Goal: Task Accomplishment & Management: Manage account settings

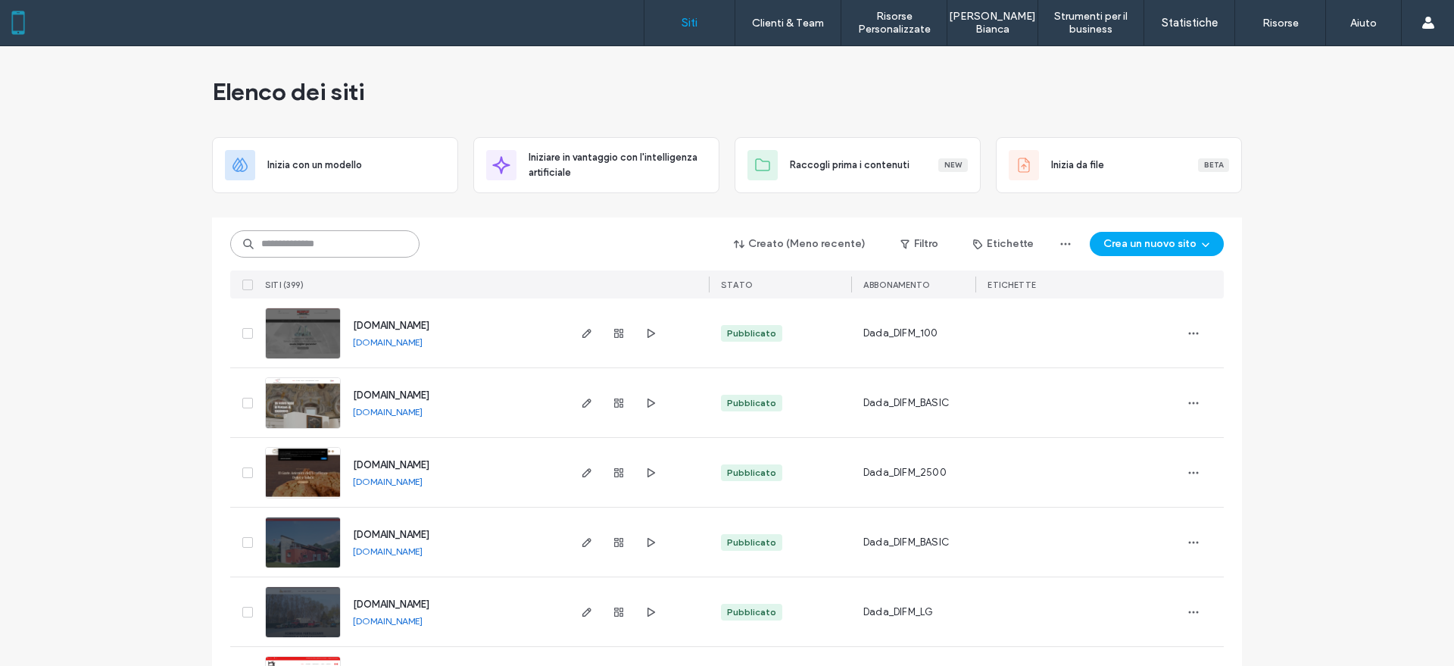
click at [383, 247] on input at bounding box center [324, 243] width 189 height 27
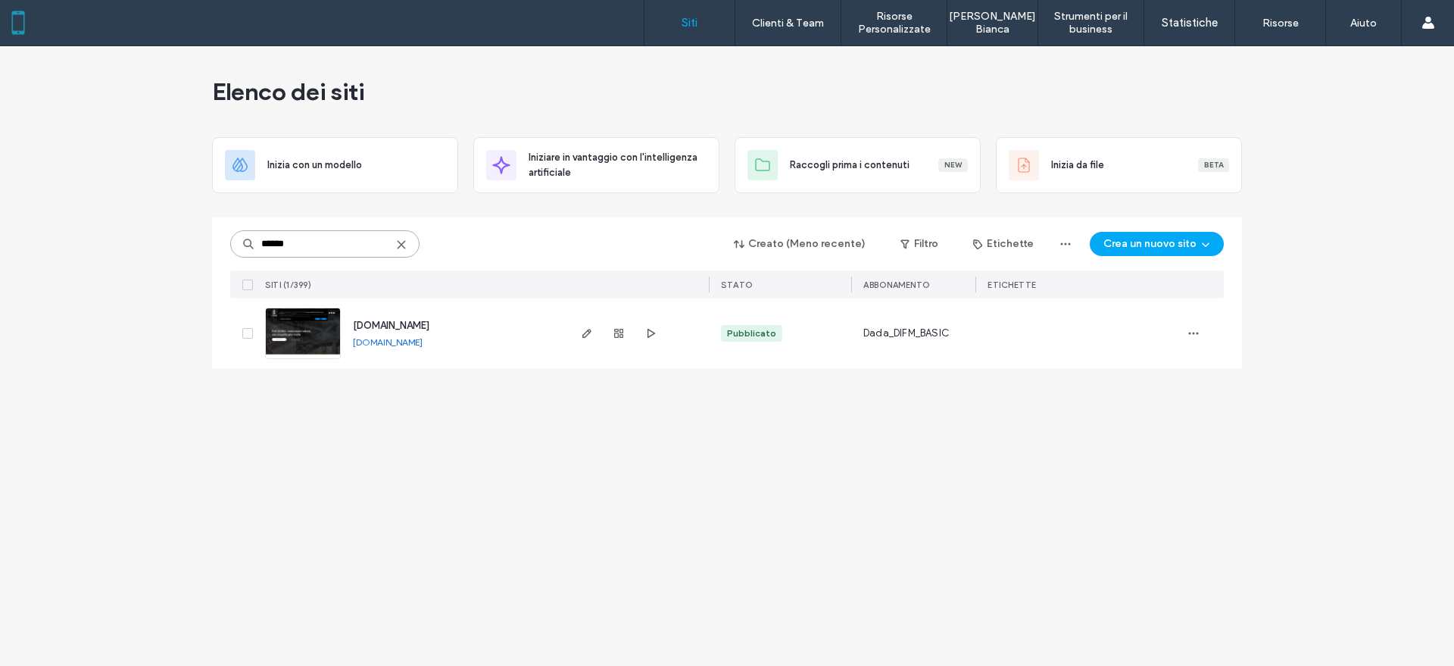
type input "******"
click at [582, 333] on icon "button" at bounding box center [587, 333] width 12 height 12
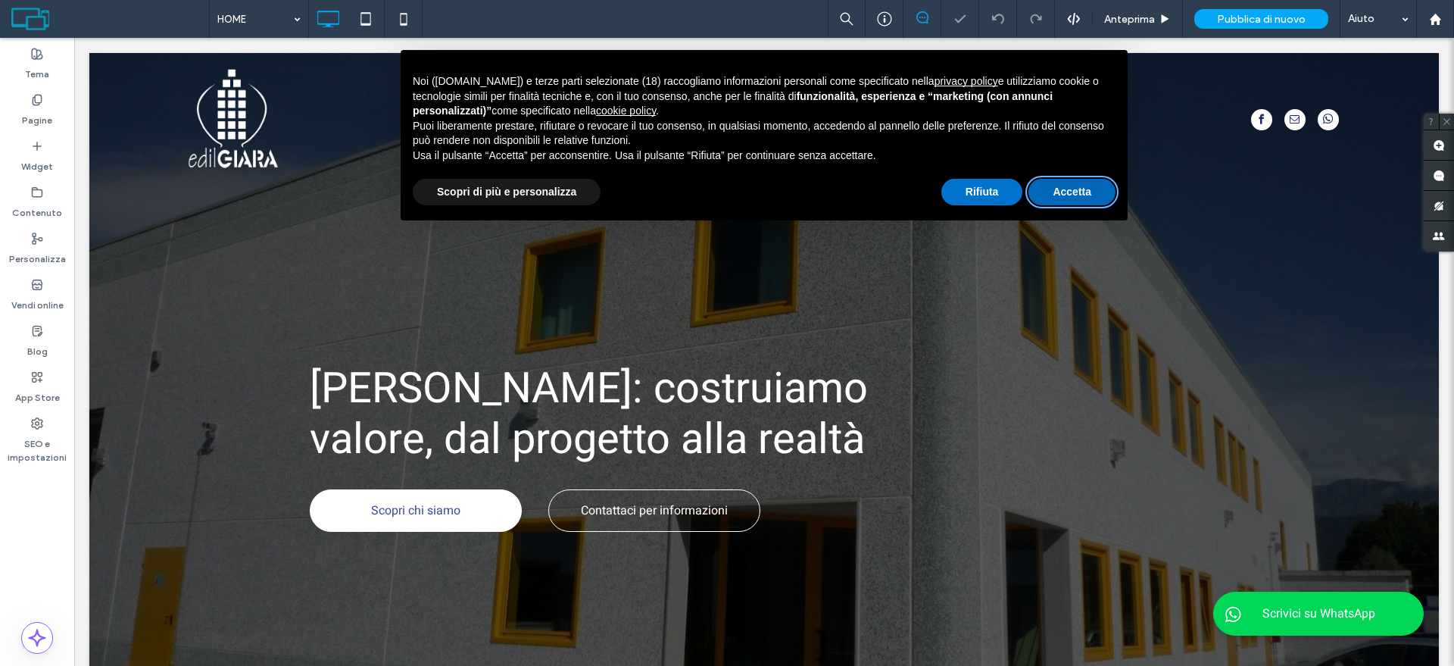
click at [1063, 191] on button "Accetta" at bounding box center [1072, 192] width 87 height 27
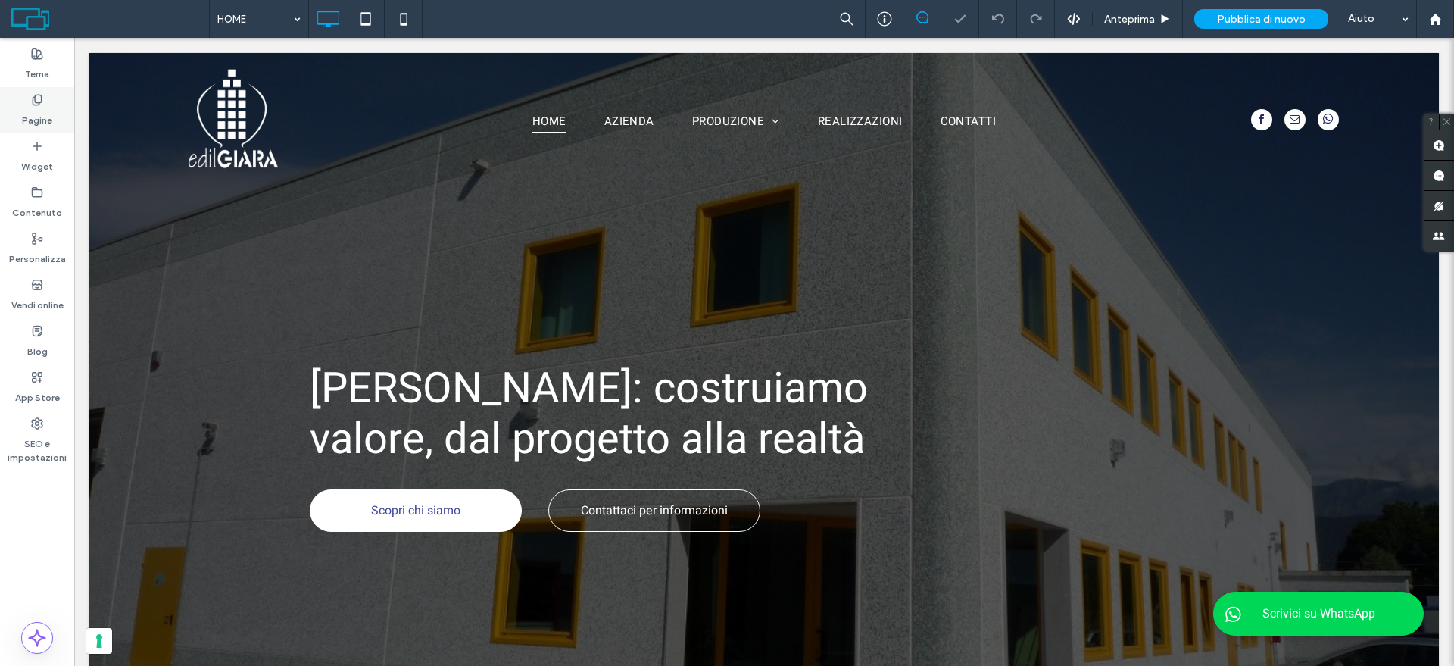
click at [51, 108] on label "Pagine" at bounding box center [37, 116] width 30 height 21
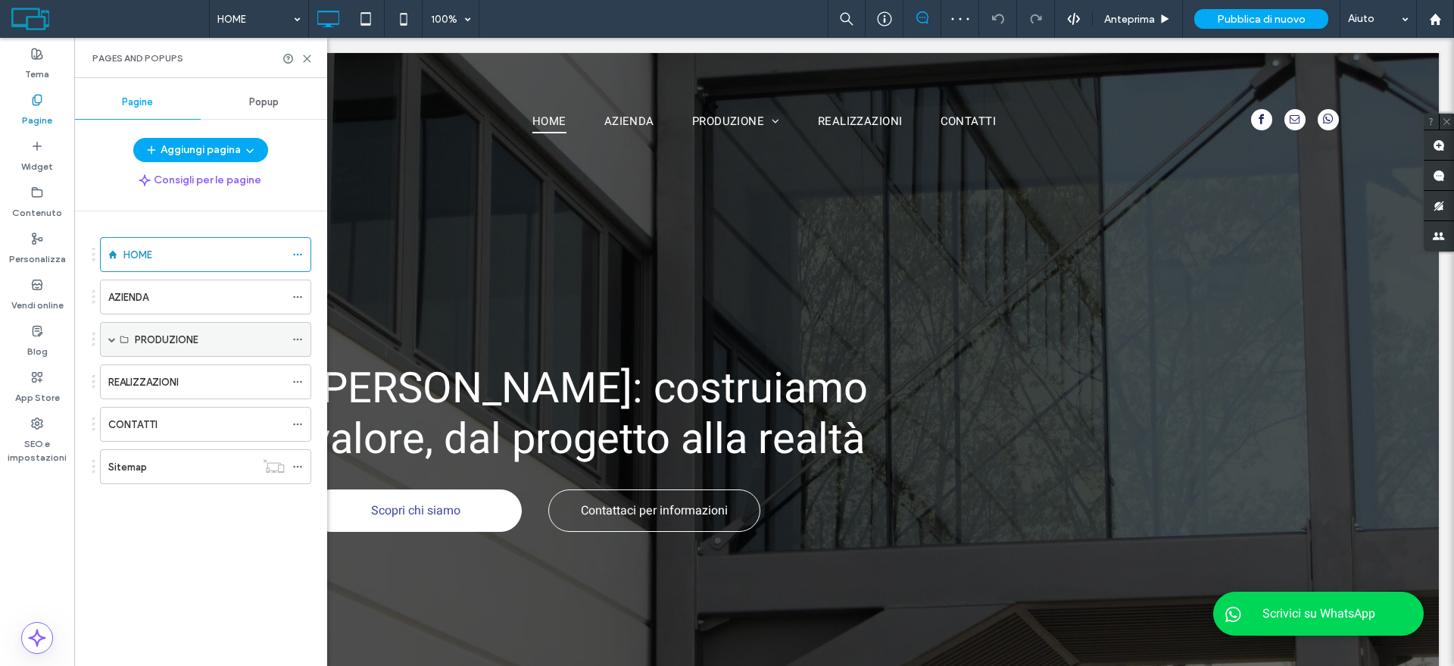
click at [110, 338] on span at bounding box center [112, 340] width 8 height 8
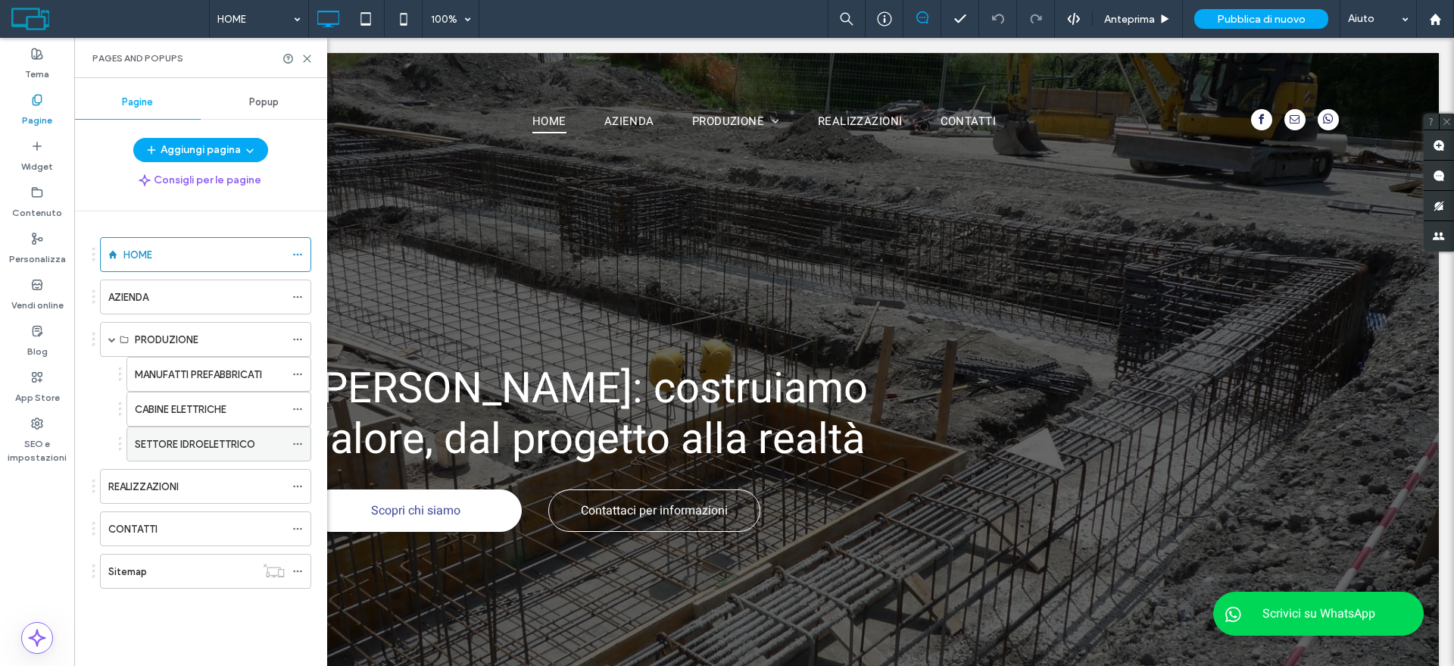
click at [191, 442] on label "SETTORE IDROELETTRICO" at bounding box center [195, 444] width 120 height 27
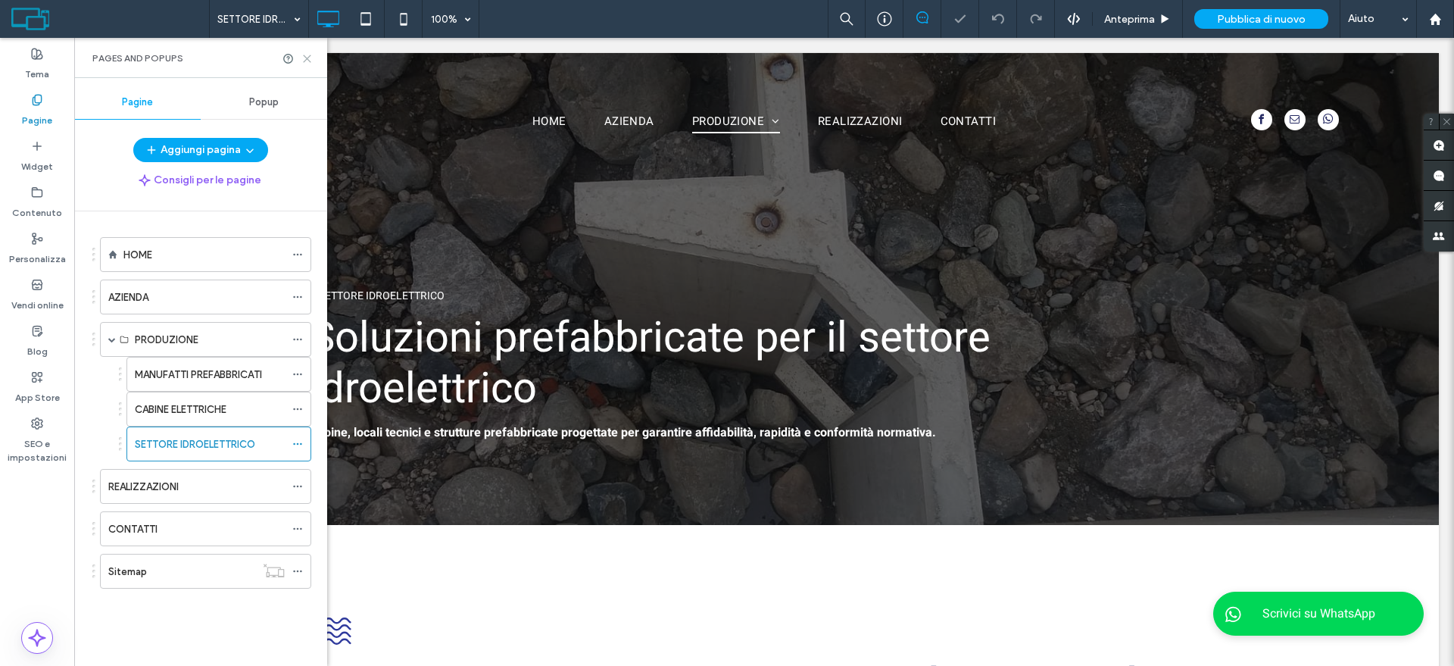
drag, startPoint x: 309, startPoint y: 59, endPoint x: 717, endPoint y: 292, distance: 469.8
click at [309, 59] on use at bounding box center [307, 58] width 7 height 7
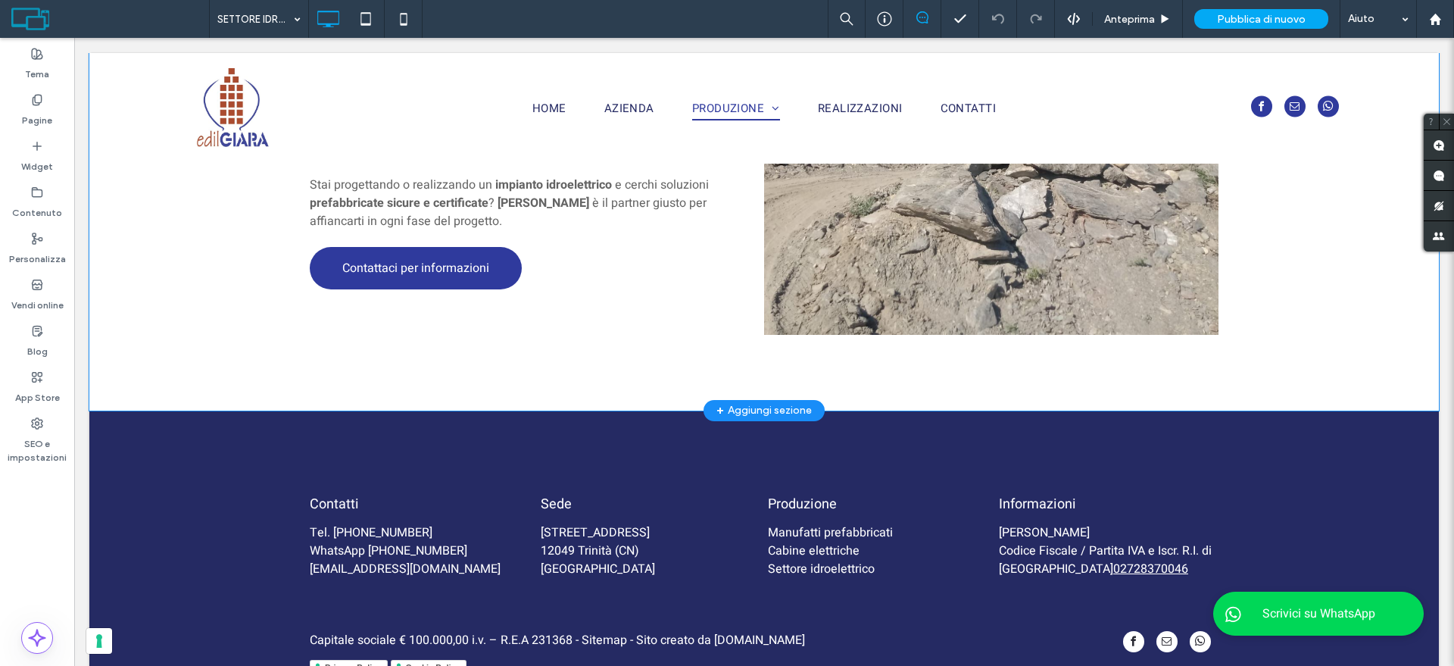
scroll to position [4681, 0]
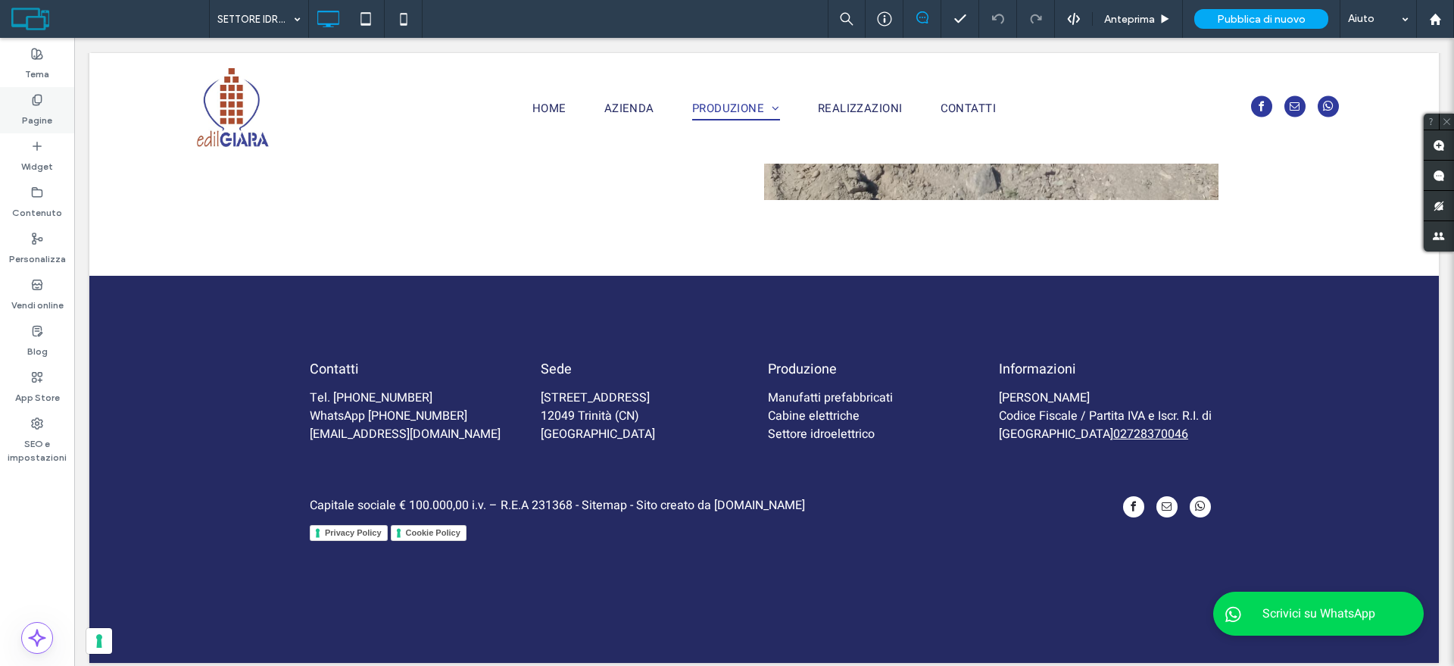
click at [48, 112] on label "Pagine" at bounding box center [37, 116] width 30 height 21
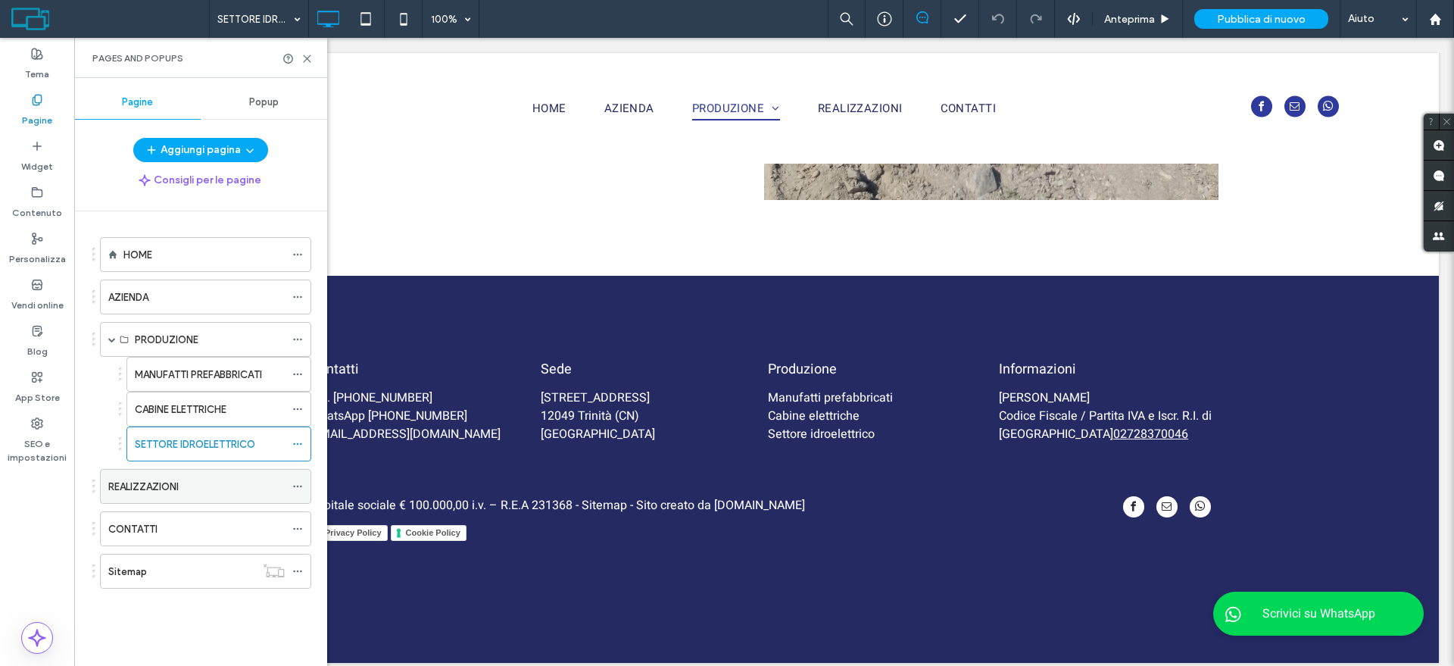
click at [130, 487] on label "REALIZZAZIONI" at bounding box center [143, 486] width 70 height 27
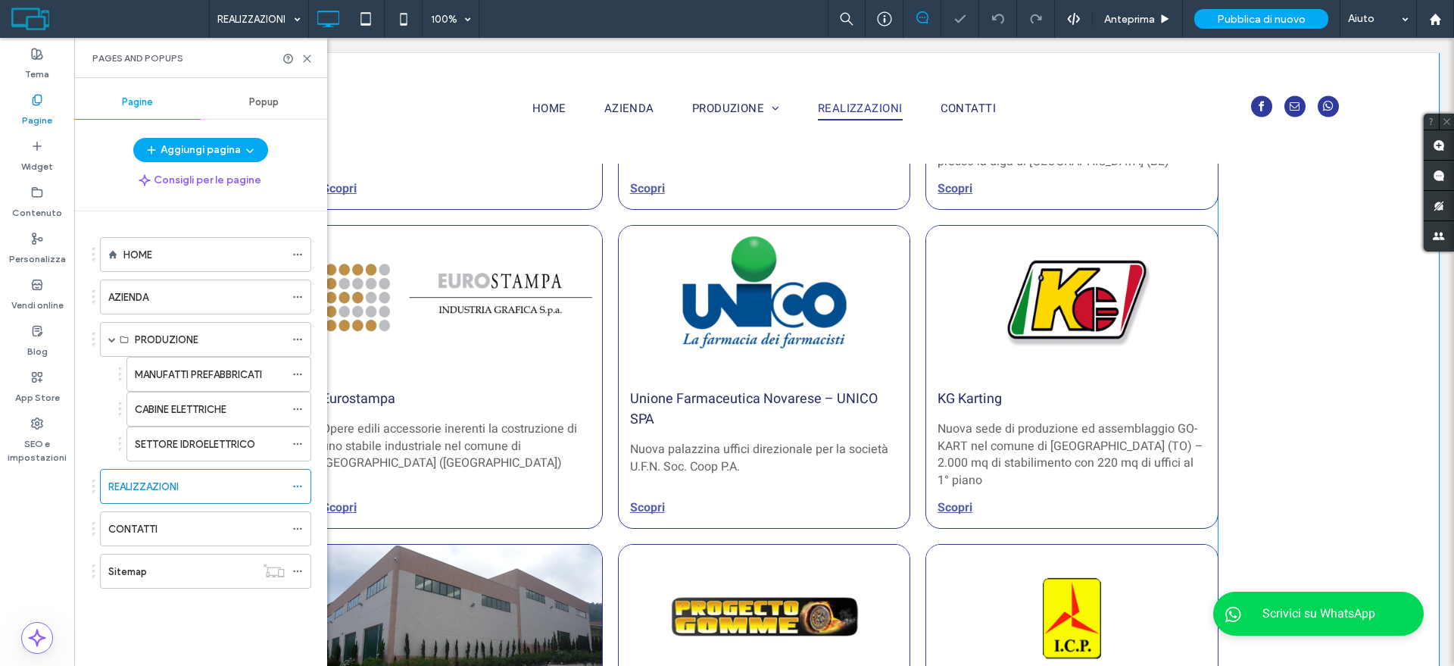
scroll to position [947, 0]
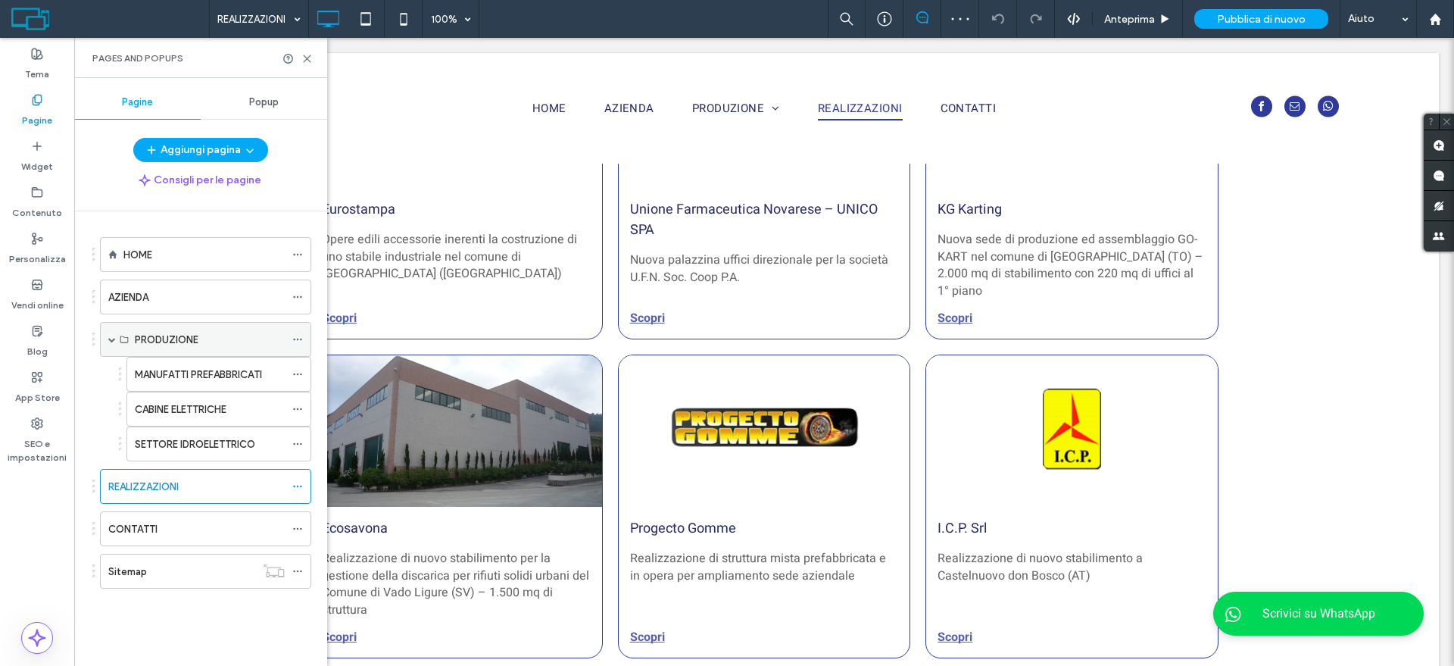
click at [167, 336] on label "PRODUZIONE" at bounding box center [167, 339] width 64 height 27
click at [191, 331] on label "PRODUZIONE" at bounding box center [167, 339] width 64 height 27
click at [184, 374] on label "MANUFATTI PREFABBRICATI" at bounding box center [198, 374] width 127 height 27
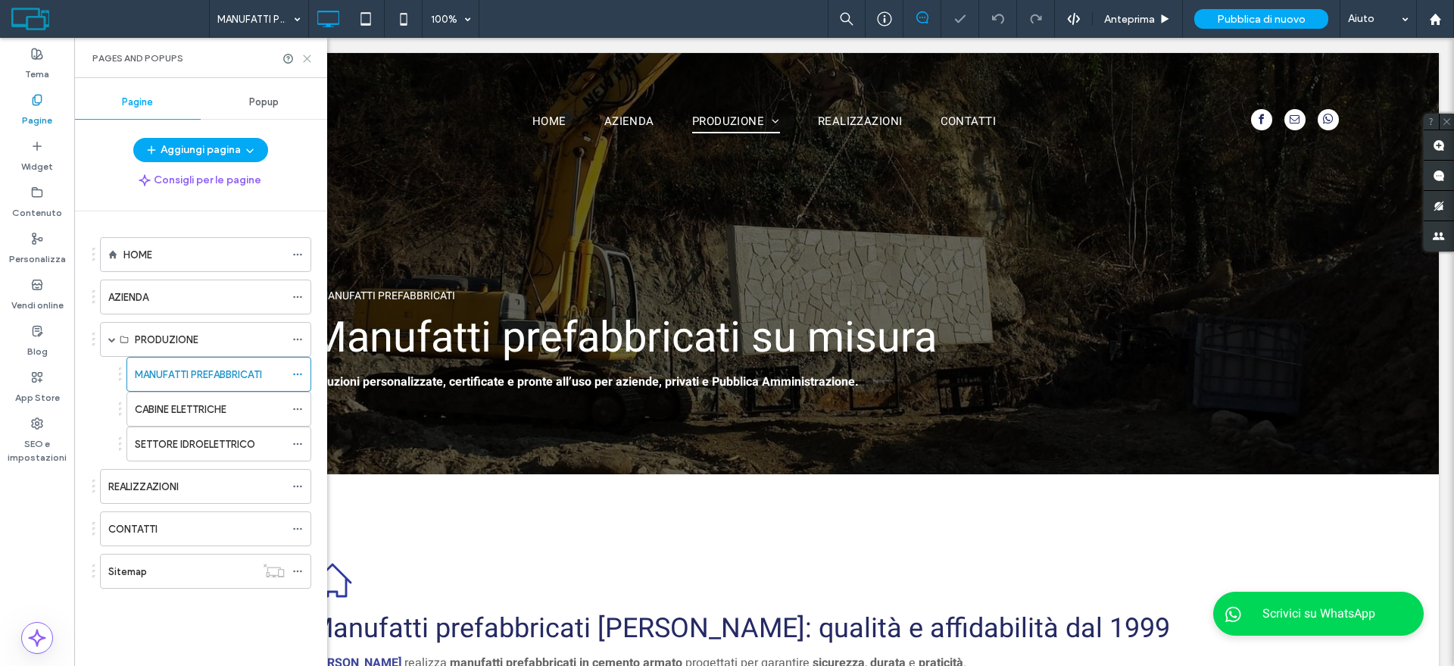
drag, startPoint x: 306, startPoint y: 61, endPoint x: 262, endPoint y: 89, distance: 52.1
click at [306, 61] on icon at bounding box center [306, 58] width 11 height 11
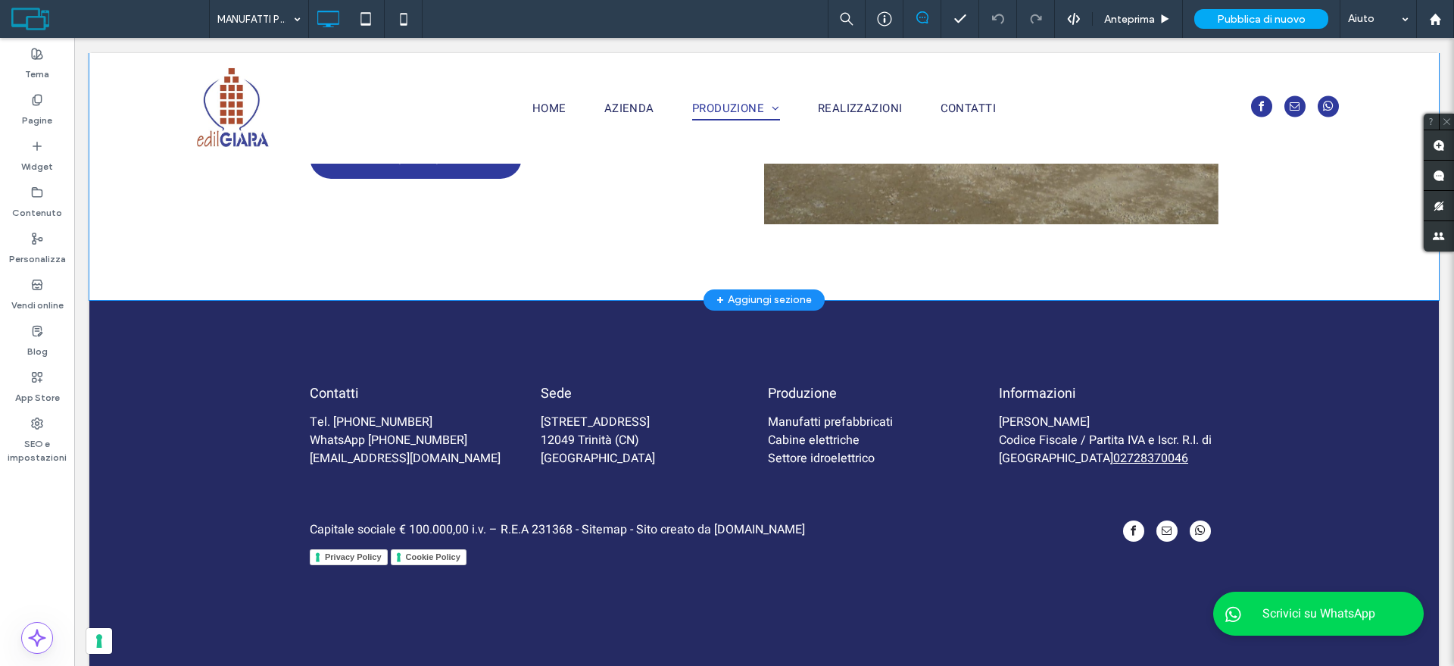
scroll to position [4071, 0]
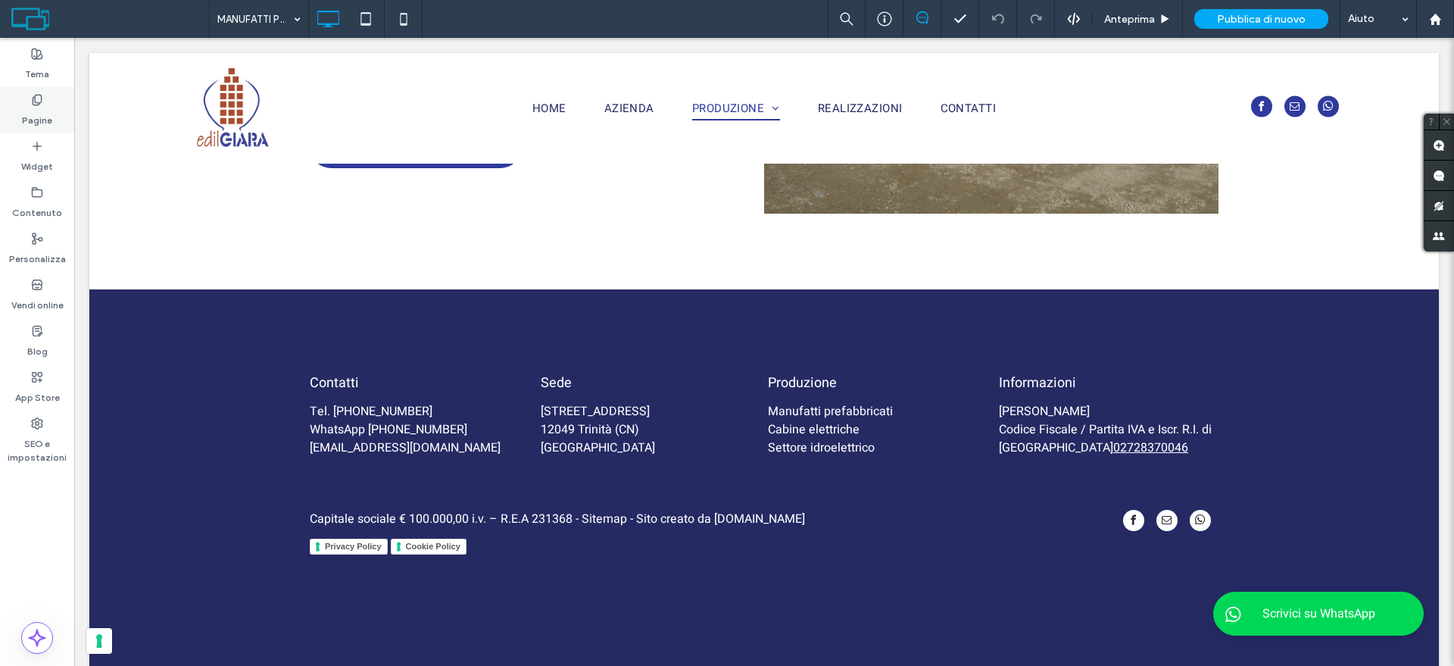
click at [48, 111] on label "Pagine" at bounding box center [37, 116] width 30 height 21
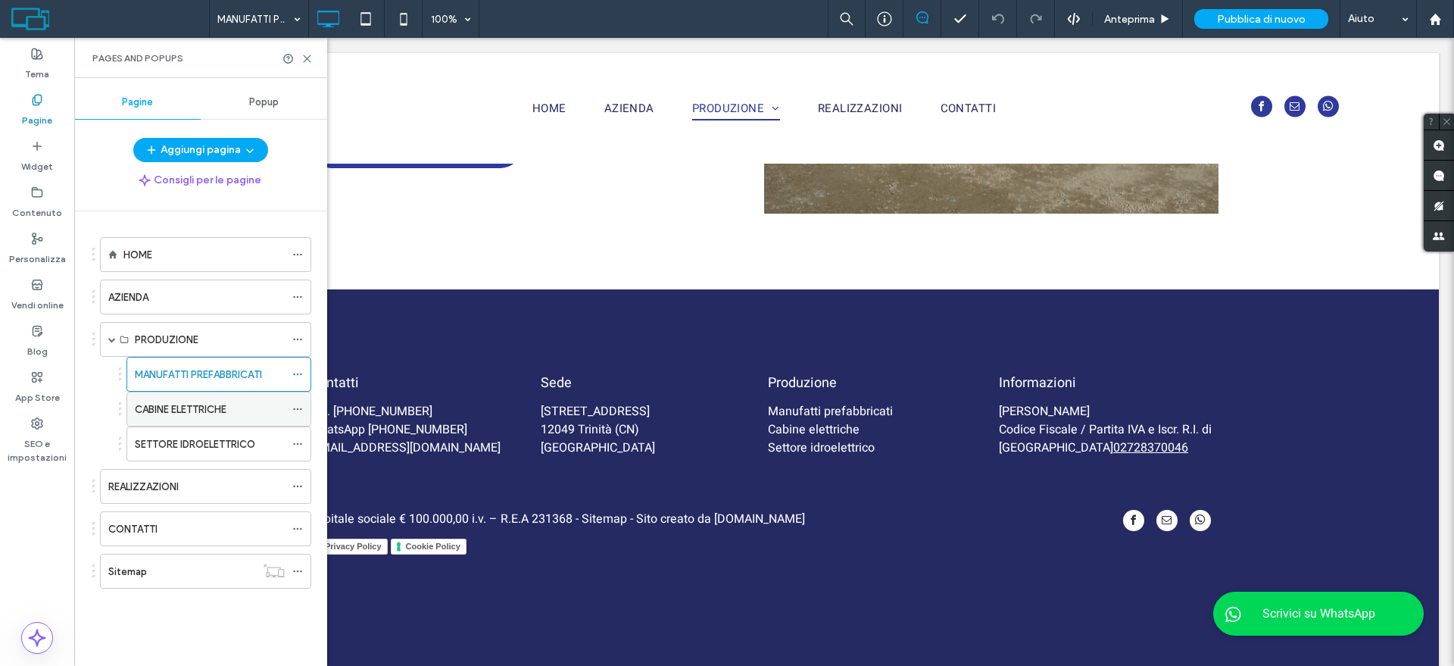
click at [222, 417] on div "CABINE ELETTRICHE" at bounding box center [210, 408] width 150 height 33
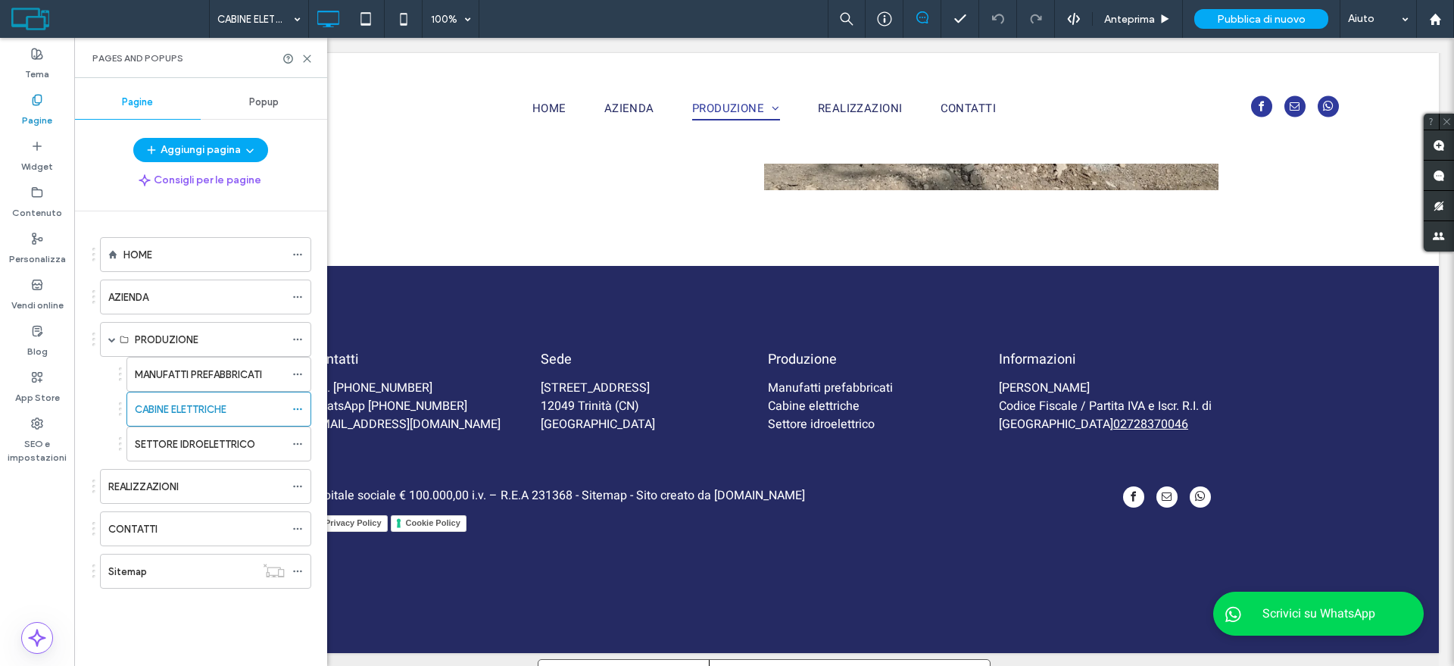
scroll to position [2621, 0]
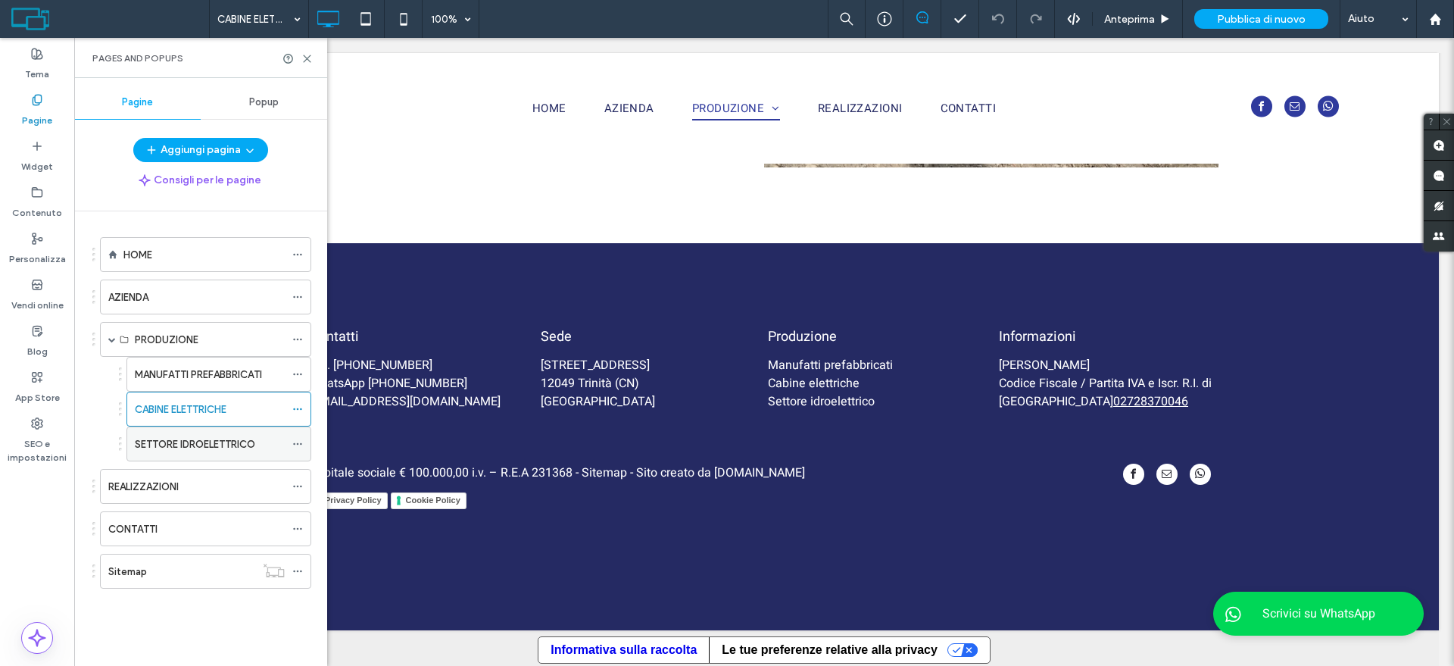
click at [174, 451] on div "SETTORE IDROELETTRICO" at bounding box center [210, 443] width 150 height 33
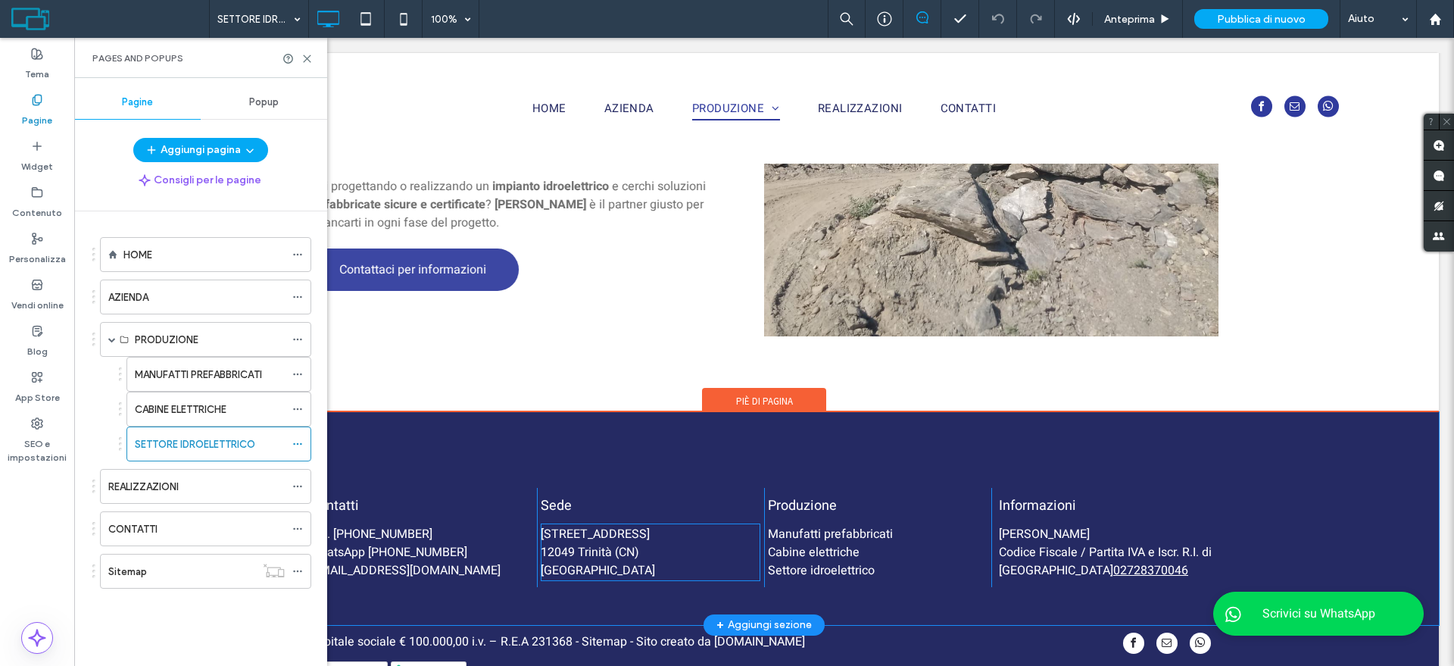
scroll to position [4681, 0]
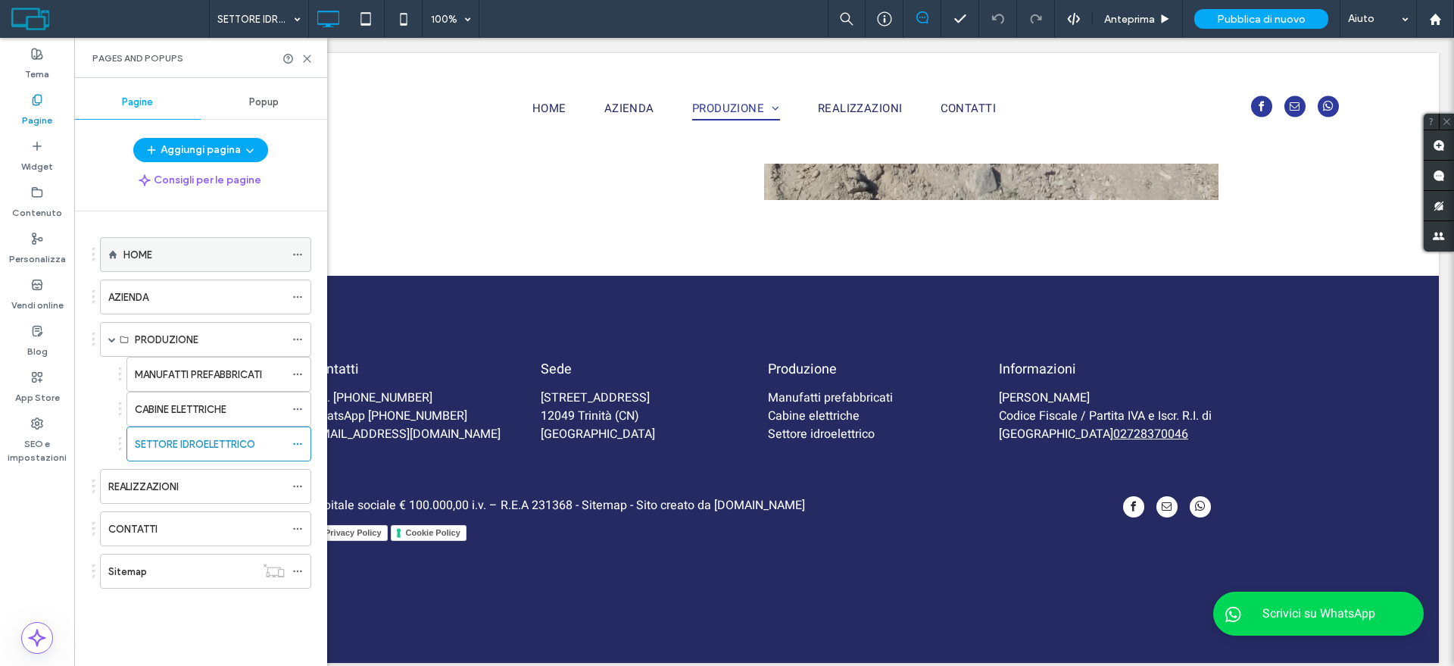
click at [170, 264] on div "HOME" at bounding box center [203, 254] width 161 height 33
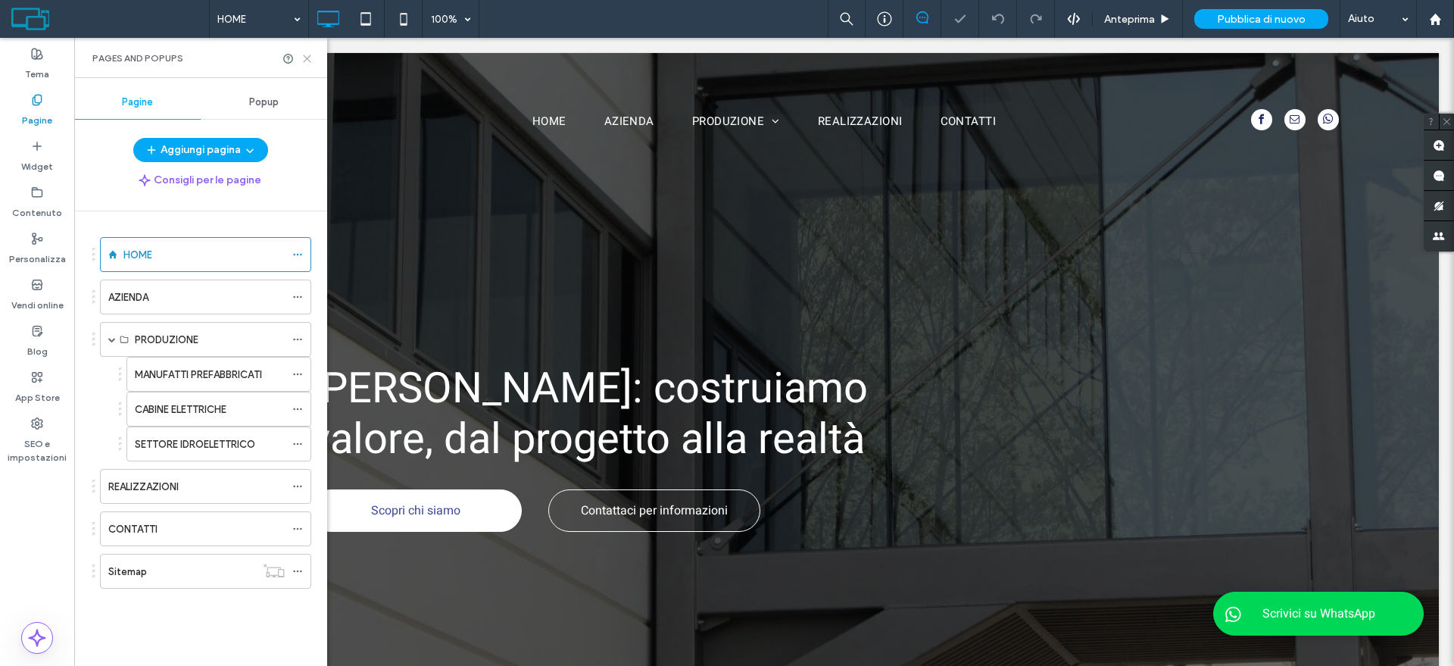
click at [304, 55] on icon at bounding box center [306, 58] width 11 height 11
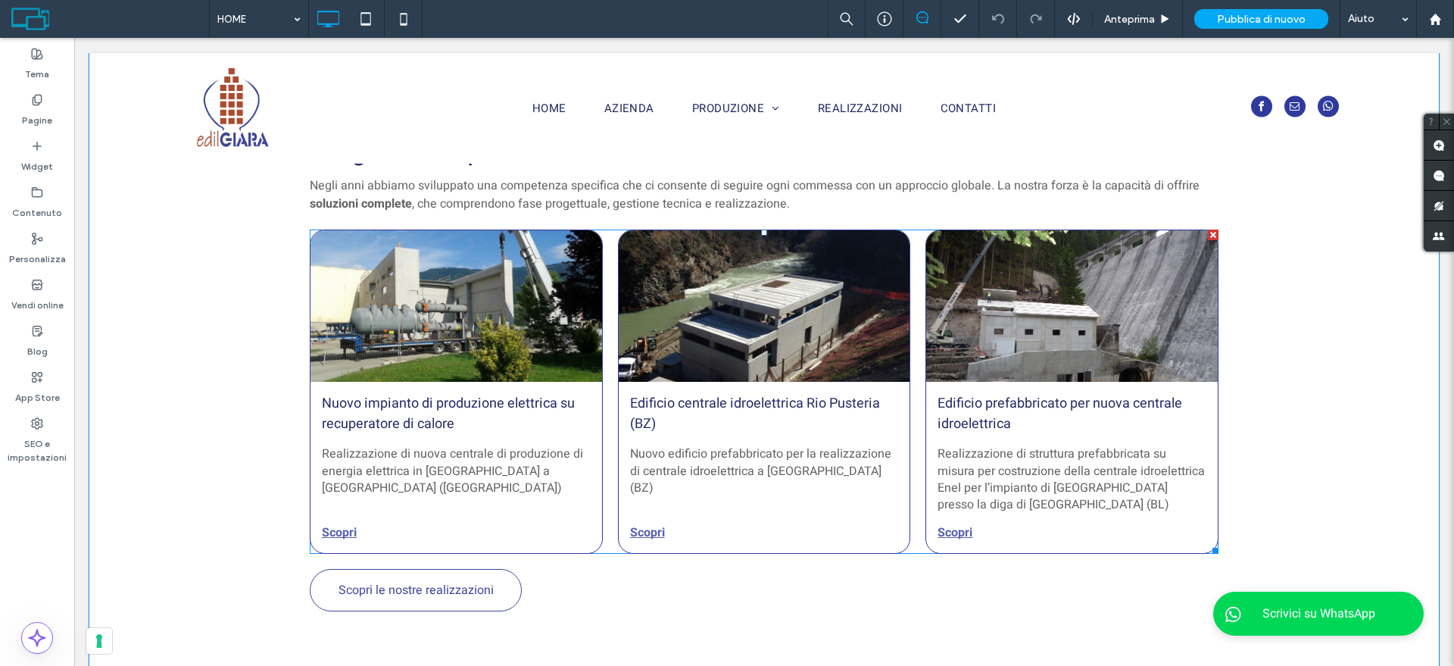
scroll to position [1799, 0]
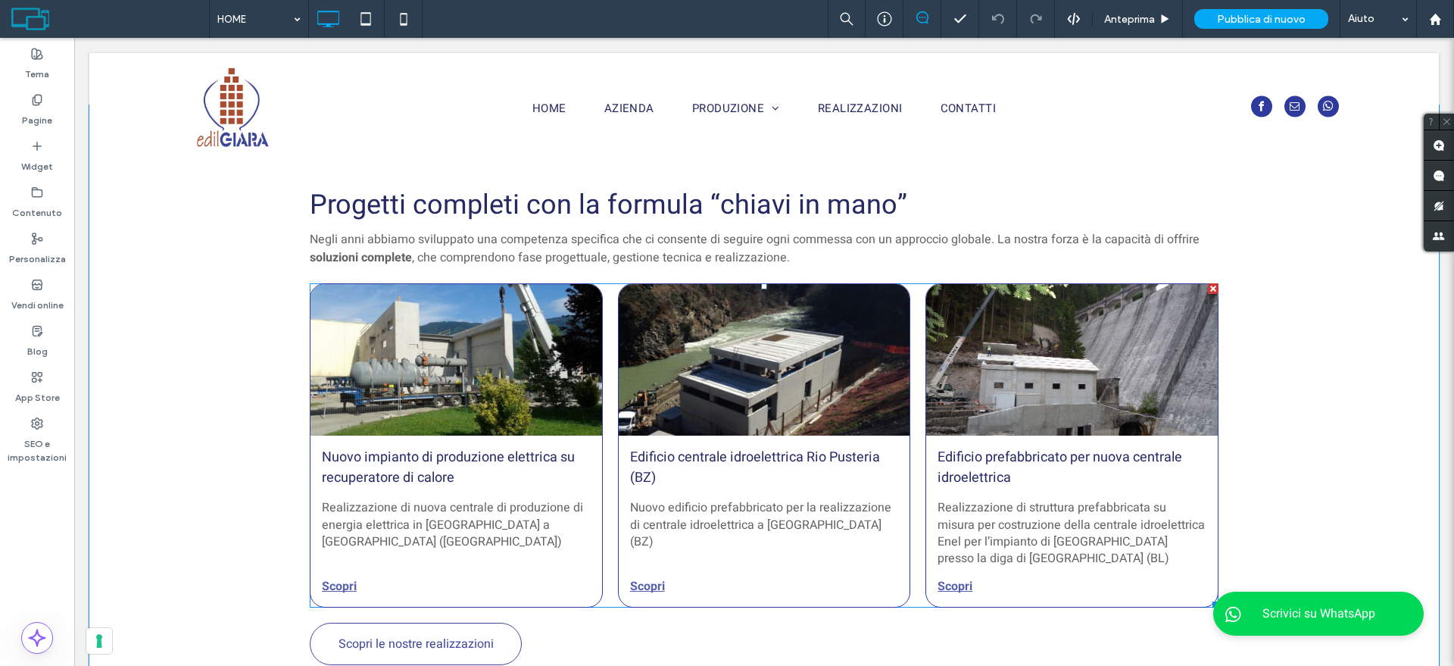
click at [822, 398] on div at bounding box center [764, 359] width 309 height 161
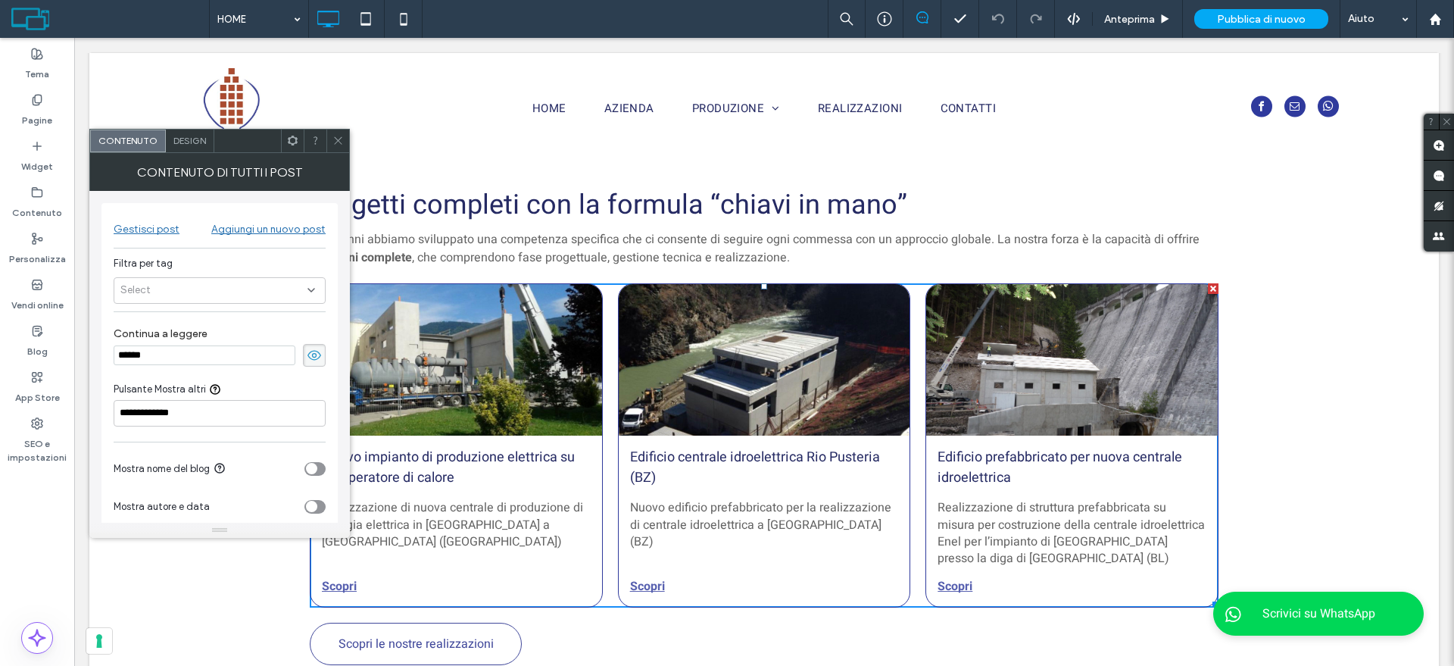
click at [267, 287] on div "Select" at bounding box center [220, 290] width 212 height 27
click at [339, 141] on use at bounding box center [338, 141] width 8 height 8
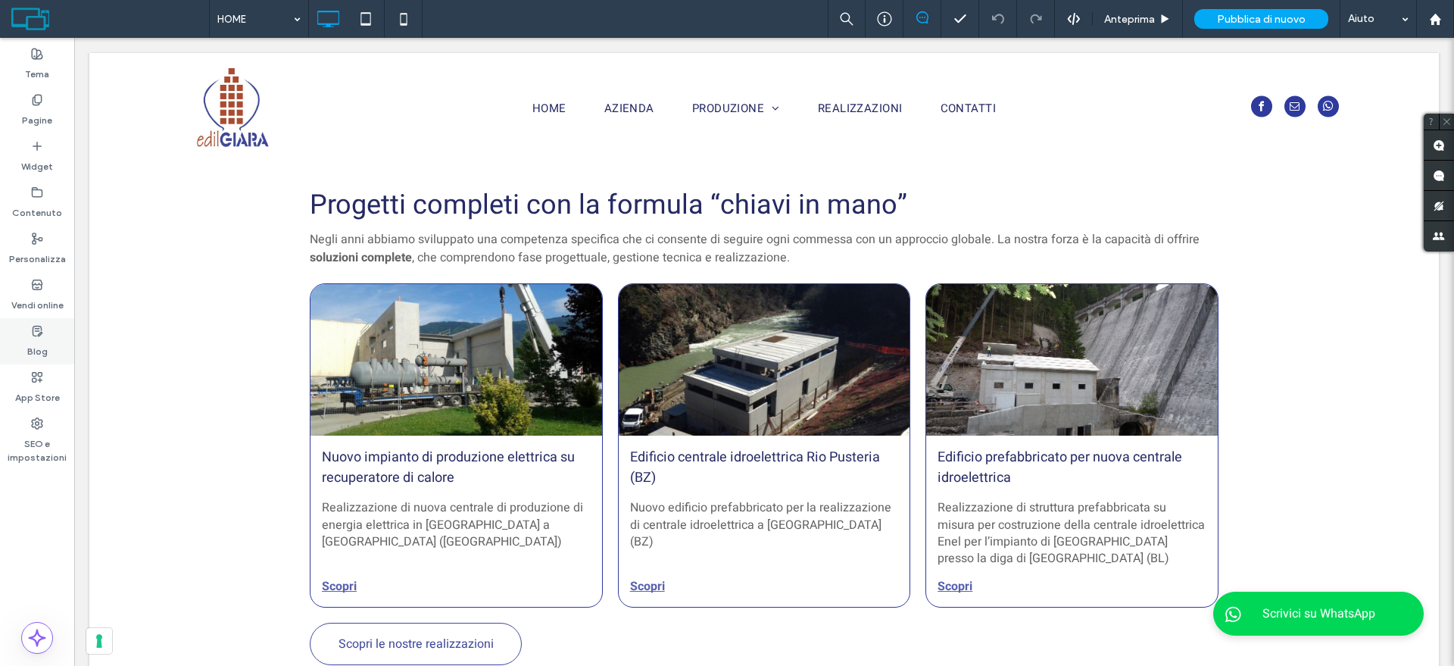
click at [55, 348] on div "Blog" at bounding box center [37, 341] width 74 height 46
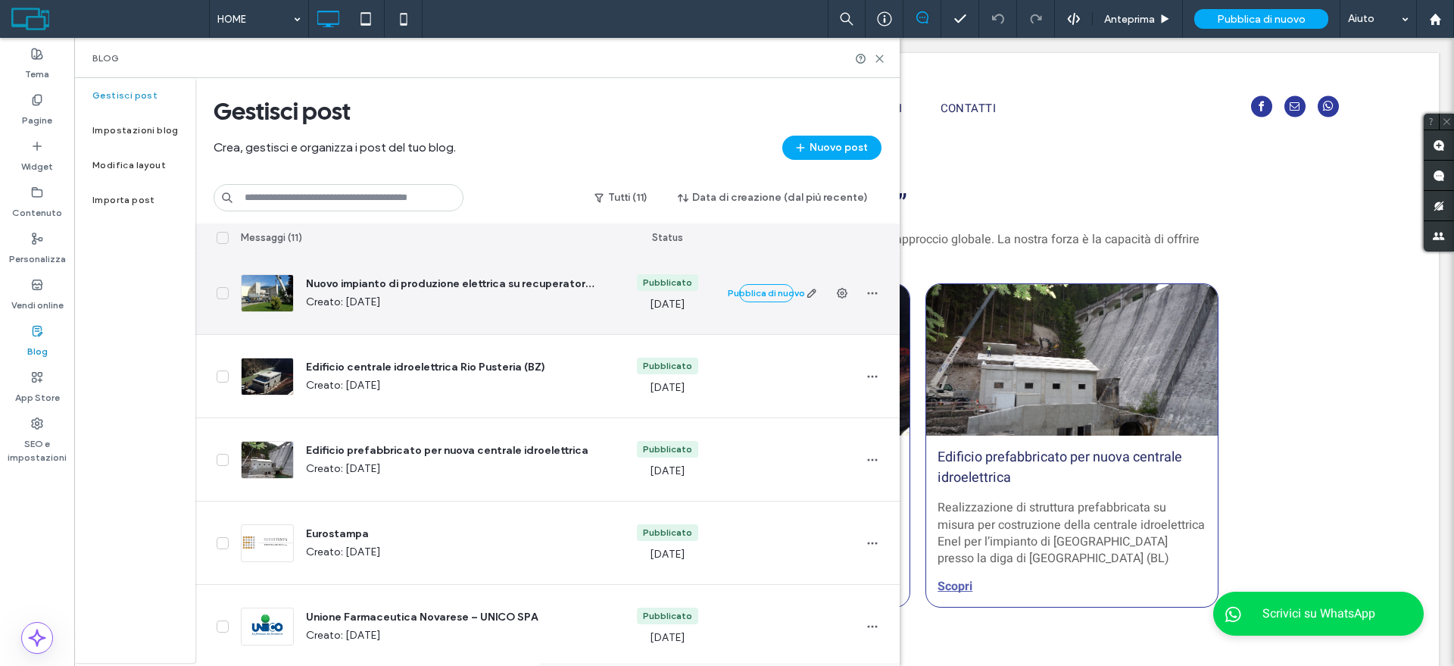
click at [267, 301] on div at bounding box center [267, 293] width 53 height 38
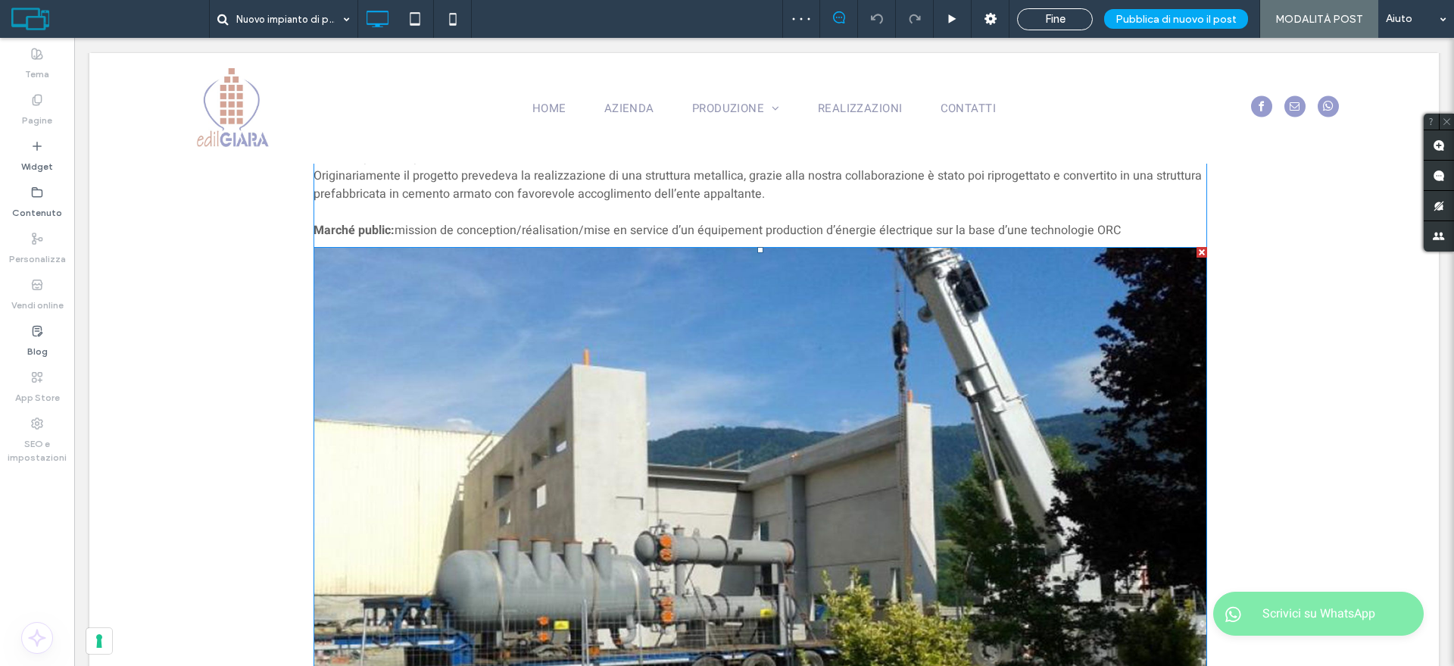
scroll to position [757, 0]
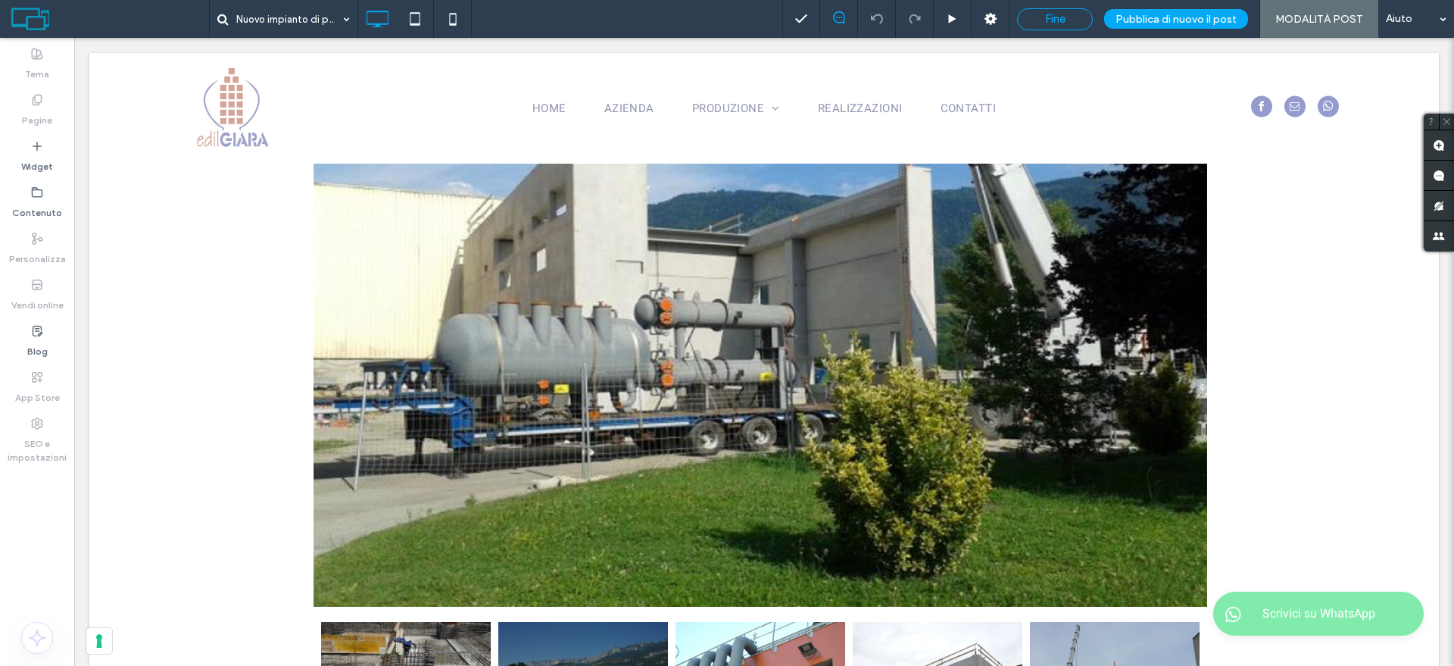
click at [1052, 17] on span "Fine" at bounding box center [1055, 19] width 20 height 14
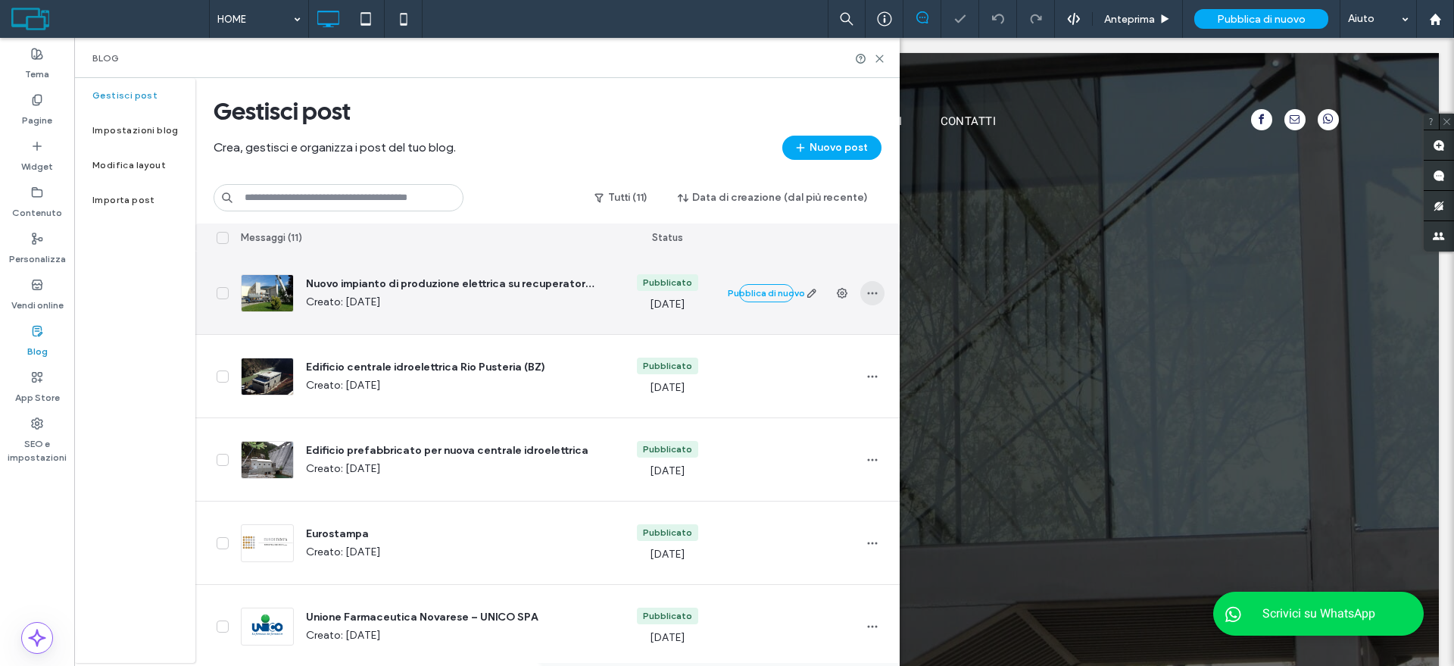
click at [872, 294] on icon "button" at bounding box center [873, 293] width 12 height 12
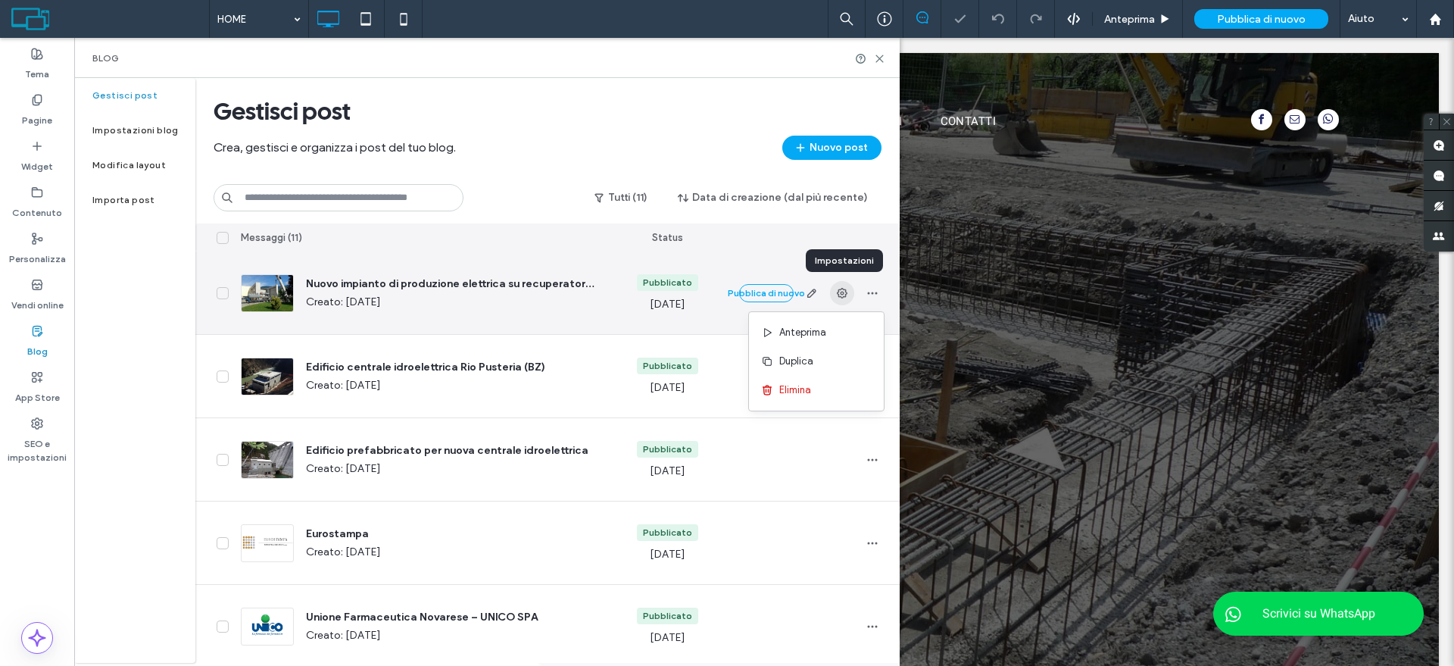
click at [841, 295] on use "button" at bounding box center [842, 293] width 11 height 11
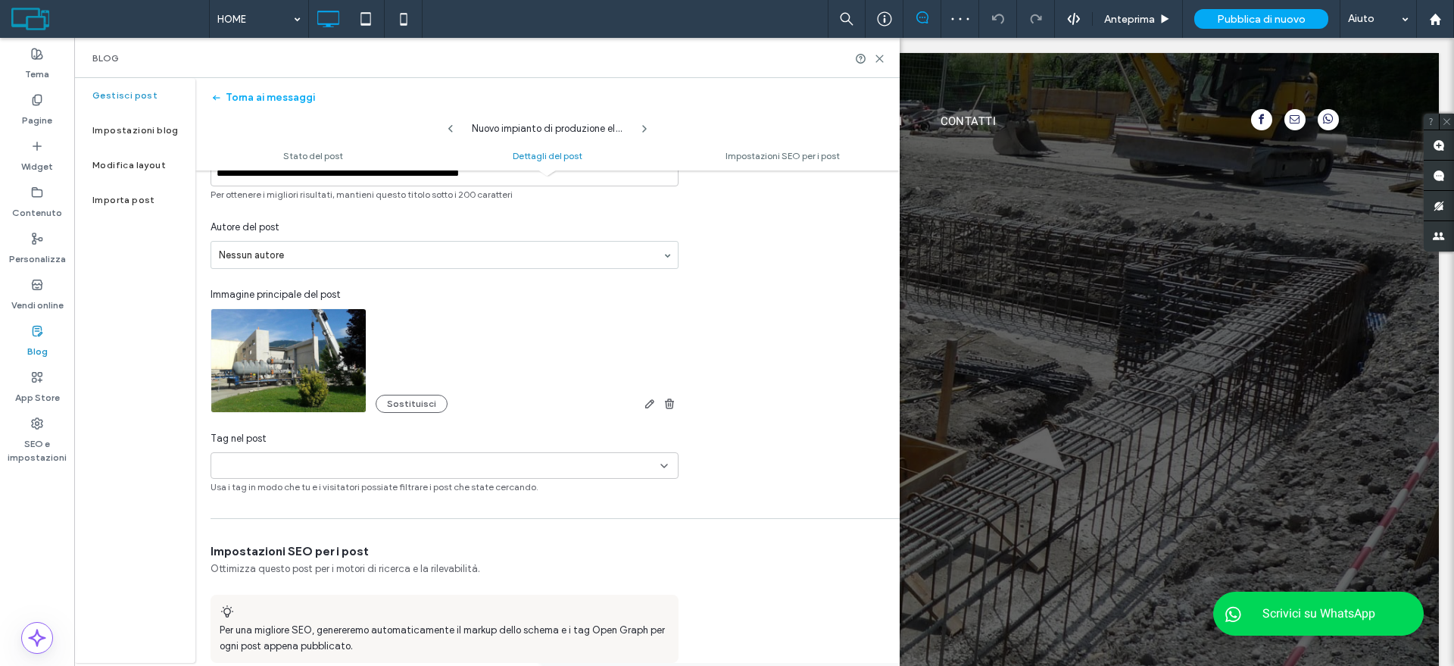
scroll to position [474, 0]
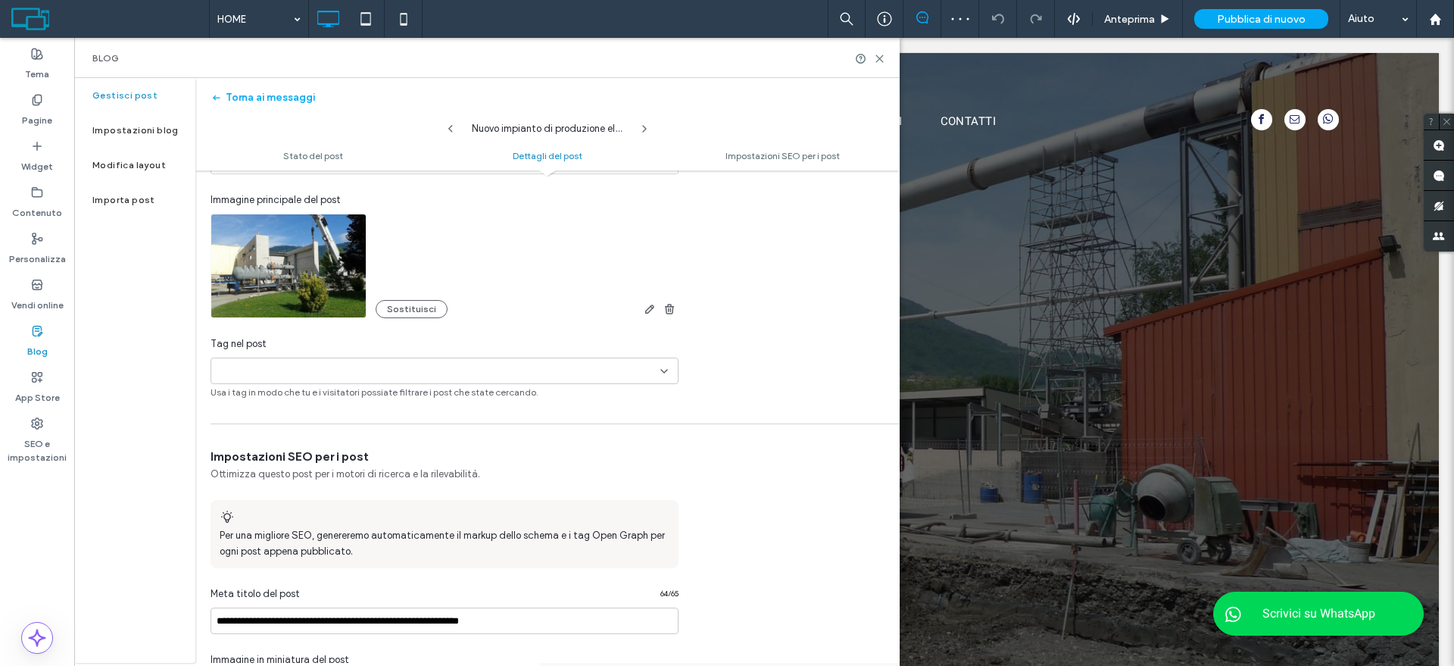
click at [665, 362] on div "+0 +0" at bounding box center [445, 371] width 468 height 27
type input "*"
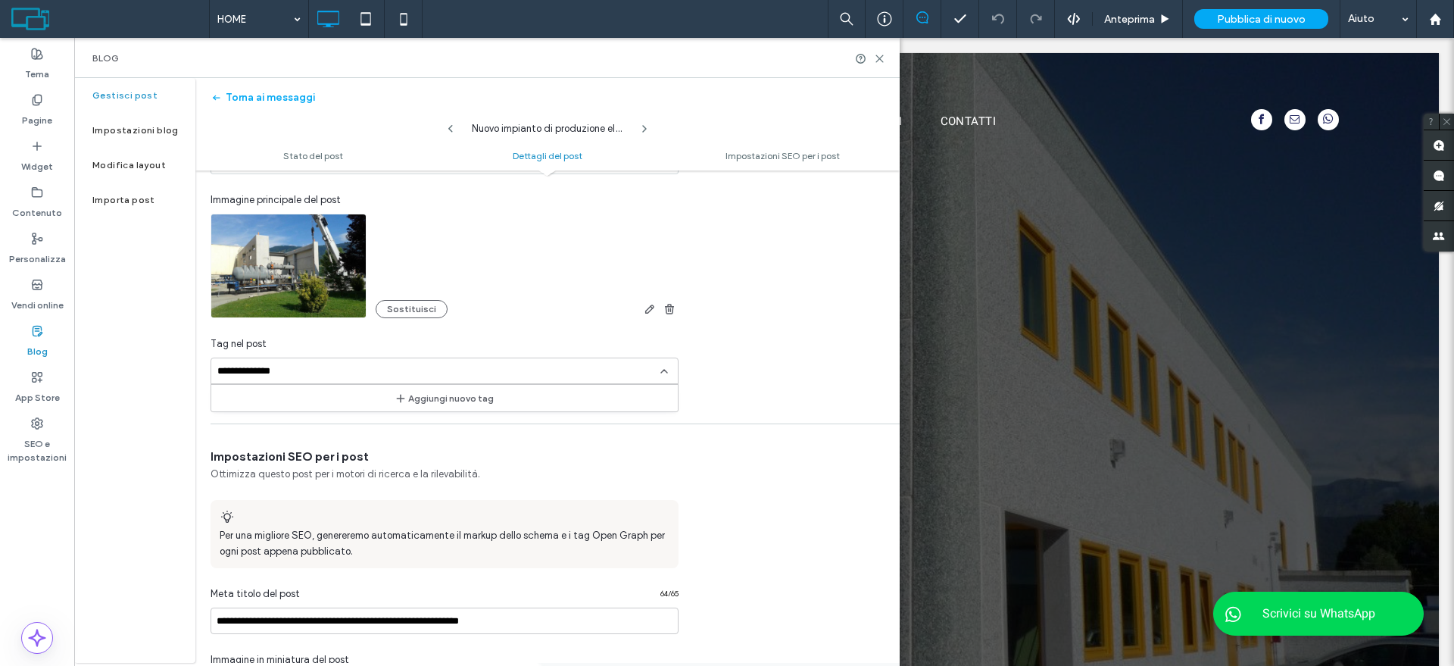
type input "**********"
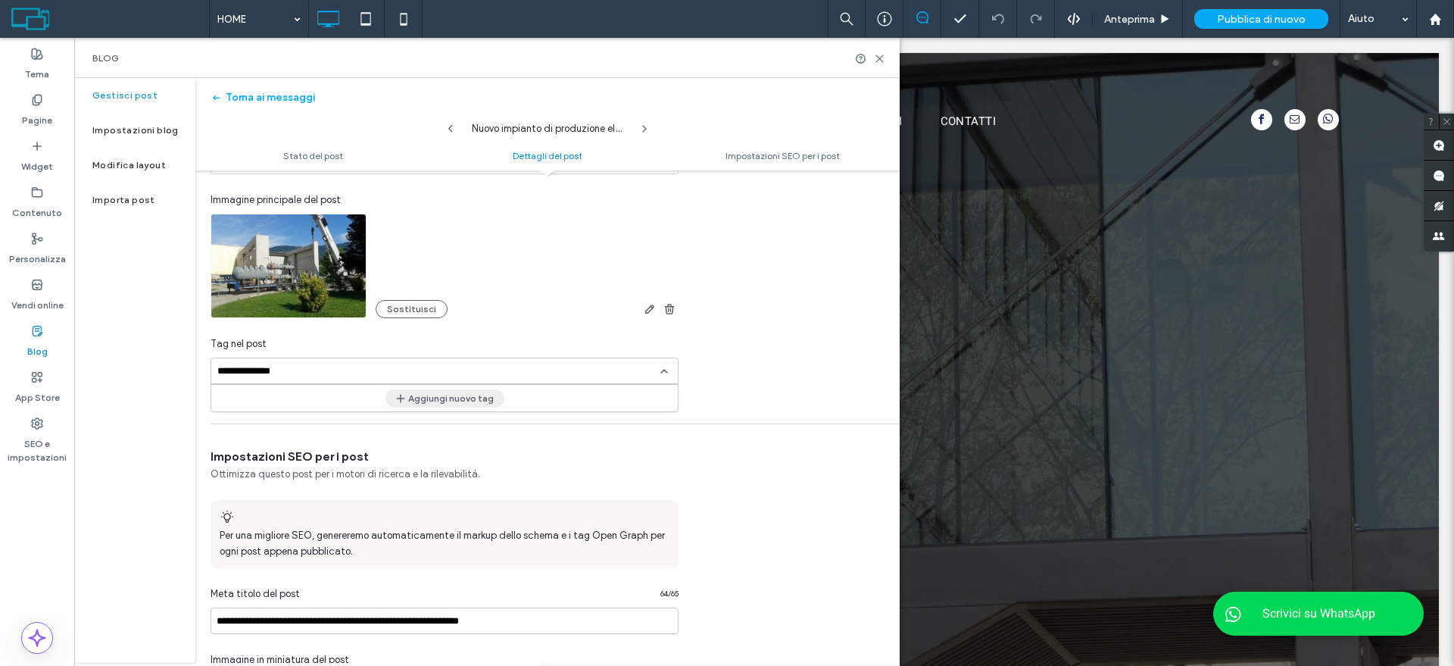
click at [427, 392] on button "Aggiungi nuovo tag" at bounding box center [445, 398] width 119 height 18
type input "**********"
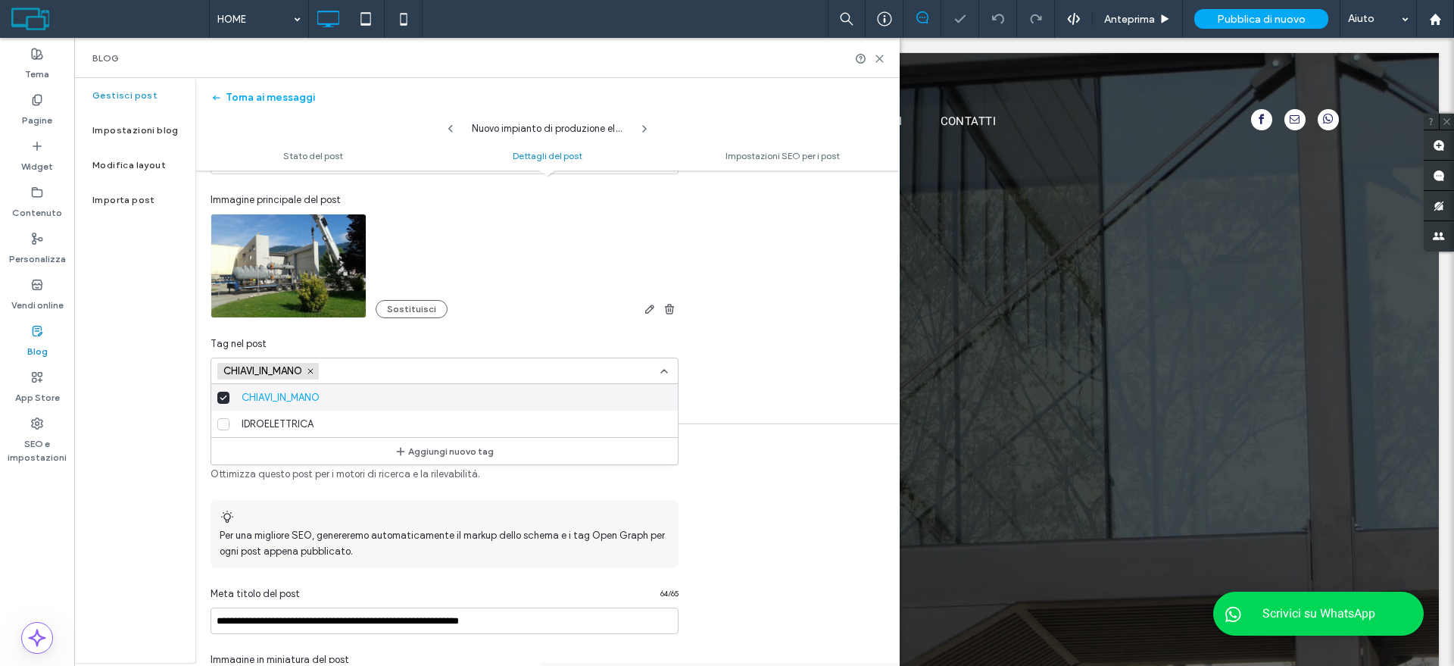
click at [788, 212] on div "**********" at bounding box center [547, 195] width 704 height 407
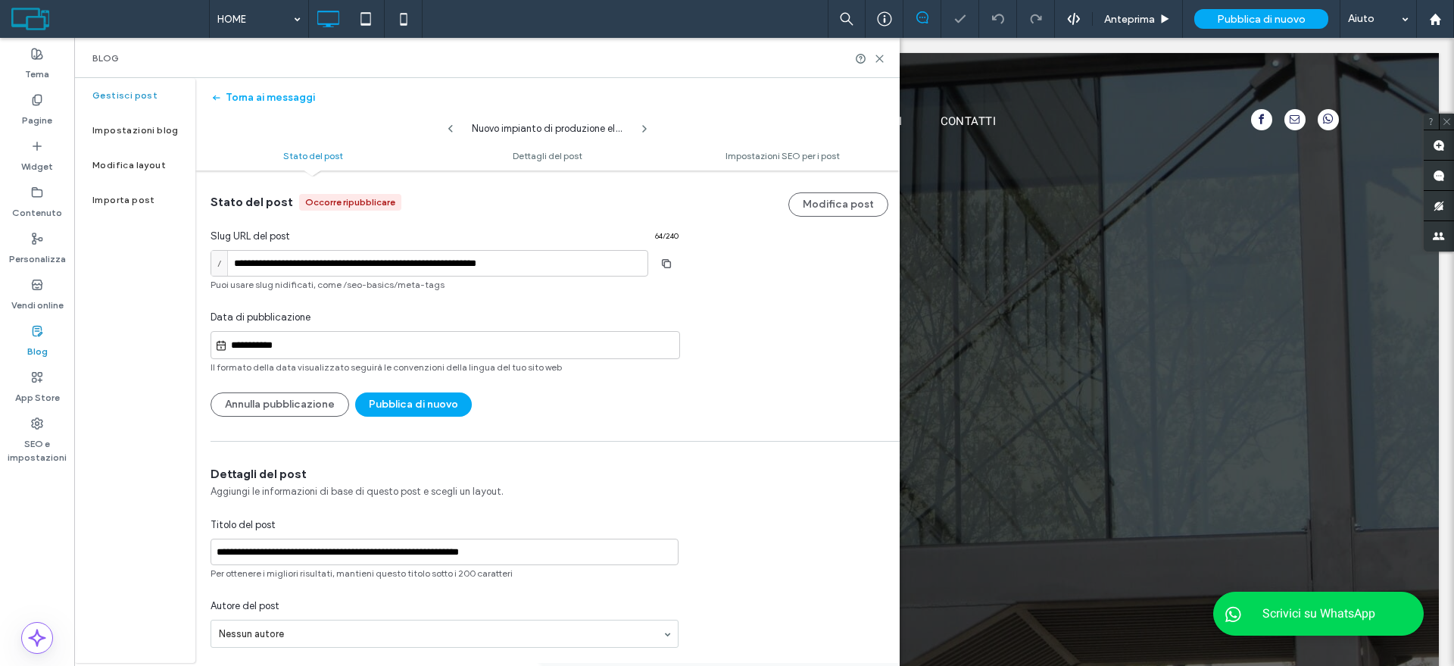
scroll to position [0, 0]
click at [404, 403] on button "Pubblica di nuovo" at bounding box center [413, 405] width 117 height 24
click at [879, 58] on use at bounding box center [879, 58] width 7 height 7
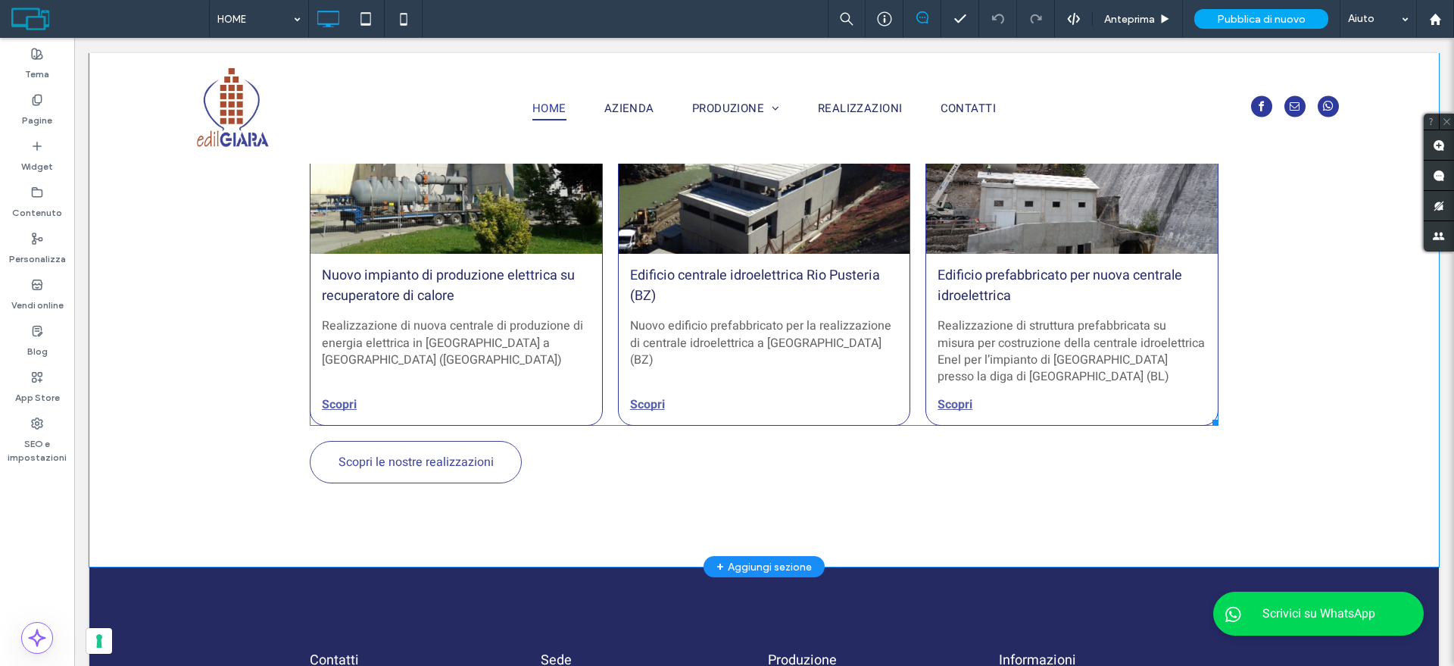
scroll to position [1894, 0]
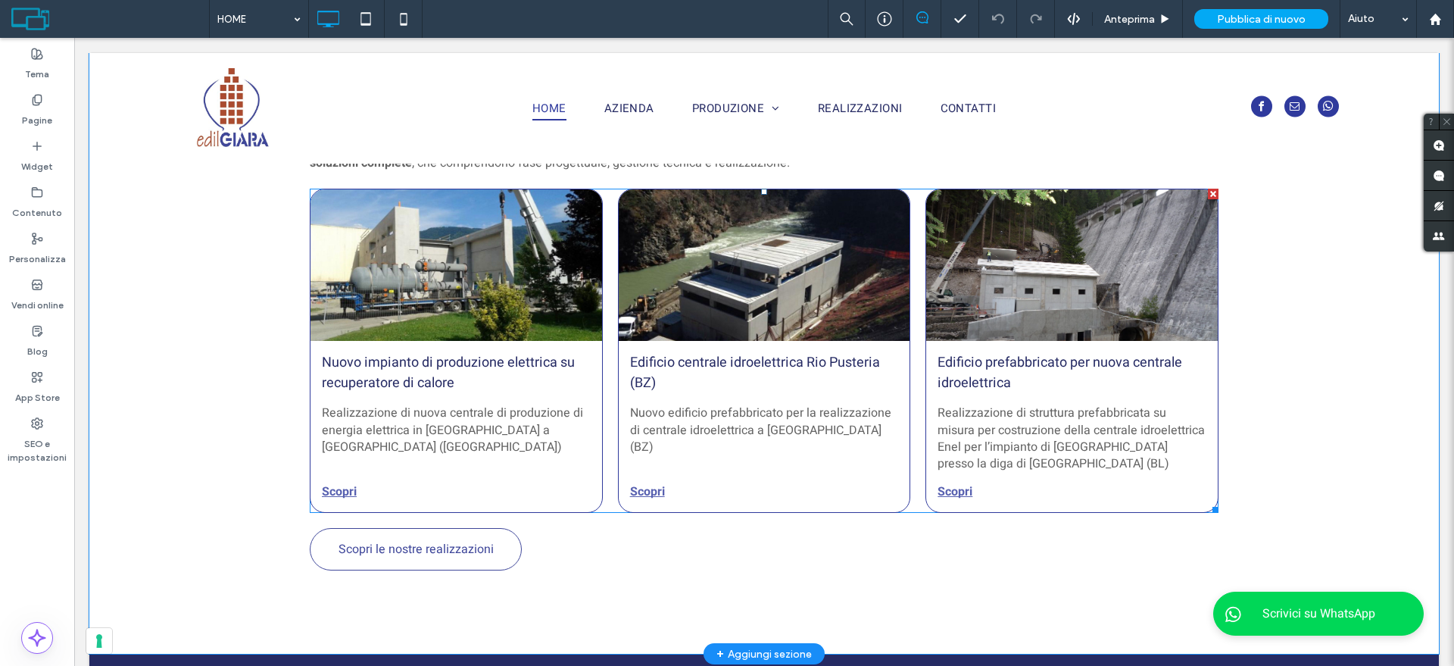
click at [732, 370] on link "Edificio centrale idroelettrica Rio Pusteria (BZ)" at bounding box center [764, 372] width 269 height 41
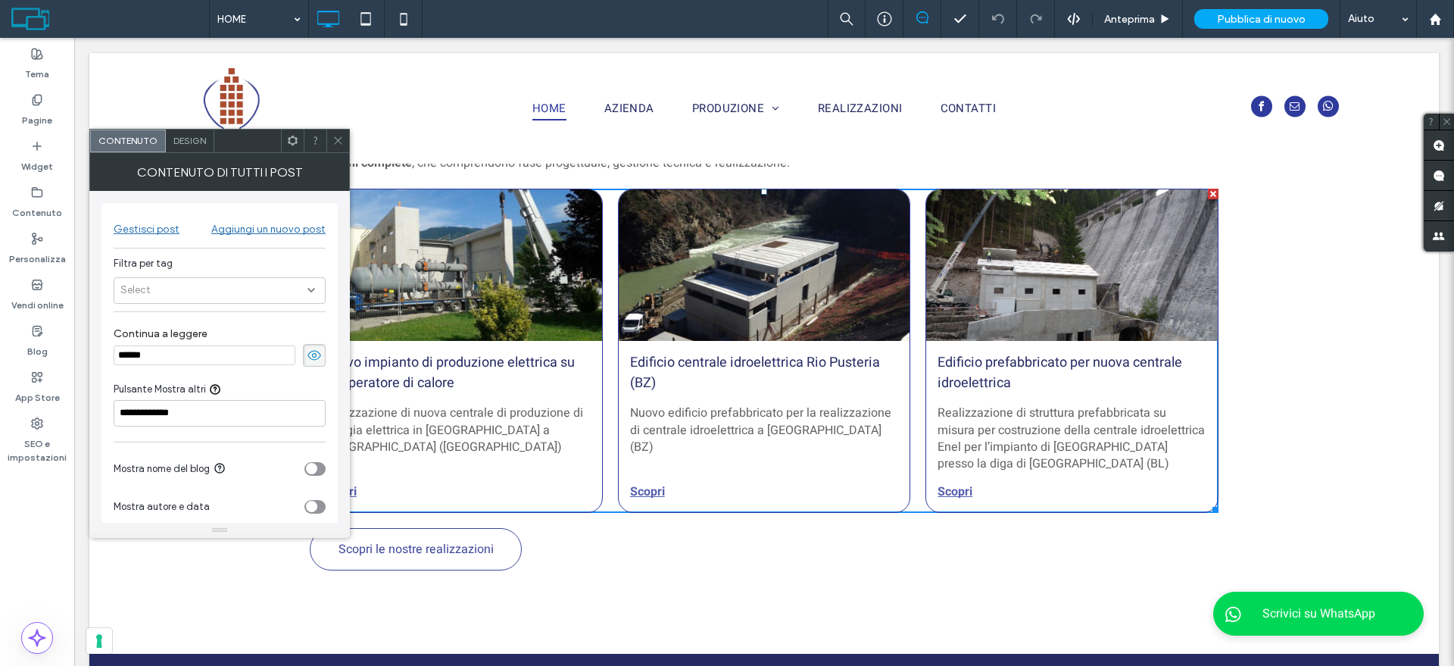
click at [178, 295] on div "Select" at bounding box center [220, 290] width 212 height 27
click at [176, 321] on span "CHIAVI_IN_MANO" at bounding box center [184, 317] width 78 height 15
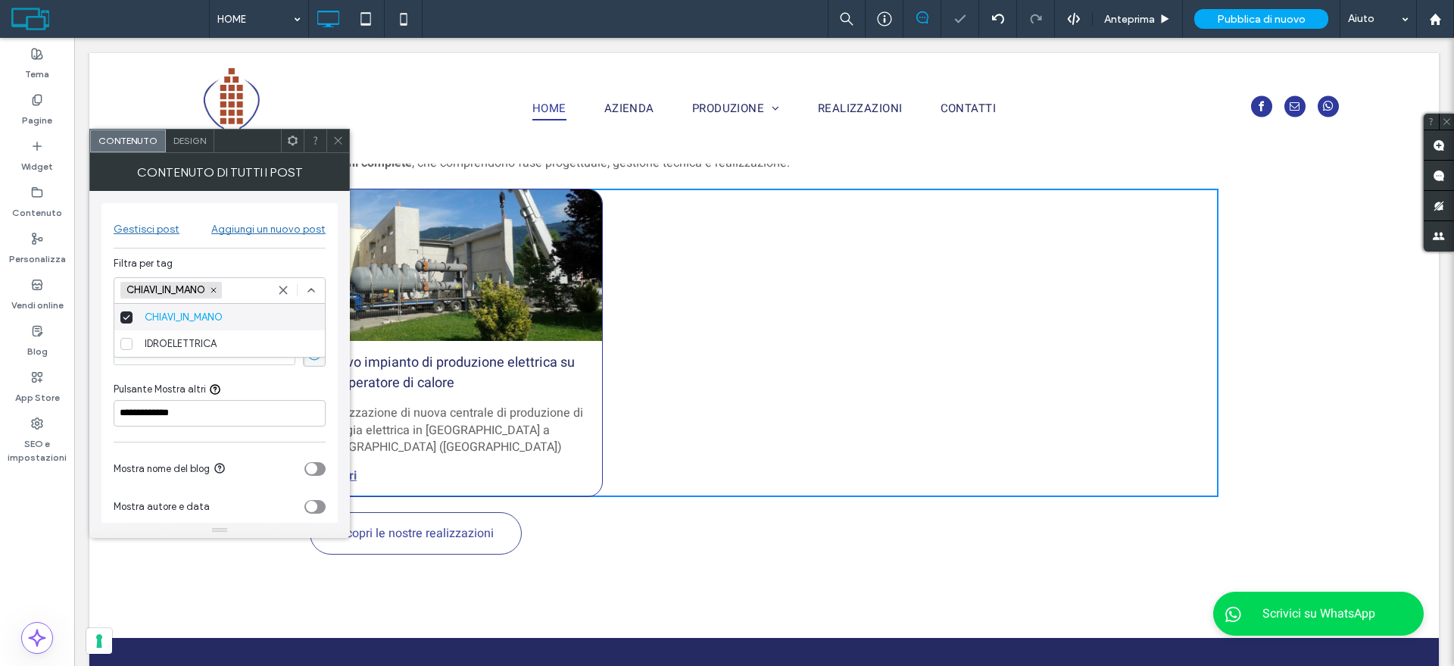
click at [336, 136] on icon at bounding box center [338, 140] width 11 height 11
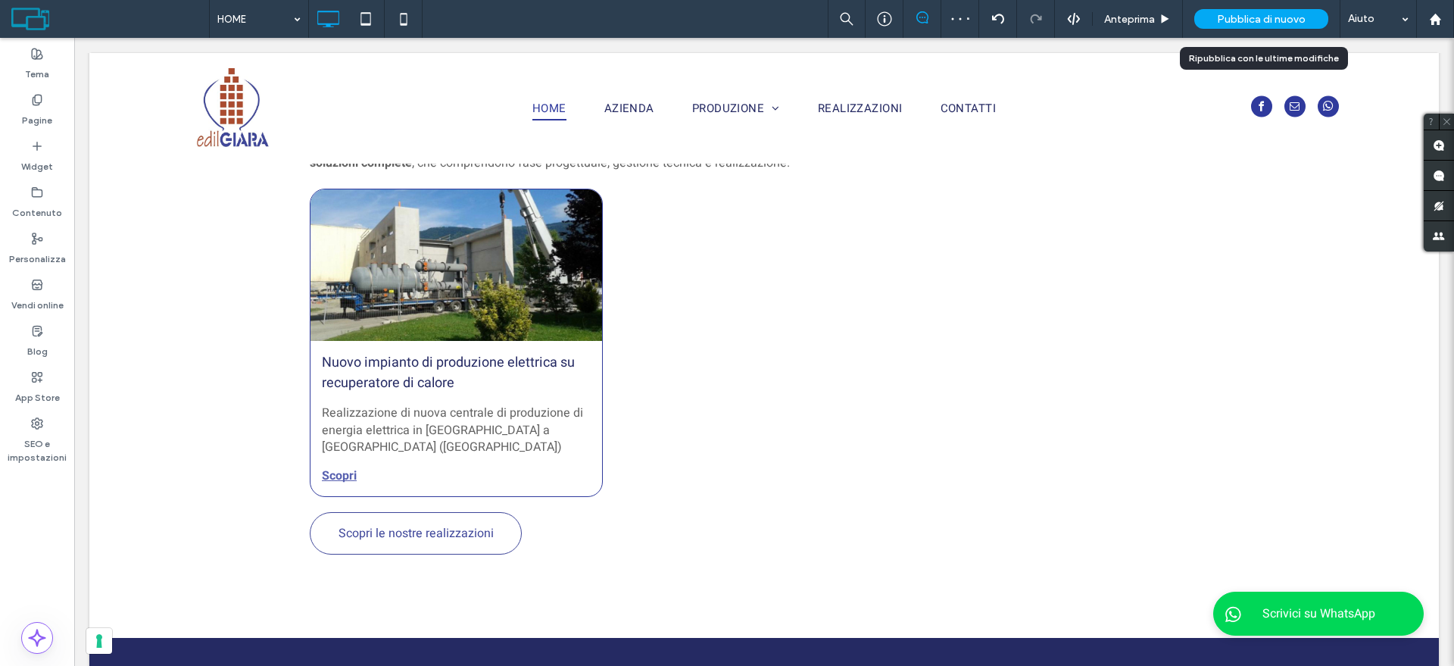
click at [1223, 13] on span "Pubblica di nuovo" at bounding box center [1261, 19] width 89 height 13
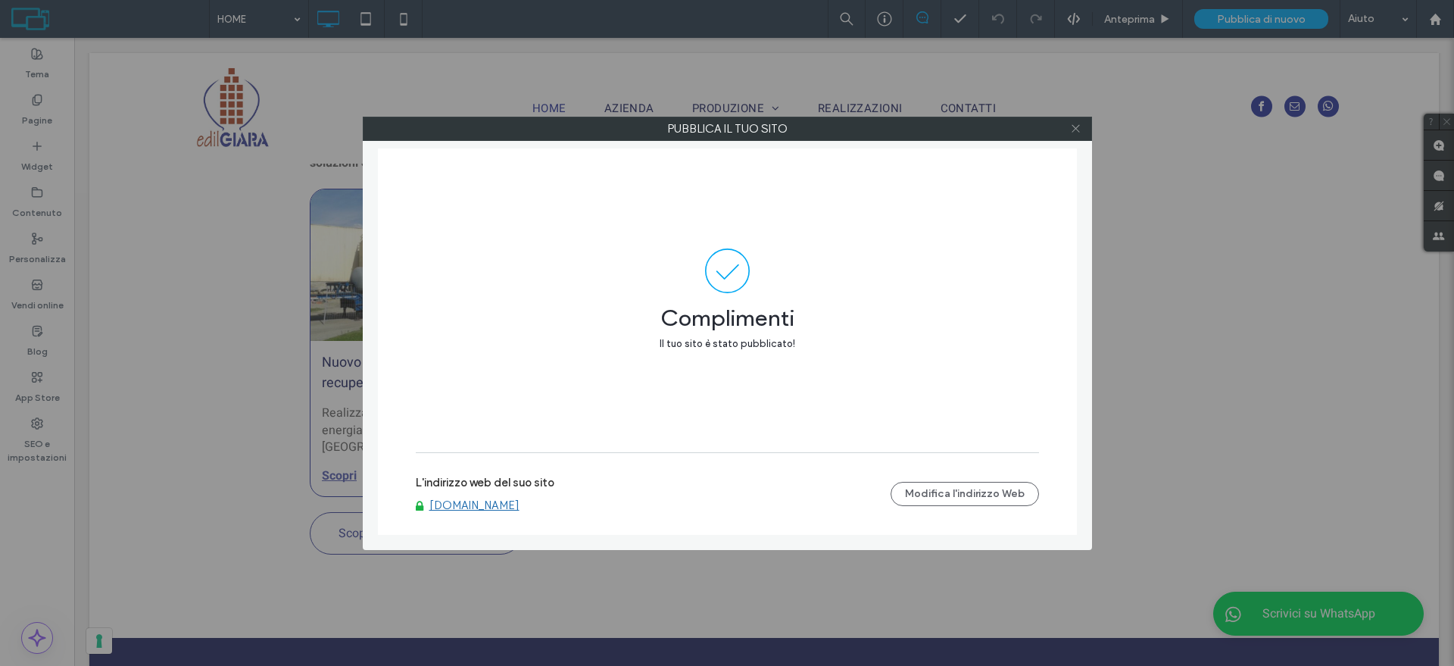
click at [1074, 130] on use at bounding box center [1076, 129] width 8 height 8
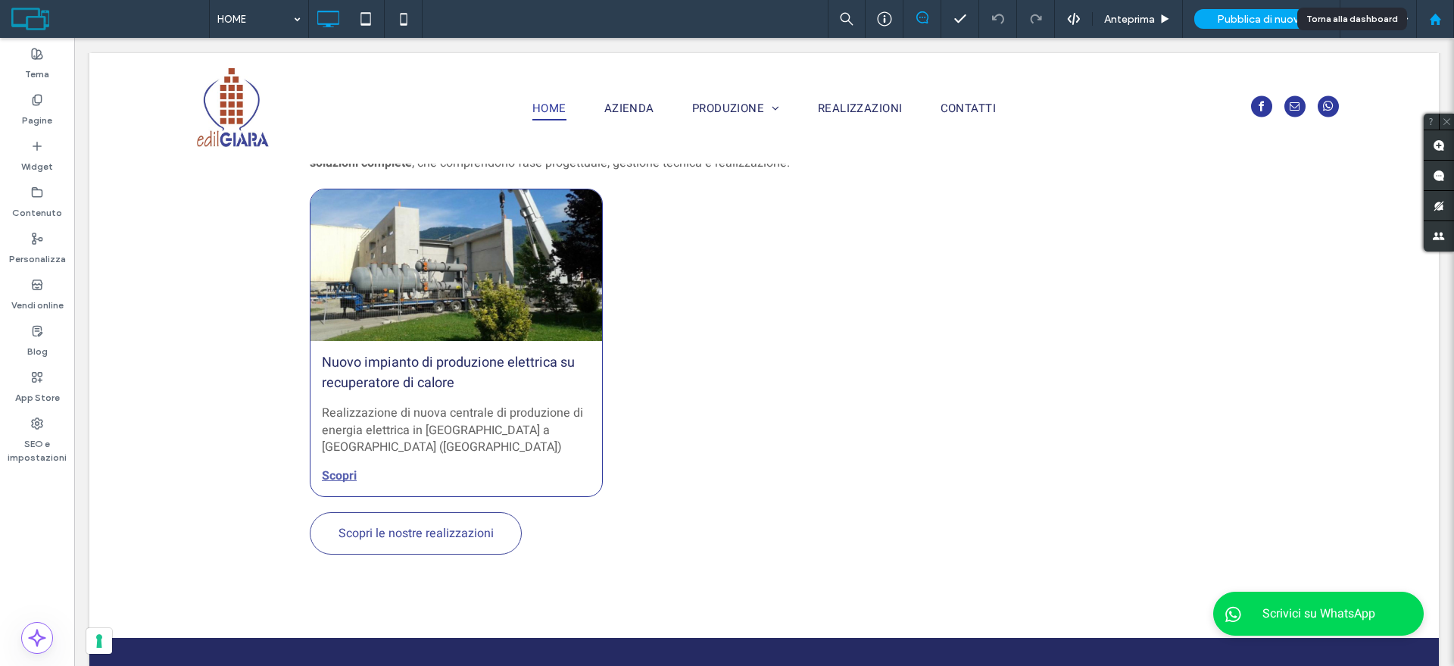
click at [1453, 13] on div at bounding box center [1435, 19] width 36 height 13
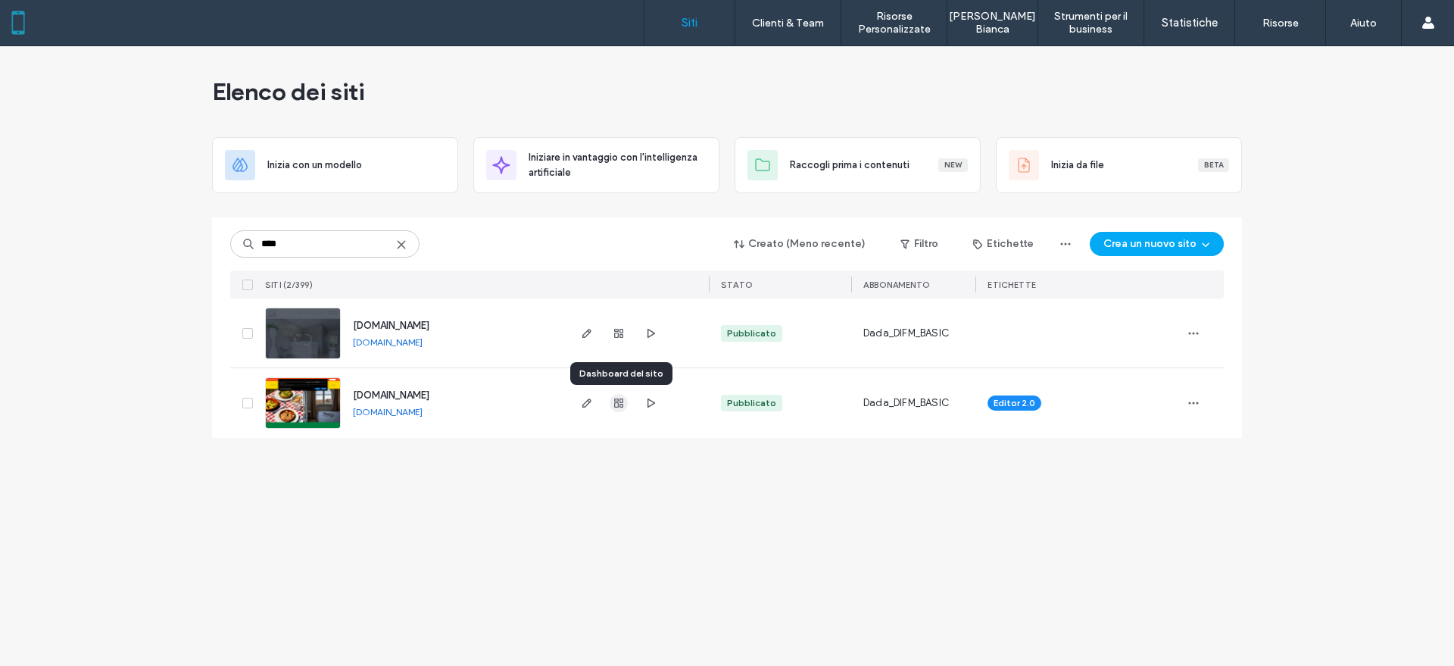
type input "****"
click at [617, 409] on span "button" at bounding box center [619, 403] width 18 height 18
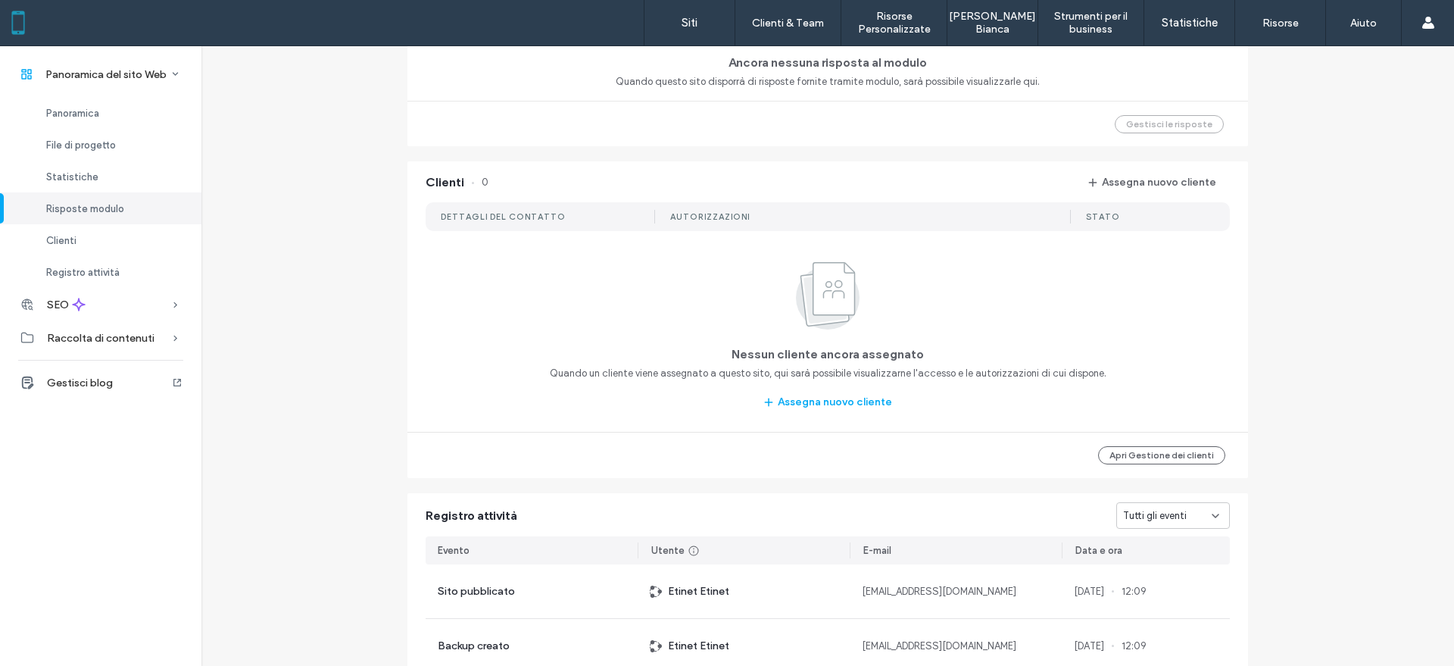
scroll to position [1136, 0]
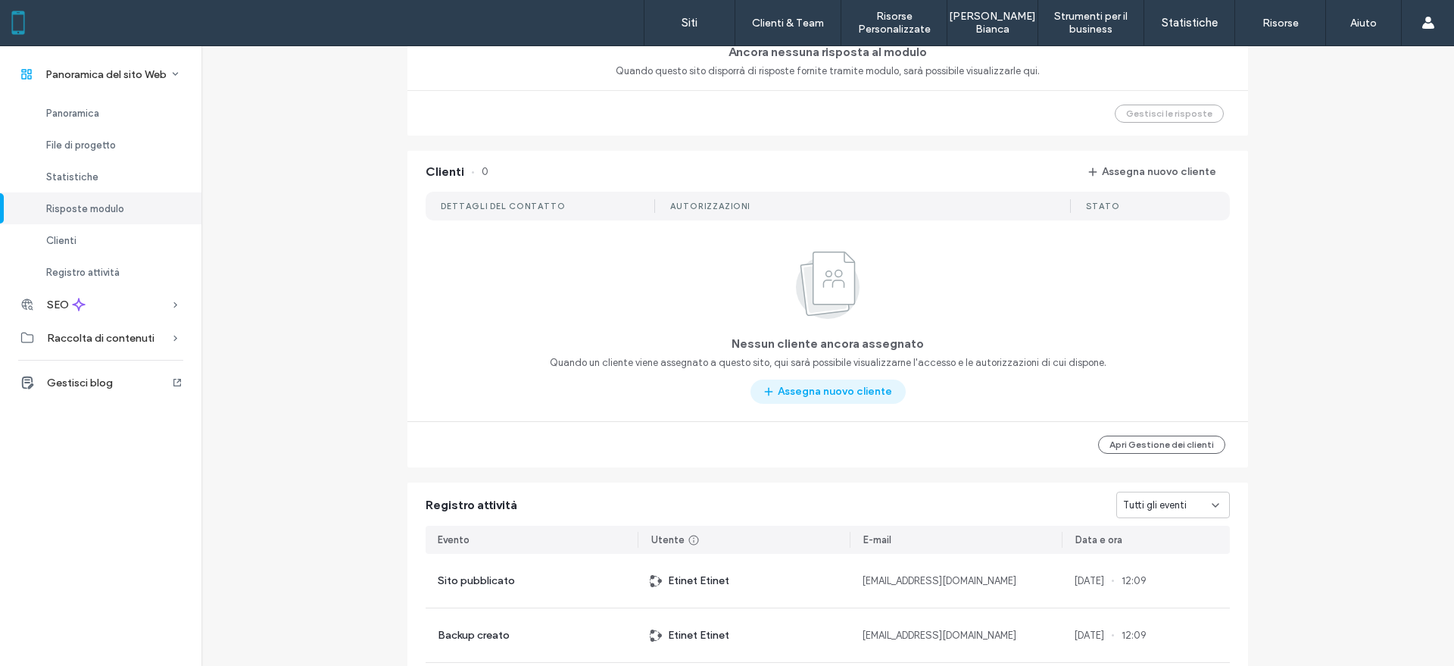
click at [880, 389] on button "Assegna nuovo cliente" at bounding box center [828, 391] width 155 height 24
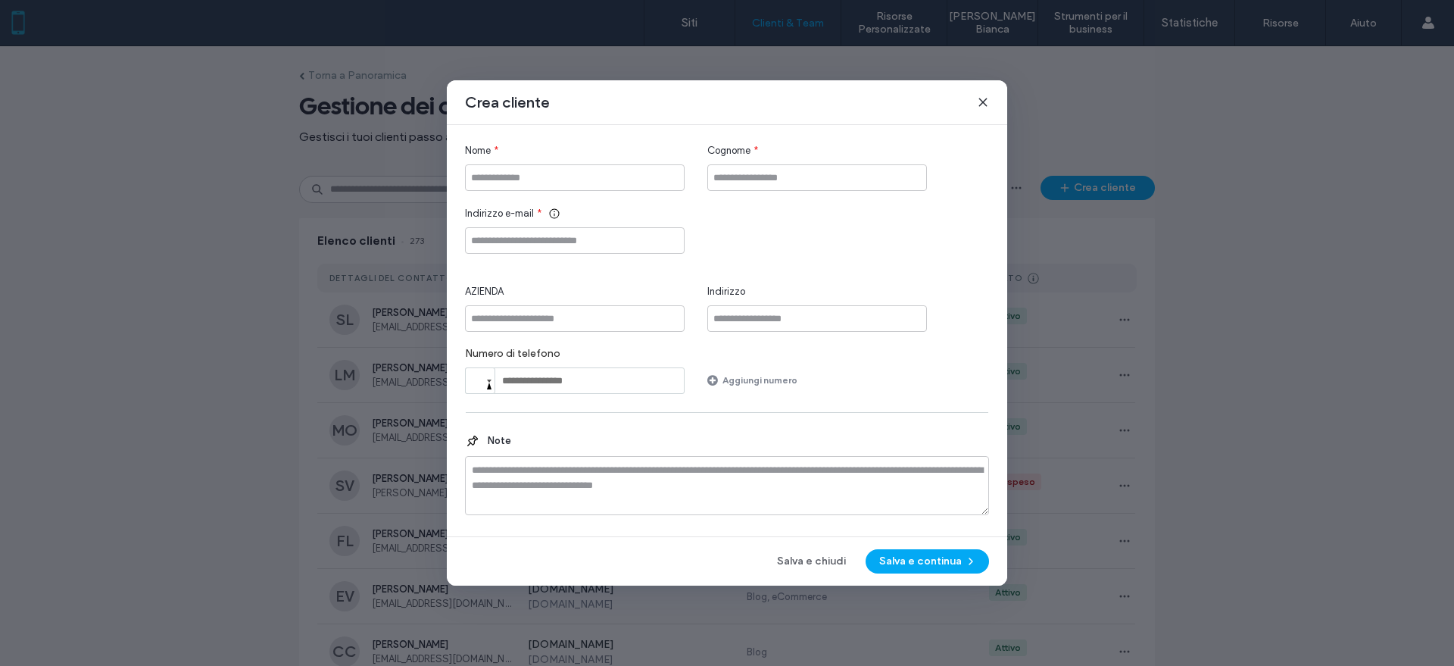
click at [578, 254] on div "Nome * Cognome * Indirizzo e-mail * AZIENDA Indirizzo Numero di telefono Phone …" at bounding box center [727, 268] width 524 height 251
click at [570, 242] on input "Indirizzo e-mail" at bounding box center [575, 240] width 220 height 27
paste input "**********"
type input "**********"
click at [526, 180] on input "Nome" at bounding box center [575, 177] width 220 height 27
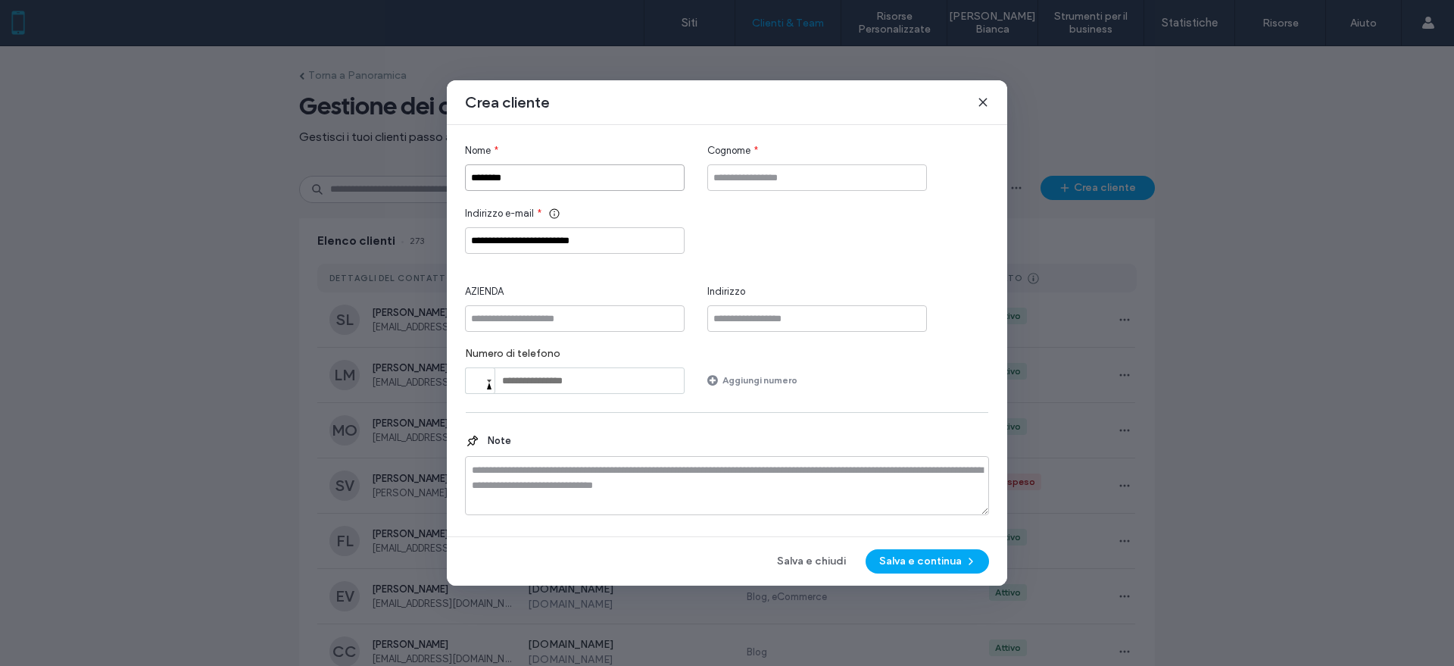
type input "********"
type input "*"
type input "*****"
click at [934, 560] on button "Salva e continua" at bounding box center [927, 561] width 123 height 24
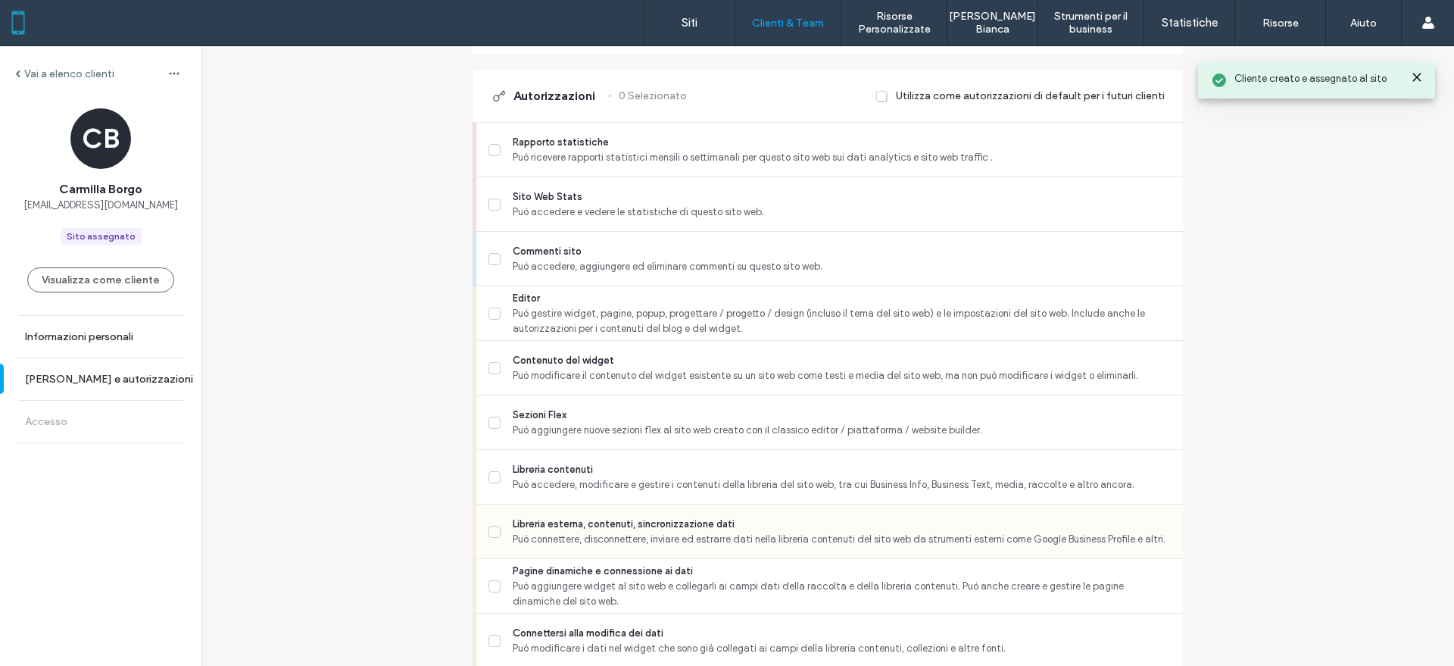
scroll to position [379, 0]
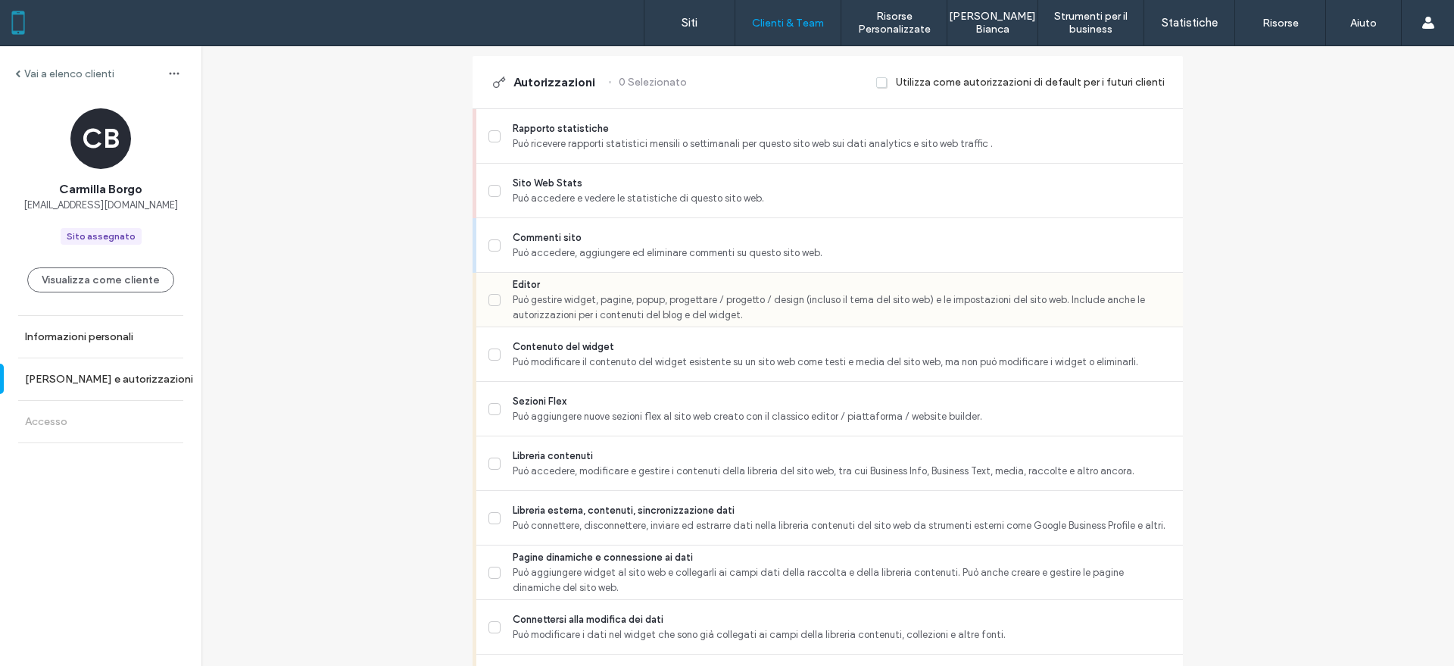
click at [572, 306] on span "Può gestire widget, pagine, popup, progettare / progetto / design (incluso il t…" at bounding box center [842, 307] width 658 height 30
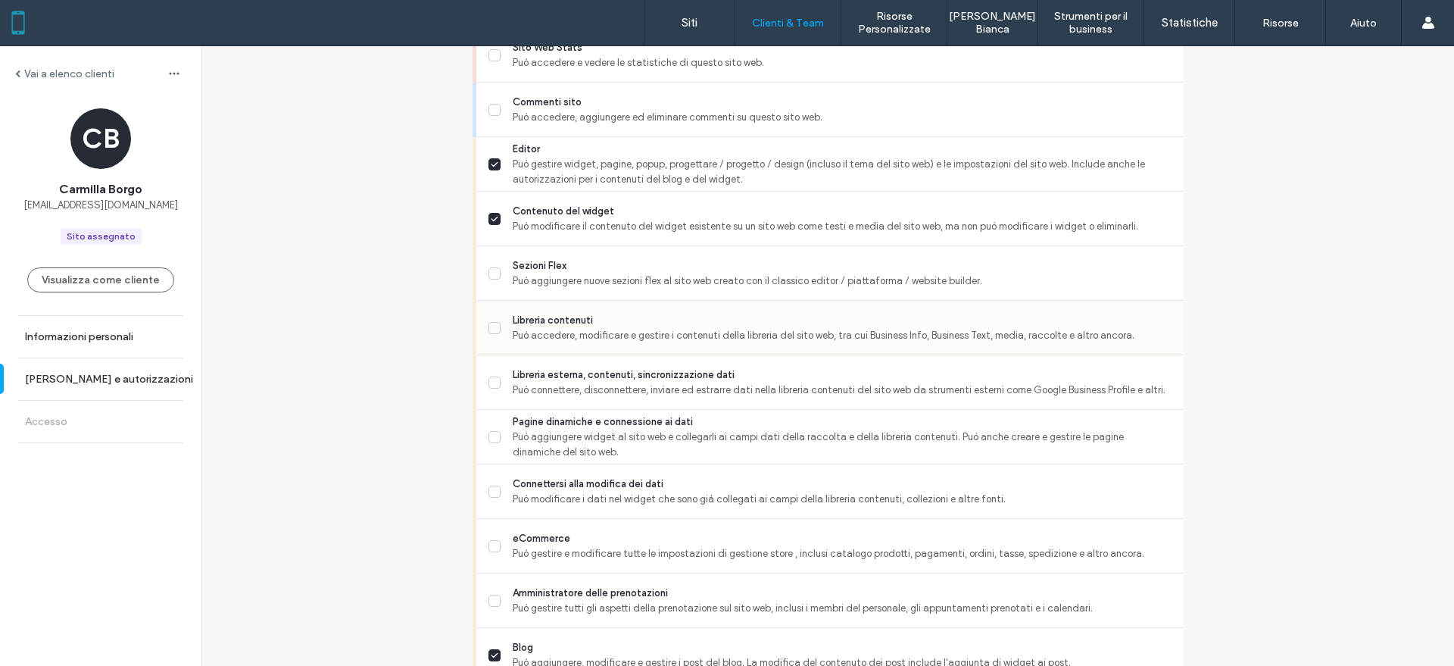
scroll to position [568, 0]
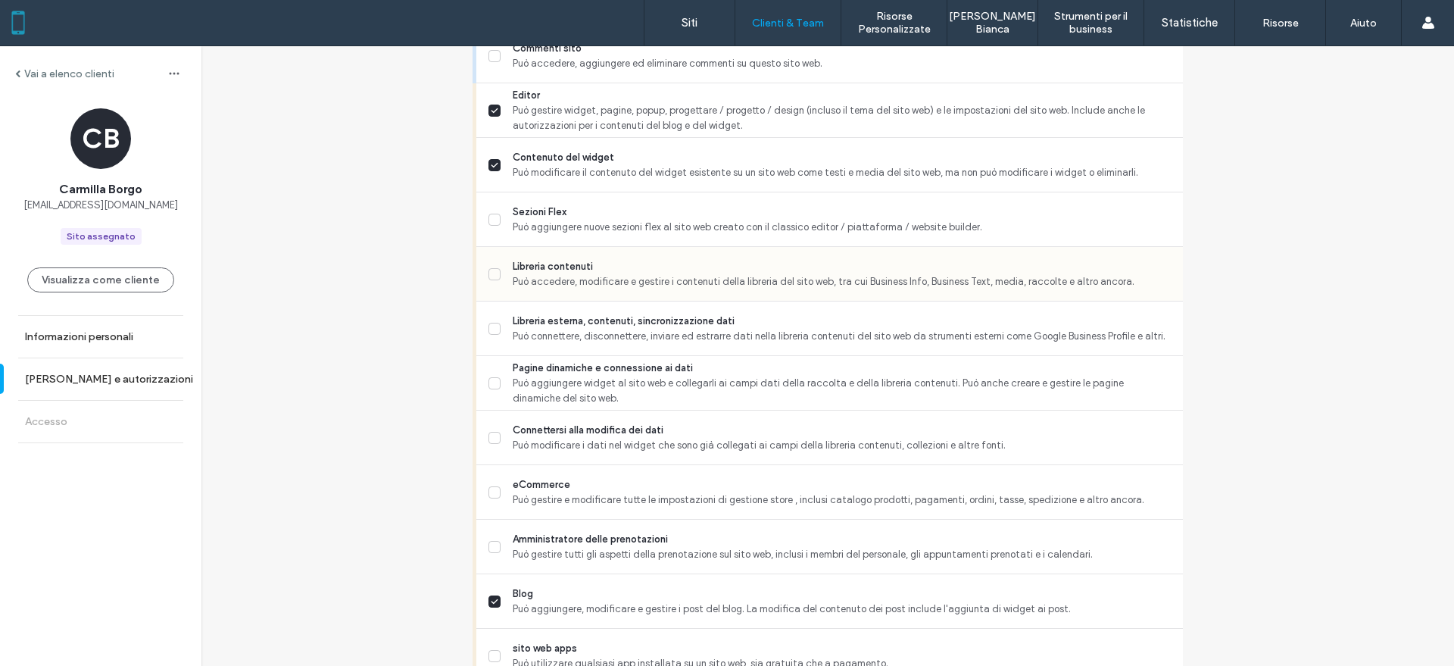
click at [623, 285] on span "Può accedere, modificare e gestire i contenuti della libreria del sito web, tra…" at bounding box center [842, 281] width 658 height 15
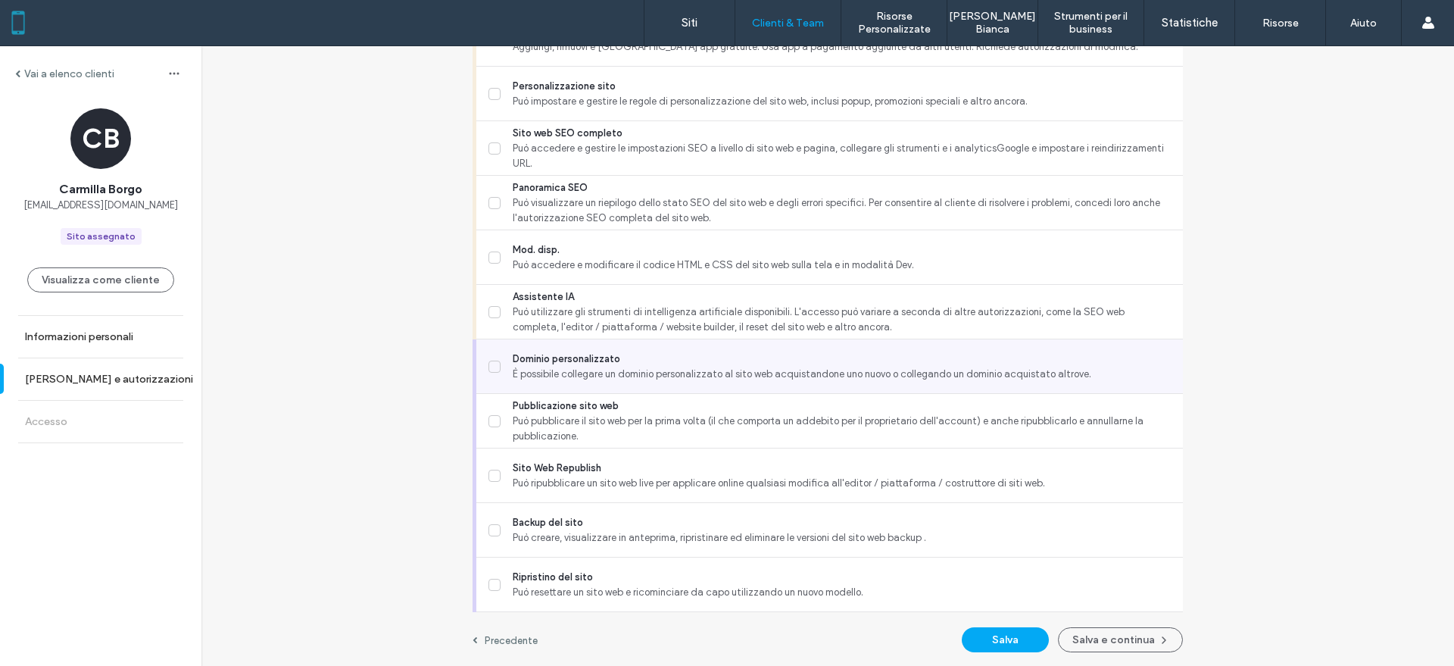
scroll to position [1241, 0]
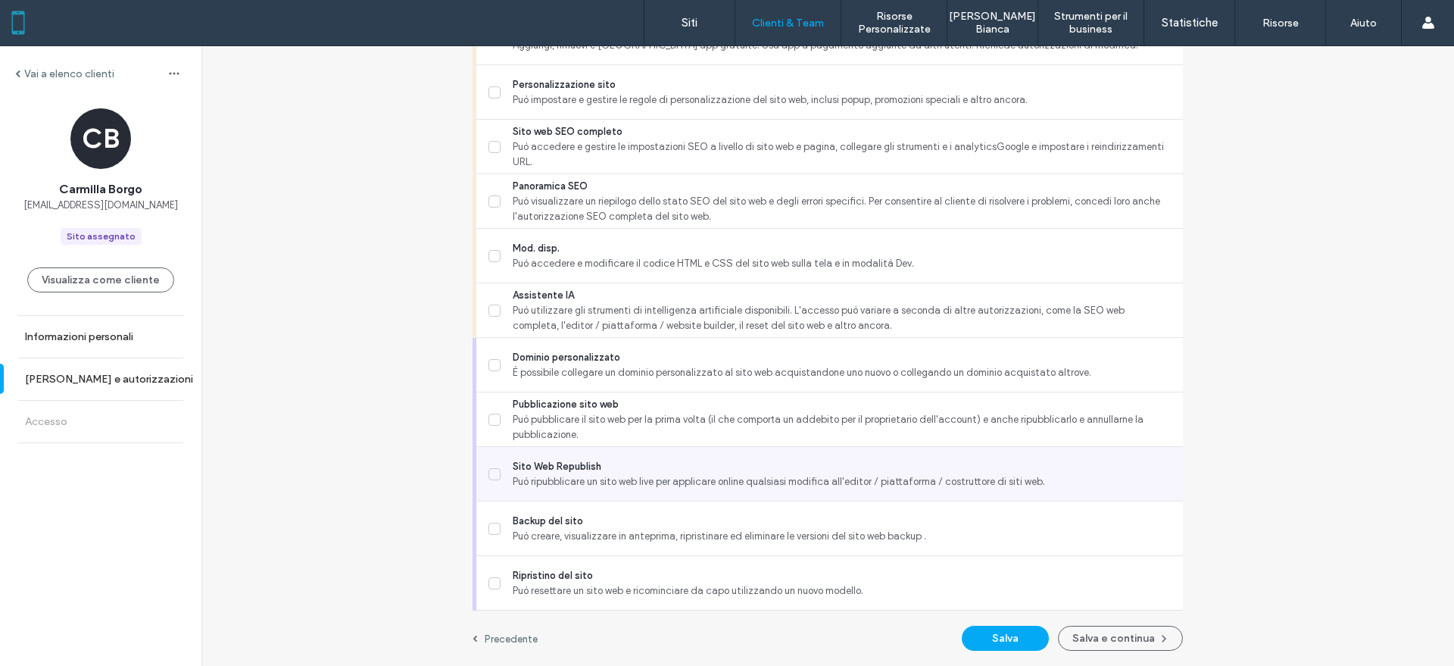
click at [639, 482] on span "Può ripubblicare un sito web live per applicare online qualsiasi modifica all'e…" at bounding box center [842, 481] width 658 height 15
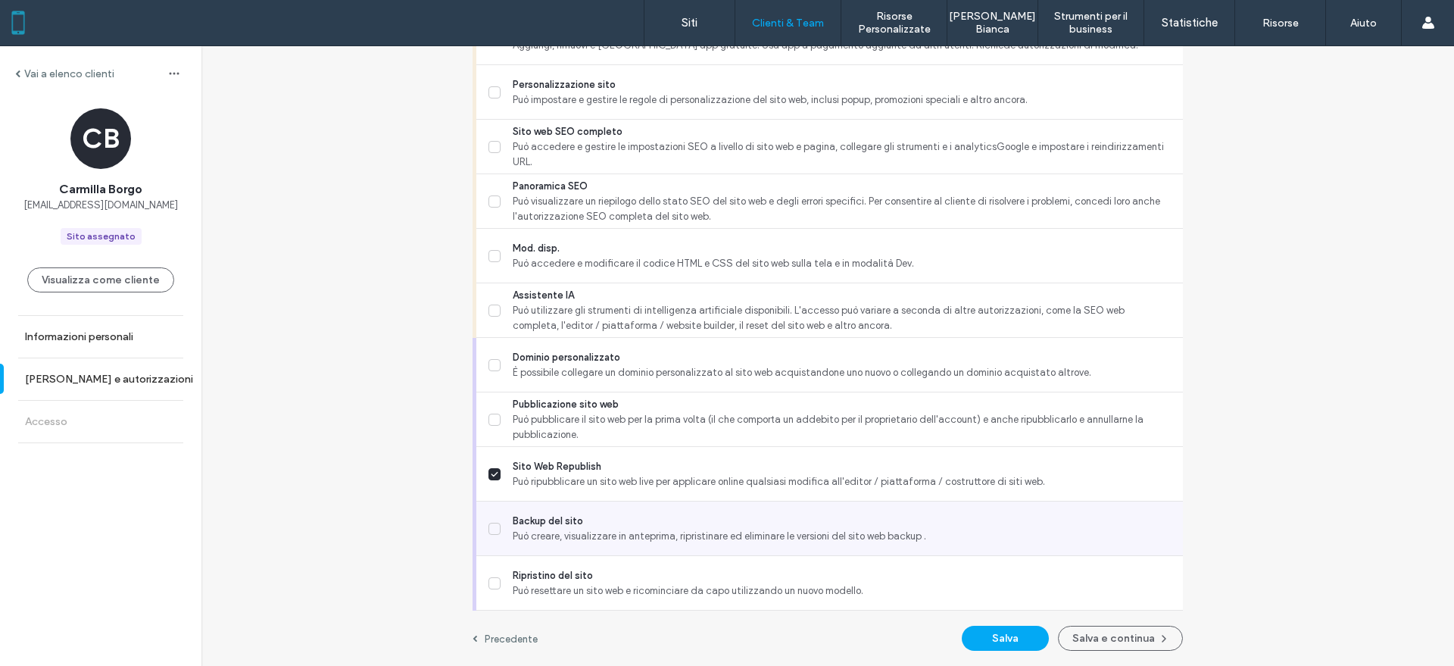
click at [651, 526] on span "Backup del sito" at bounding box center [842, 521] width 658 height 15
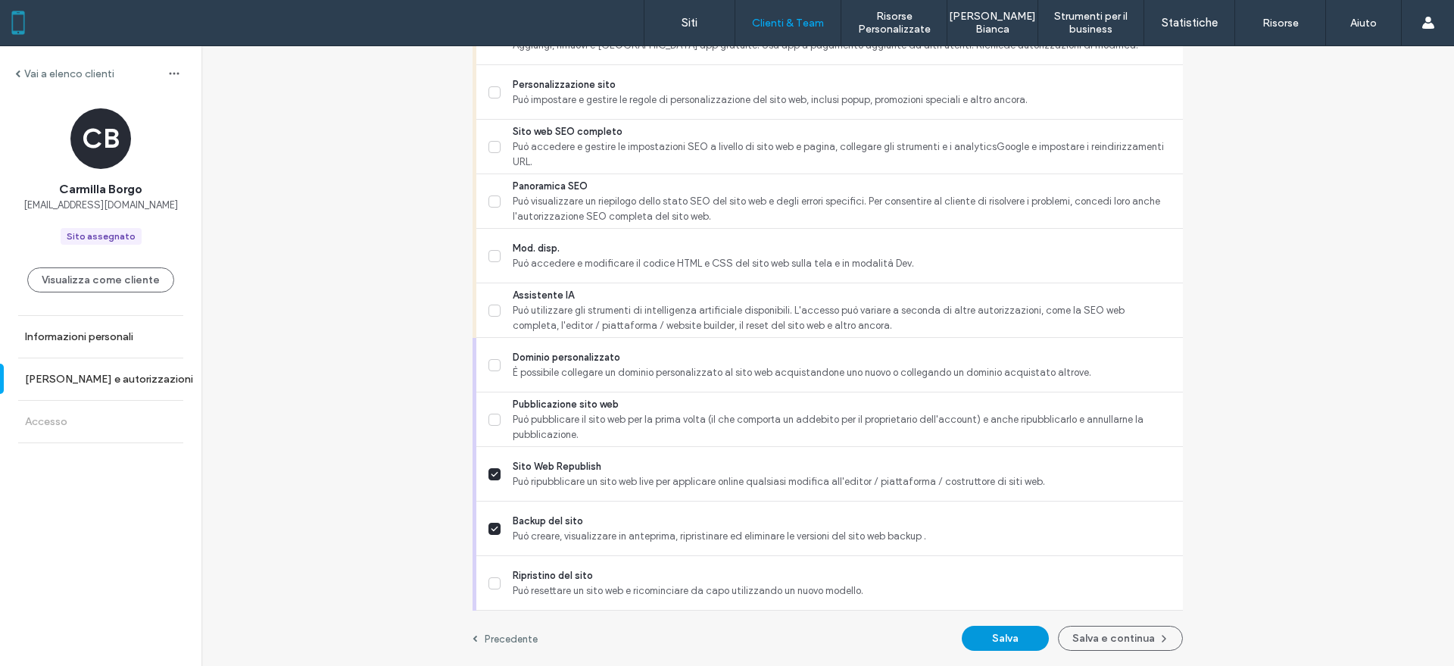
click at [1001, 635] on button "Salva" at bounding box center [1005, 638] width 87 height 25
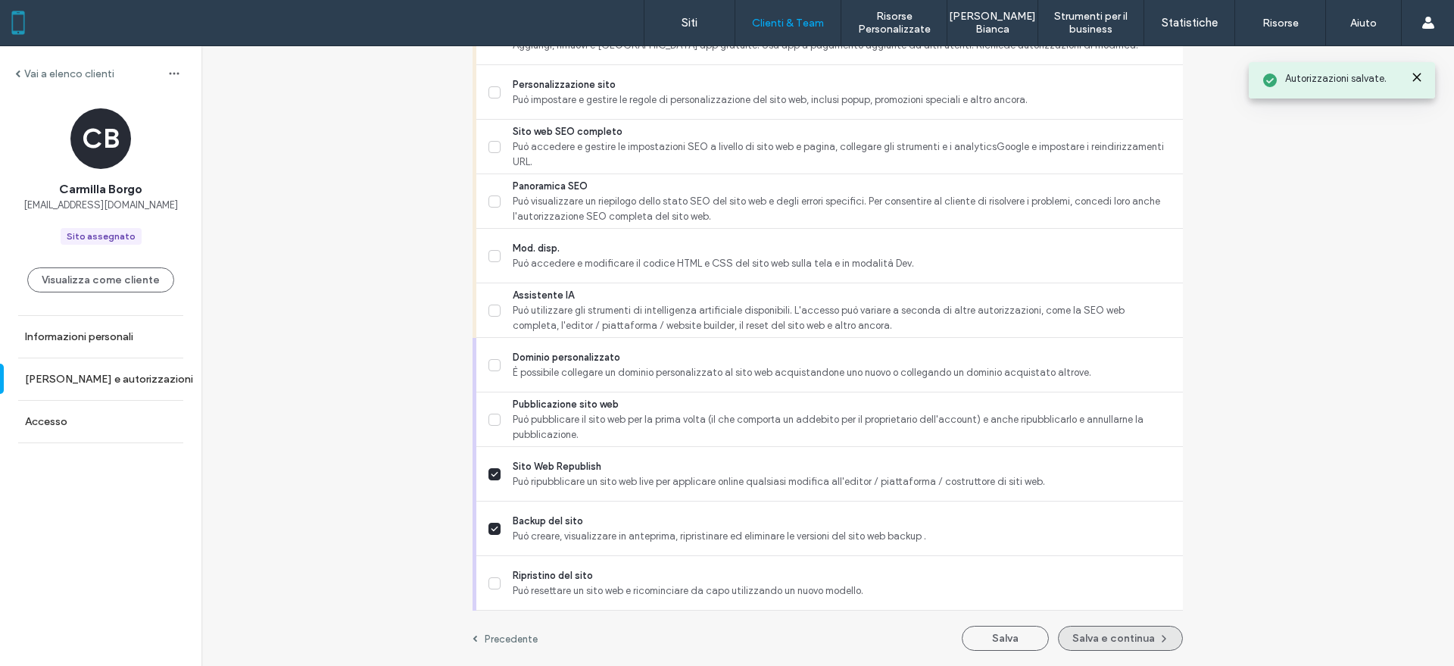
click at [1110, 633] on button "Salva e continua" at bounding box center [1120, 638] width 125 height 25
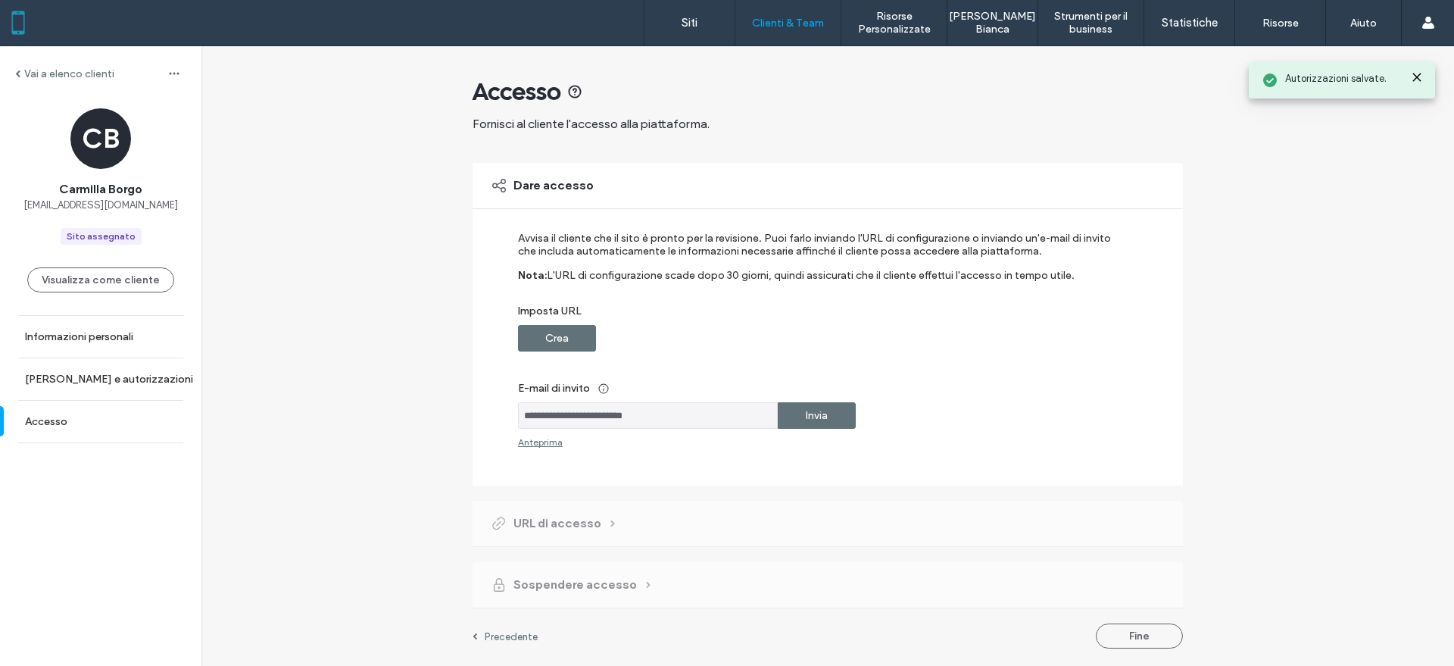
click at [818, 421] on label "Invia" at bounding box center [817, 415] width 22 height 28
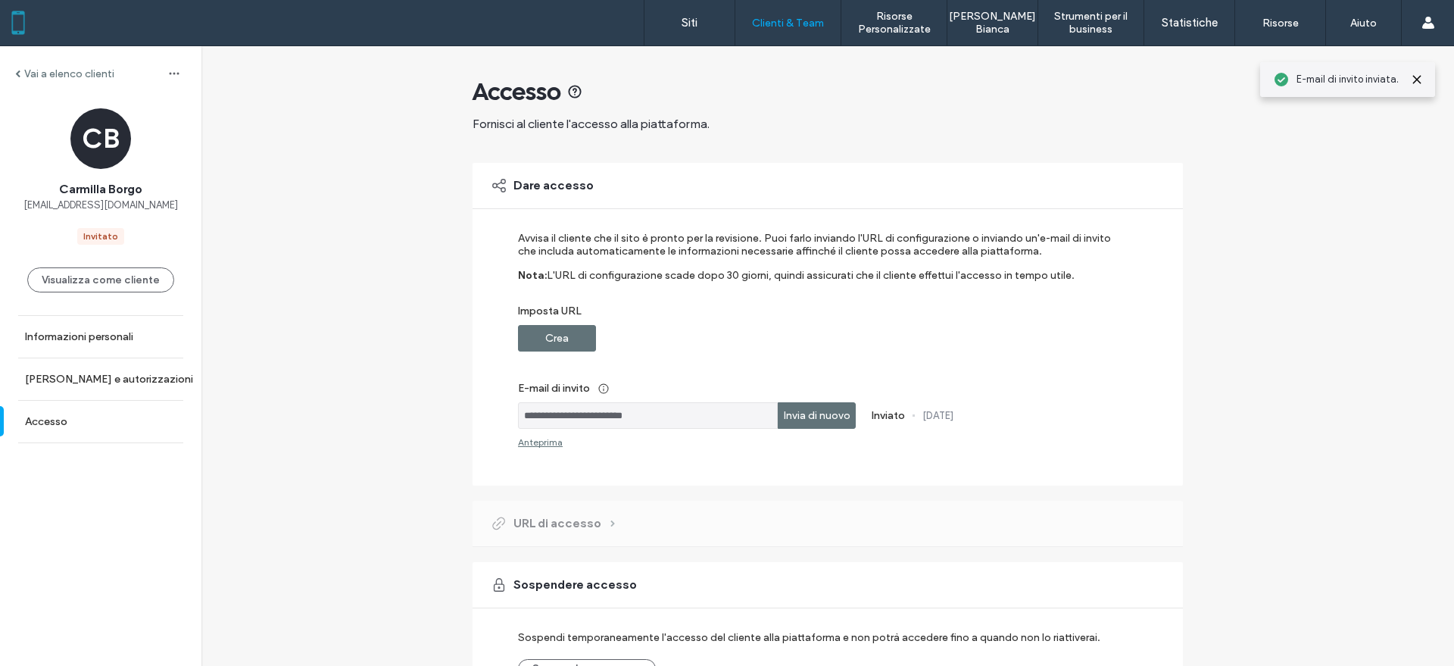
click at [549, 343] on label "Crea" at bounding box center [556, 338] width 23 height 28
click at [679, 14] on link "Siti" at bounding box center [690, 22] width 90 height 45
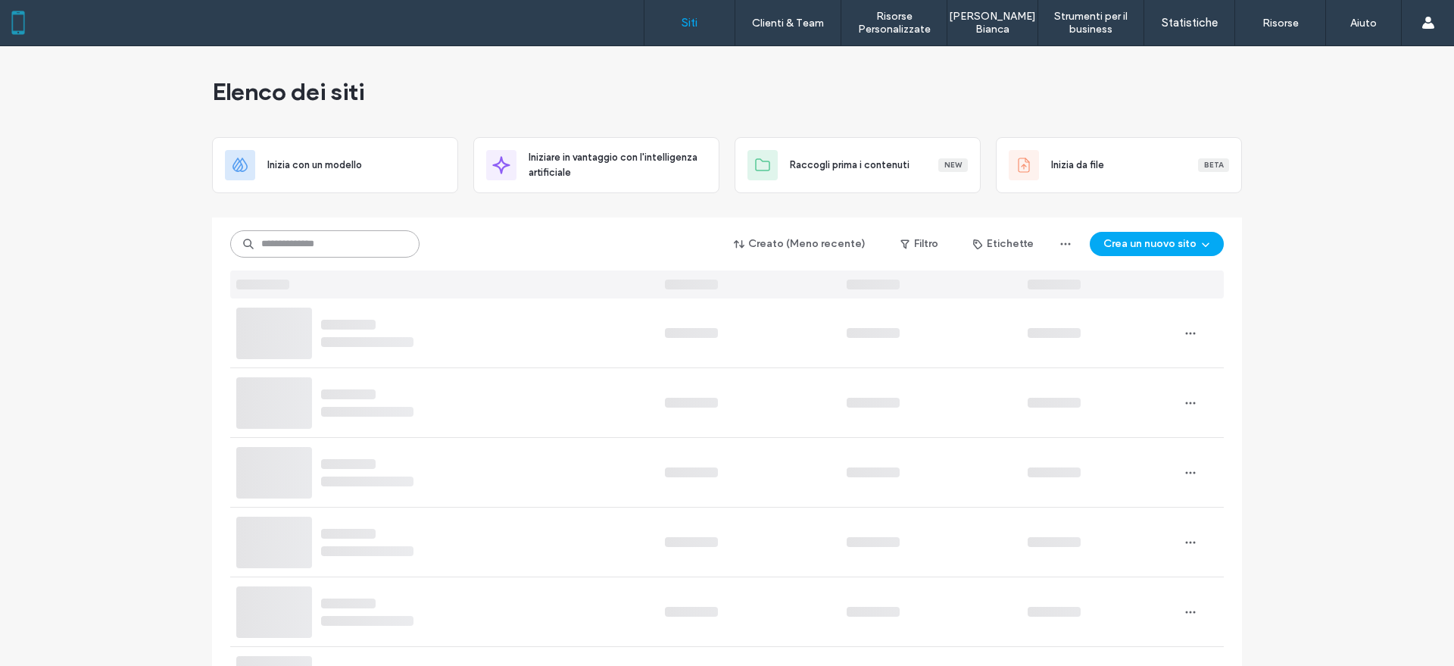
click at [378, 245] on input at bounding box center [324, 243] width 189 height 27
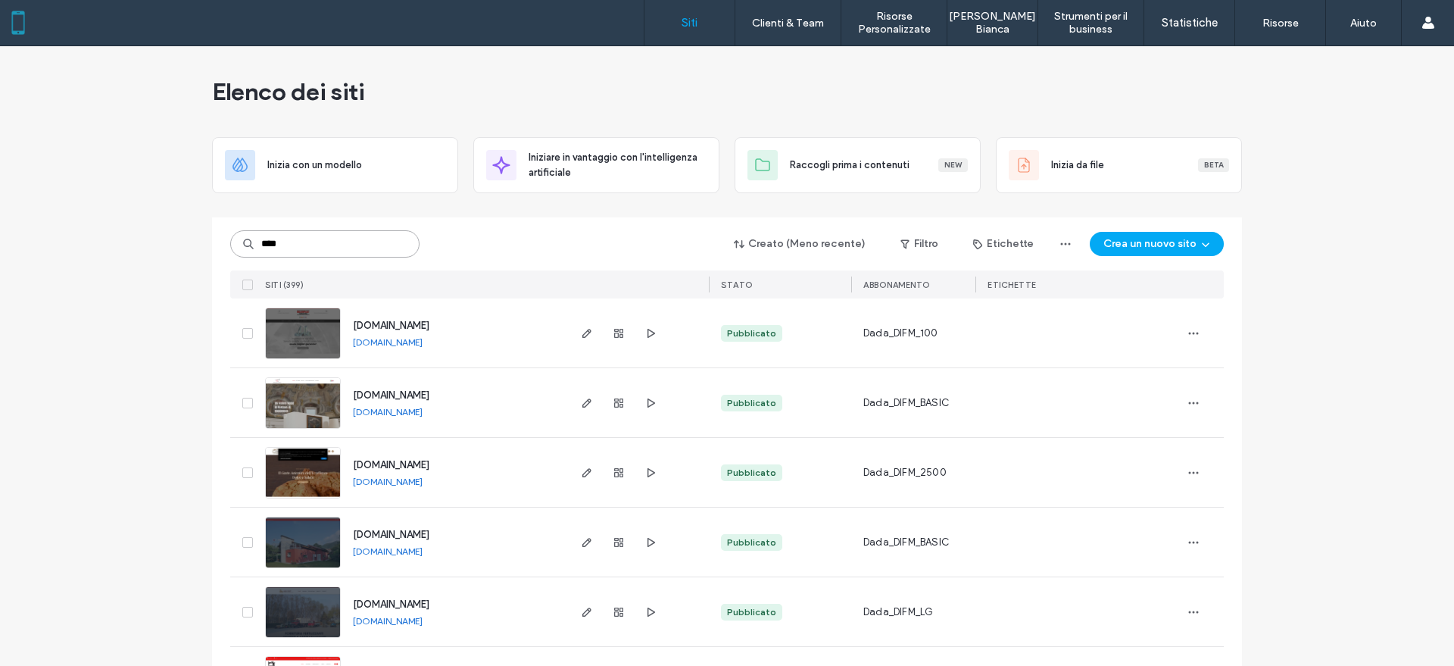
type input "****"
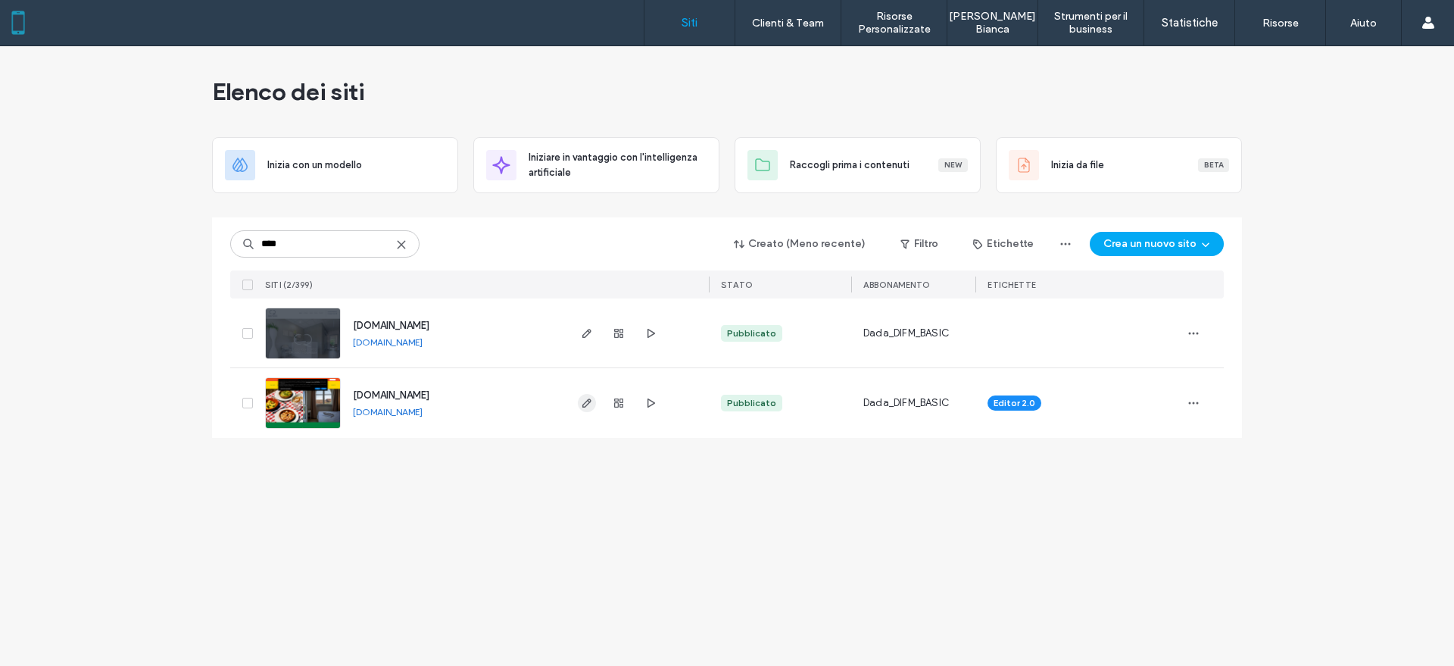
click at [584, 401] on icon "button" at bounding box center [587, 403] width 12 height 12
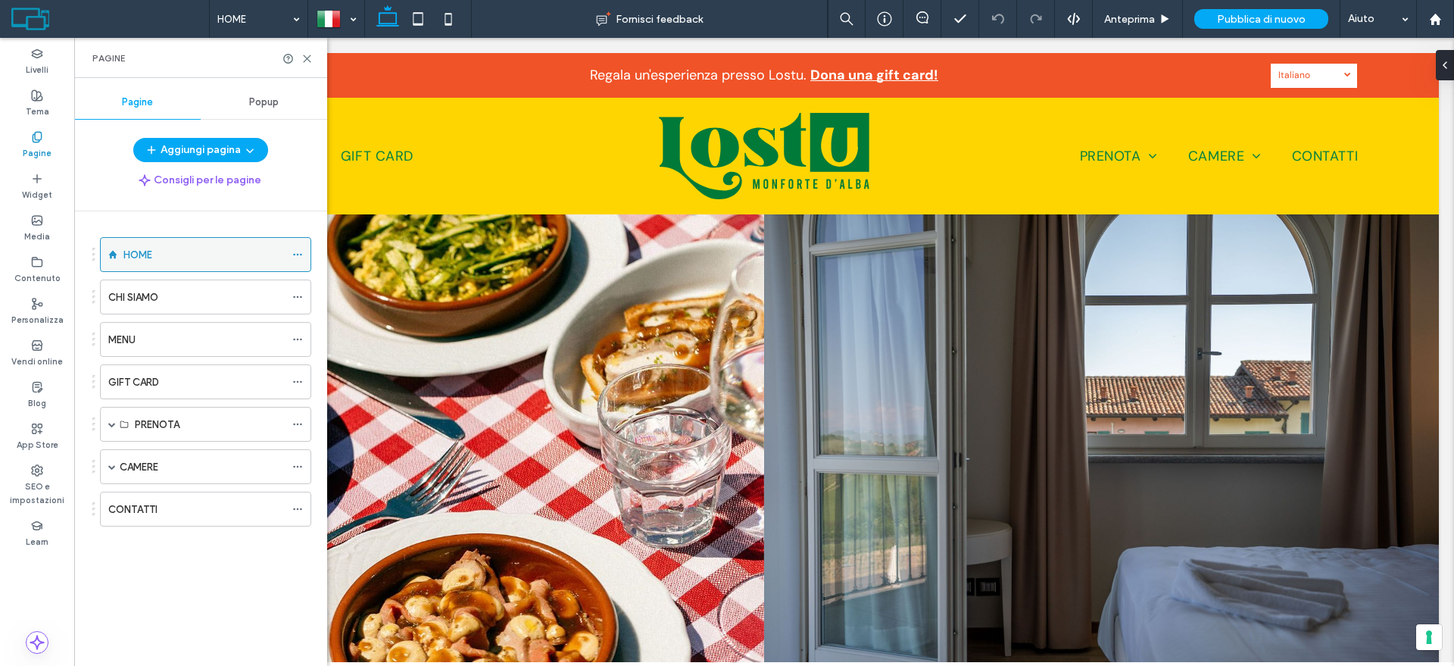
click at [298, 254] on use at bounding box center [297, 255] width 8 height 2
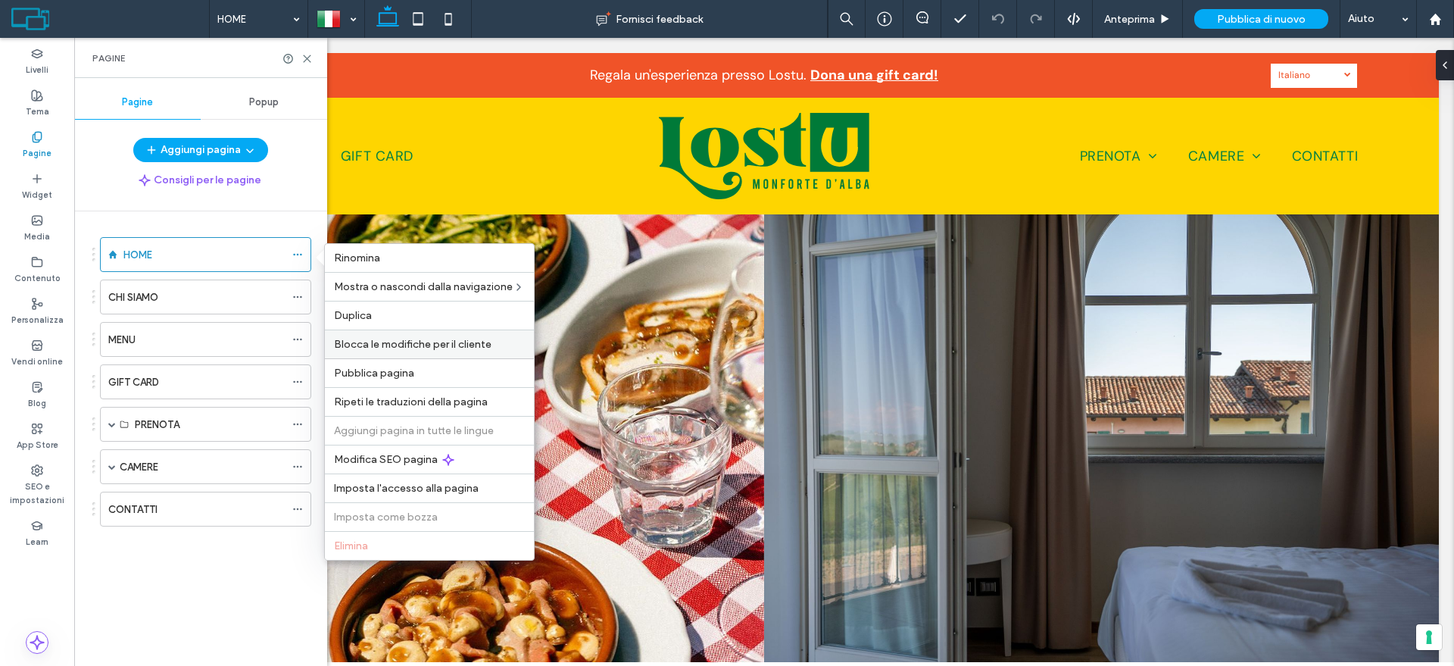
click at [429, 345] on span "Blocca le modifiche per il cliente" at bounding box center [413, 344] width 158 height 13
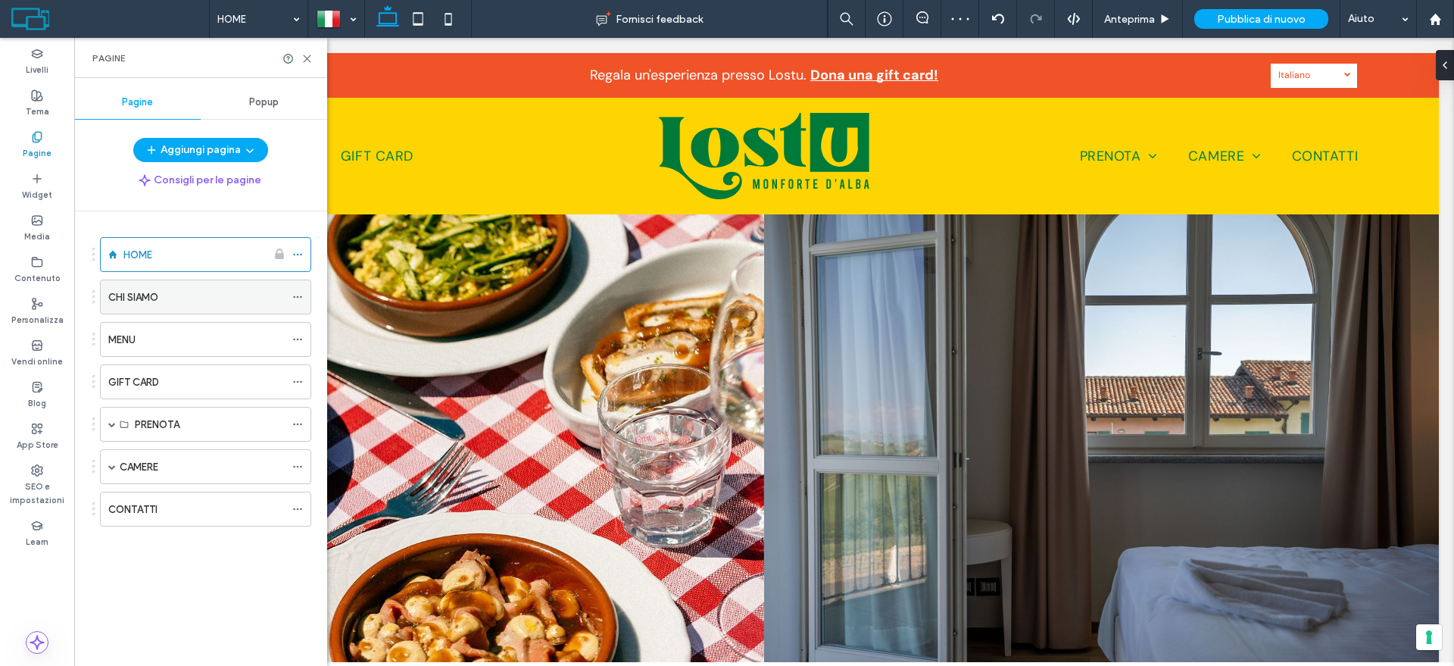
click at [295, 298] on icon at bounding box center [297, 297] width 11 height 11
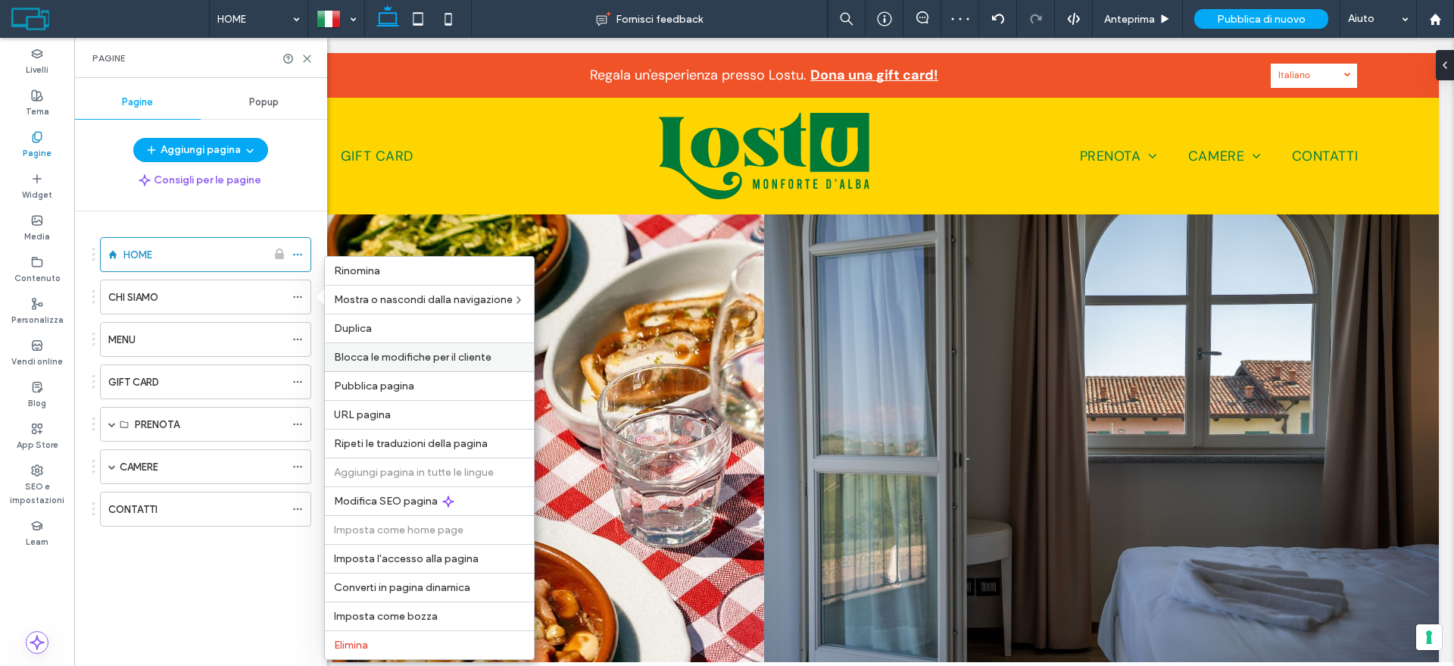
click at [411, 351] on span "Blocca le modifiche per il cliente" at bounding box center [413, 357] width 158 height 13
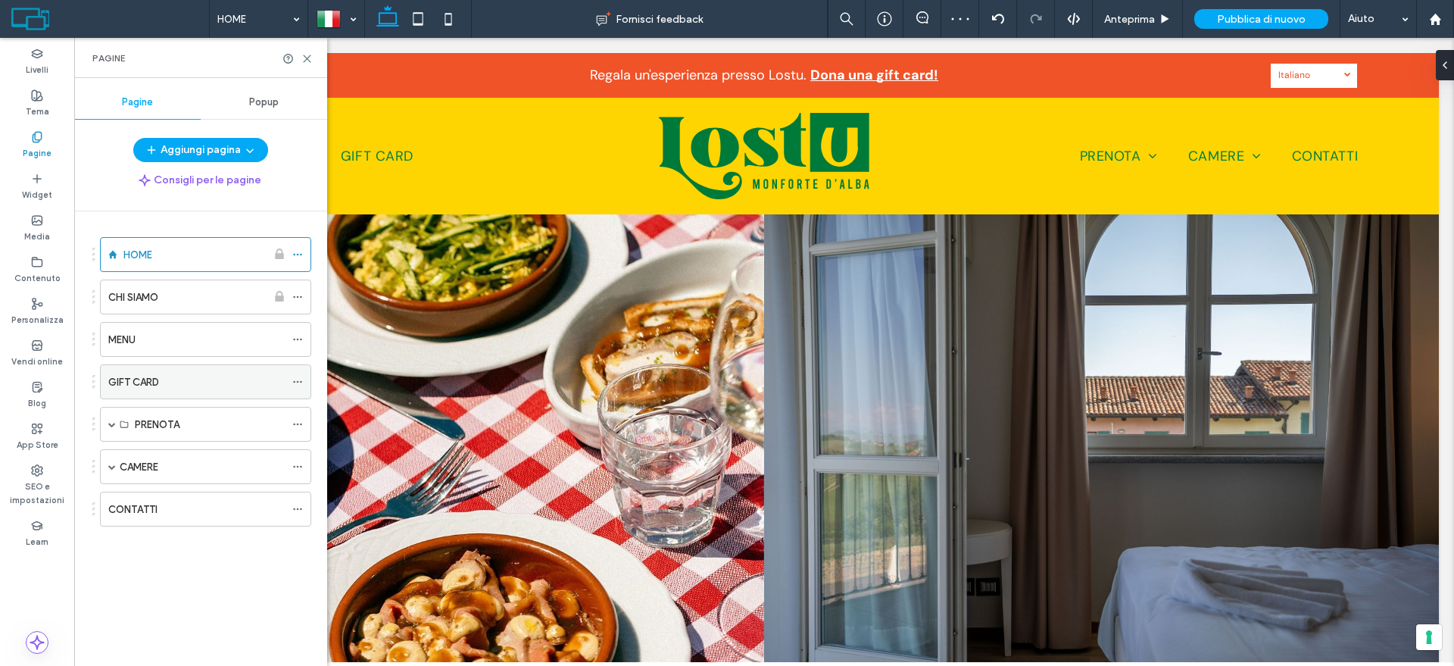
click at [296, 382] on icon at bounding box center [297, 381] width 11 height 11
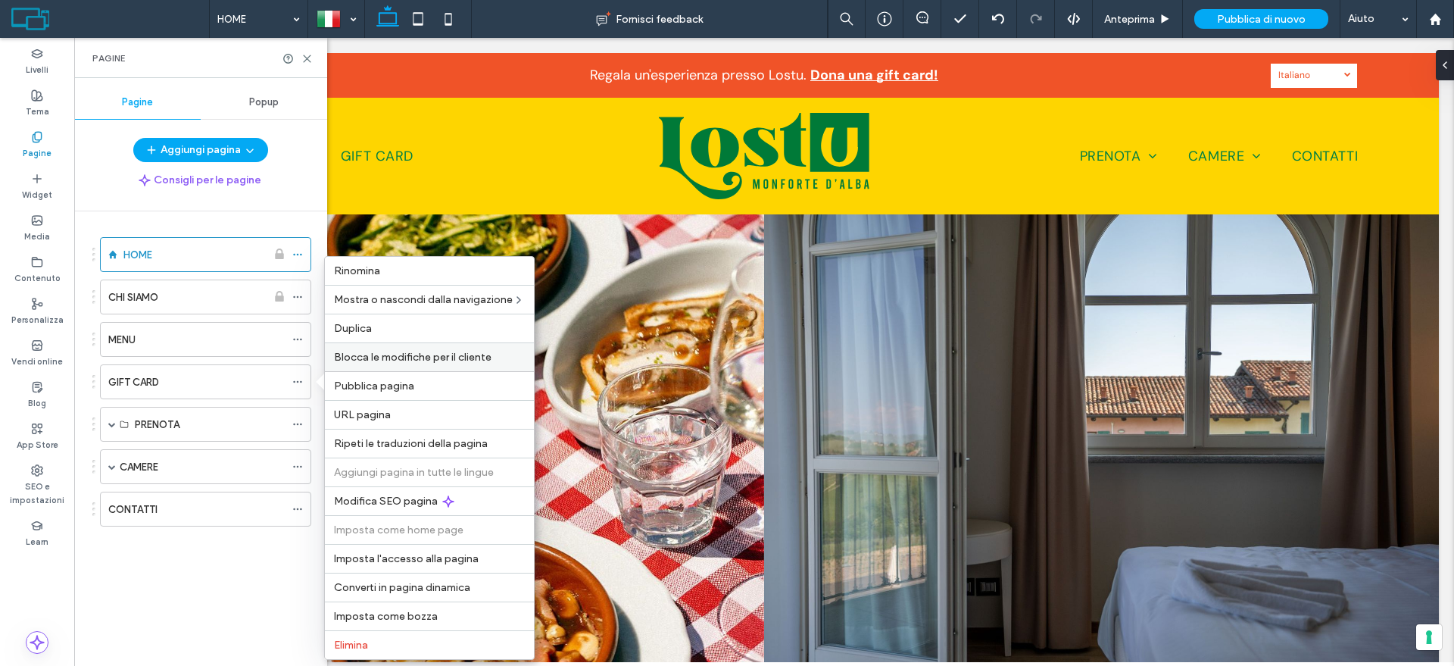
click at [367, 363] on span "Blocca le modifiche per il cliente" at bounding box center [413, 357] width 158 height 13
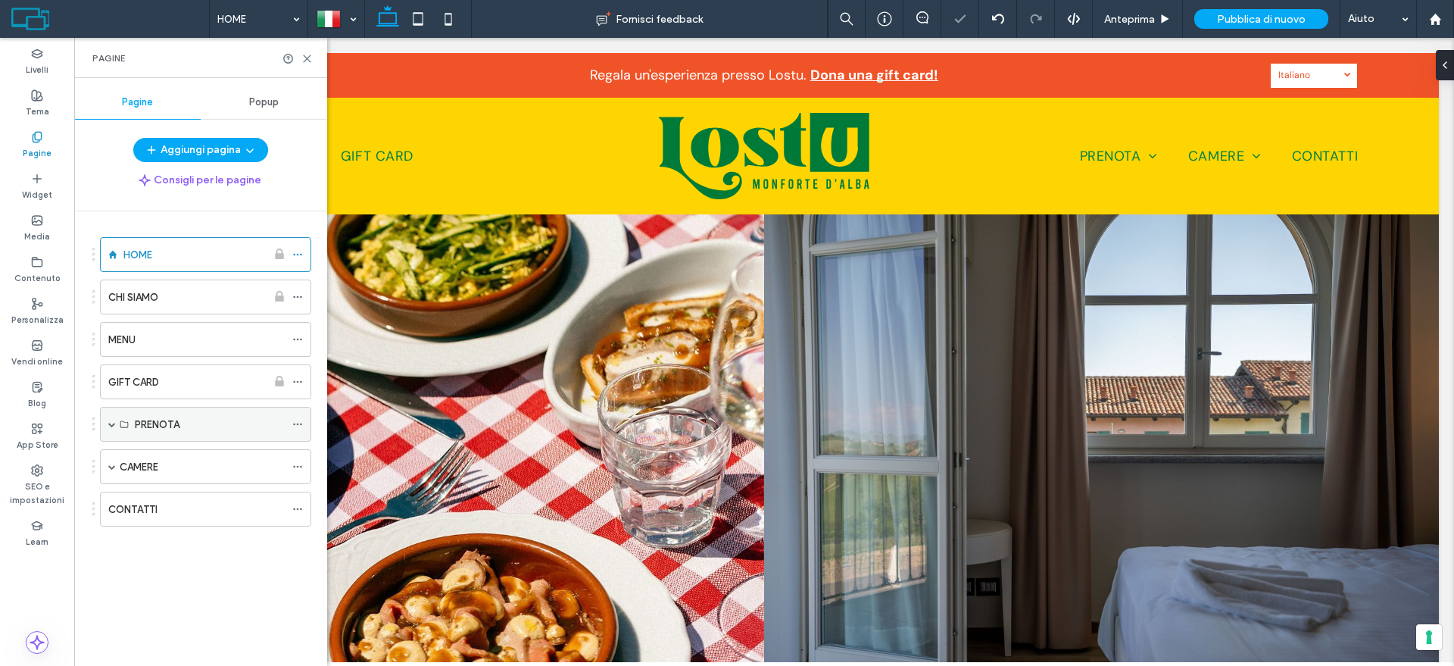
click at [295, 417] on span at bounding box center [297, 424] width 11 height 23
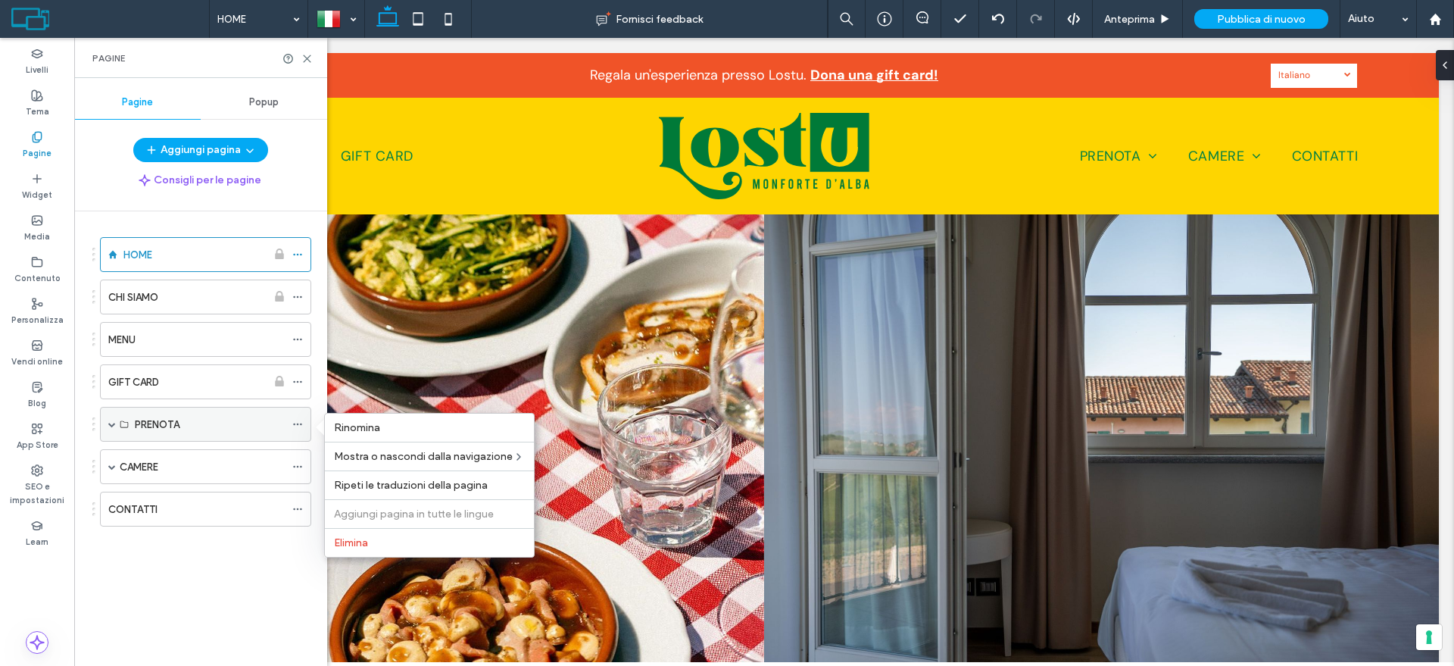
click at [114, 428] on span at bounding box center [112, 424] width 8 height 33
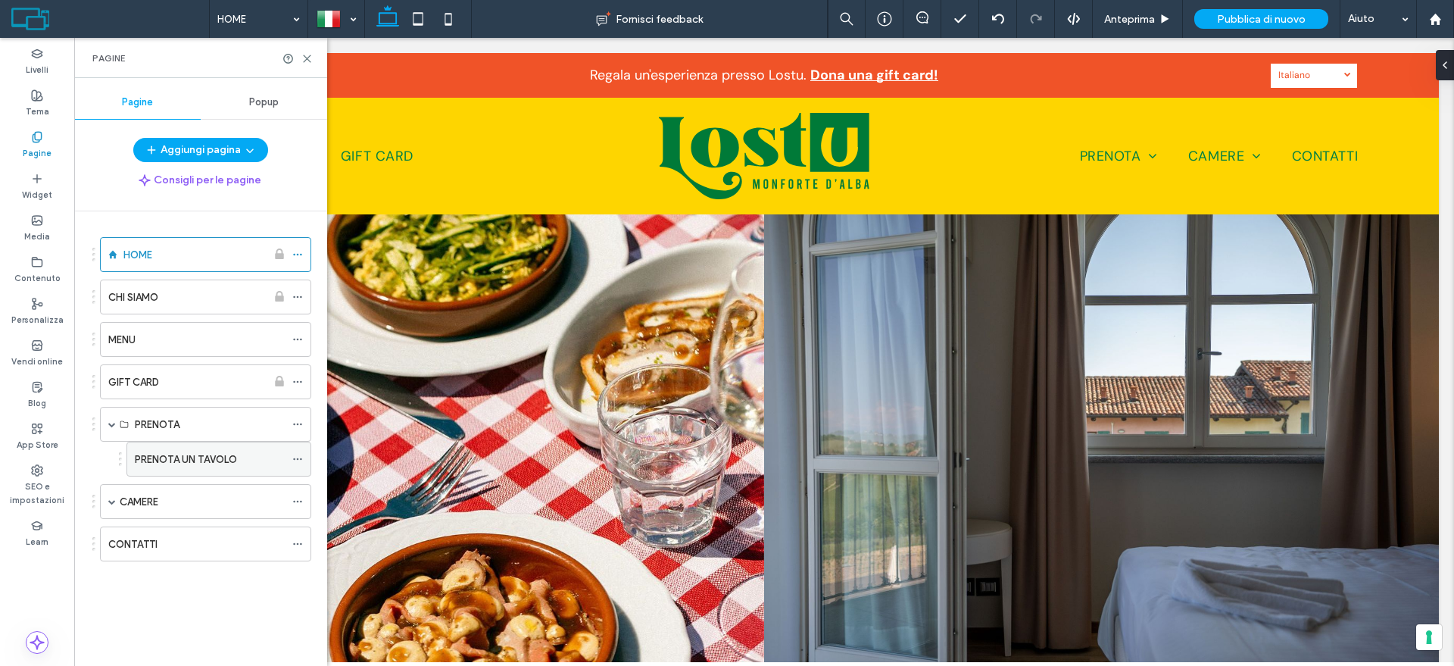
click at [298, 462] on icon at bounding box center [297, 459] width 11 height 11
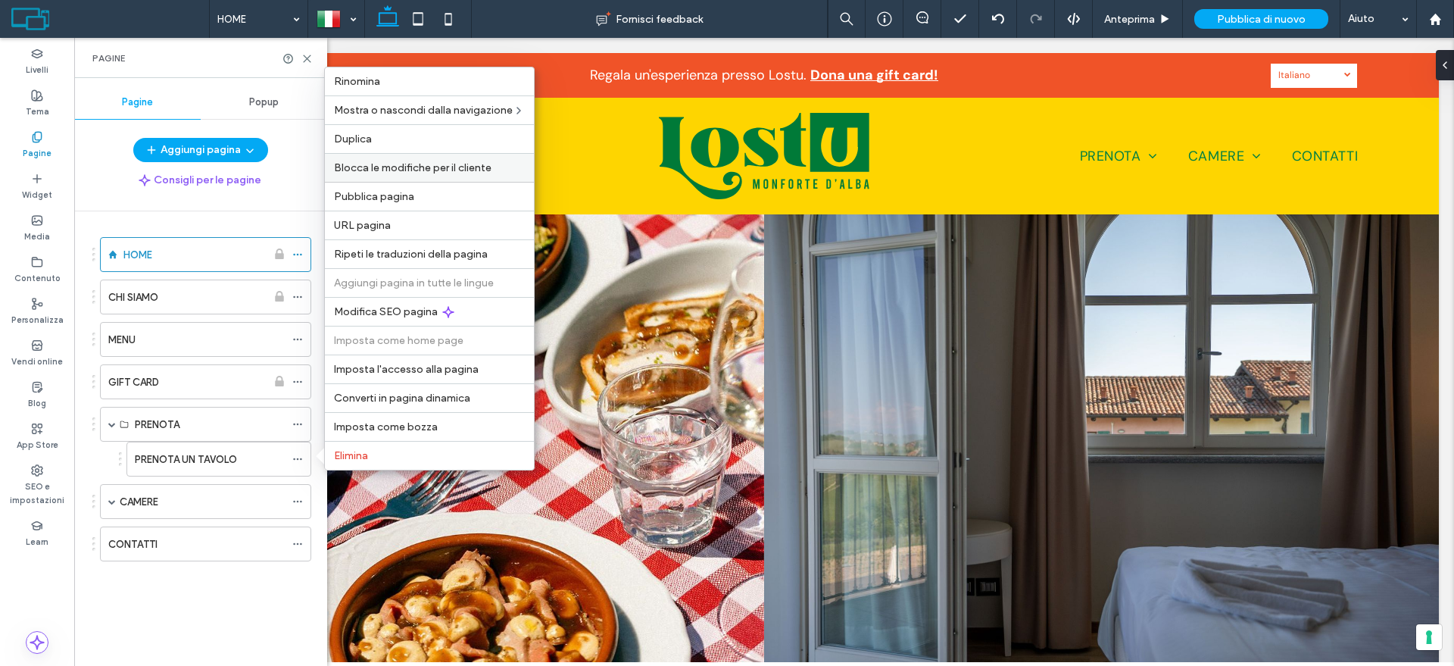
click at [464, 169] on span "Blocca le modifiche per il cliente" at bounding box center [413, 167] width 158 height 13
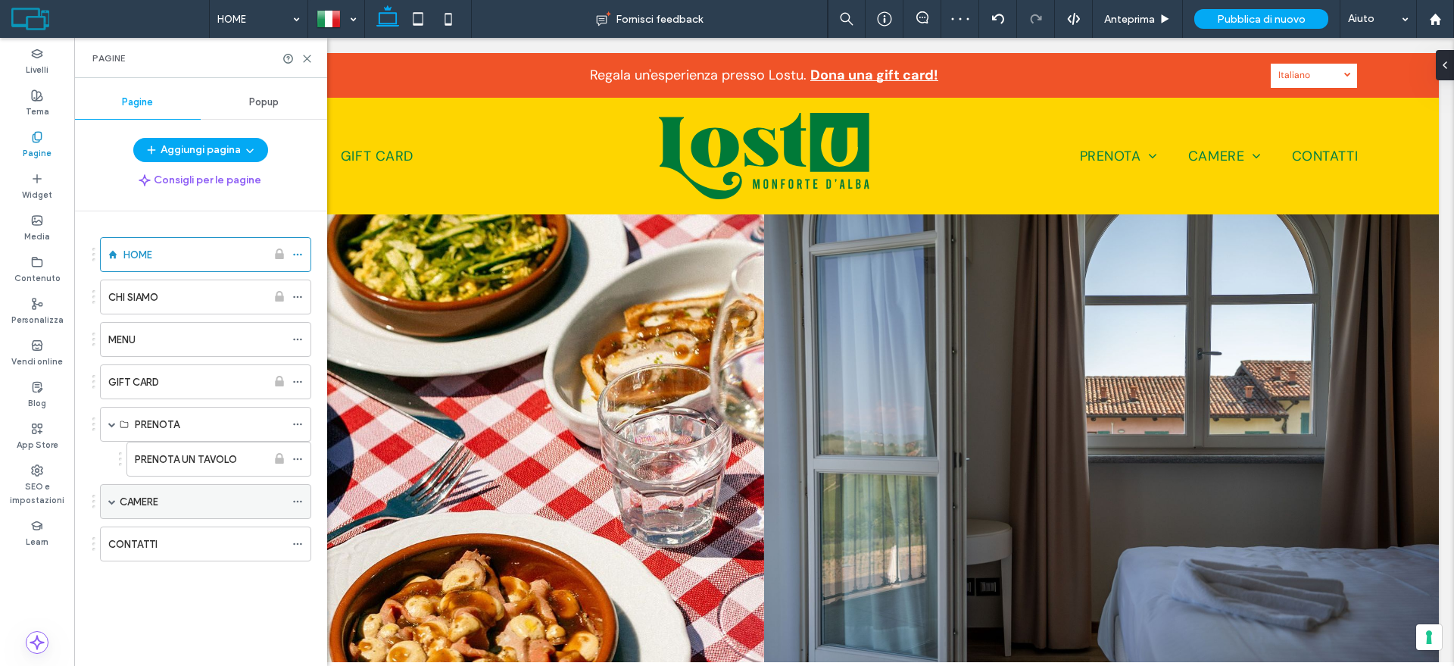
click at [110, 502] on span at bounding box center [112, 502] width 8 height 8
click at [294, 498] on icon at bounding box center [297, 501] width 11 height 11
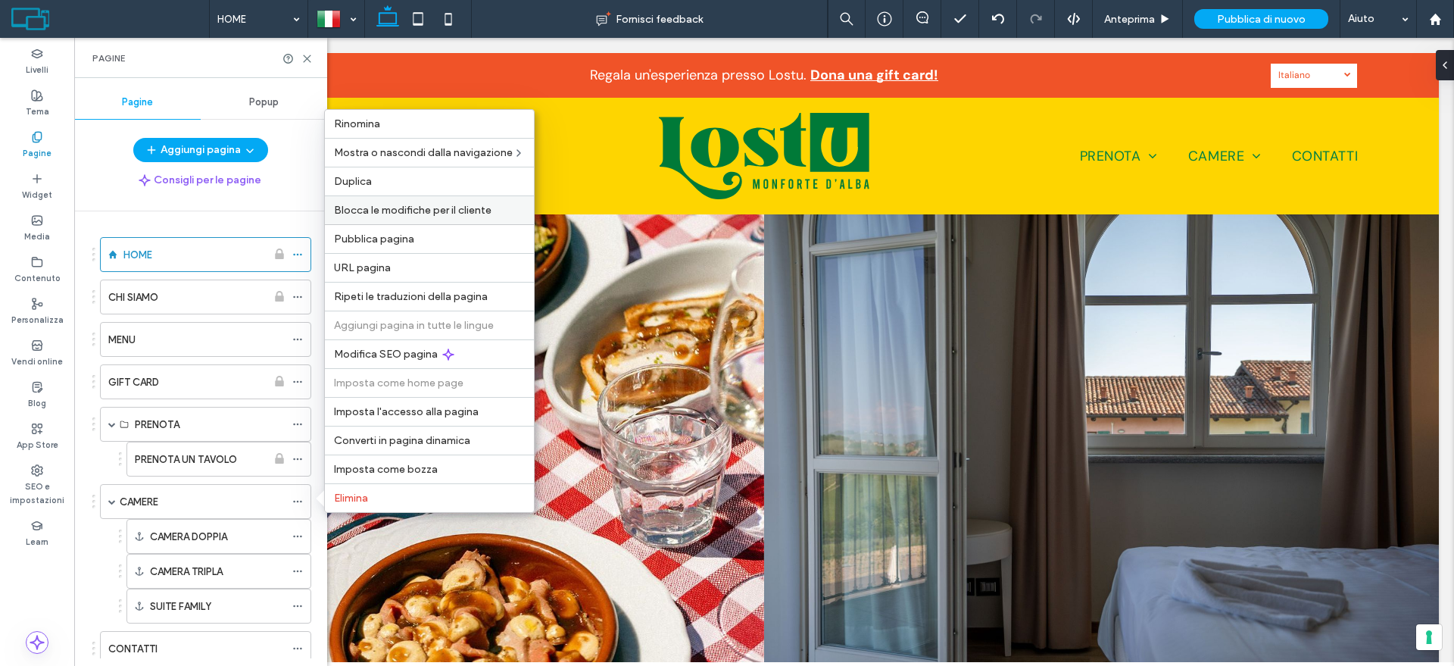
click at [429, 217] on div "Blocca le modifiche per il cliente" at bounding box center [429, 209] width 209 height 29
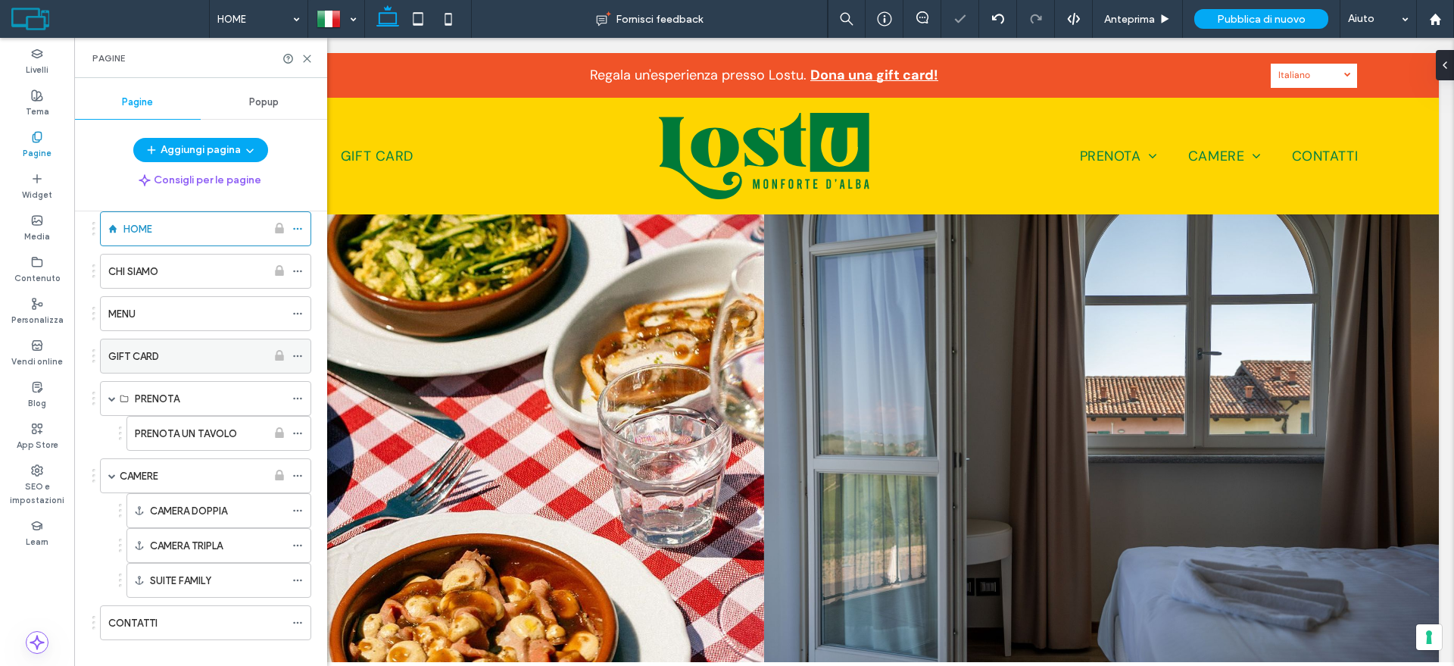
scroll to position [45, 0]
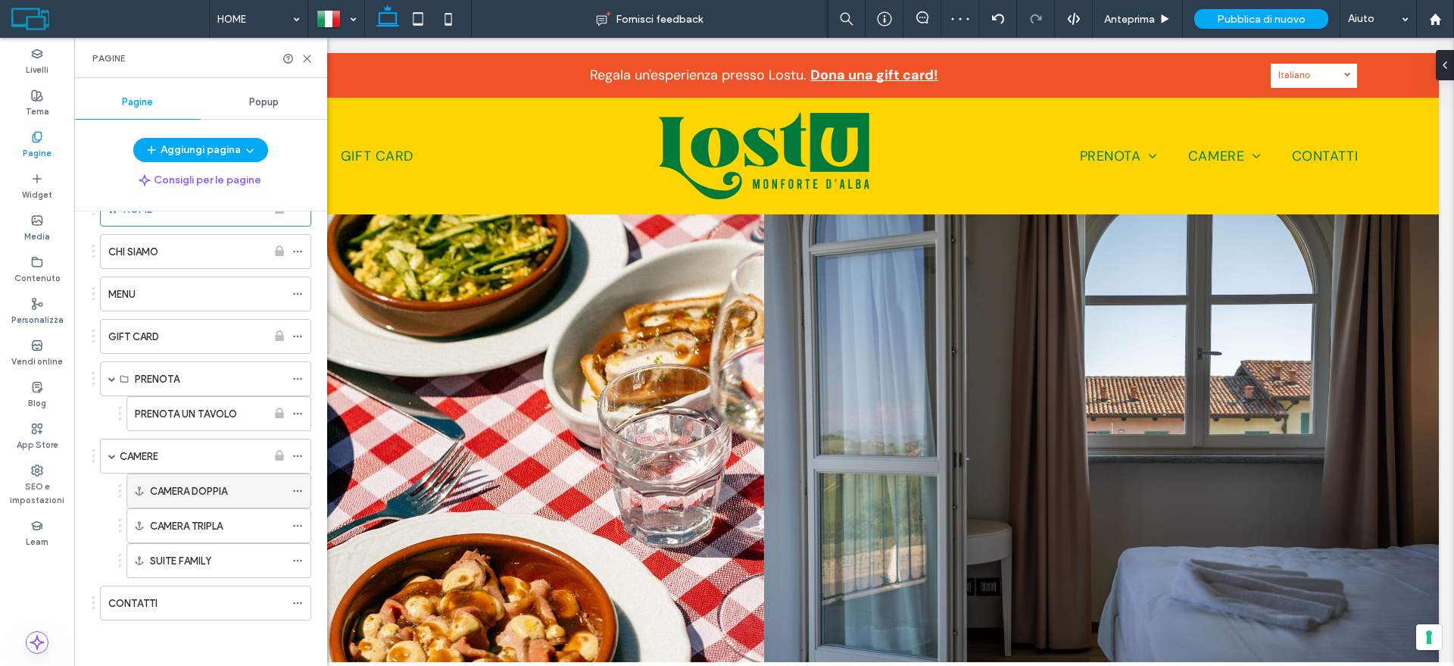
click at [294, 489] on icon at bounding box center [297, 491] width 11 height 11
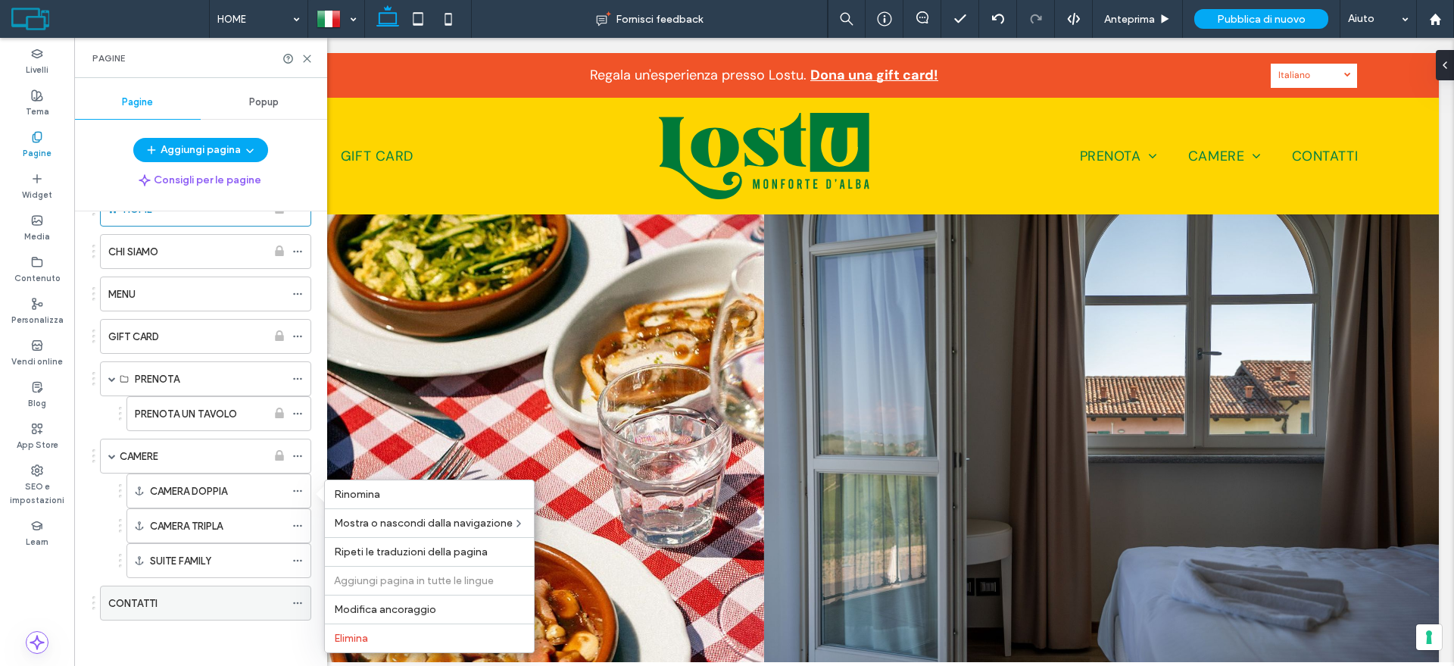
click at [295, 601] on icon at bounding box center [297, 603] width 11 height 11
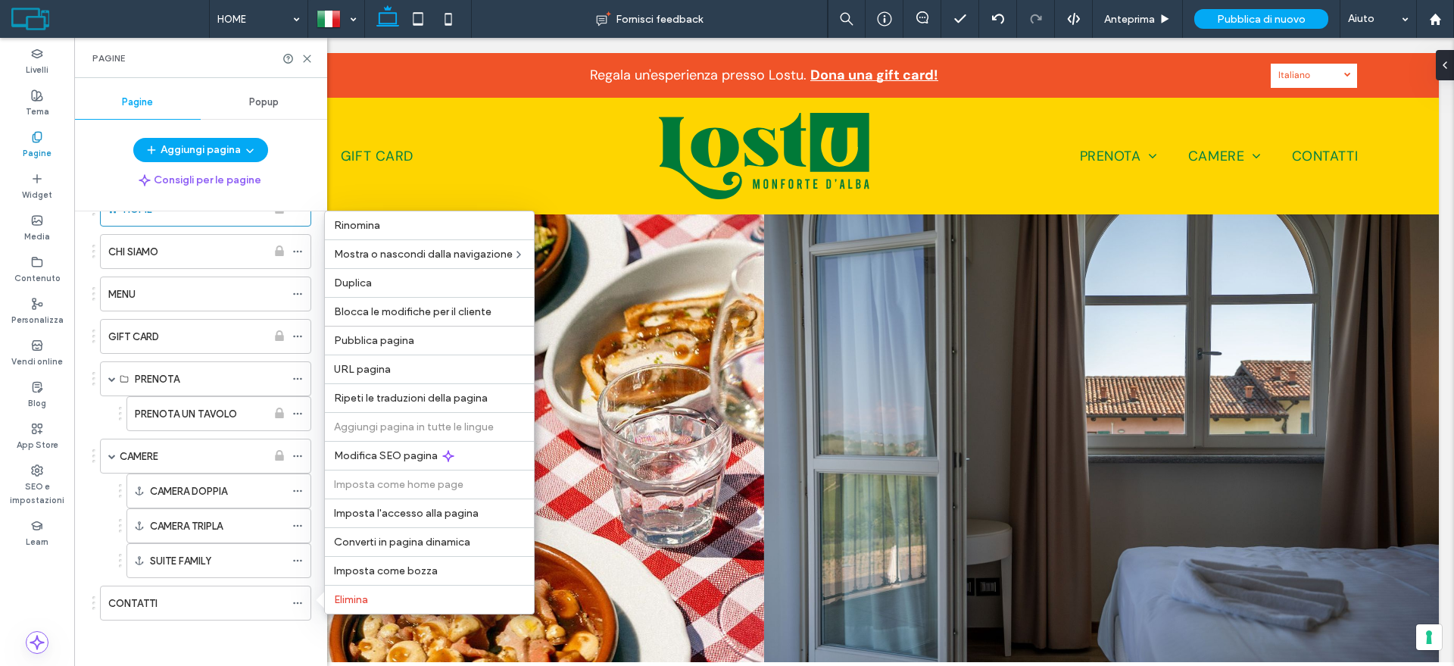
click at [395, 312] on span "Blocca le modifiche per il cliente" at bounding box center [413, 311] width 158 height 13
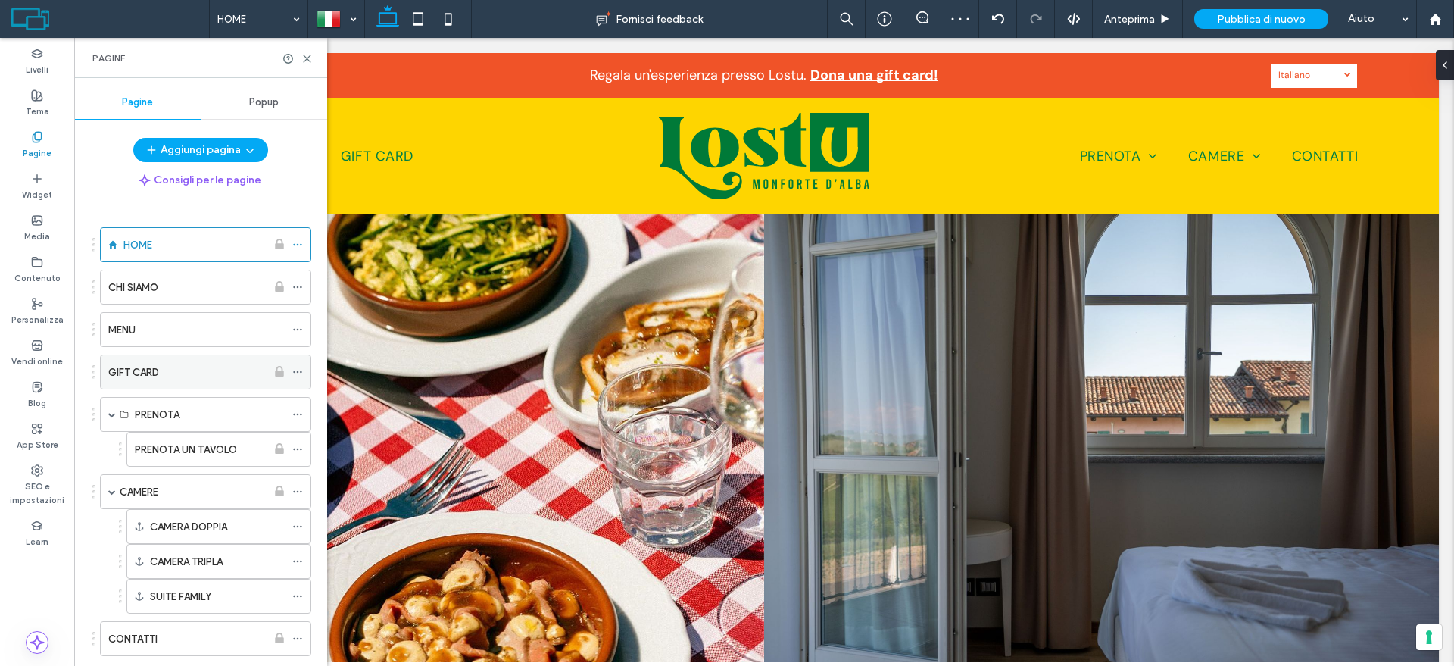
scroll to position [0, 0]
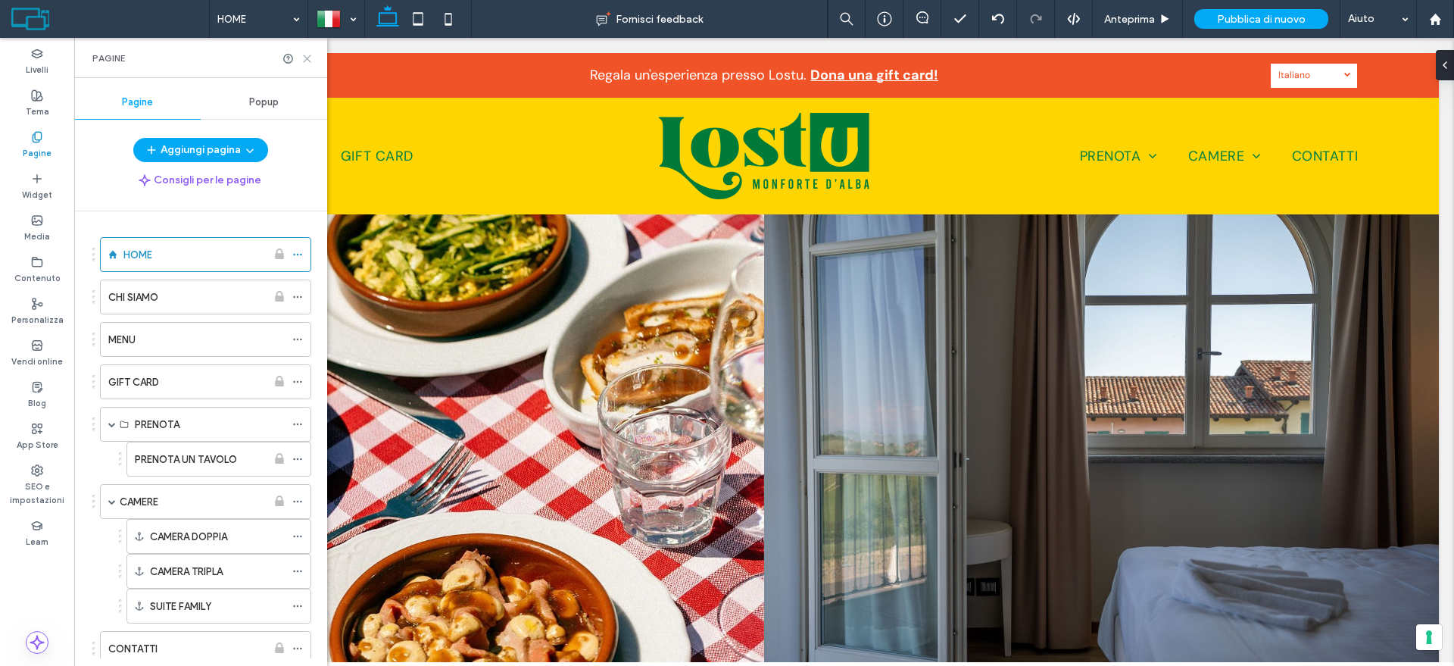
drag, startPoint x: 307, startPoint y: 55, endPoint x: 233, endPoint y: 21, distance: 81.4
click at [307, 55] on icon at bounding box center [306, 58] width 11 height 11
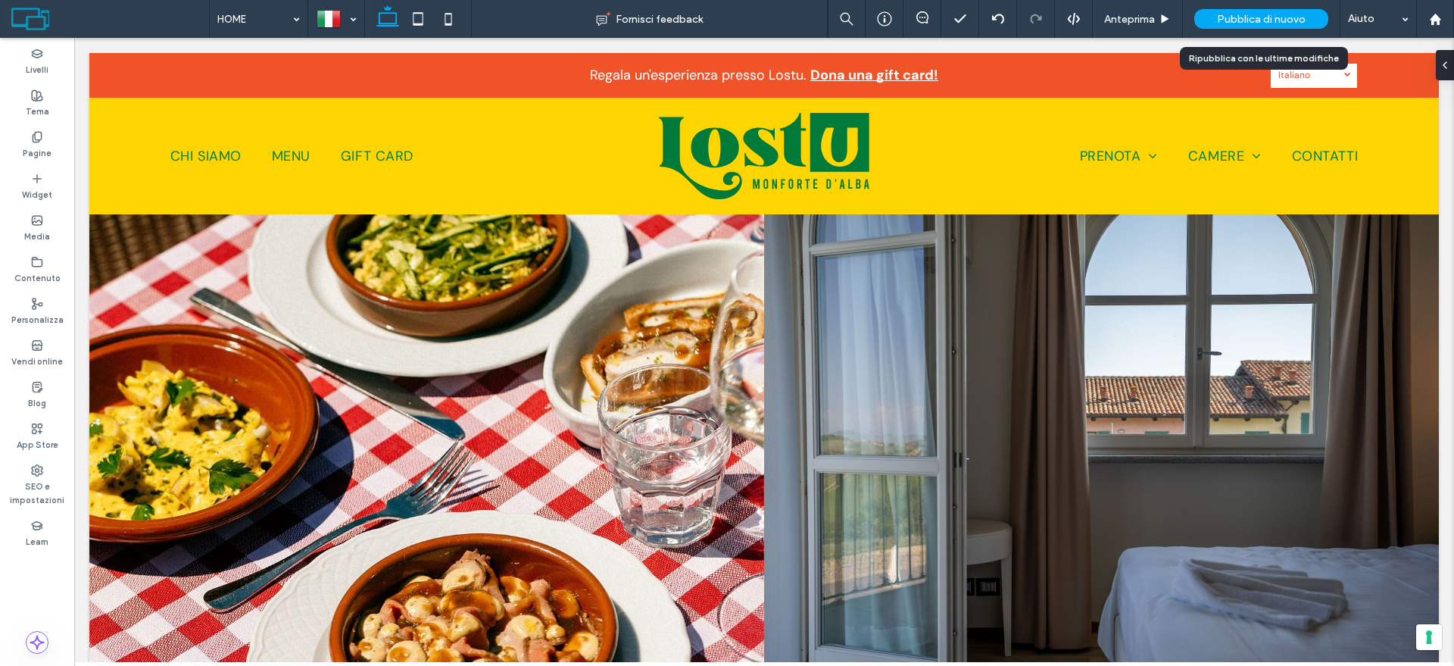
click at [1218, 15] on div "Pubblica di nuovo" at bounding box center [1261, 19] width 134 height 20
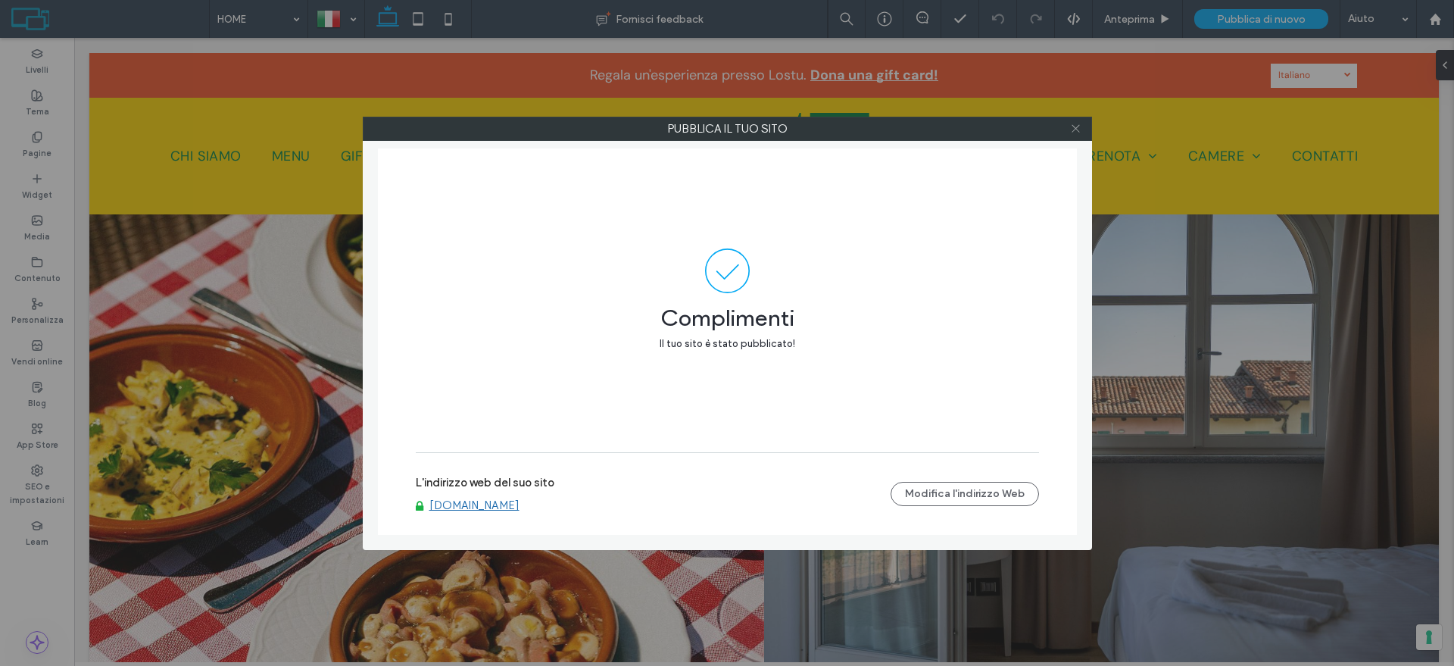
click at [1074, 129] on icon at bounding box center [1075, 128] width 11 height 11
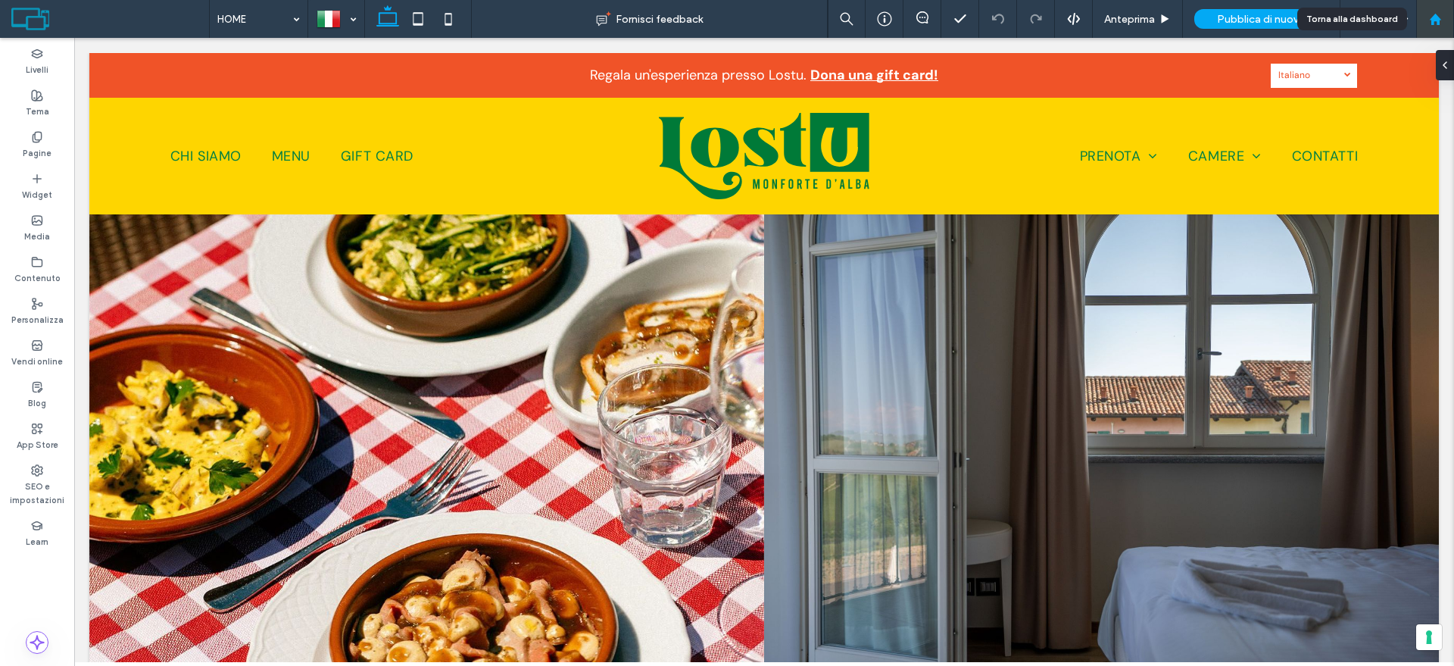
click at [1447, 20] on div at bounding box center [1435, 19] width 36 height 13
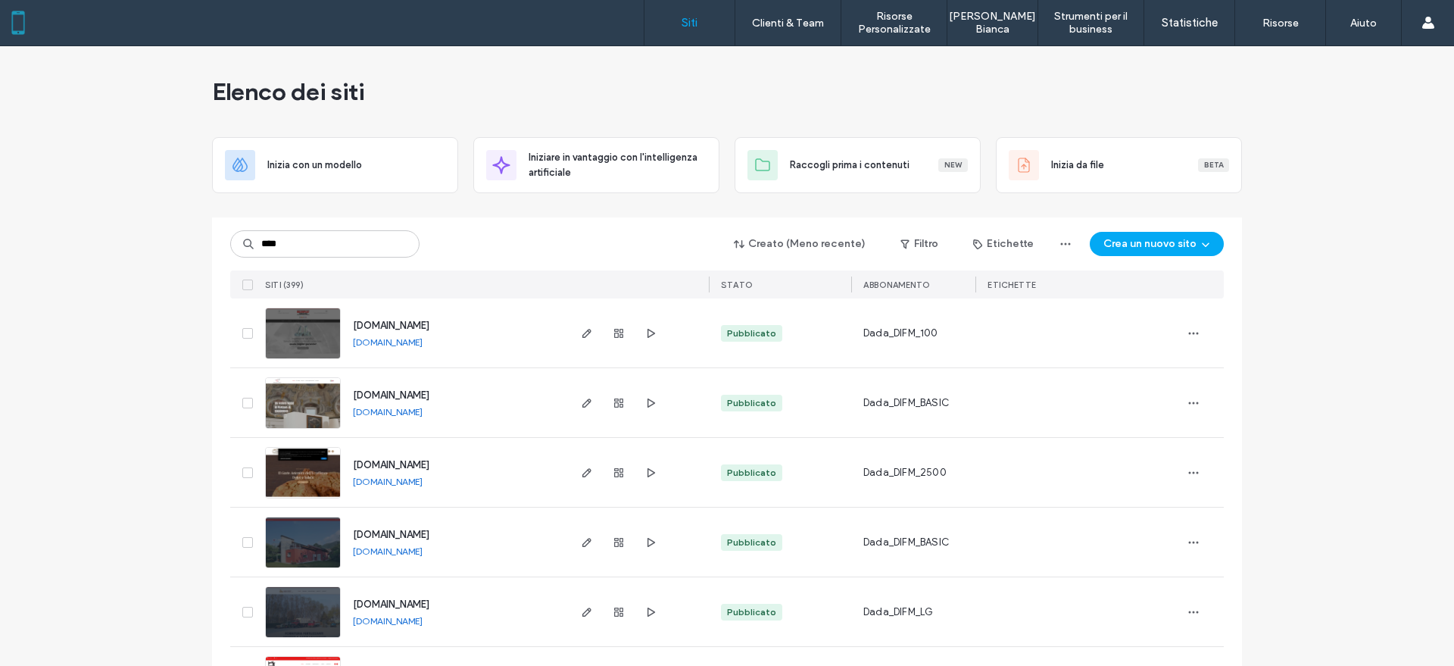
type input "****"
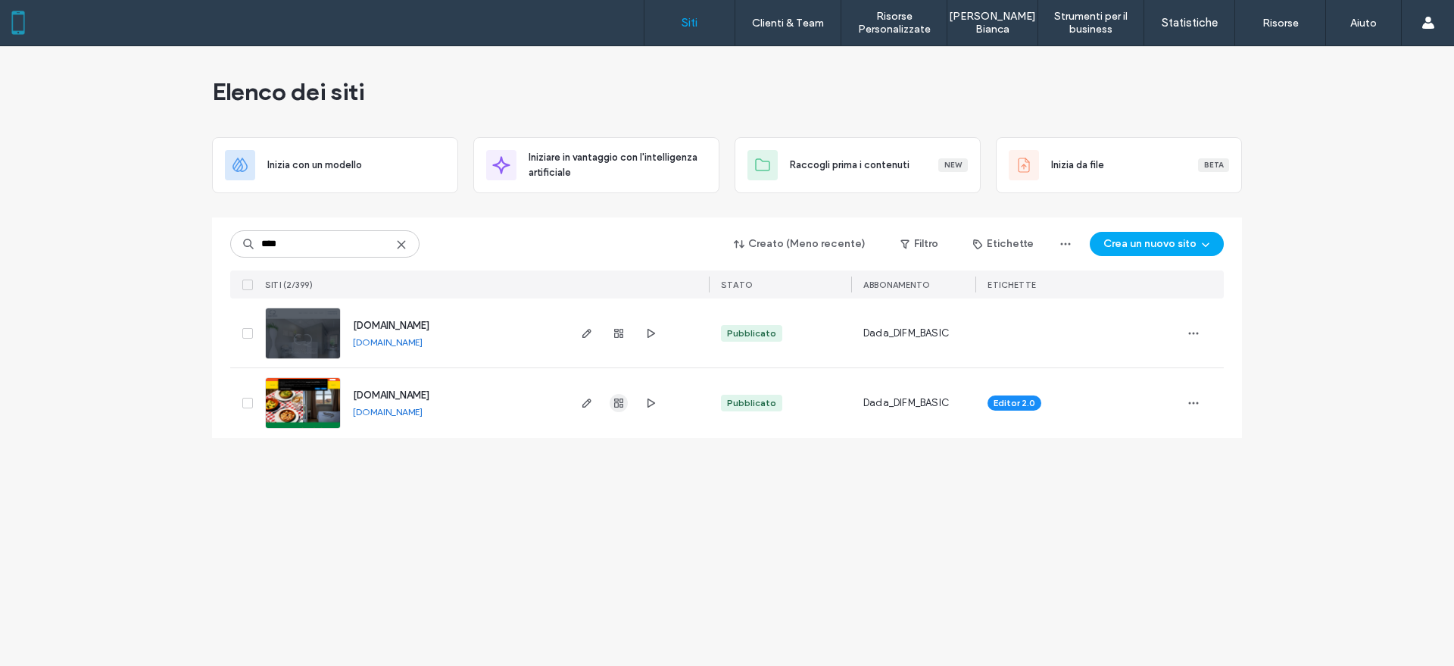
click at [613, 404] on icon "button" at bounding box center [619, 403] width 12 height 12
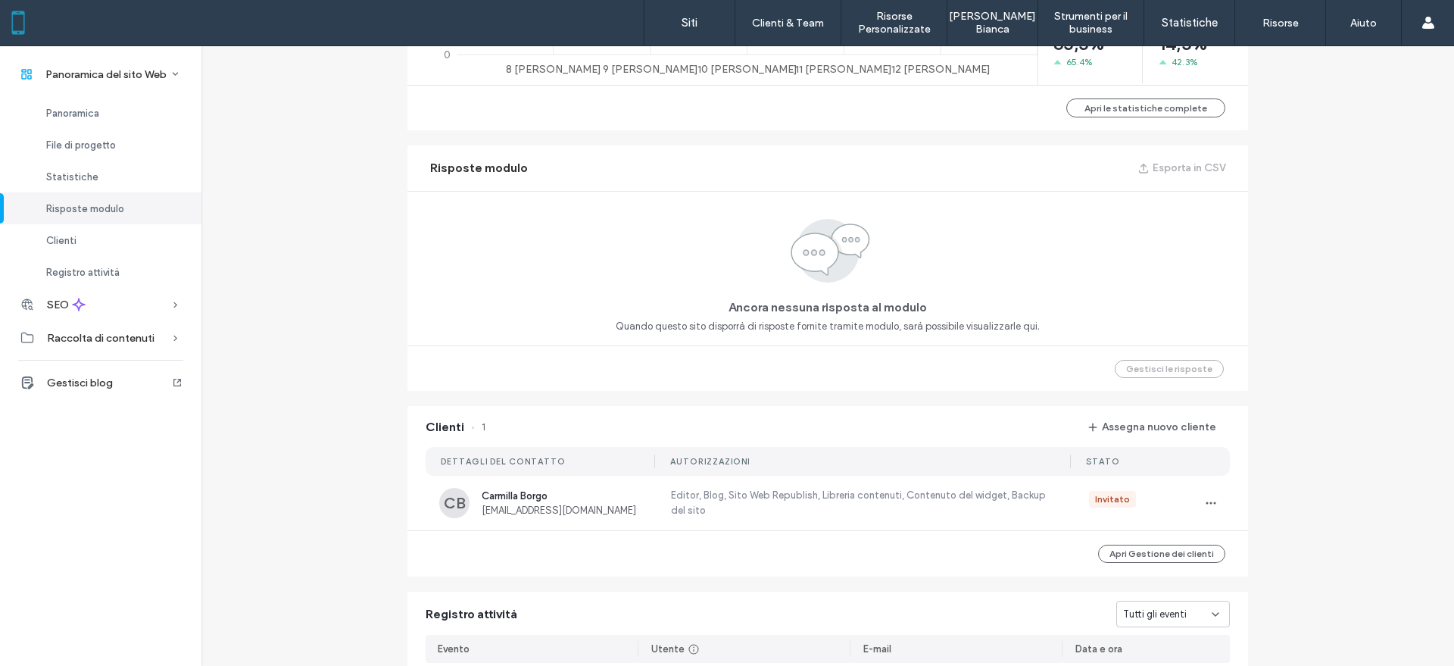
scroll to position [1136, 0]
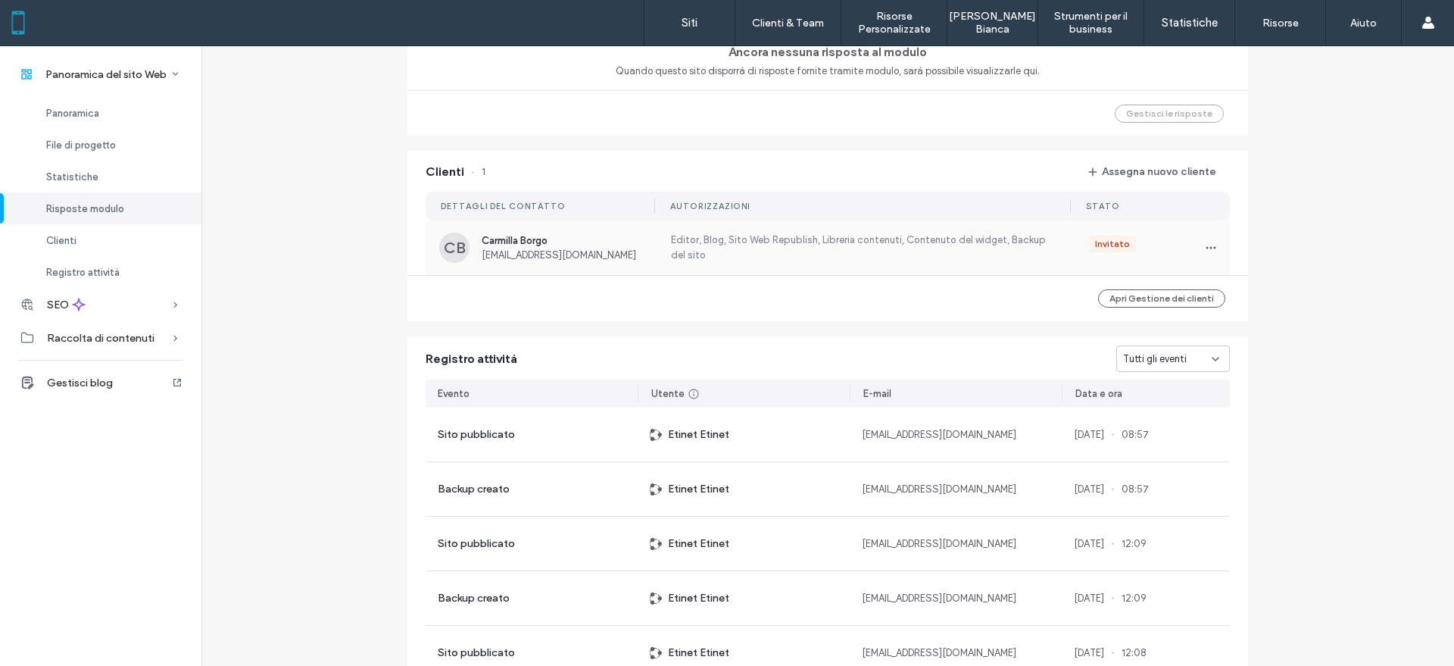
click at [639, 237] on span "Carmilla Borgo" at bounding box center [567, 240] width 170 height 11
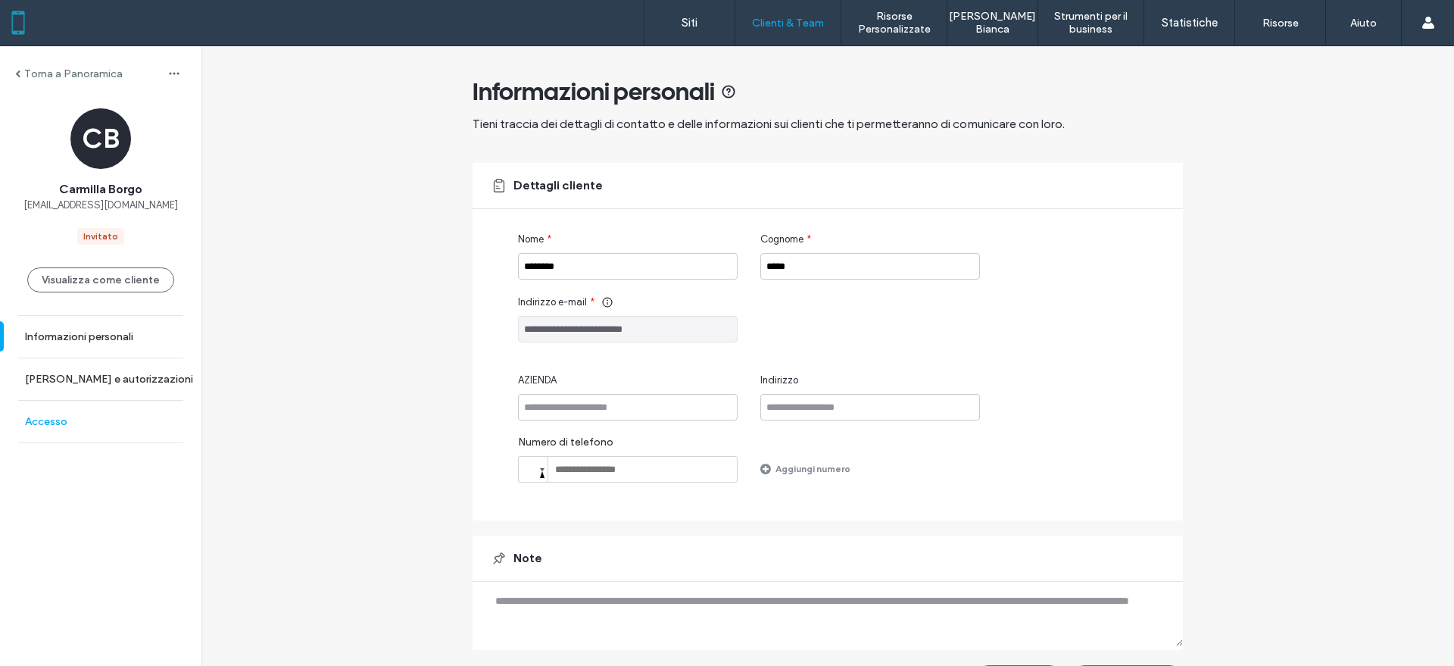
click at [92, 427] on link "Accesso" at bounding box center [100, 422] width 201 height 42
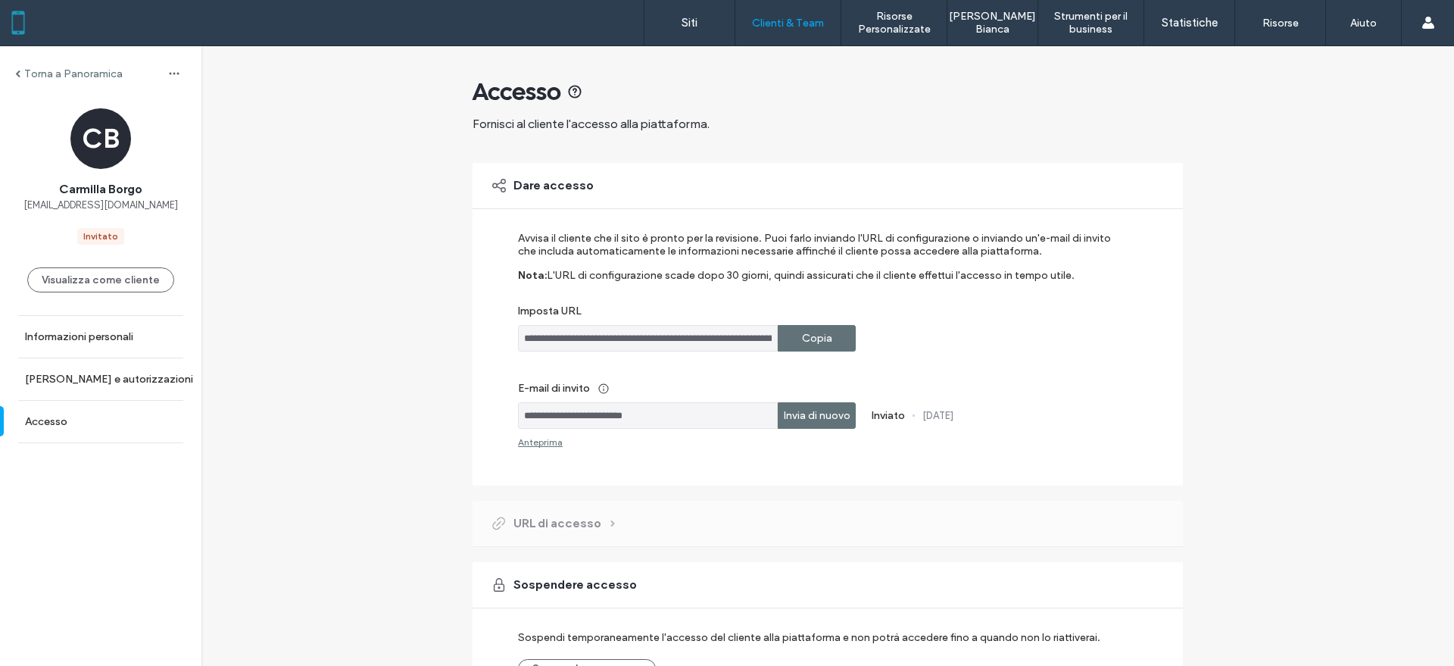
click at [813, 337] on label "Copia" at bounding box center [817, 338] width 30 height 28
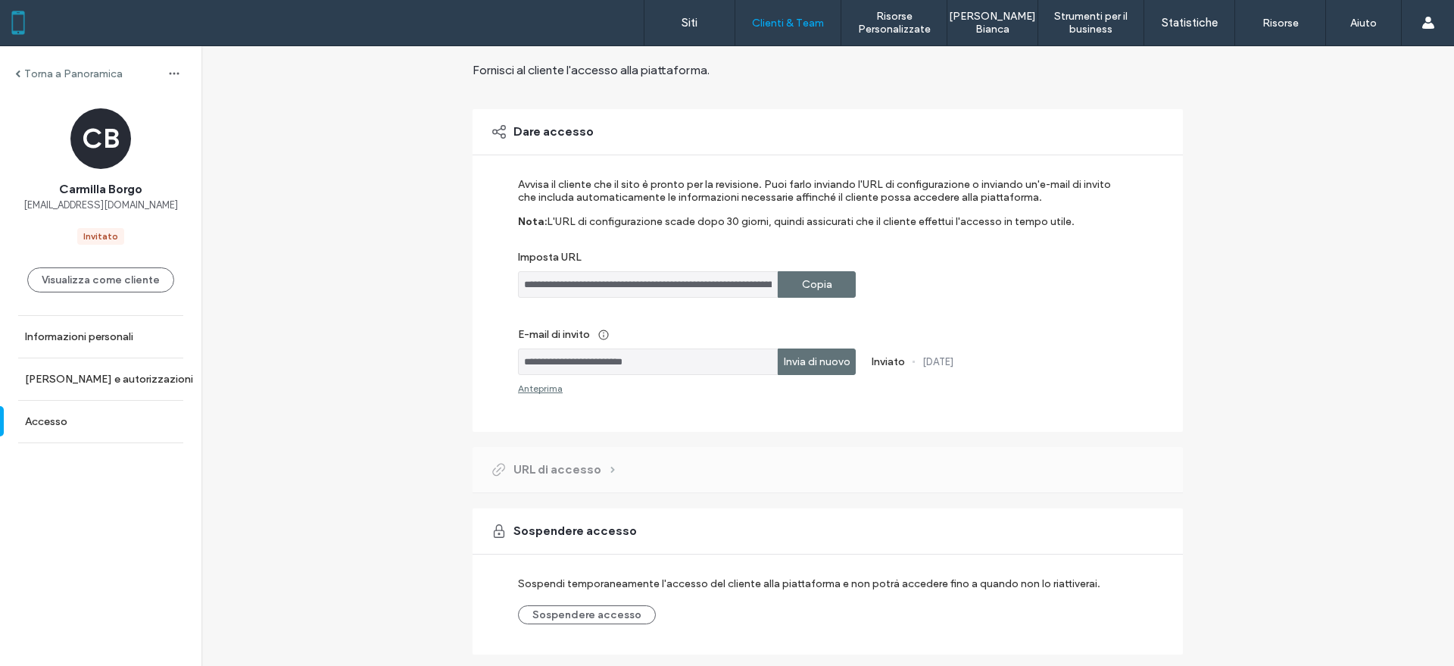
scroll to position [98, 0]
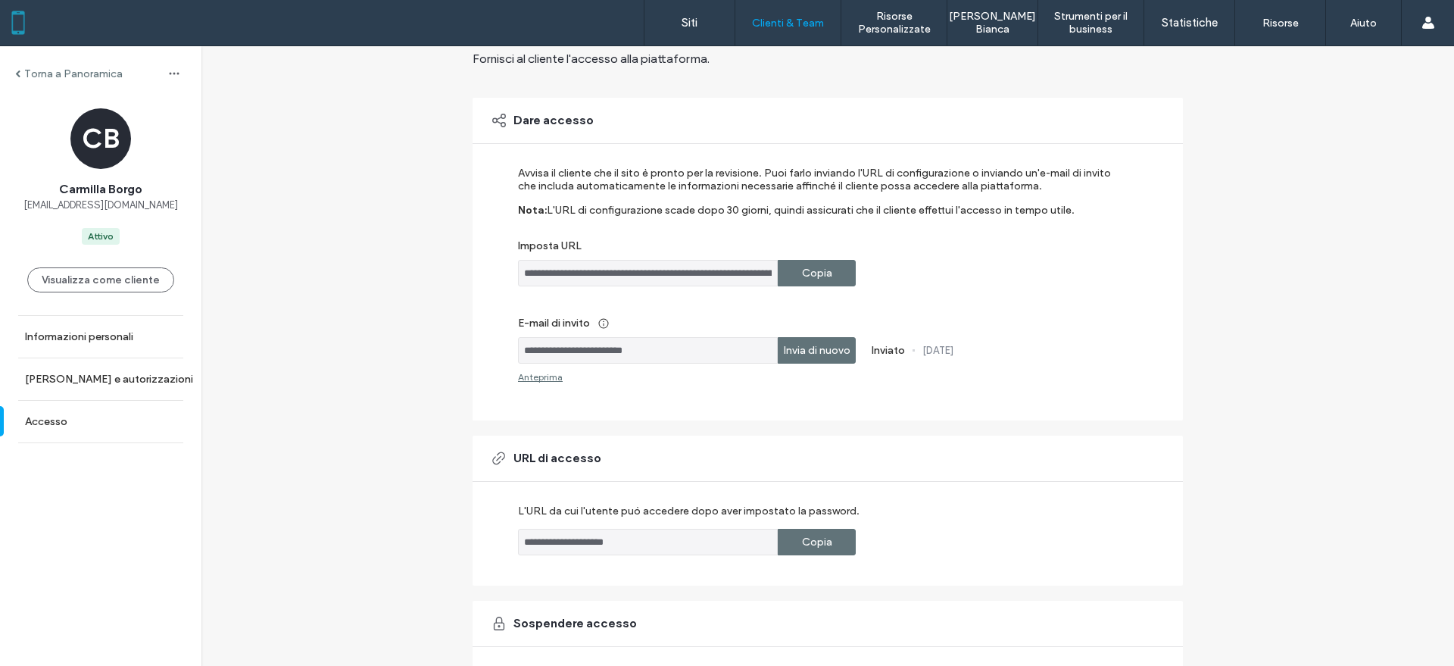
scroll to position [95, 0]
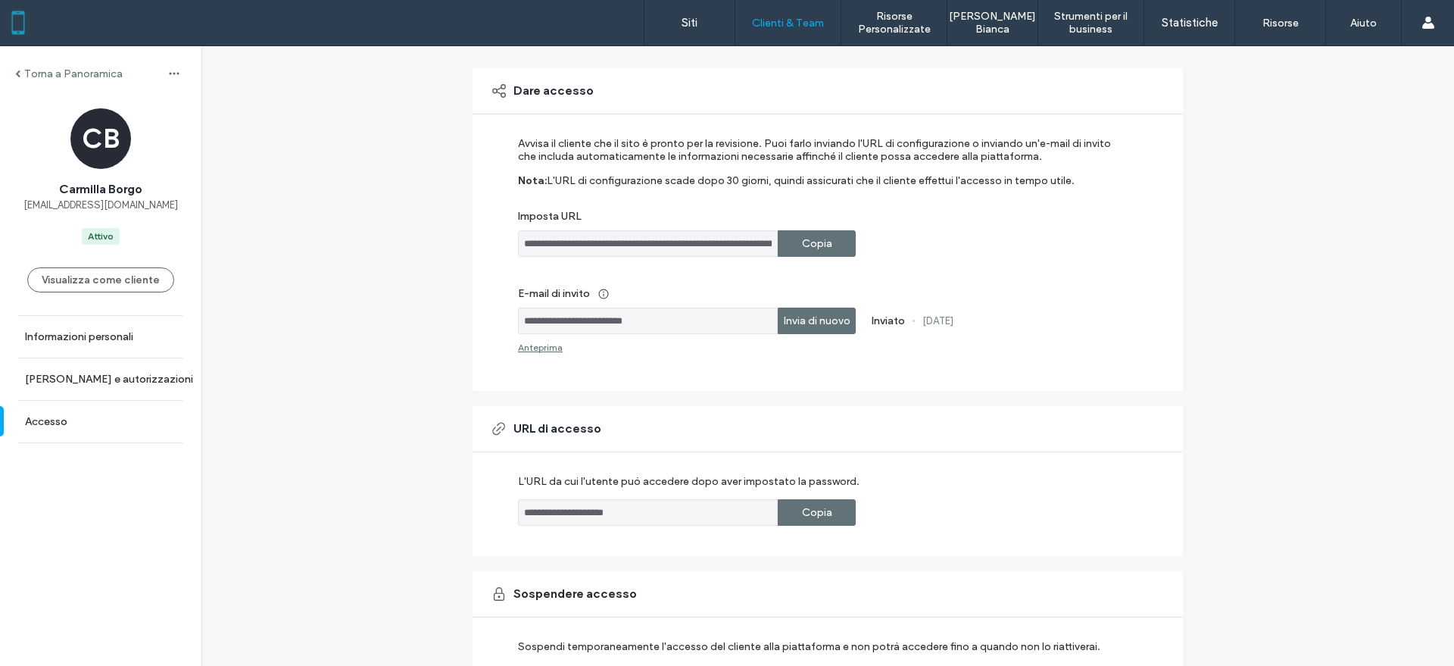
click at [802, 507] on label "Copia" at bounding box center [817, 512] width 30 height 28
click at [810, 511] on label "Copia" at bounding box center [817, 512] width 30 height 28
click at [121, 282] on button "Visualizza come cliente" at bounding box center [100, 279] width 147 height 25
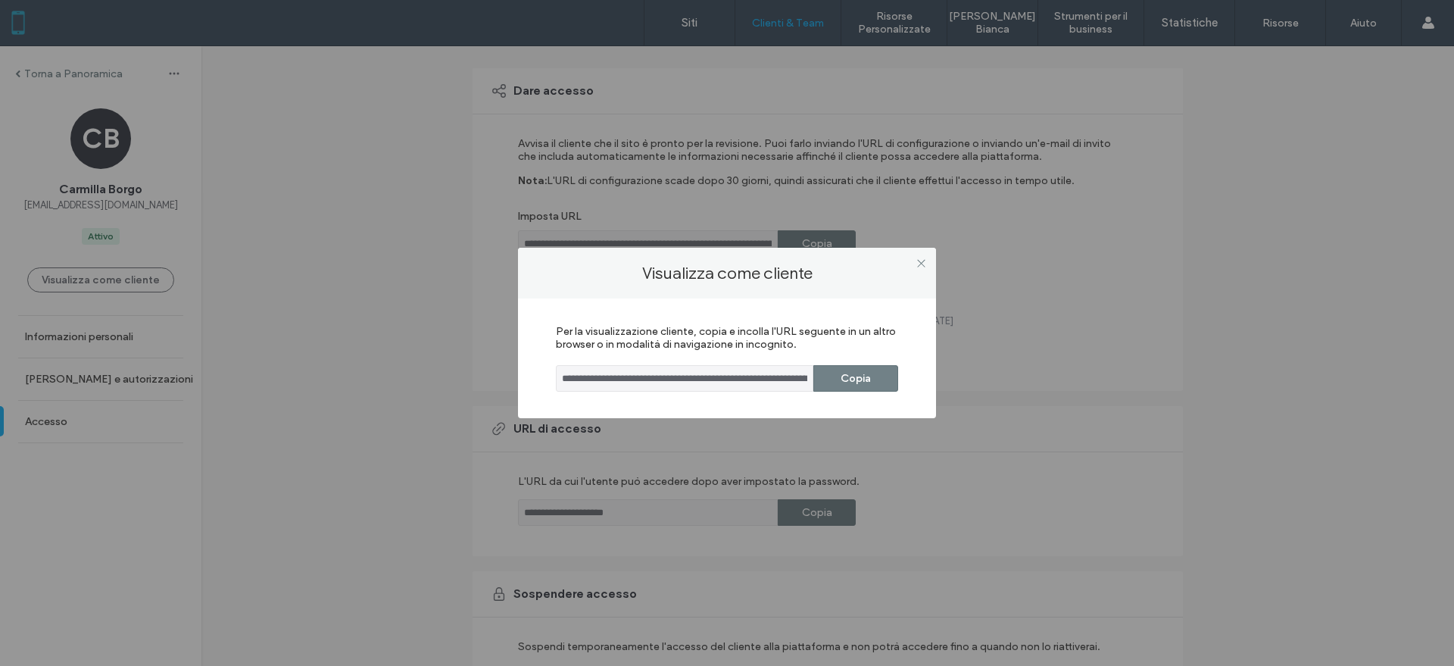
drag, startPoint x: 843, startPoint y: 373, endPoint x: 936, endPoint y: 244, distance: 159.5
click at [845, 373] on button "Copia" at bounding box center [855, 378] width 85 height 27
click at [931, 260] on div at bounding box center [921, 262] width 23 height 23
click at [927, 261] on div at bounding box center [921, 262] width 23 height 23
click at [917, 258] on icon at bounding box center [921, 263] width 11 height 11
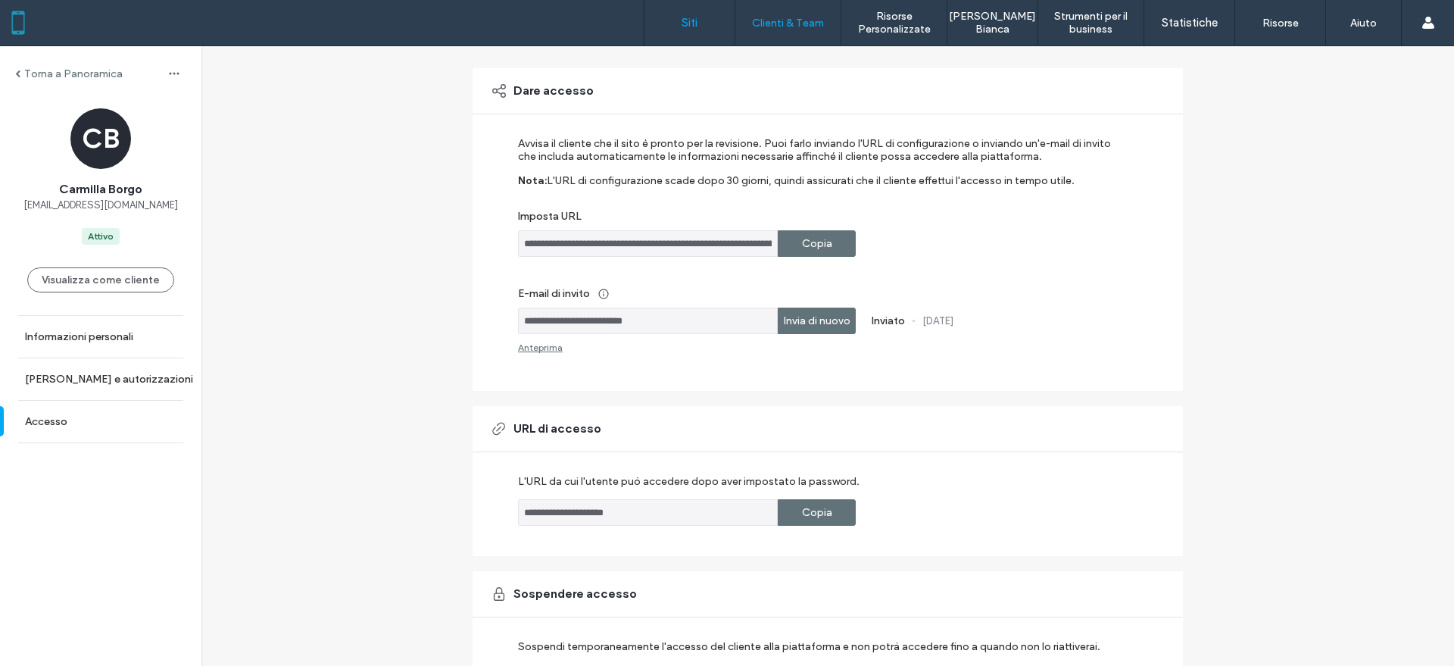
click at [688, 9] on link "Siti" at bounding box center [690, 22] width 90 height 45
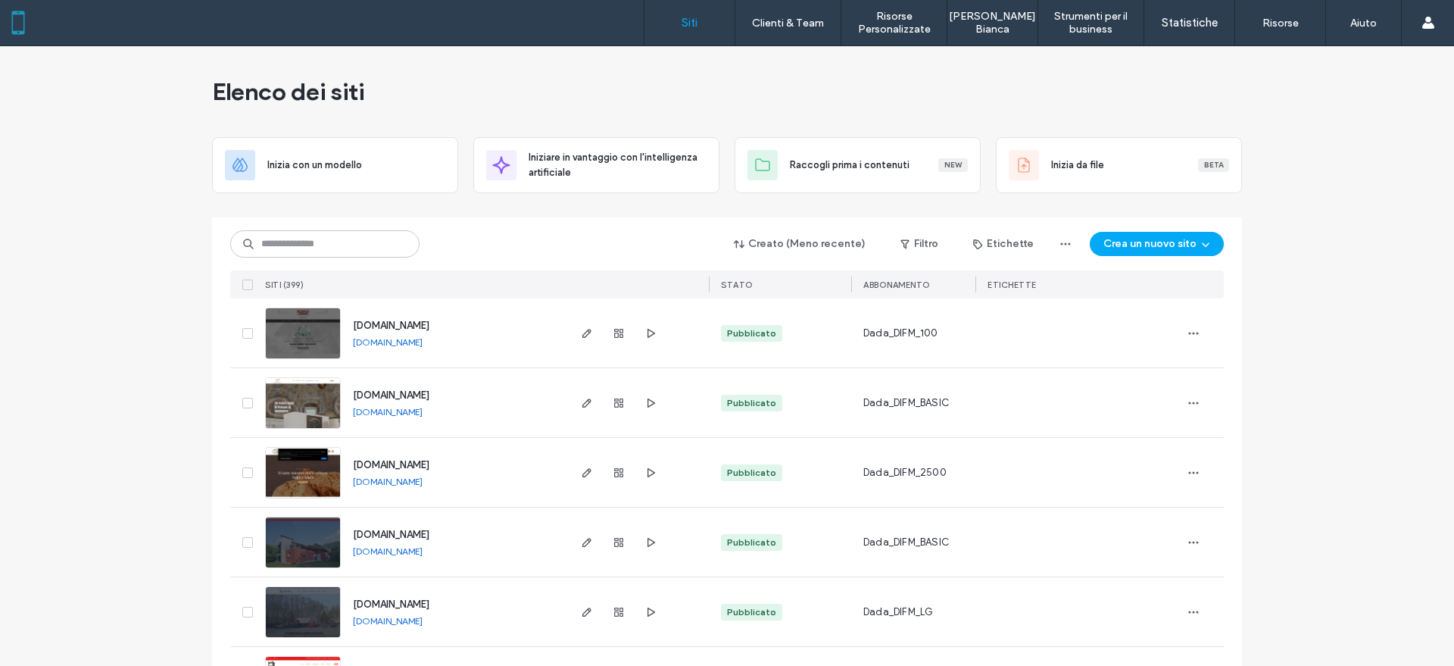
click at [344, 239] on input at bounding box center [324, 243] width 189 height 27
type input "******"
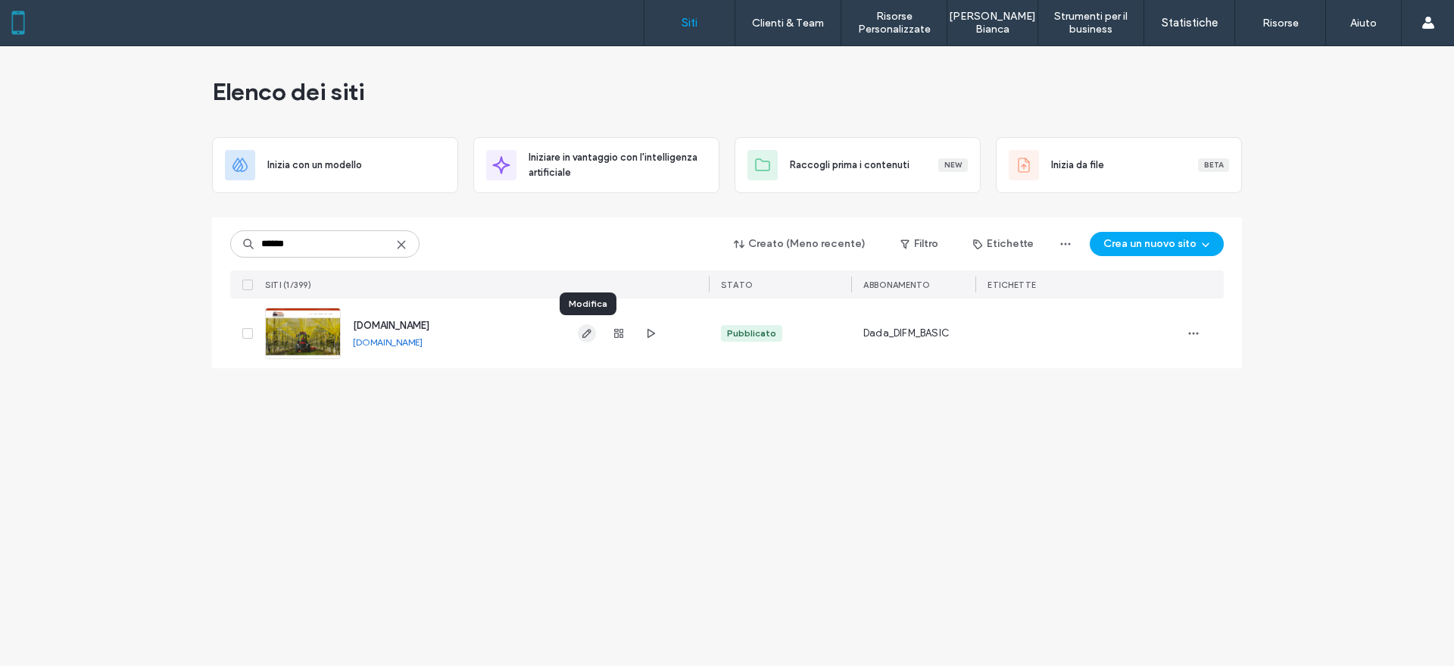
click at [585, 333] on icon "button" at bounding box center [587, 333] width 12 height 12
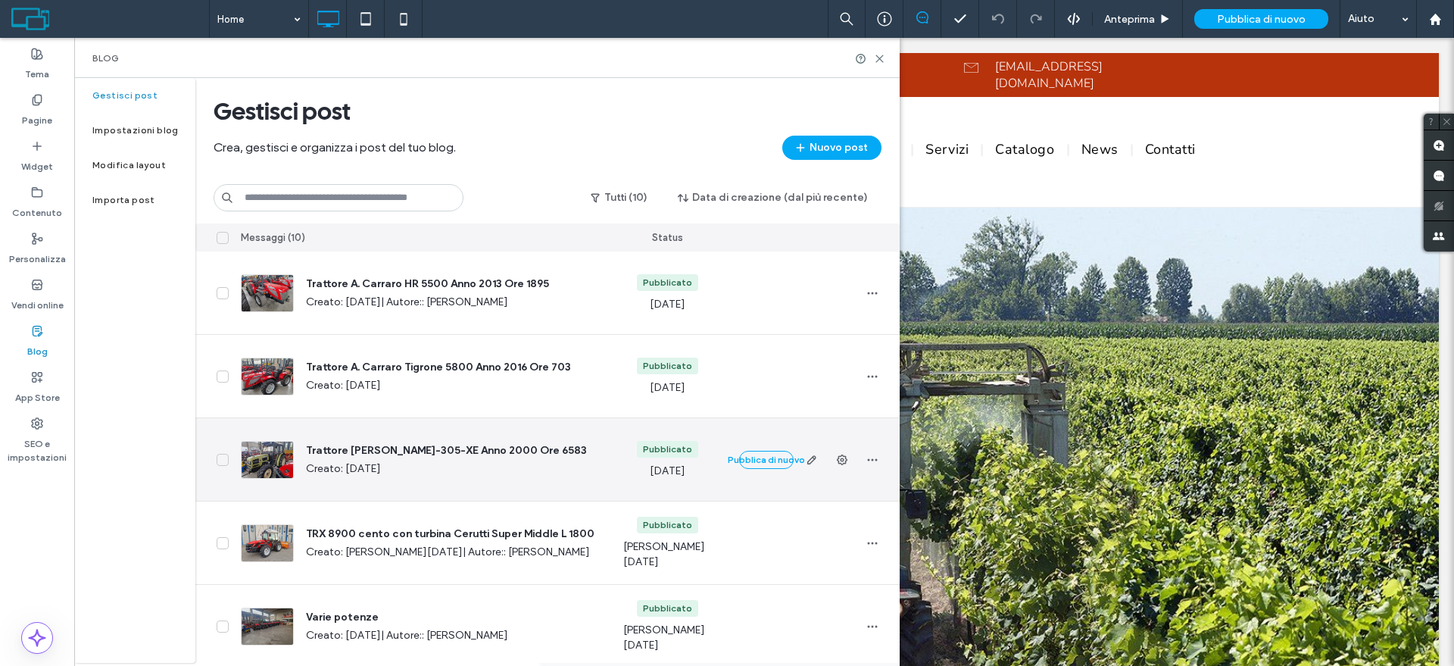
scroll to position [95, 0]
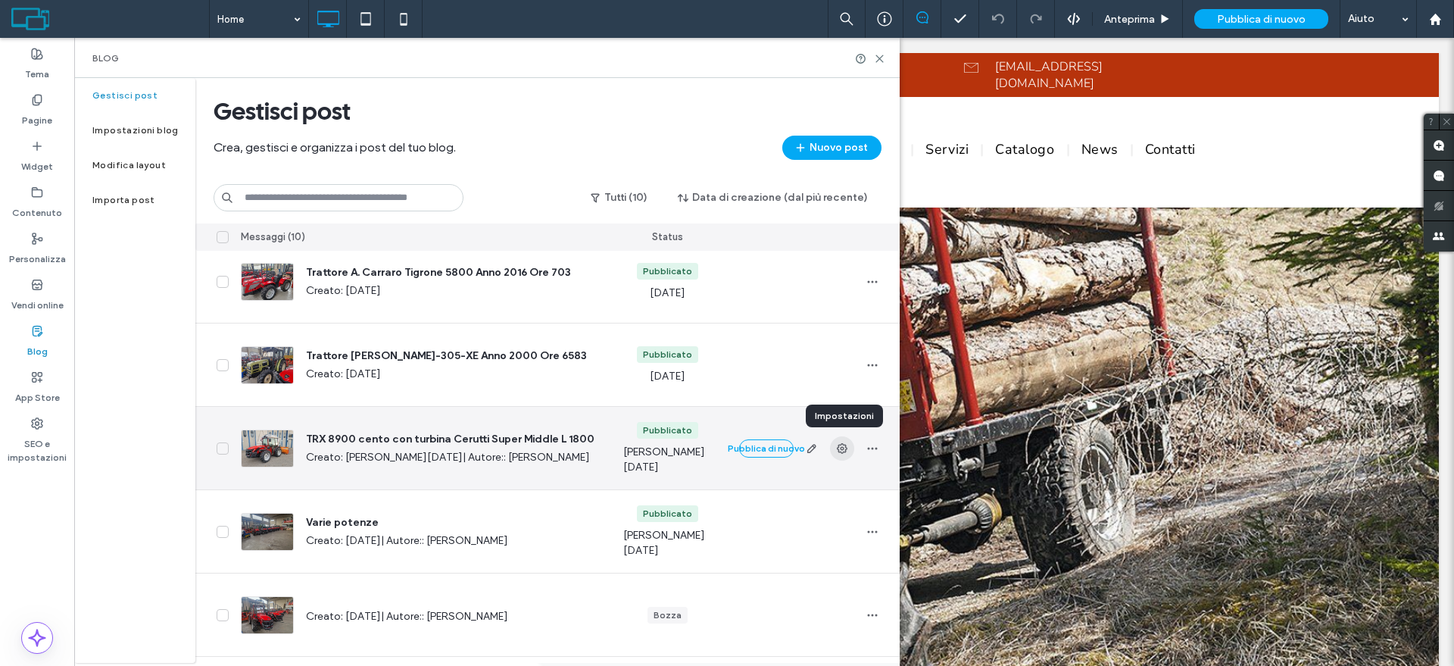
click at [851, 448] on span "button" at bounding box center [842, 448] width 24 height 24
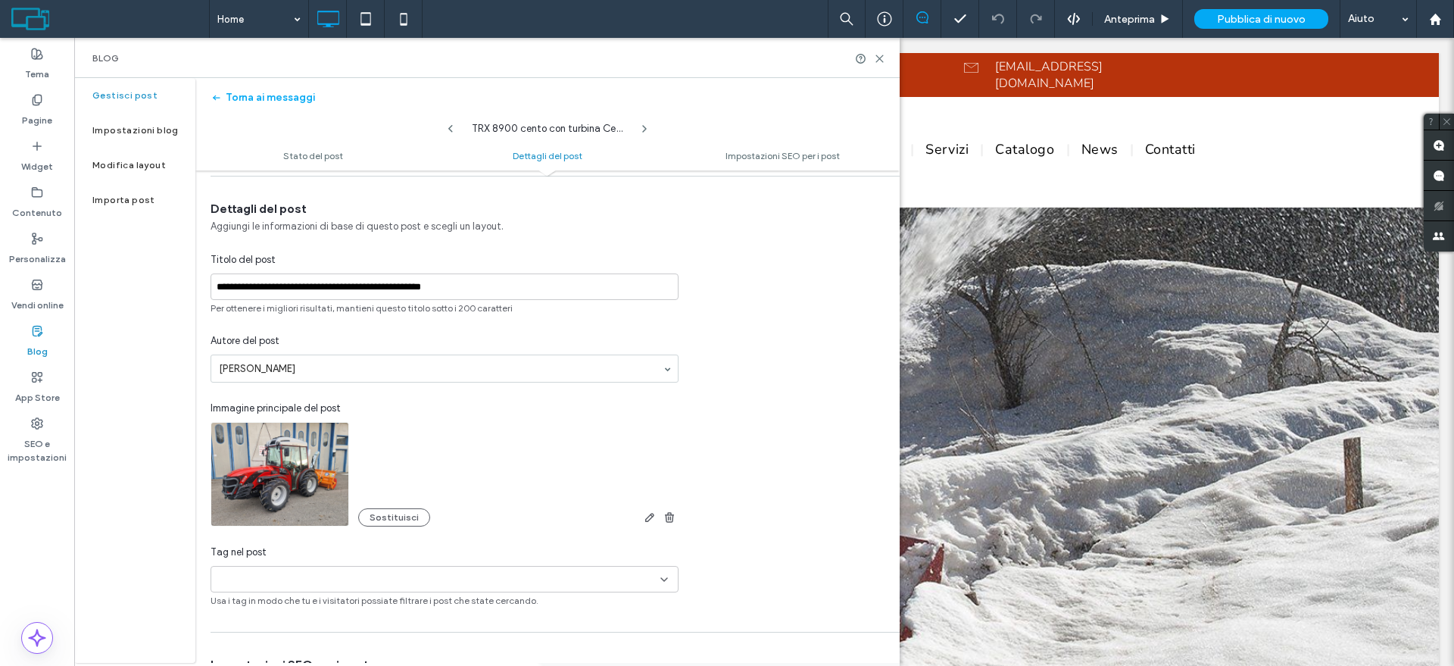
scroll to position [474, 0]
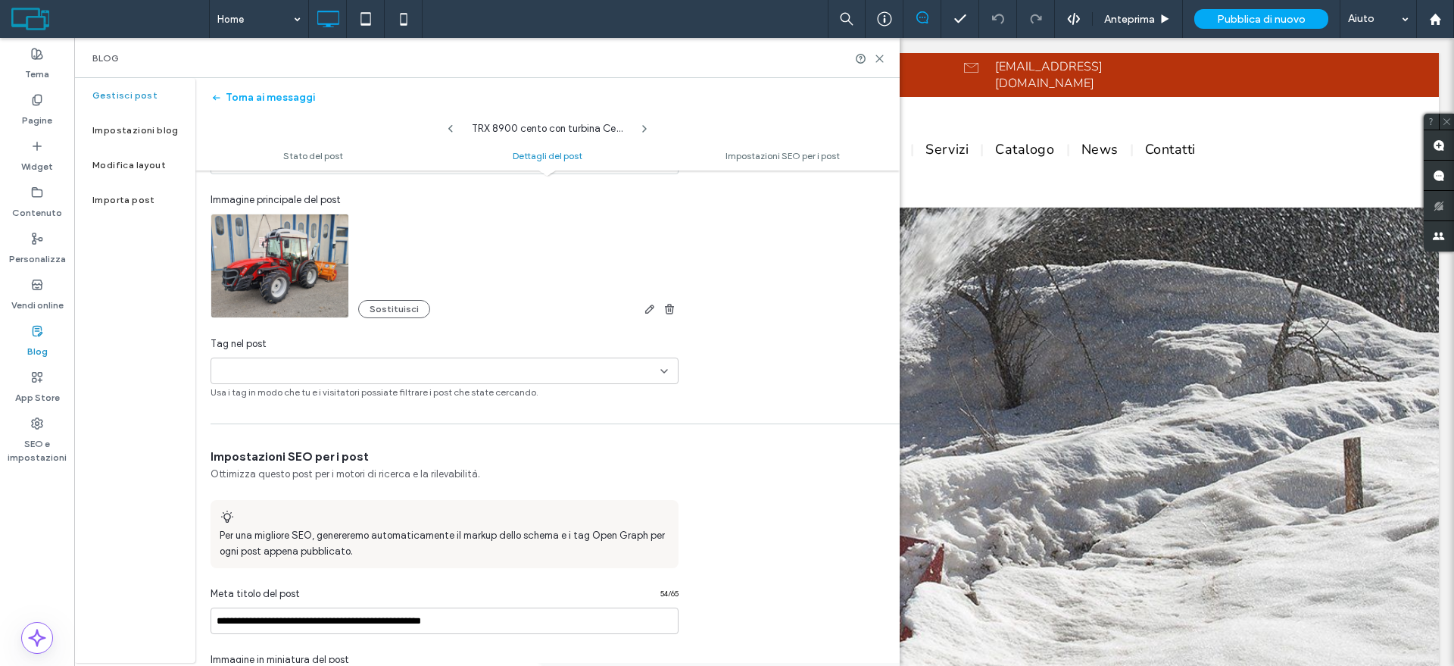
click at [657, 373] on div "+0 +0" at bounding box center [438, 370] width 443 height 25
click at [752, 348] on div "**********" at bounding box center [547, 195] width 704 height 407
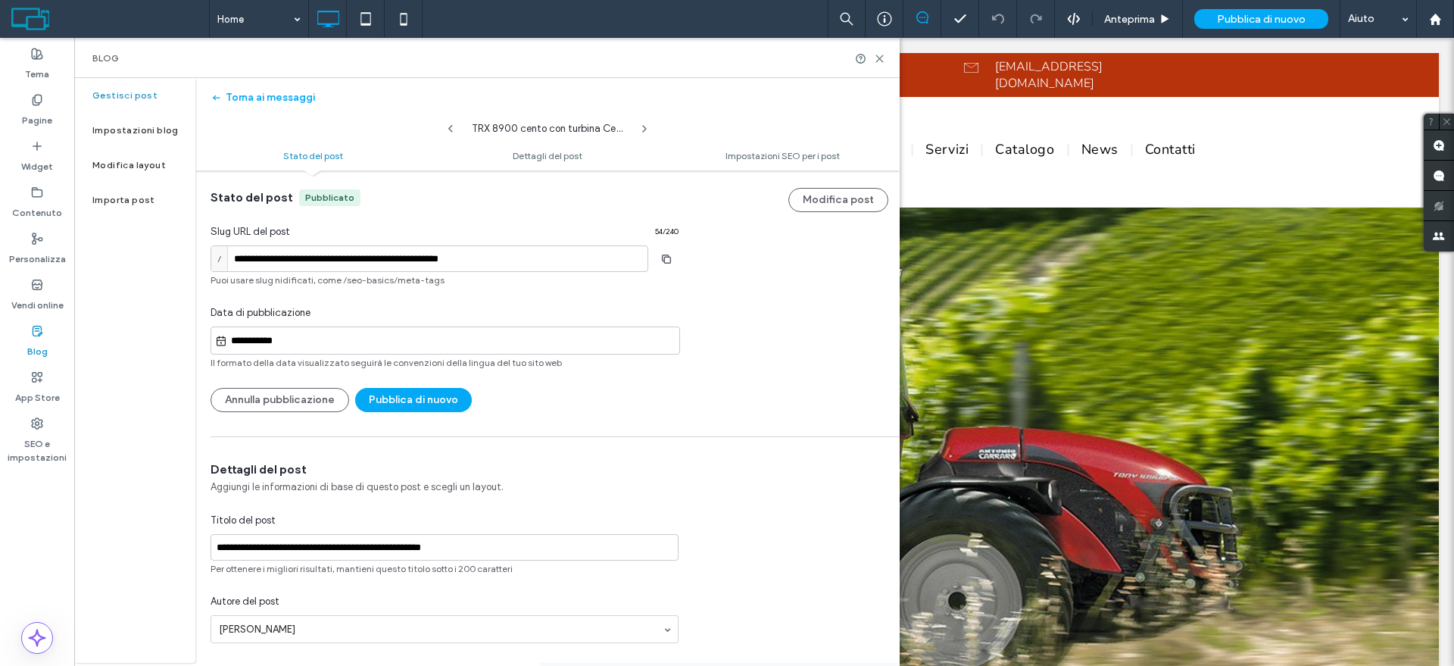
scroll to position [0, 0]
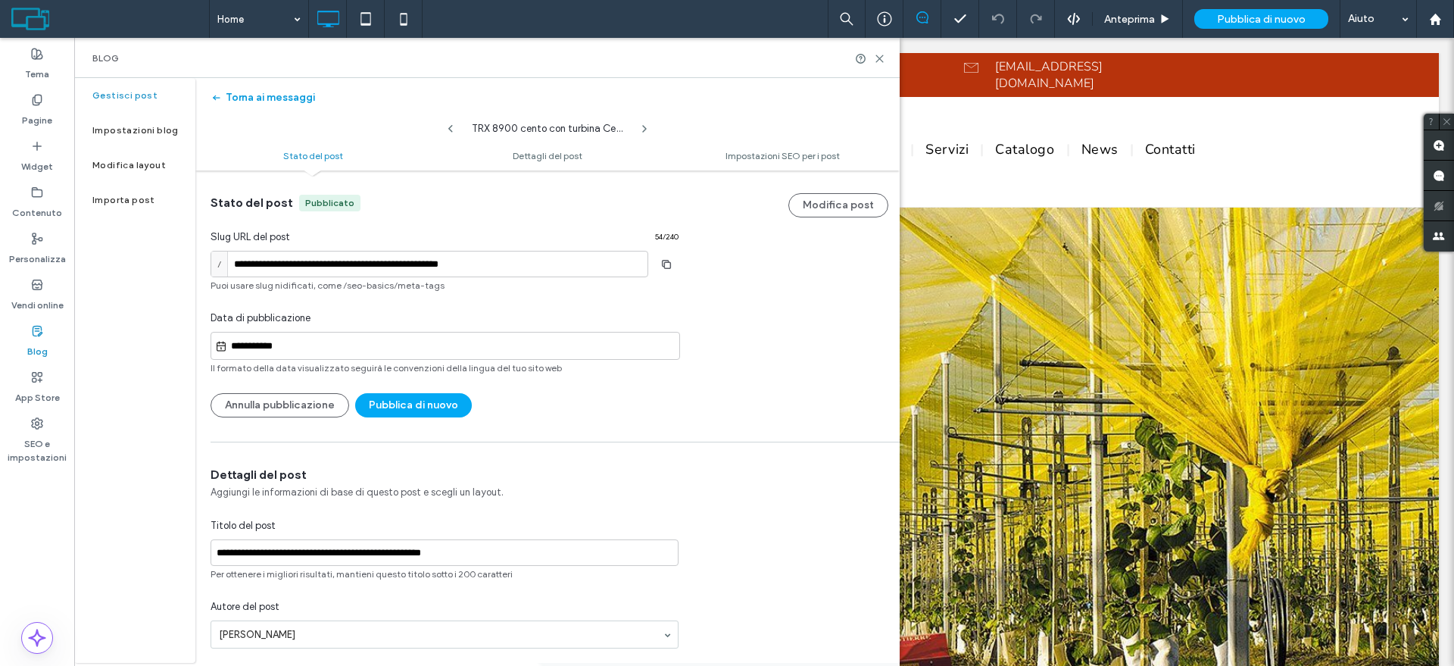
click at [276, 97] on button "Torna ai messaggi" at bounding box center [263, 98] width 105 height 24
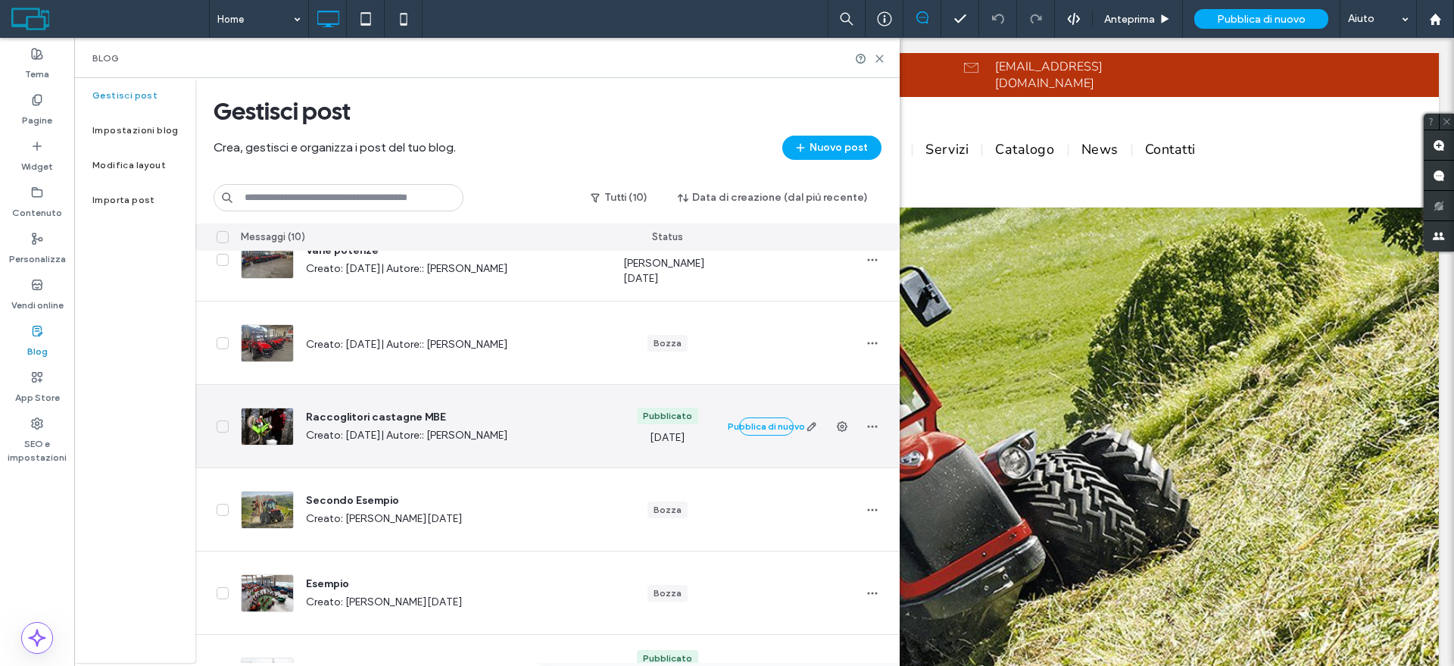
scroll to position [333, 0]
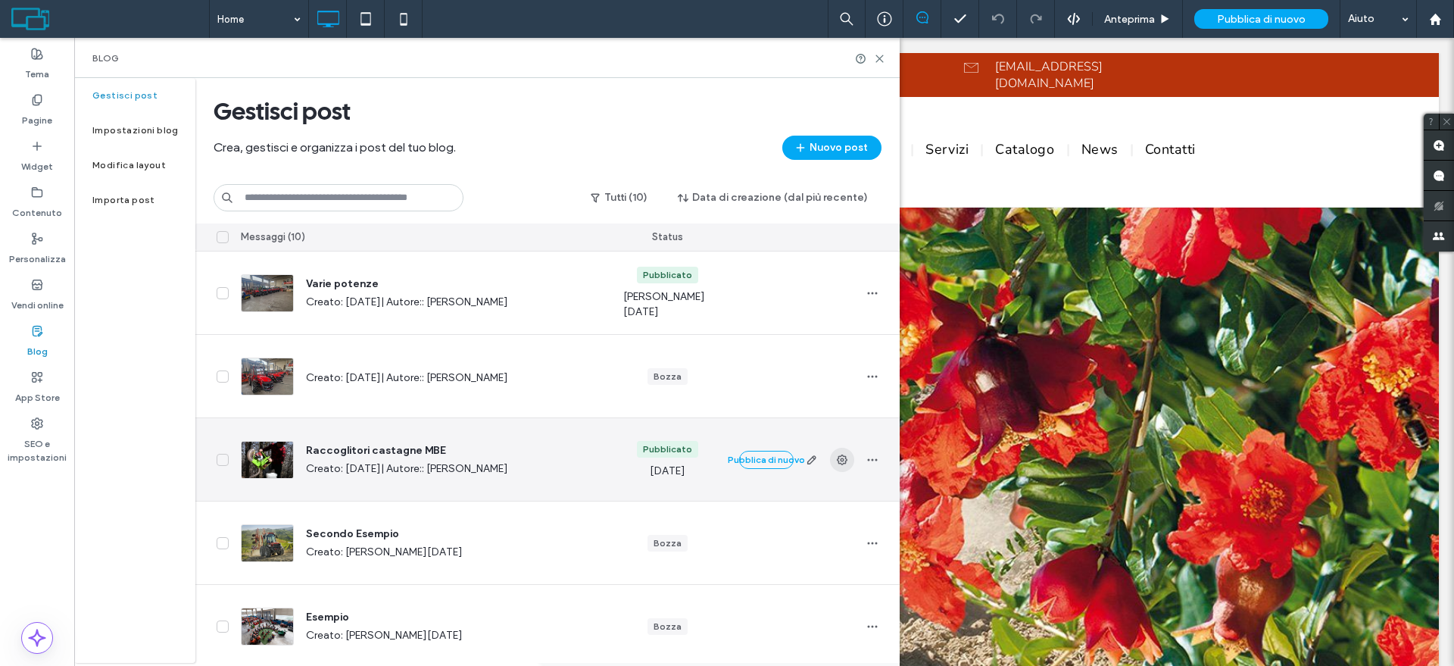
click at [845, 461] on use "button" at bounding box center [842, 459] width 11 height 11
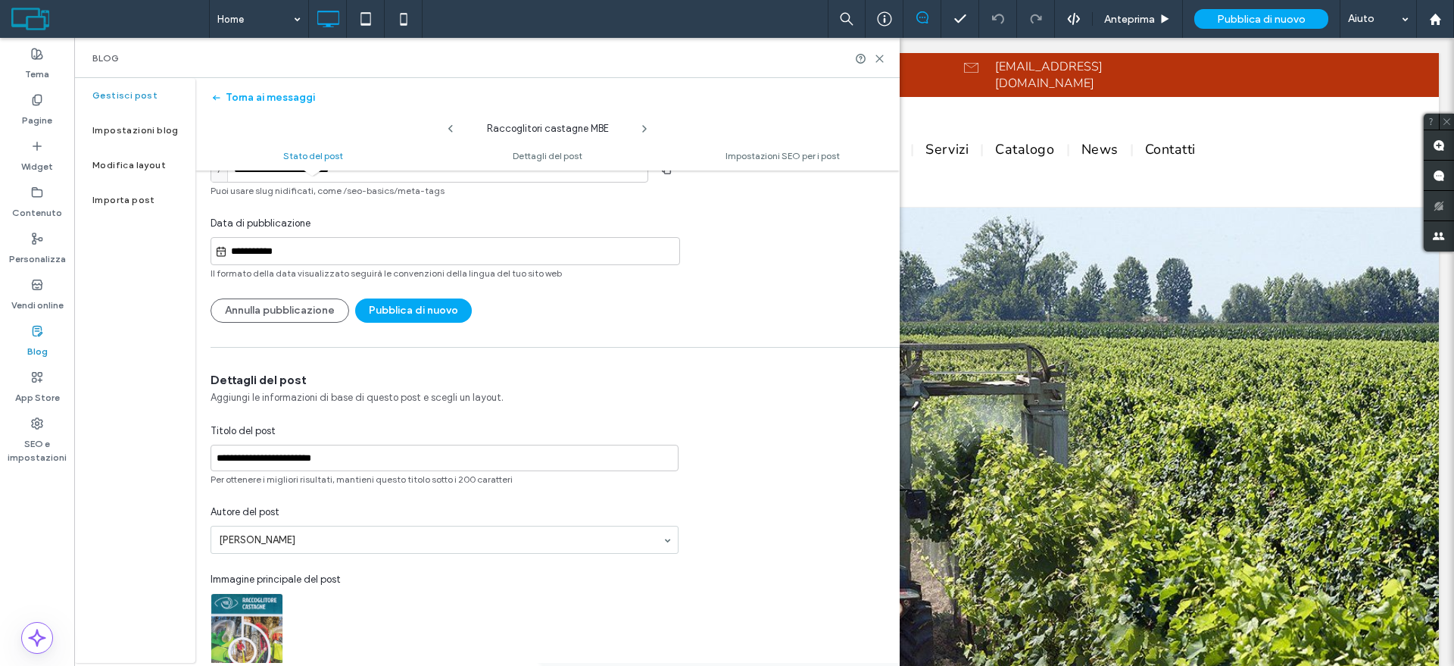
scroll to position [0, 0]
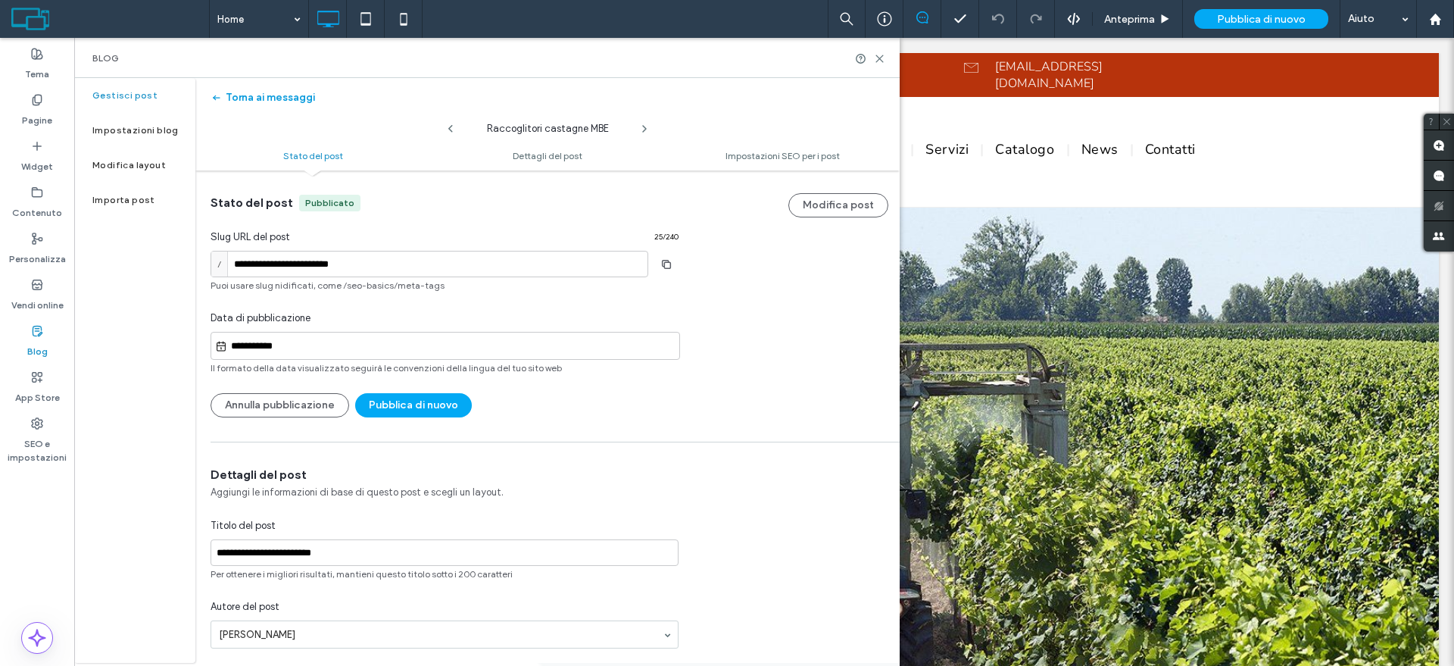
click at [299, 96] on button "Torna ai messaggi" at bounding box center [263, 98] width 105 height 24
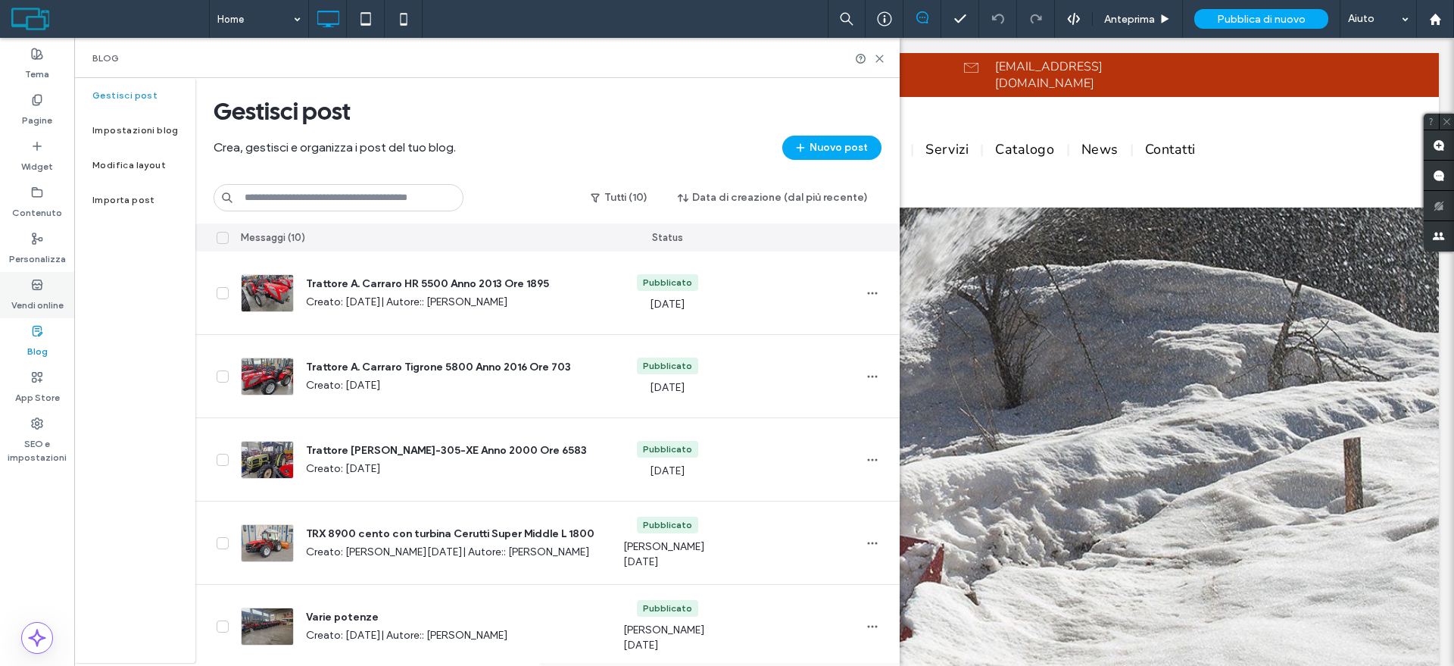
click at [43, 291] on label "Vendi online" at bounding box center [37, 301] width 52 height 21
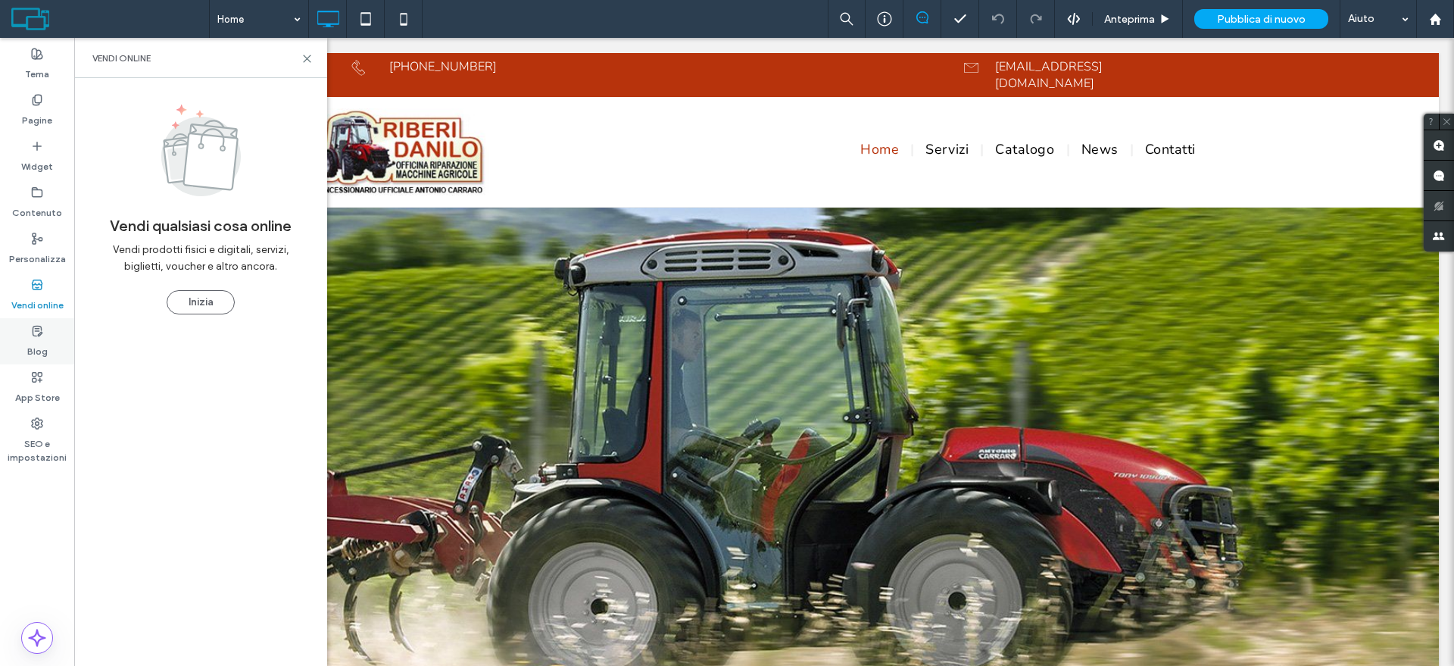
click at [46, 336] on div "Blog" at bounding box center [37, 341] width 74 height 46
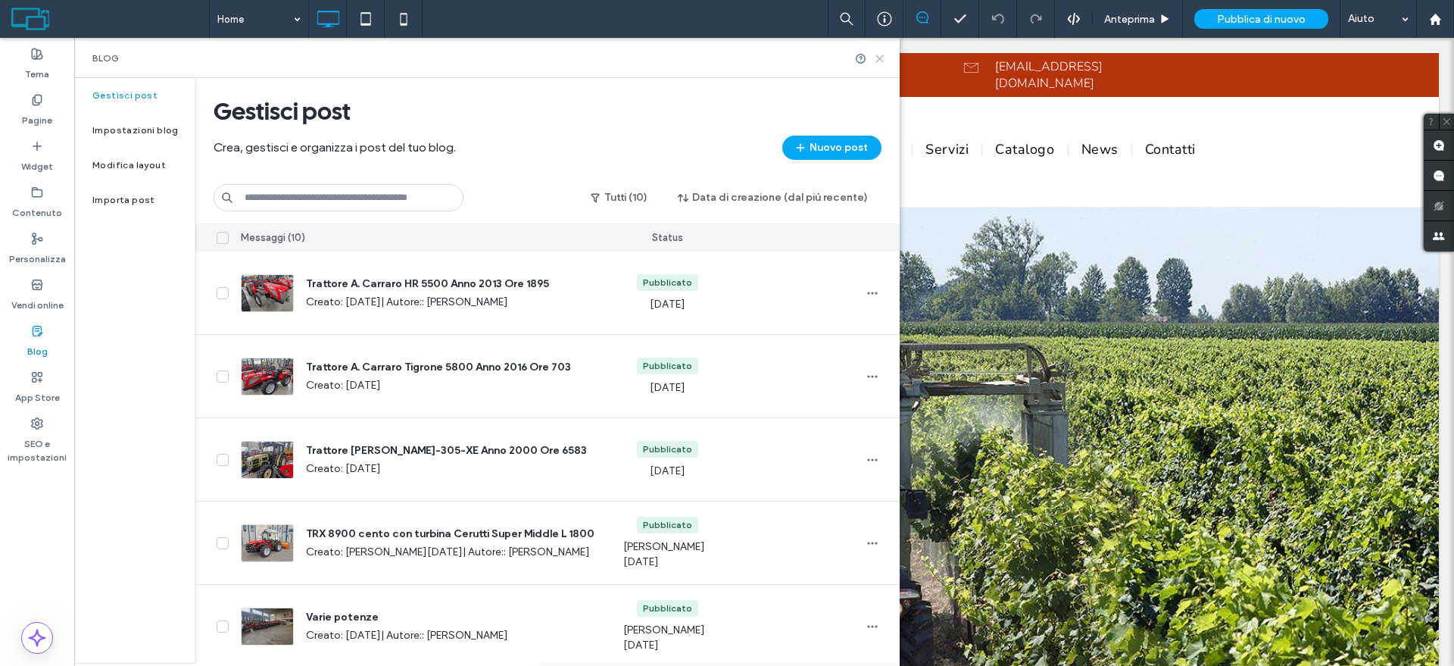
click at [880, 59] on icon at bounding box center [879, 58] width 11 height 11
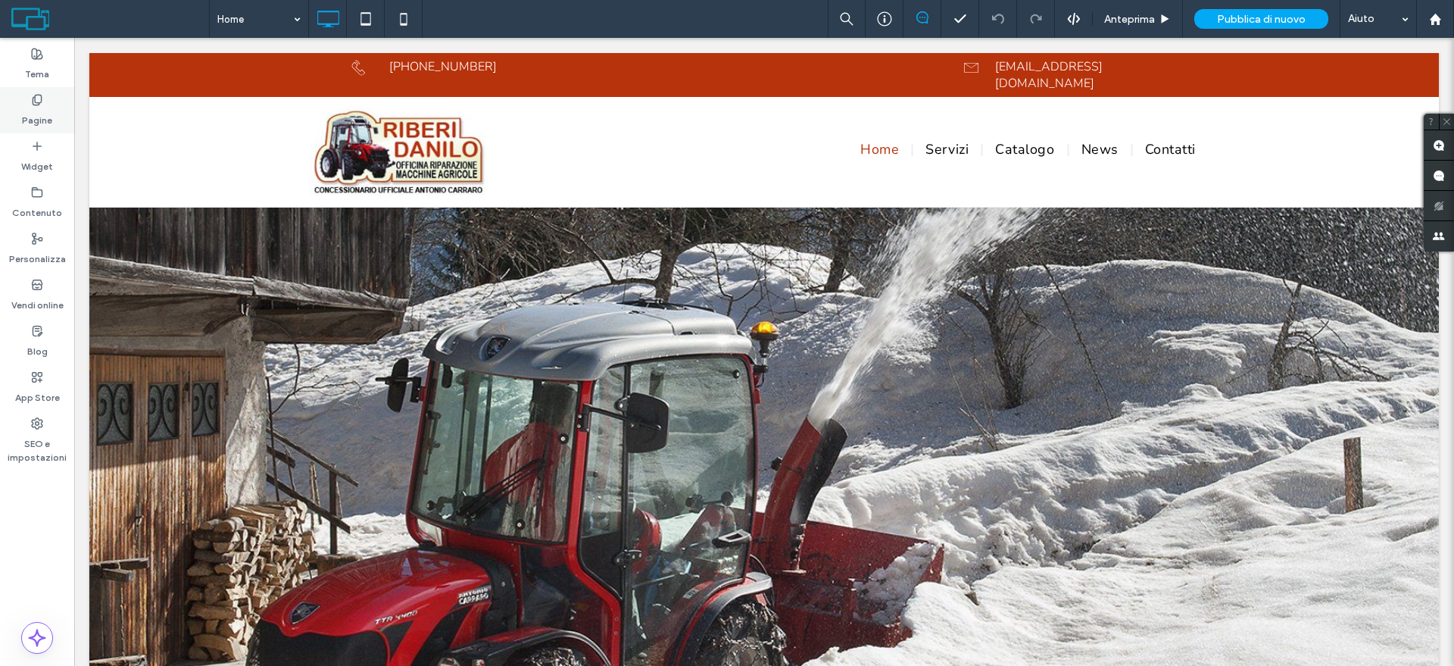
click at [39, 128] on div "Pagine" at bounding box center [37, 110] width 74 height 46
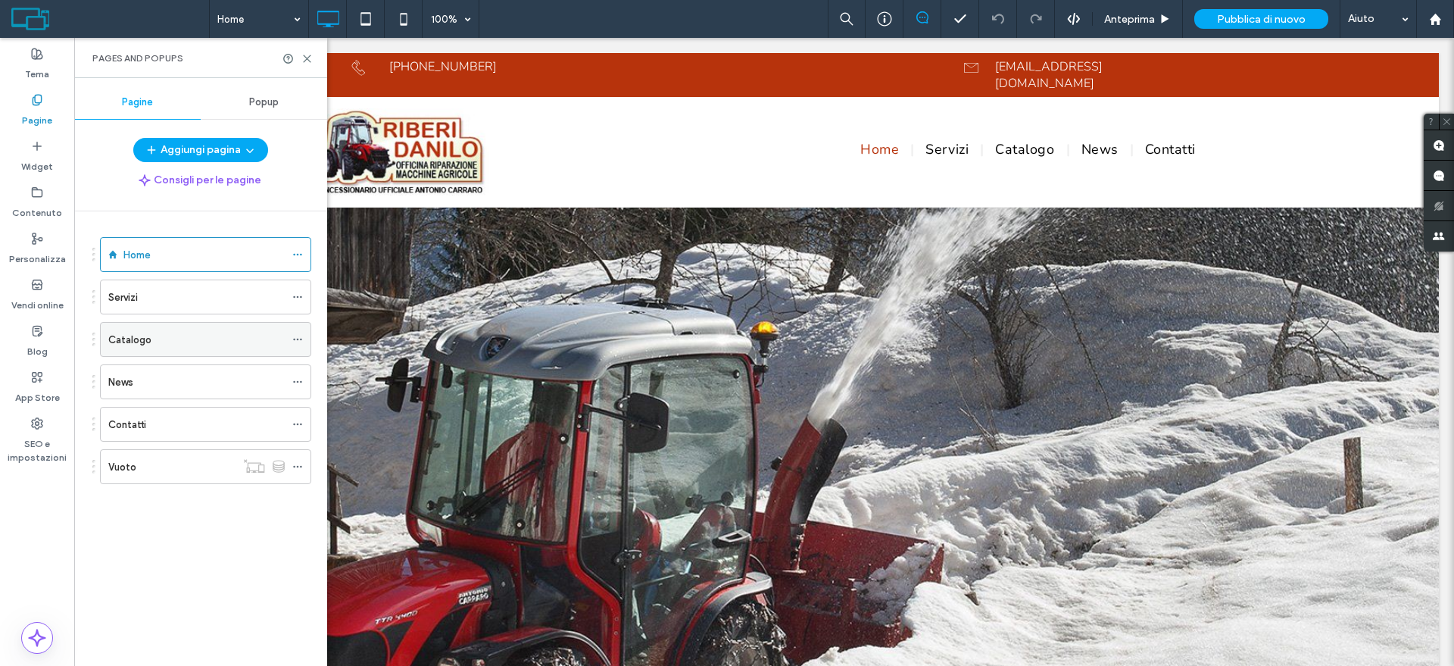
click at [152, 339] on div "Catalogo" at bounding box center [196, 340] width 176 height 16
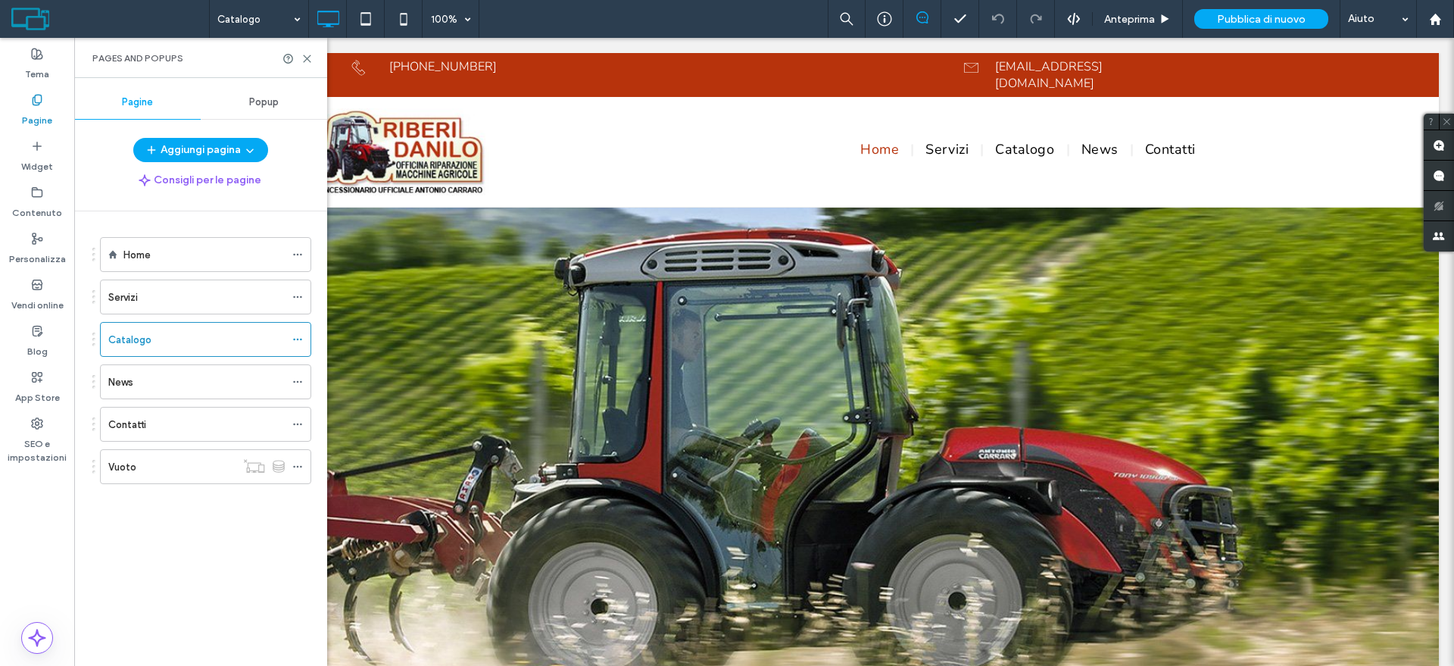
click at [309, 58] on icon at bounding box center [306, 58] width 11 height 11
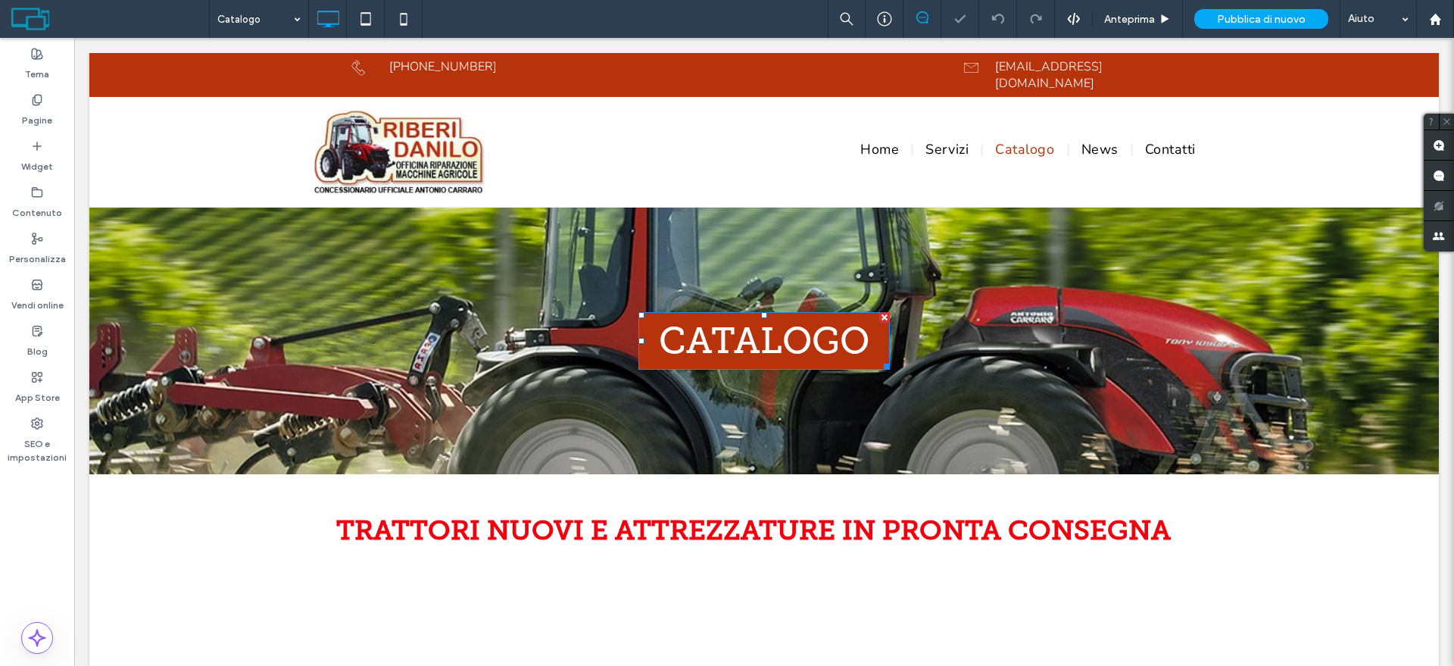
scroll to position [379, 0]
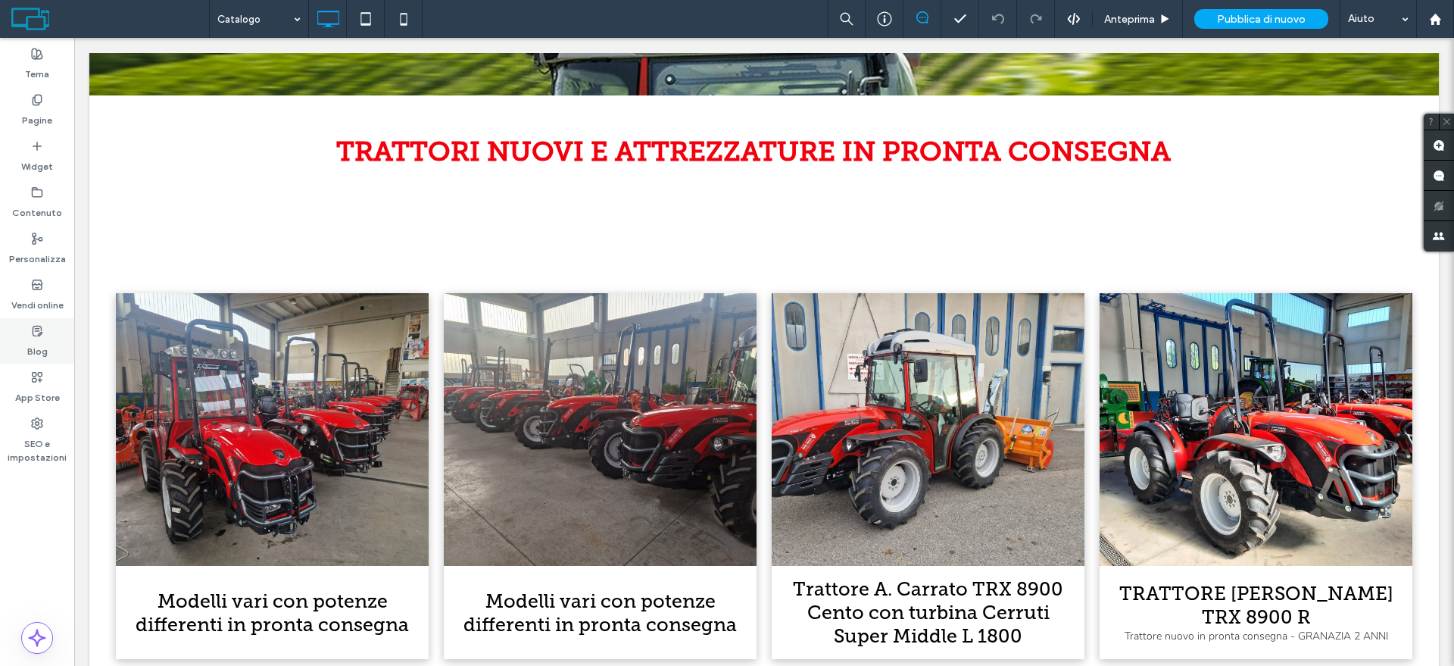
click at [30, 344] on label "Blog" at bounding box center [37, 347] width 20 height 21
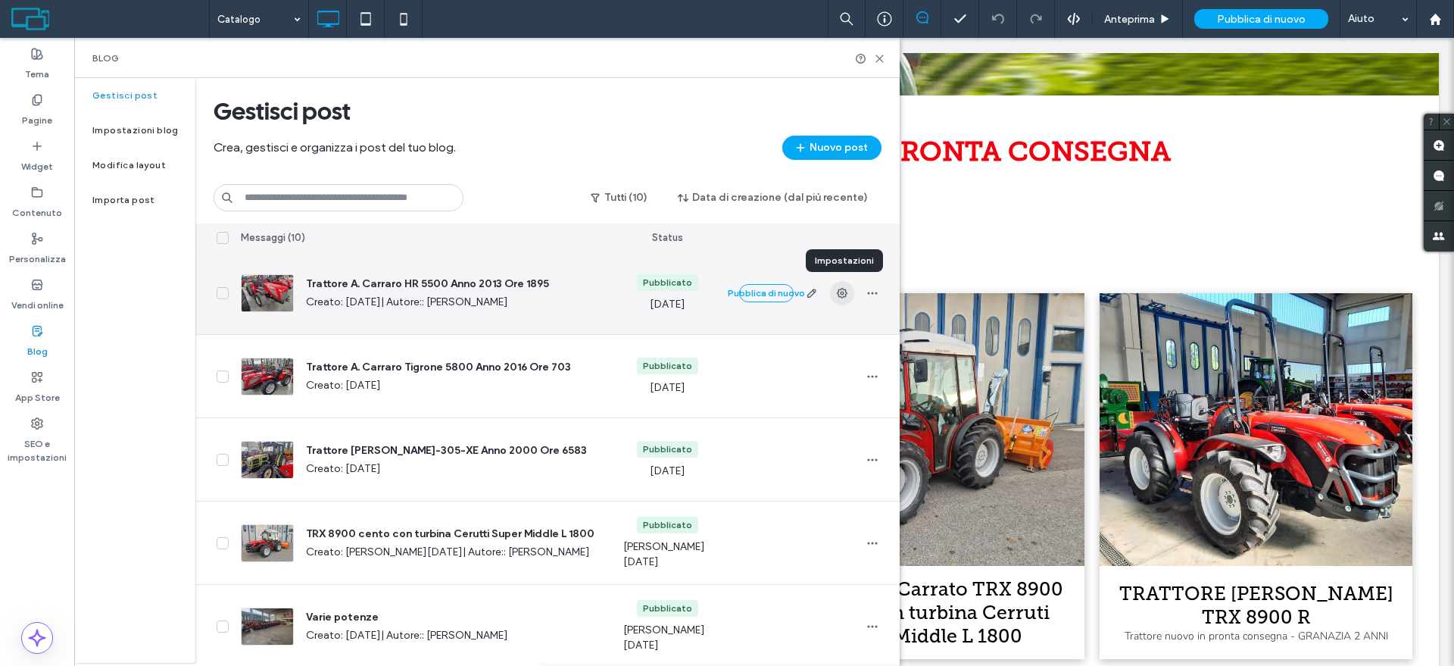
click at [845, 289] on icon "button" at bounding box center [842, 293] width 12 height 12
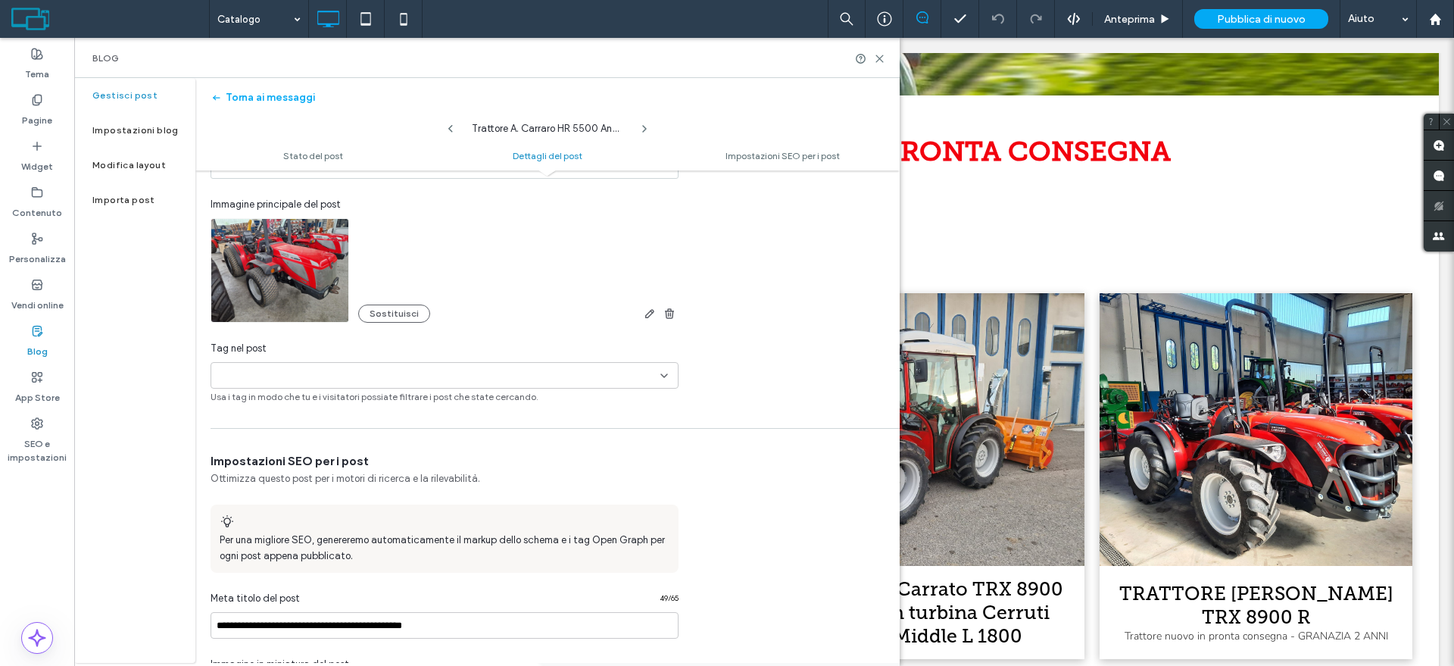
scroll to position [474, 0]
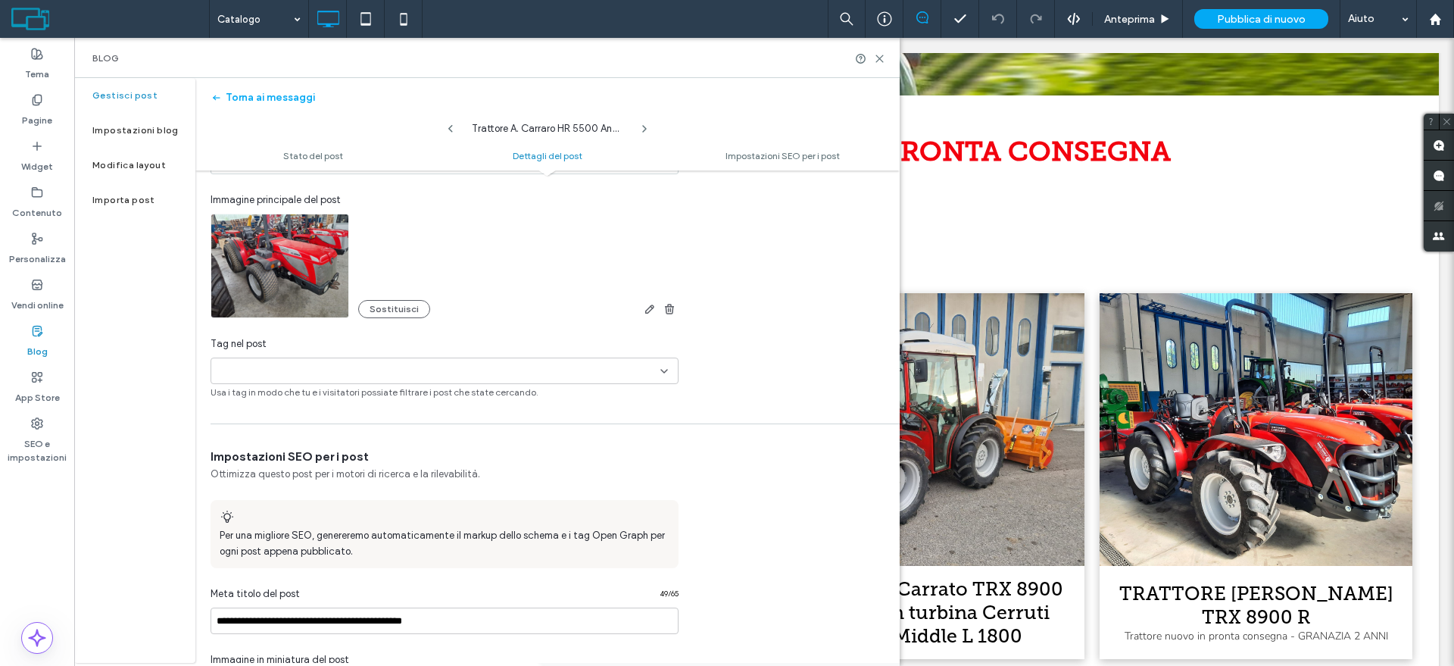
click at [304, 370] on input at bounding box center [269, 371] width 105 height 12
click at [225, 397] on icon at bounding box center [224, 398] width 8 height 6
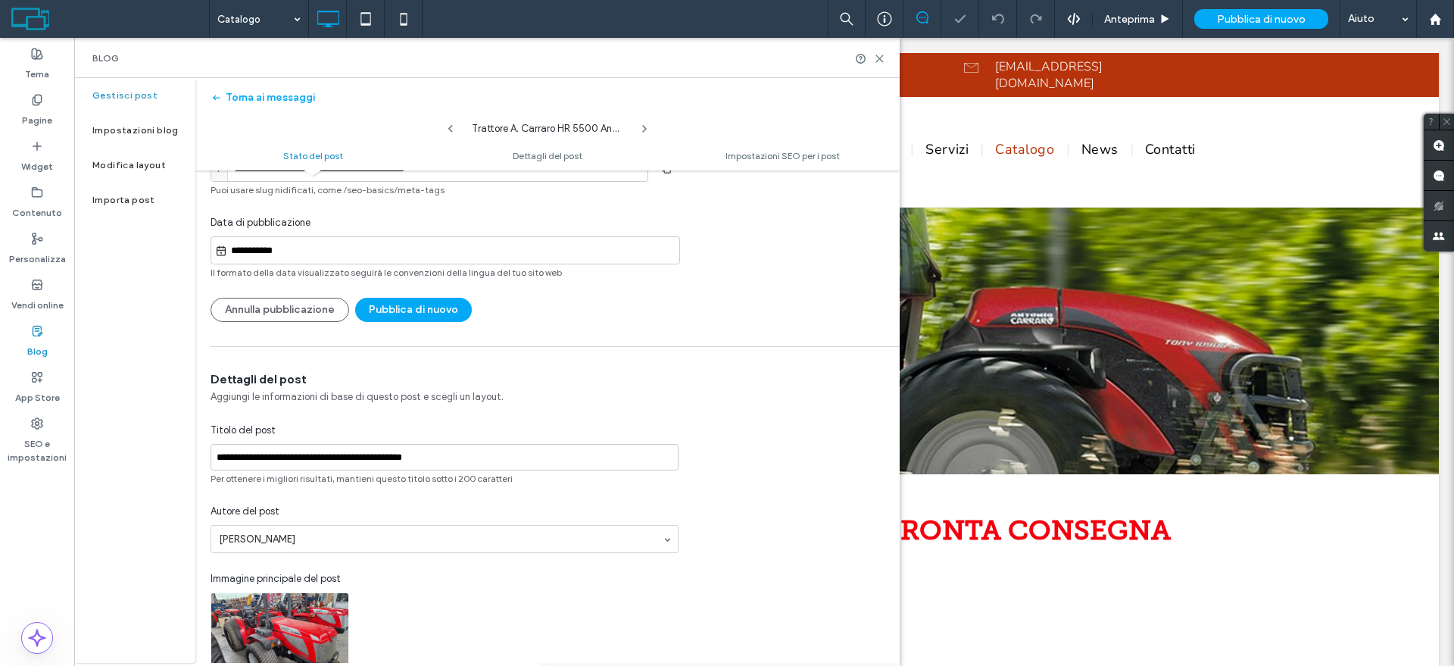
scroll to position [0, 0]
drag, startPoint x: 807, startPoint y: 407, endPoint x: 795, endPoint y: 406, distance: 12.1
click at [805, 407] on div "**********" at bounding box center [547, 574] width 704 height 407
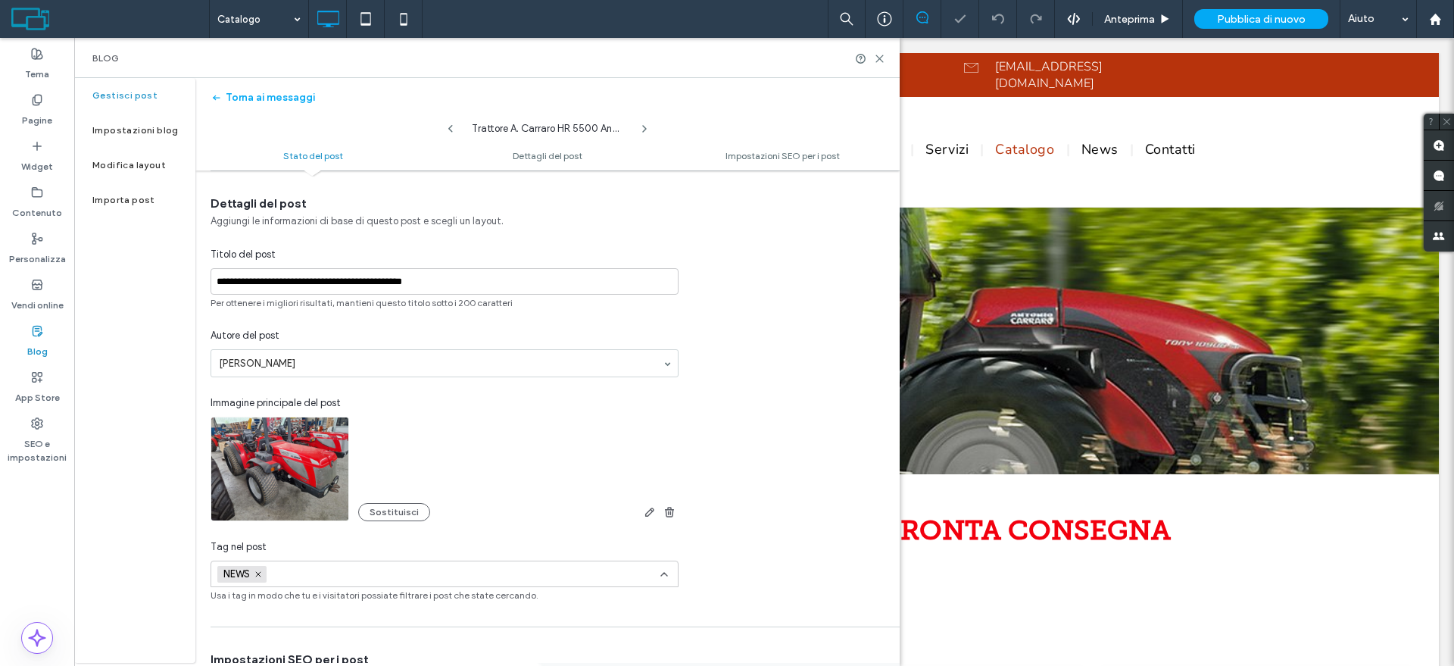
scroll to position [474, 0]
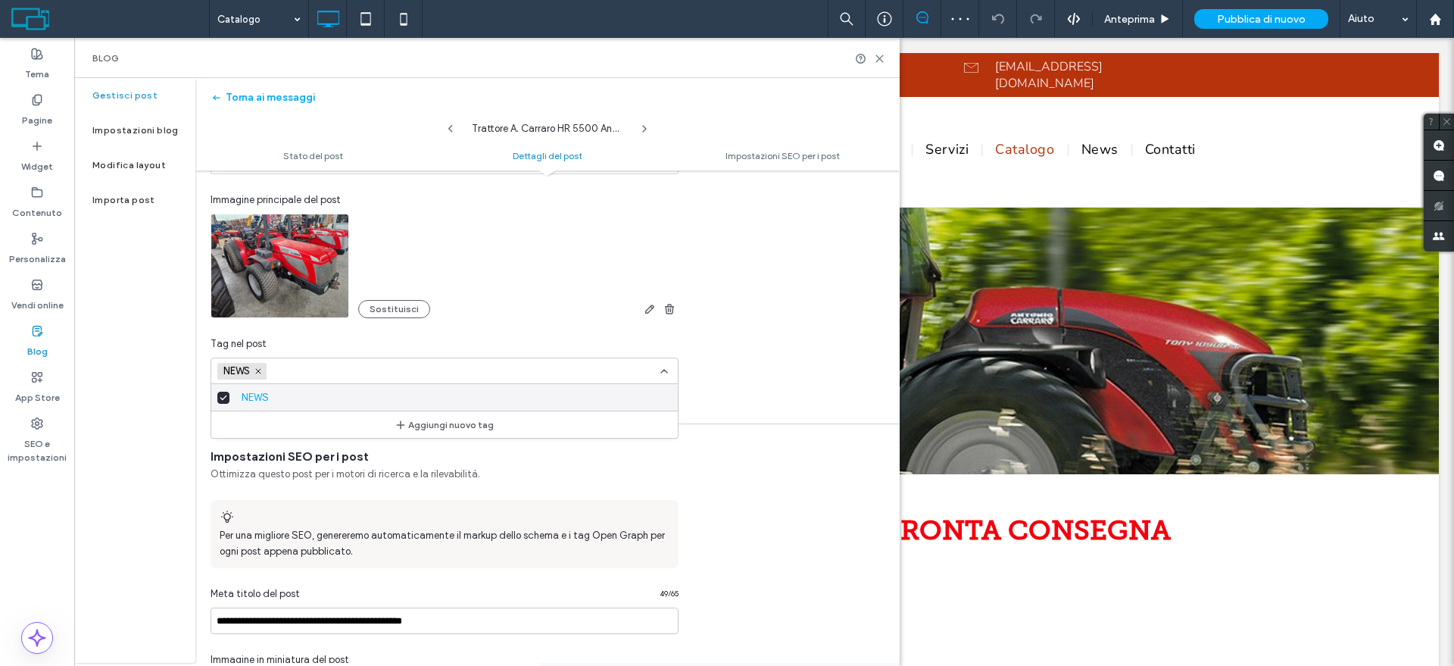
click at [835, 211] on div "**********" at bounding box center [547, 195] width 704 height 407
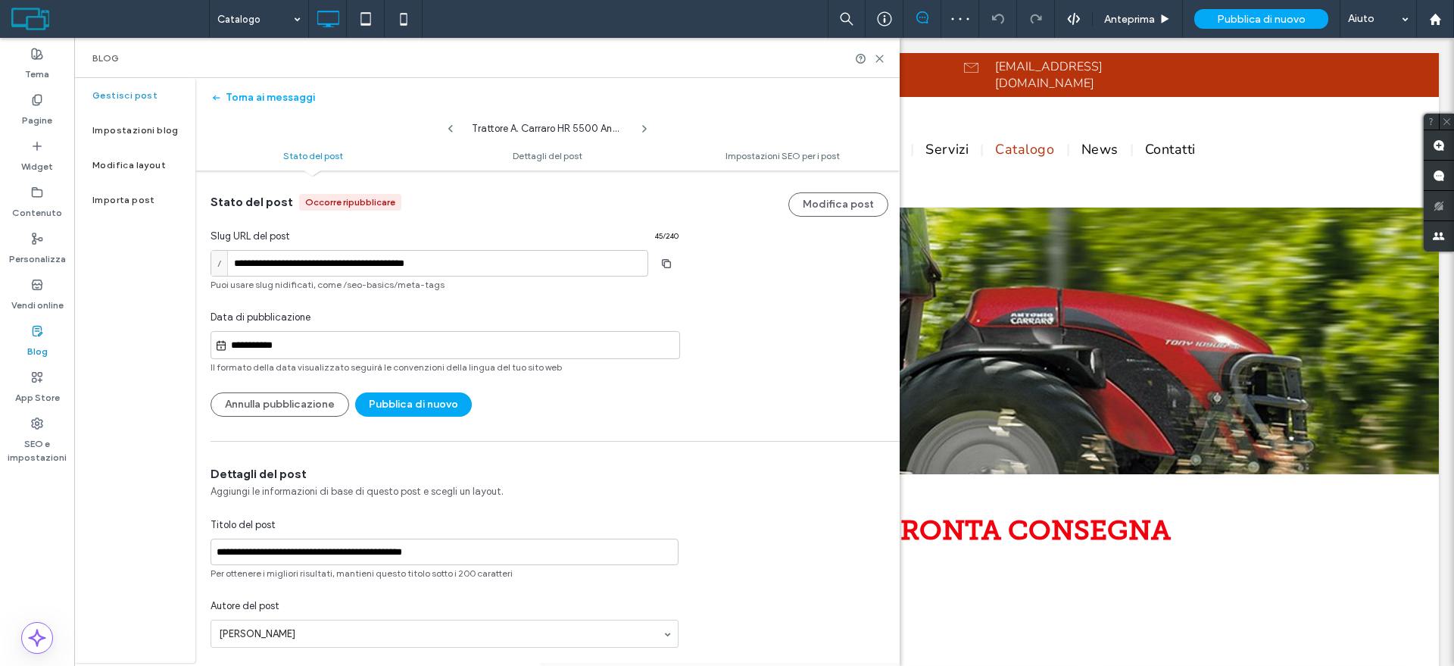
scroll to position [0, 0]
click at [408, 404] on button "Pubblica di nuovo" at bounding box center [413, 405] width 117 height 24
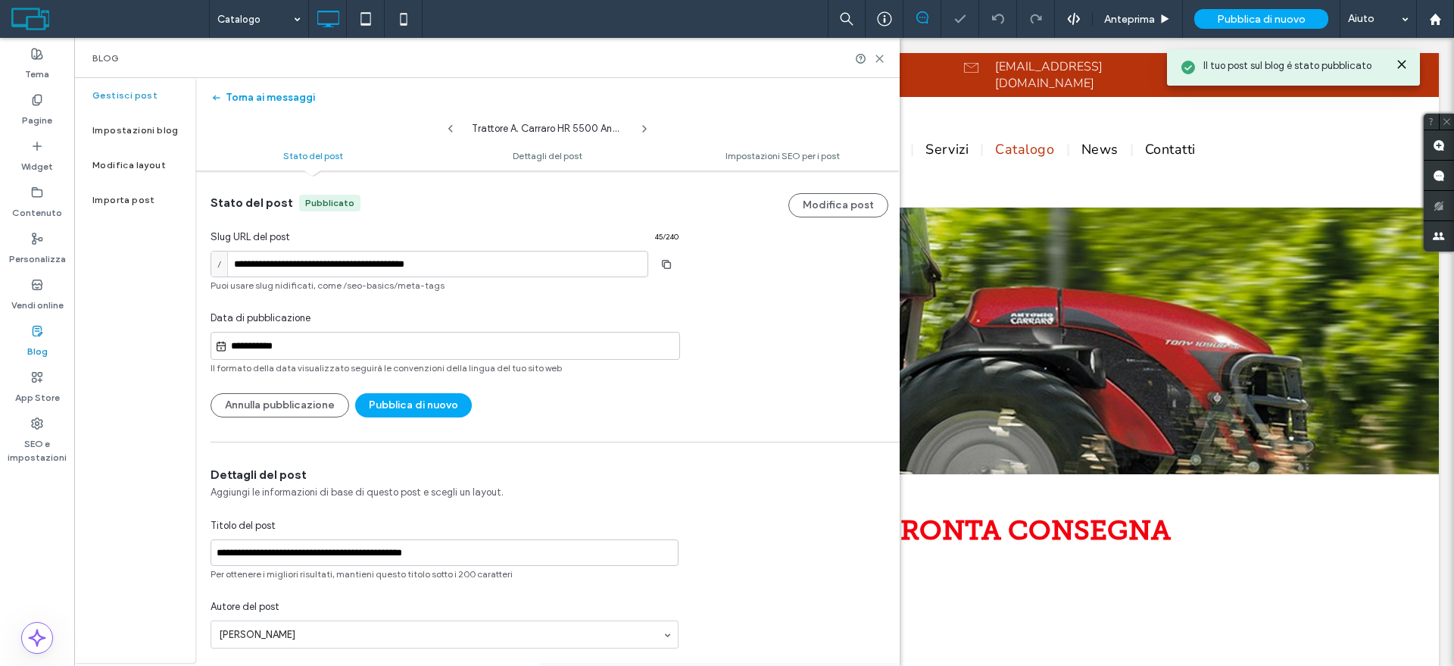
click at [260, 95] on button "Torna ai messaggi" at bounding box center [263, 98] width 105 height 24
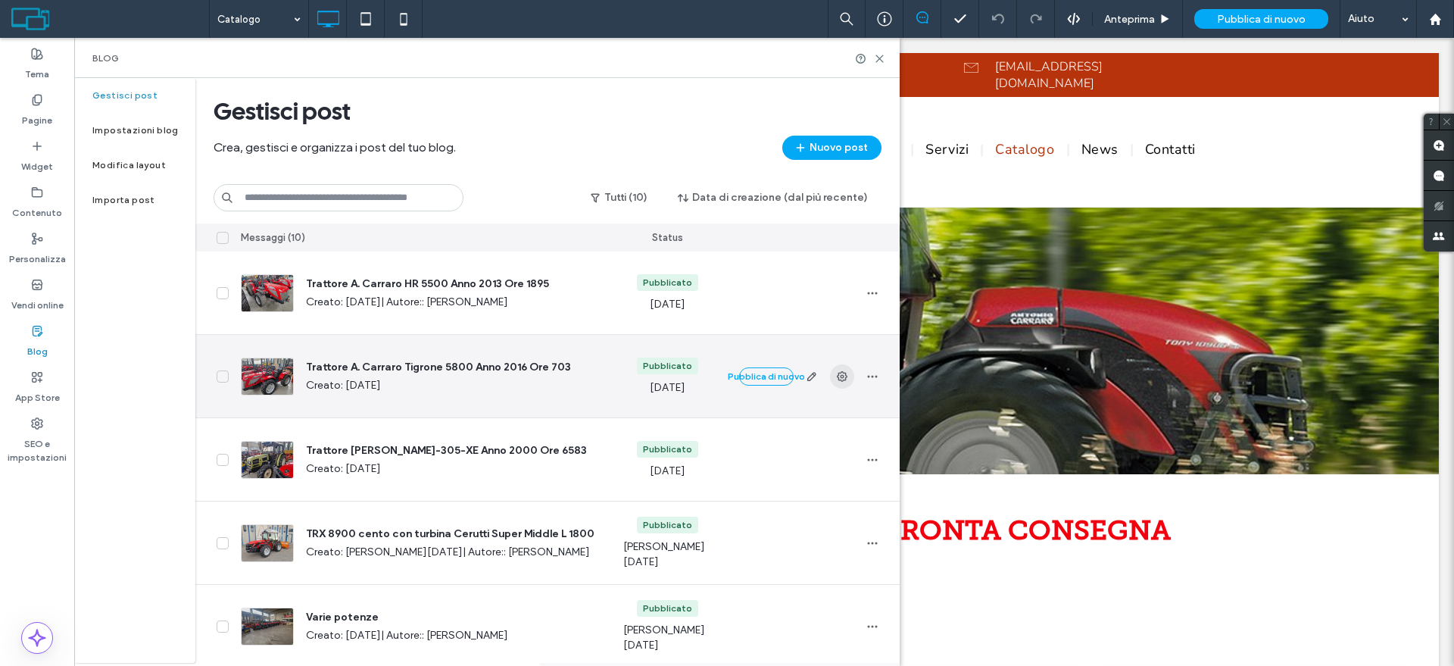
click at [848, 376] on span "button" at bounding box center [842, 376] width 24 height 24
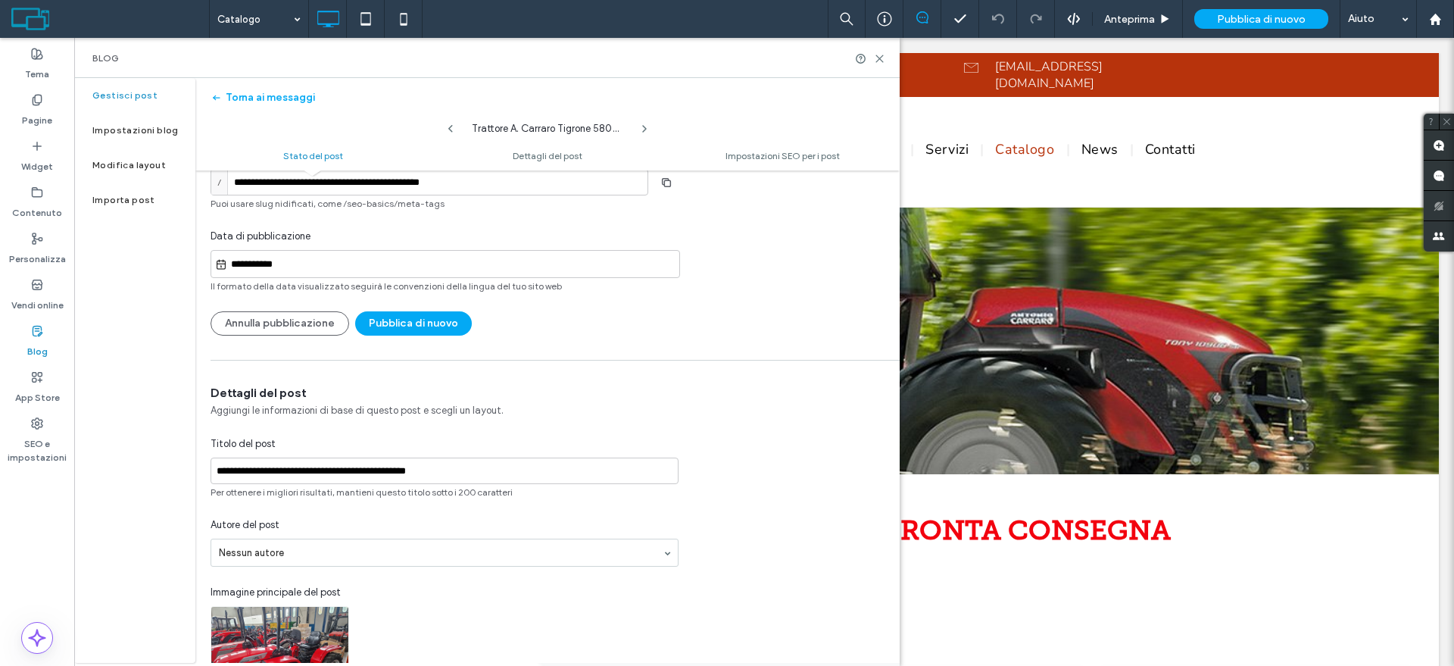
scroll to position [285, 0]
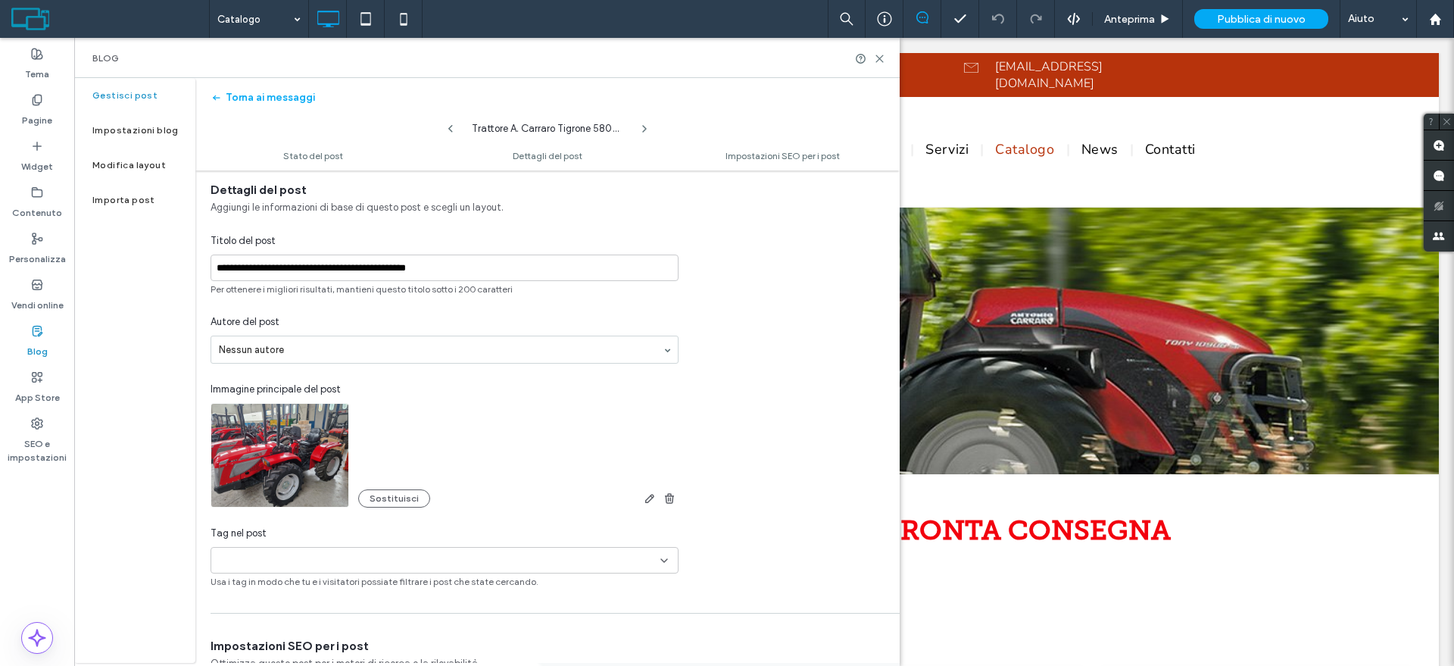
click at [324, 549] on div "+0 +0" at bounding box center [438, 560] width 443 height 25
click at [280, 583] on div "NEWS" at bounding box center [451, 586] width 430 height 27
click at [778, 455] on div "**********" at bounding box center [547, 385] width 704 height 407
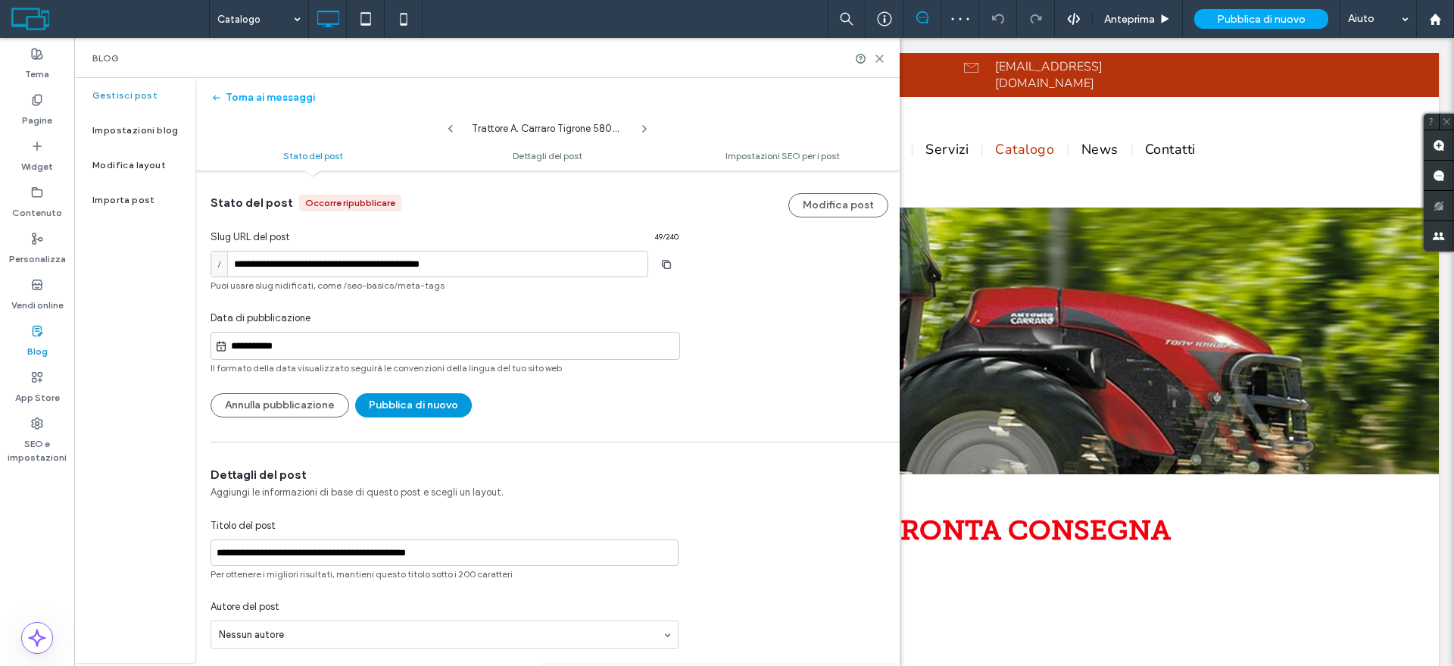
click at [445, 414] on button "Pubblica di nuovo" at bounding box center [413, 405] width 117 height 24
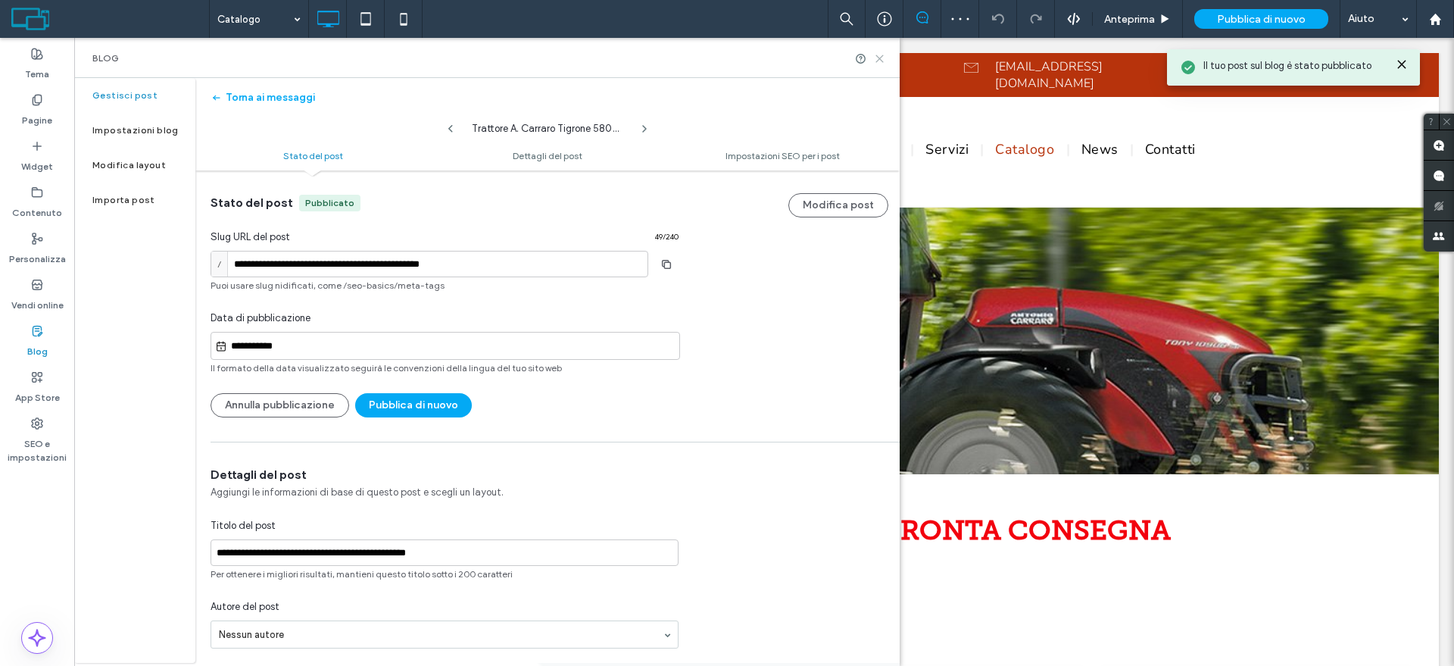
click at [879, 54] on icon at bounding box center [879, 58] width 11 height 11
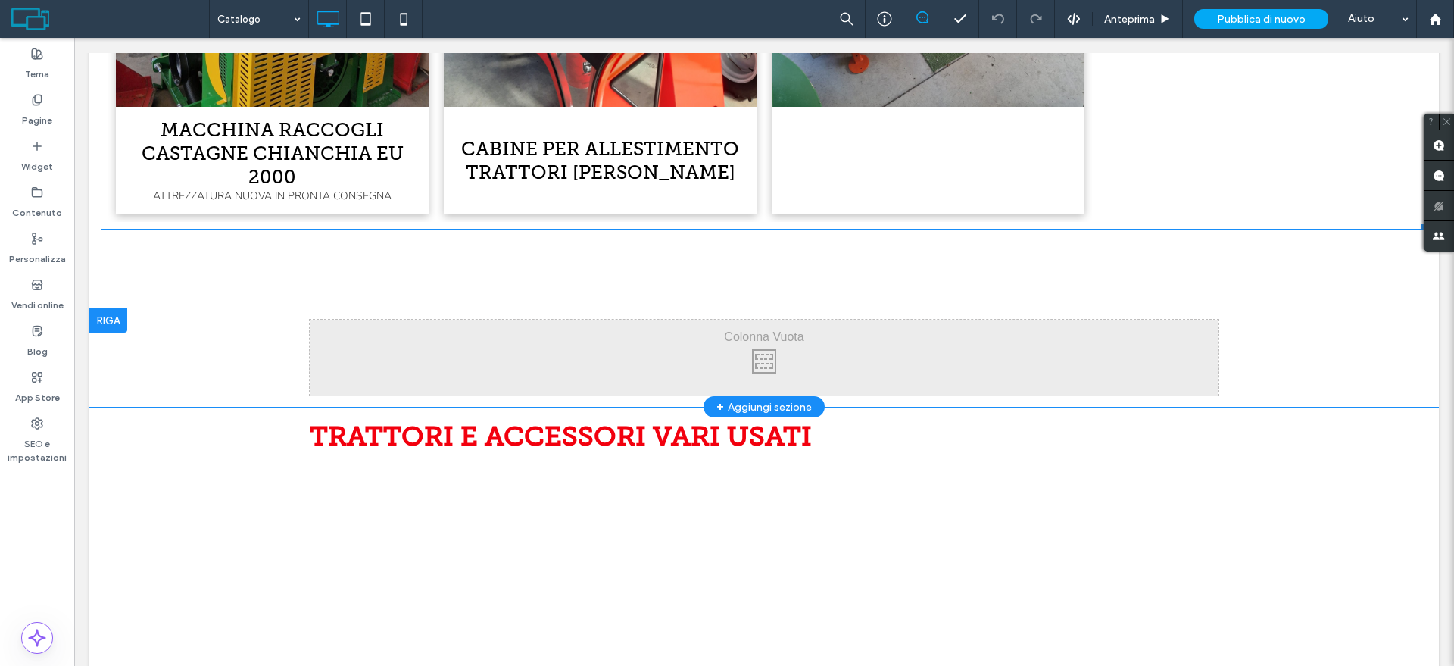
scroll to position [1988, 0]
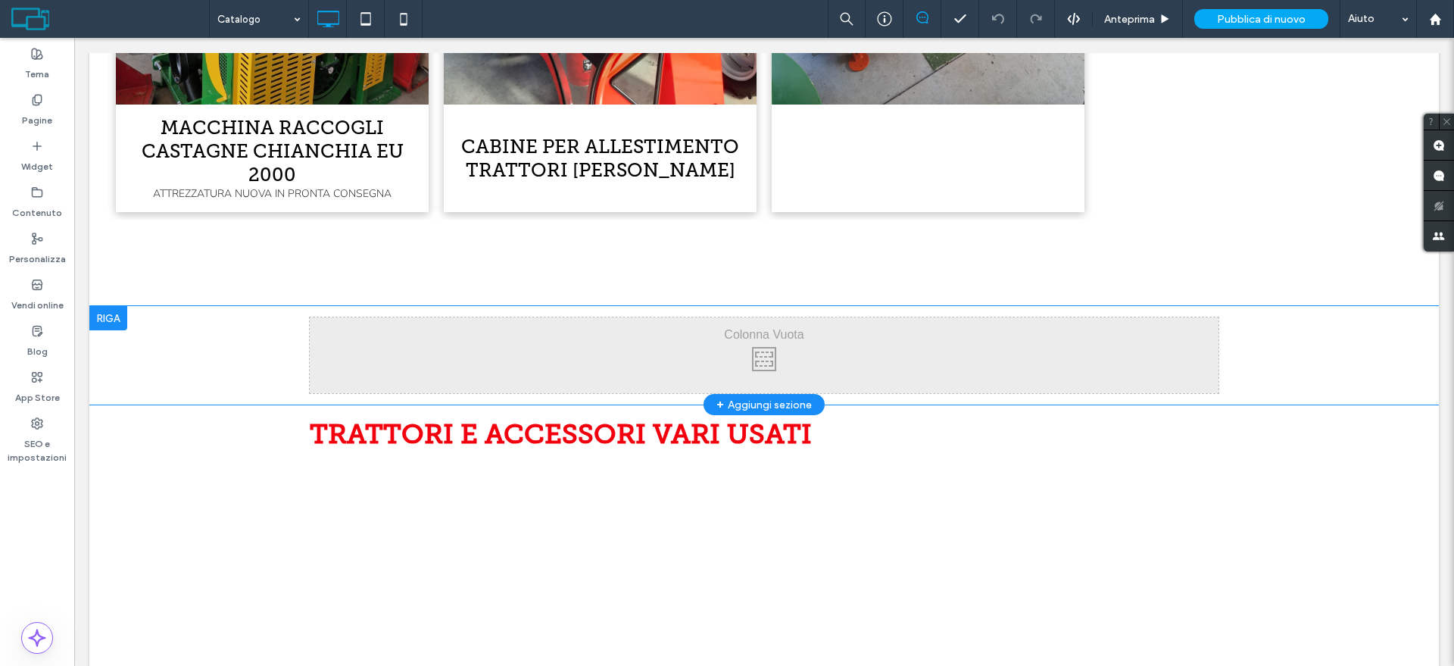
click at [740, 346] on div "Click To Paste" at bounding box center [764, 355] width 909 height 76
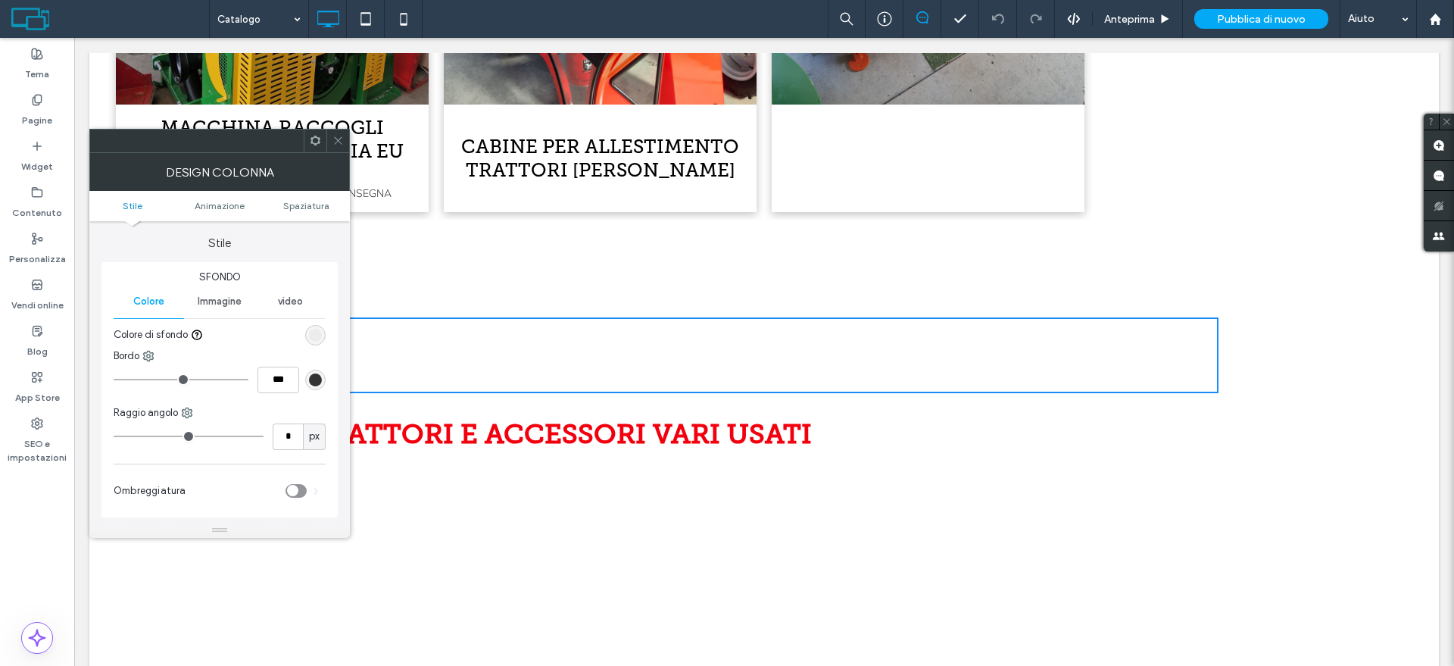
click at [333, 136] on icon at bounding box center [338, 140] width 11 height 11
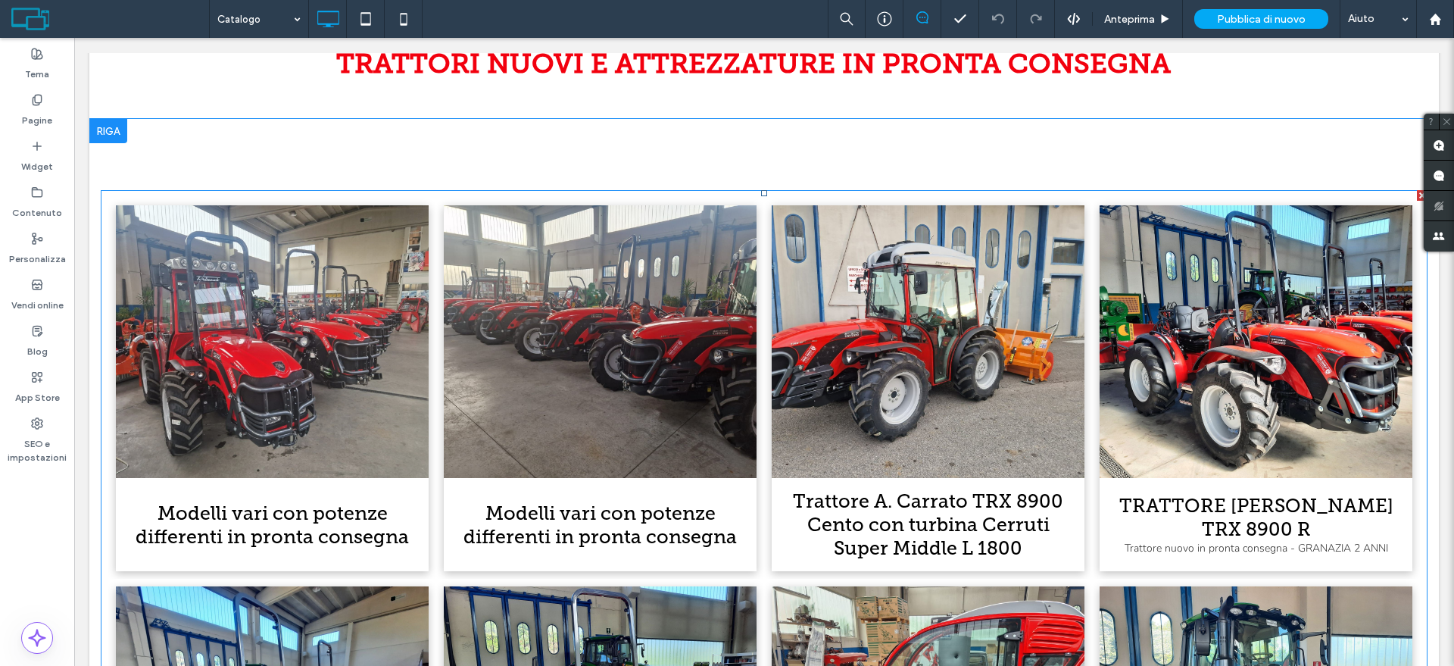
scroll to position [473, 0]
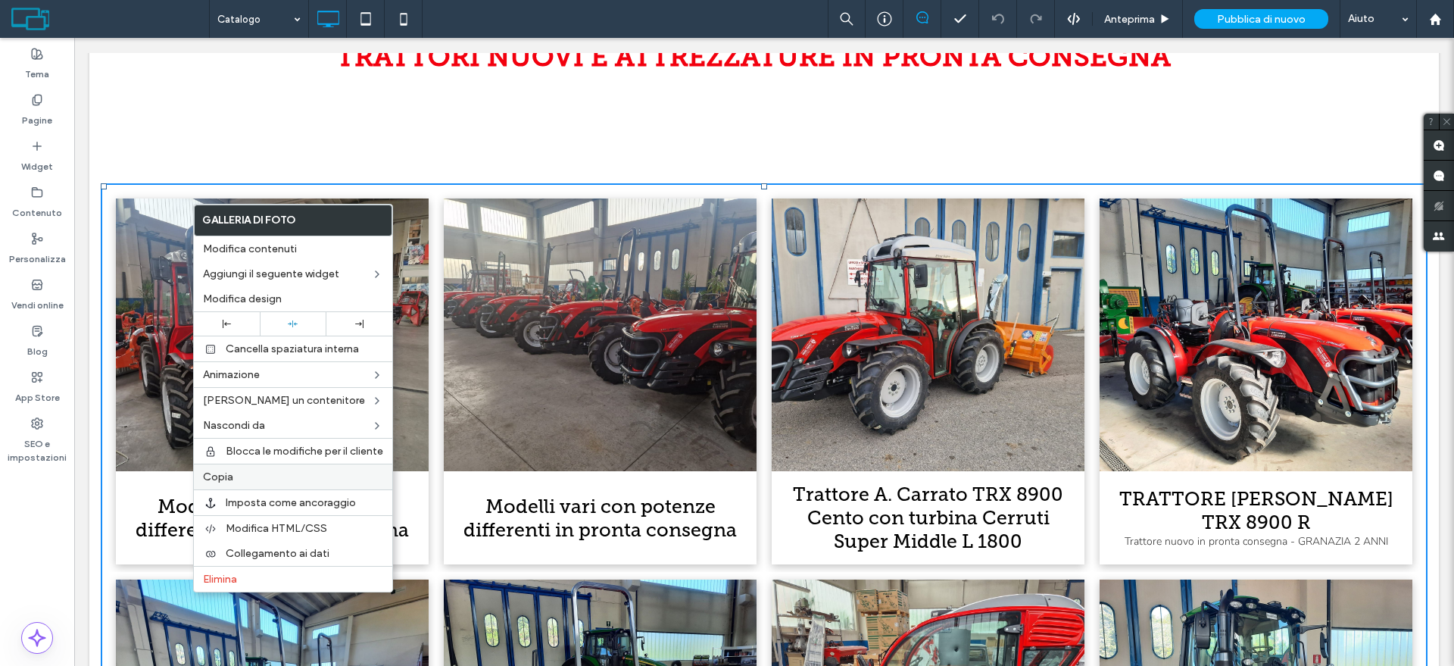
click at [242, 475] on label "Copia" at bounding box center [293, 476] width 180 height 13
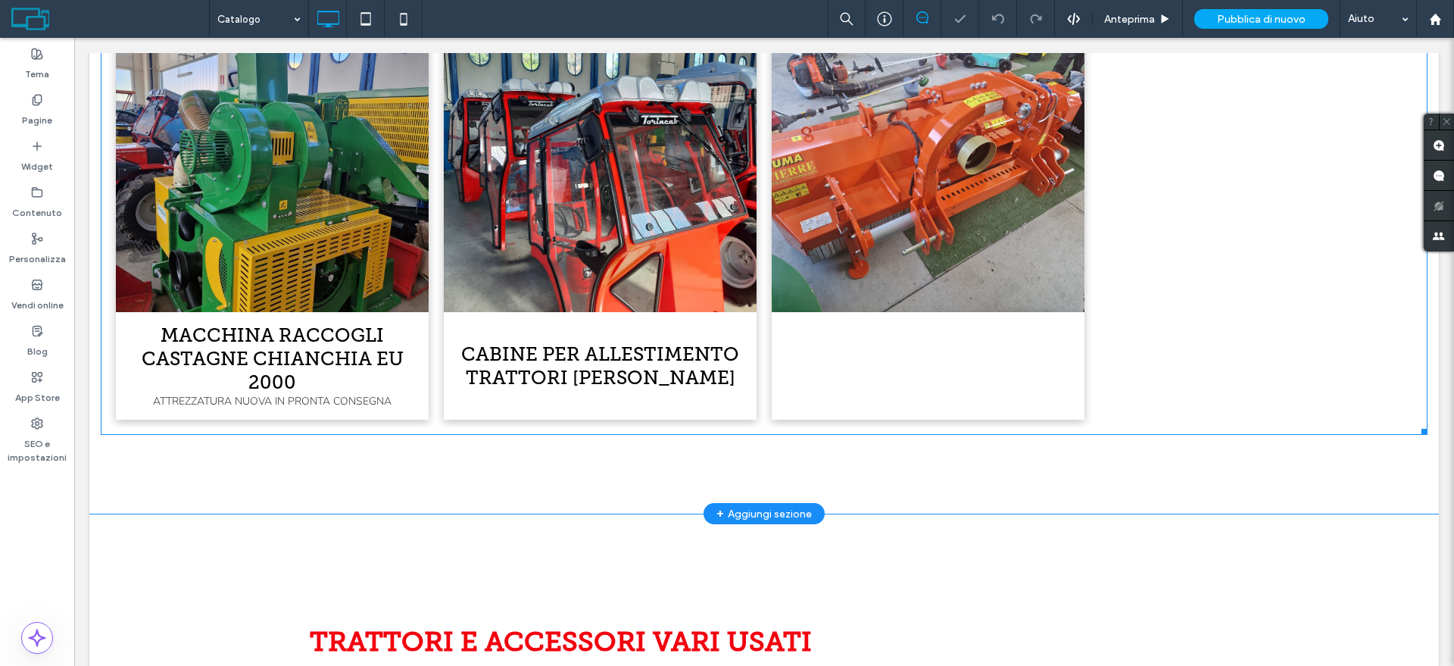
scroll to position [1894, 0]
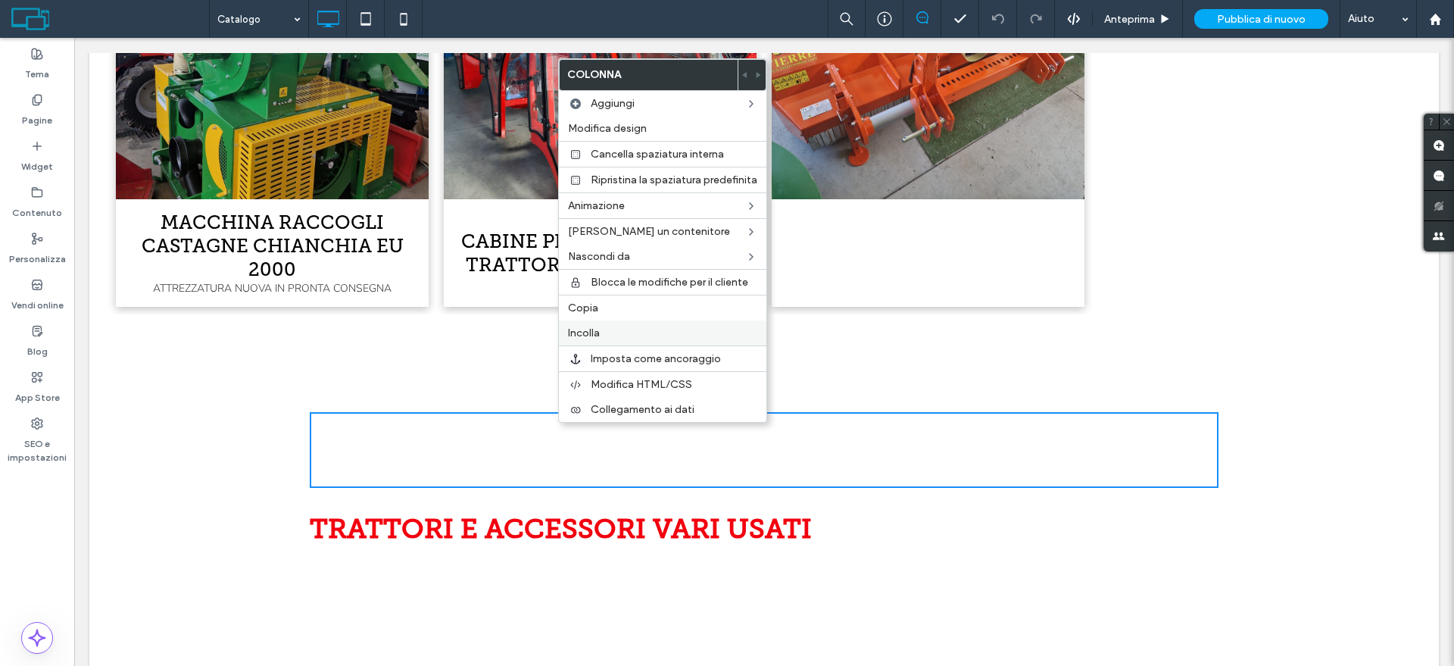
click at [595, 329] on span "Incolla" at bounding box center [584, 332] width 32 height 13
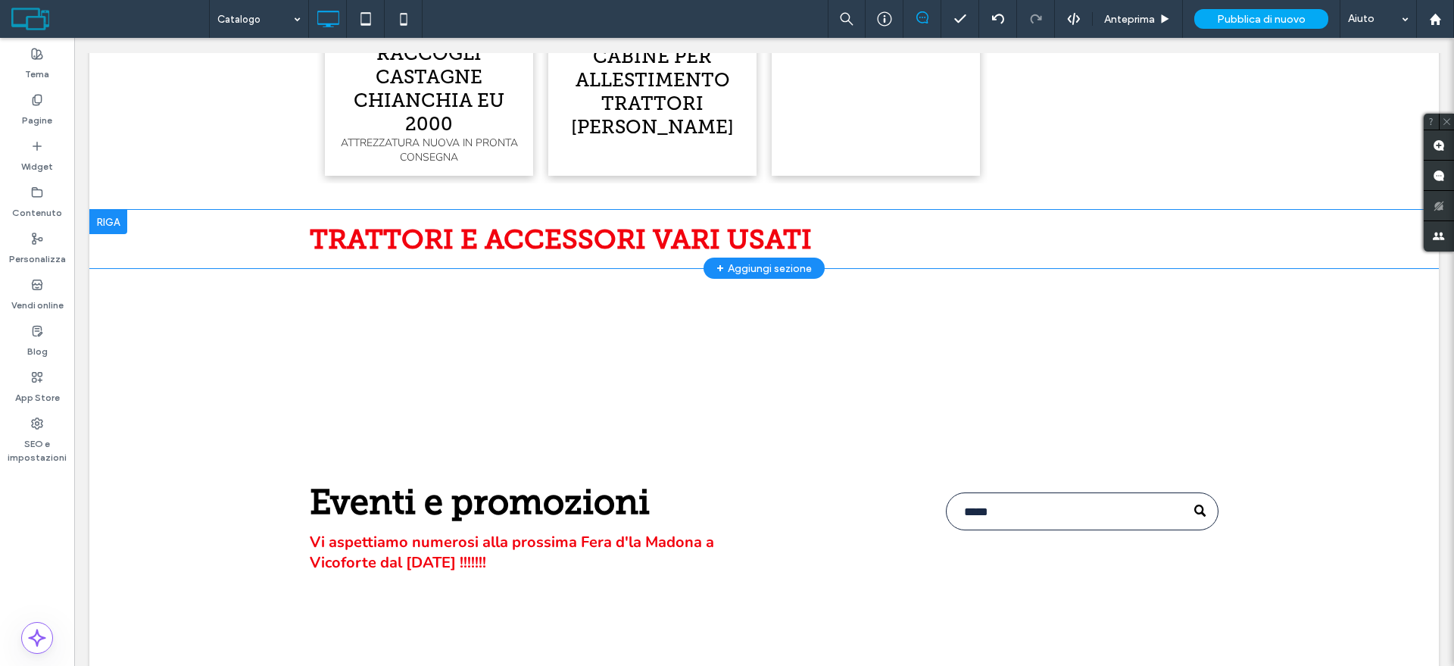
scroll to position [3787, 0]
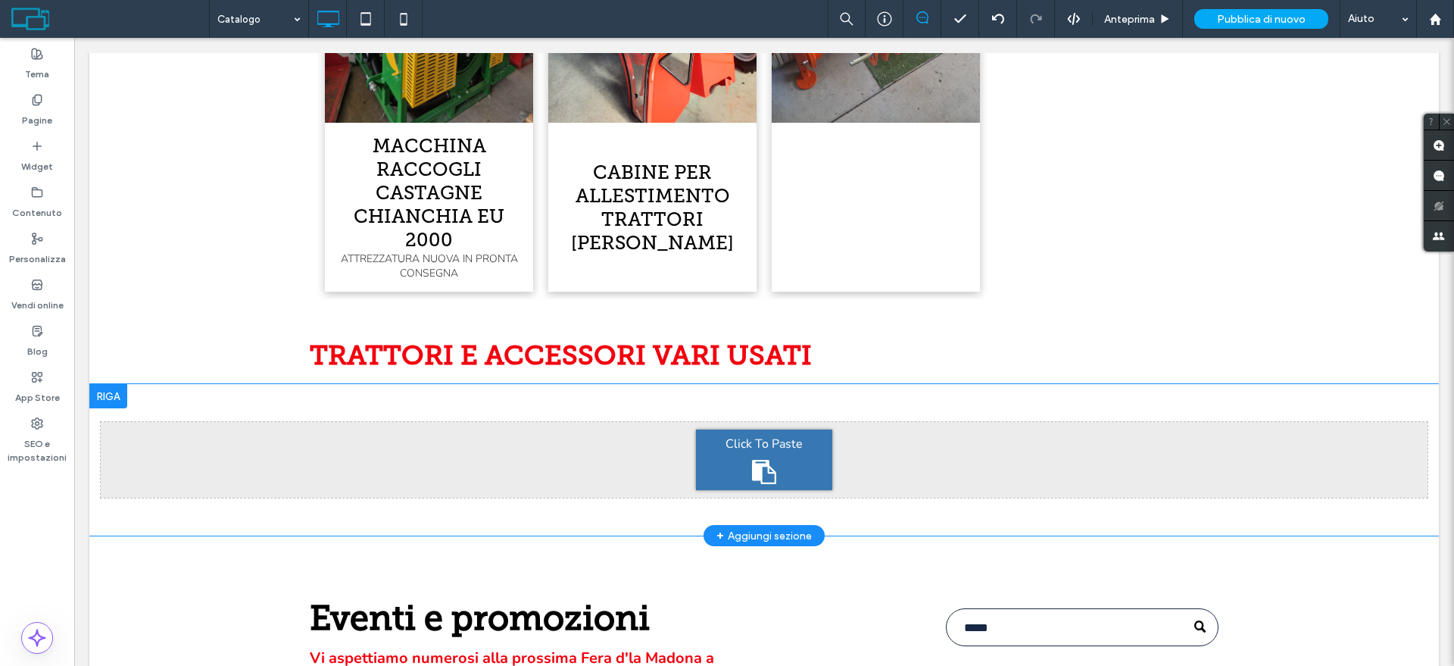
click at [107, 385] on div at bounding box center [108, 396] width 38 height 24
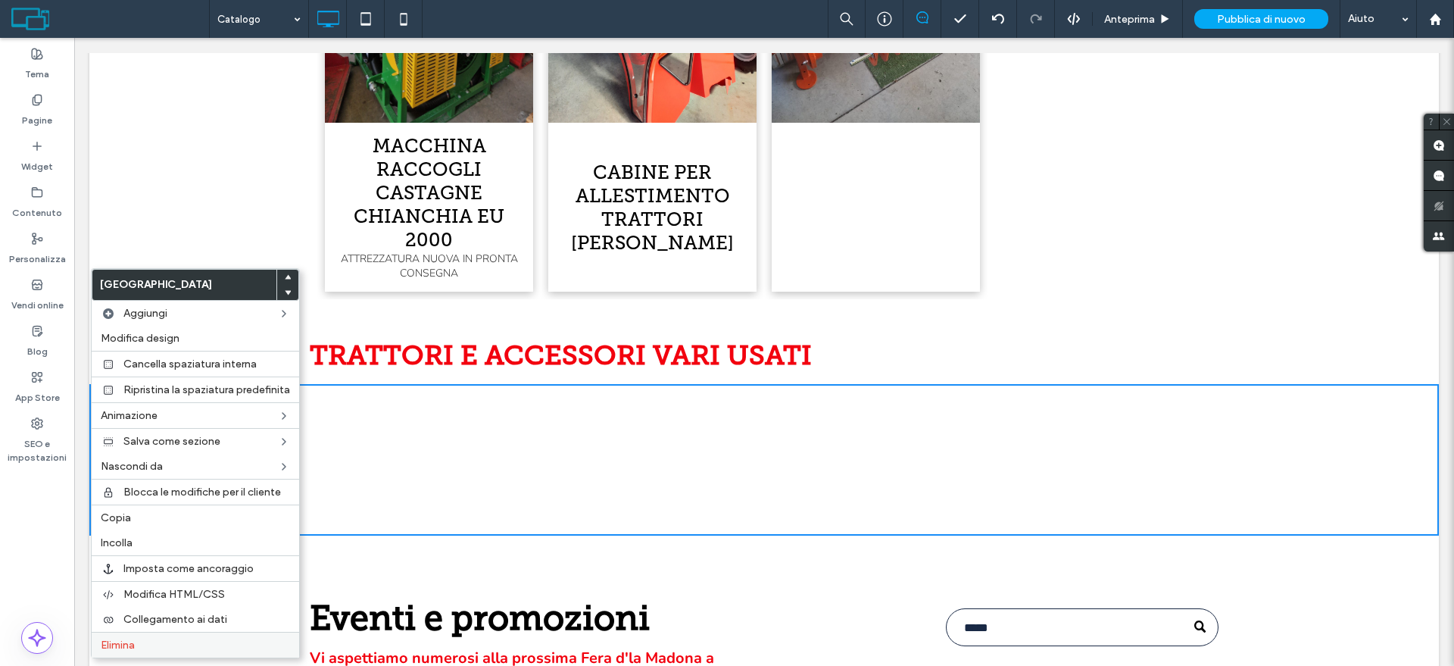
click at [135, 643] on span "Elimina" at bounding box center [118, 645] width 34 height 13
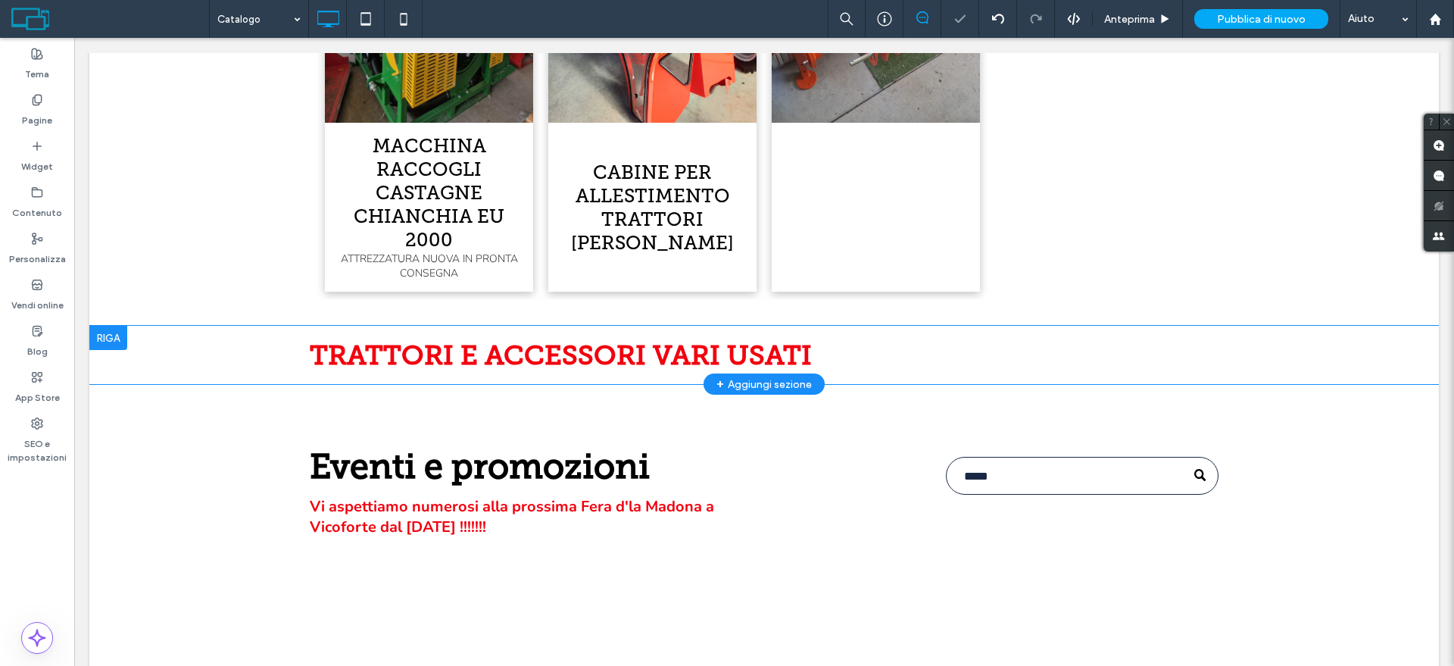
click at [111, 326] on div at bounding box center [108, 338] width 38 height 24
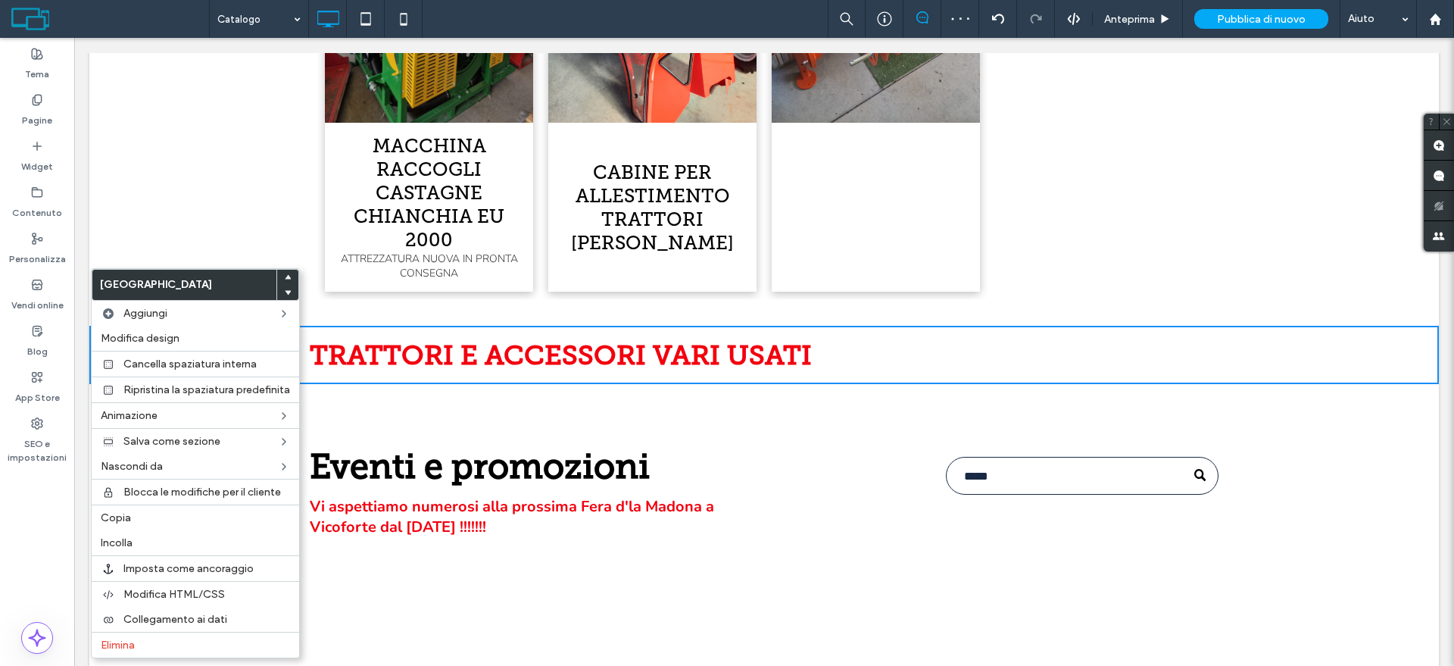
click at [292, 277] on div at bounding box center [287, 277] width 21 height 15
click at [289, 278] on use at bounding box center [288, 277] width 7 height 5
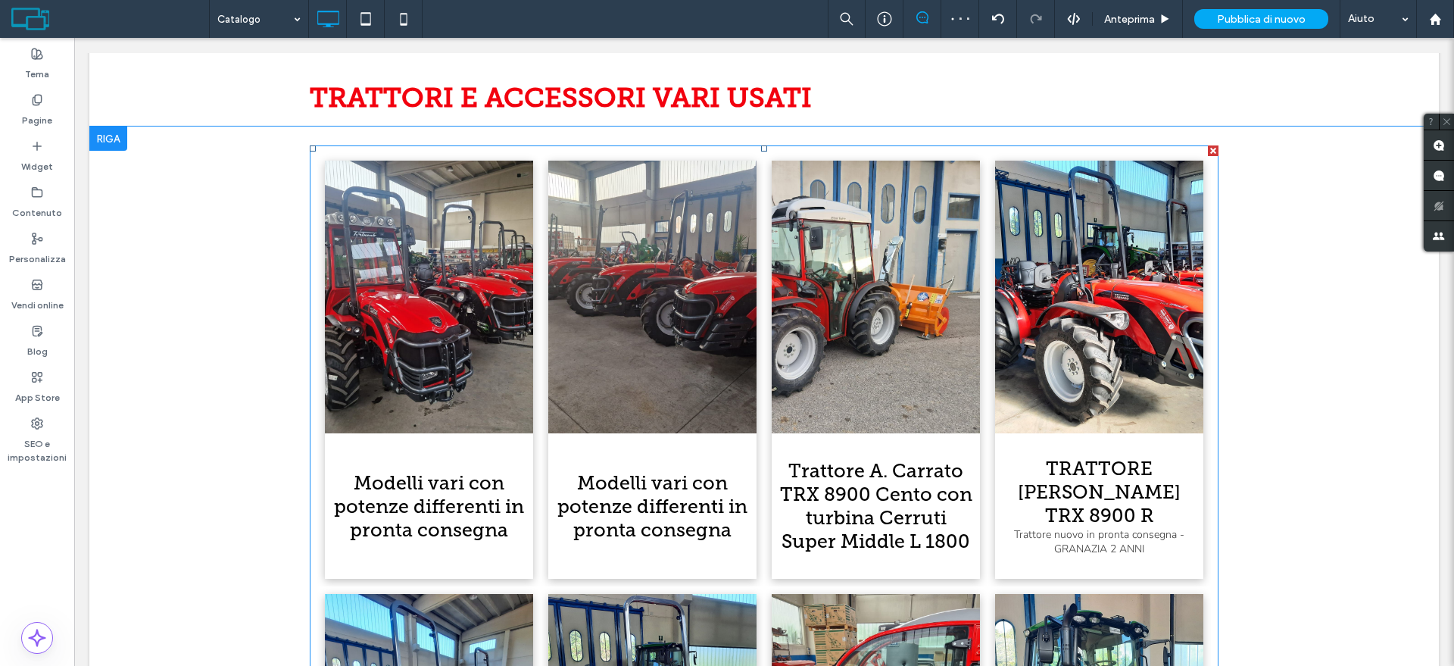
scroll to position [2083, 0]
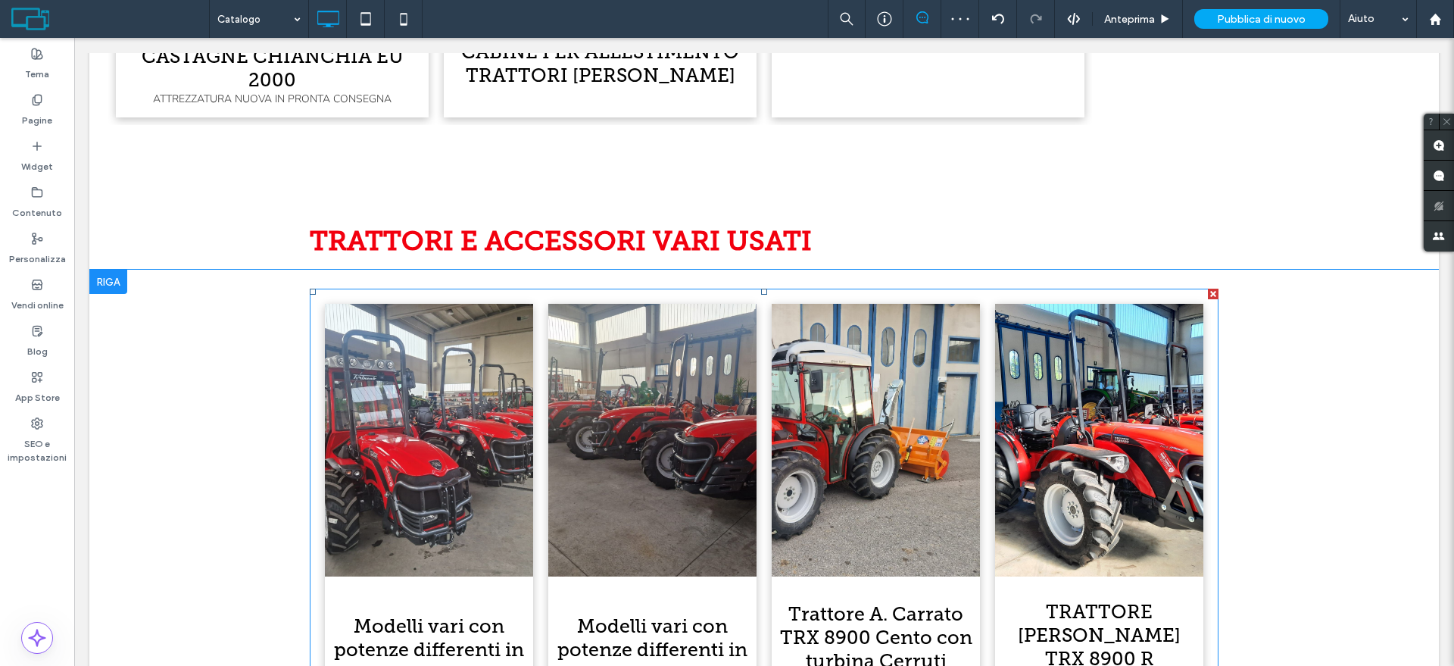
click at [494, 379] on link at bounding box center [429, 440] width 208 height 273
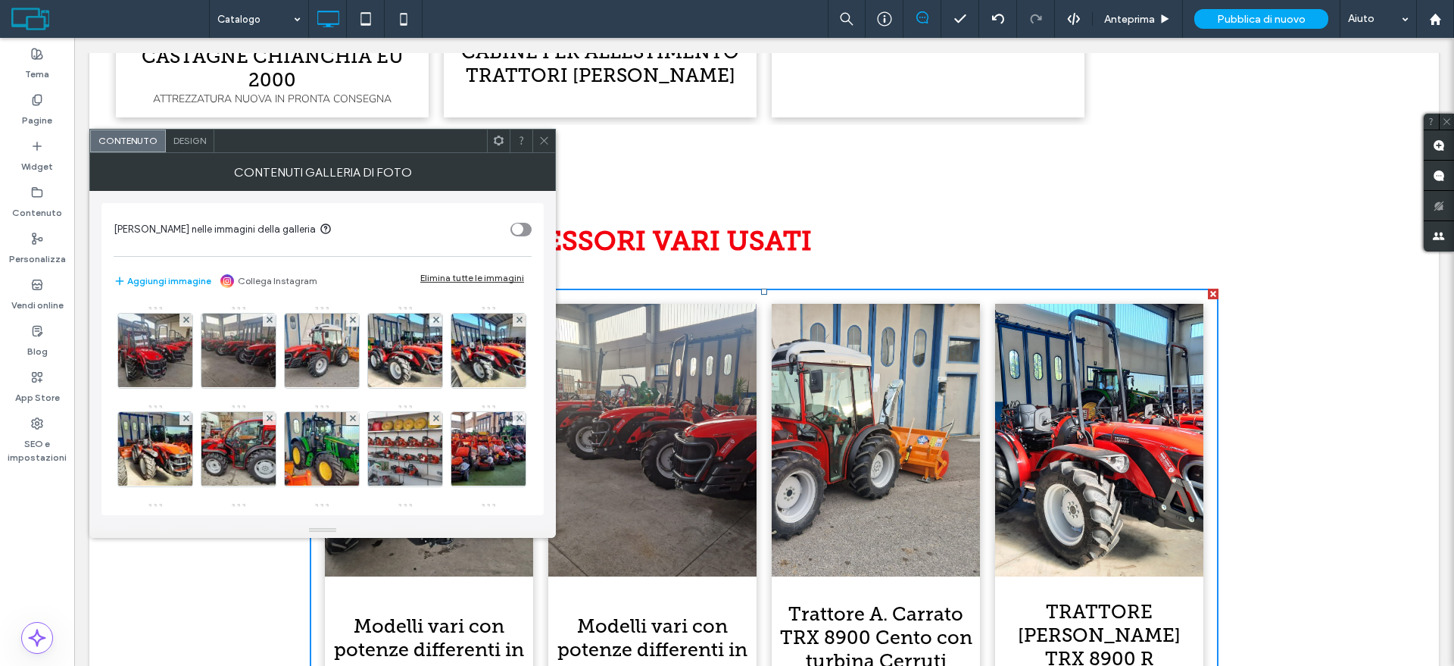
click at [495, 273] on div "Elimina tutte le immagini" at bounding box center [472, 277] width 104 height 11
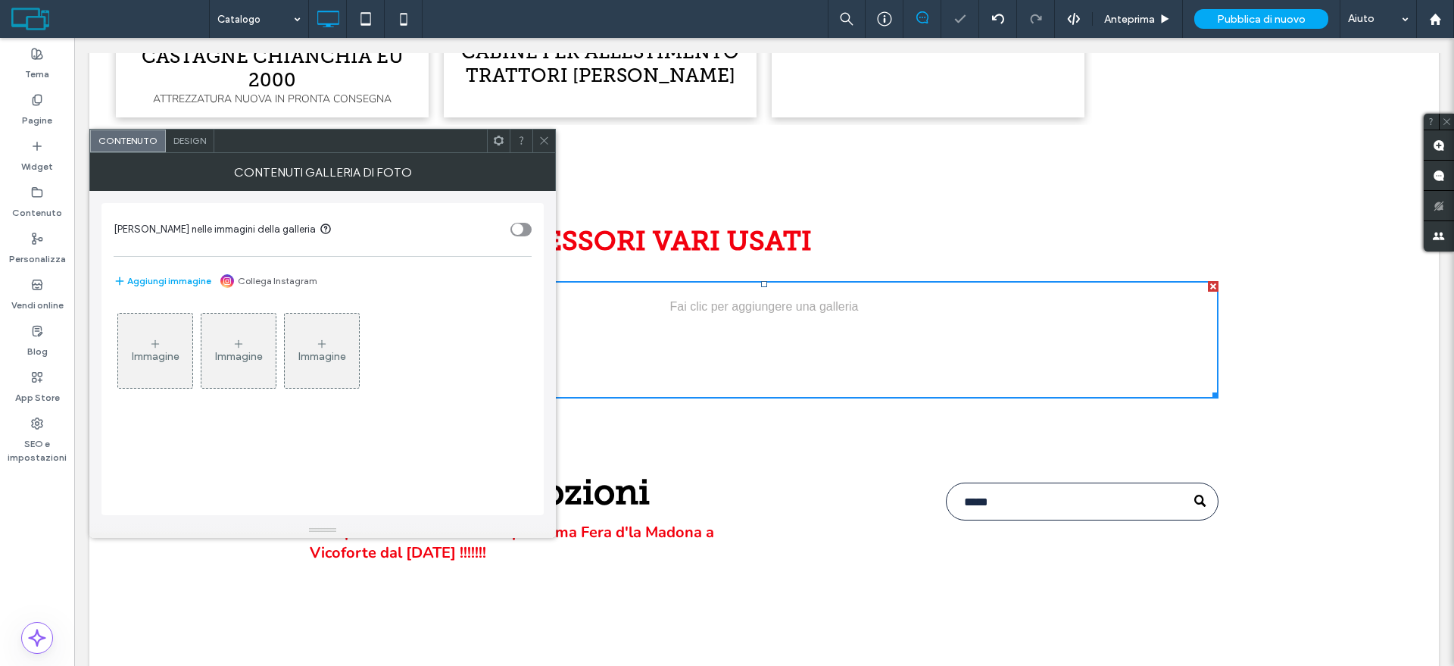
click at [545, 137] on icon at bounding box center [544, 140] width 11 height 11
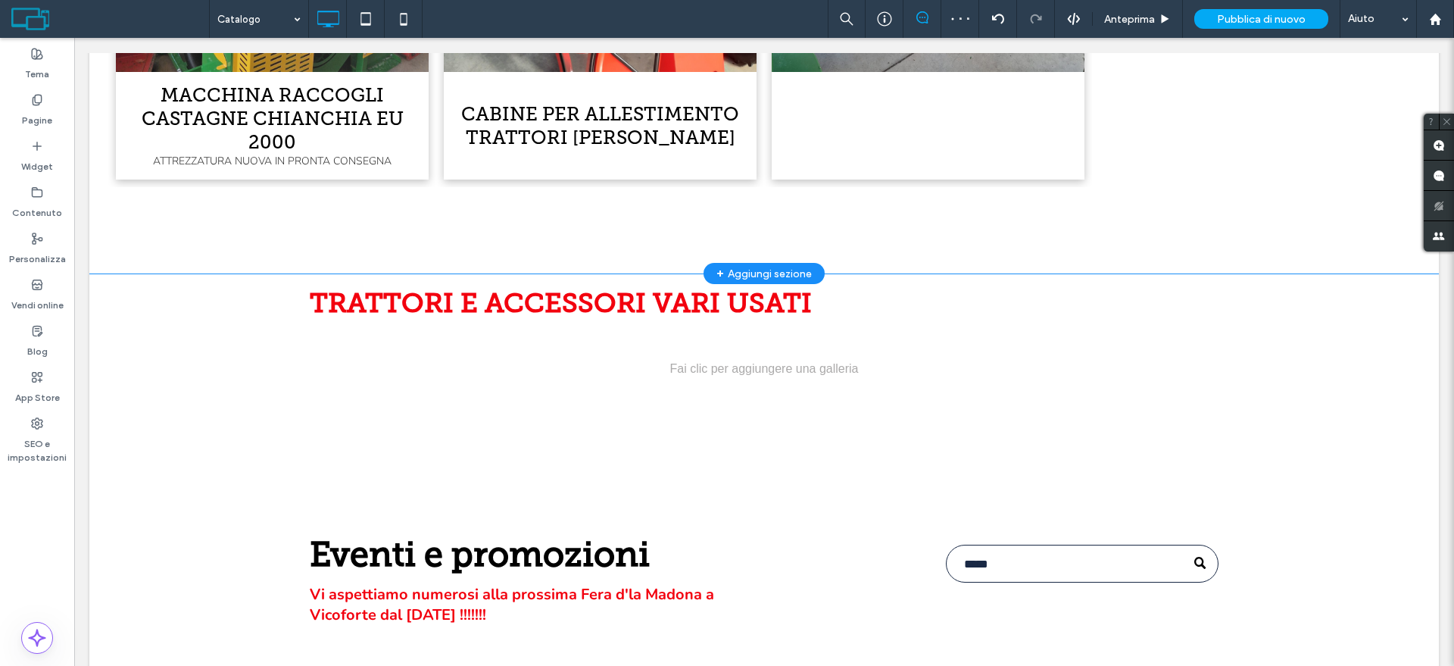
scroll to position [1988, 0]
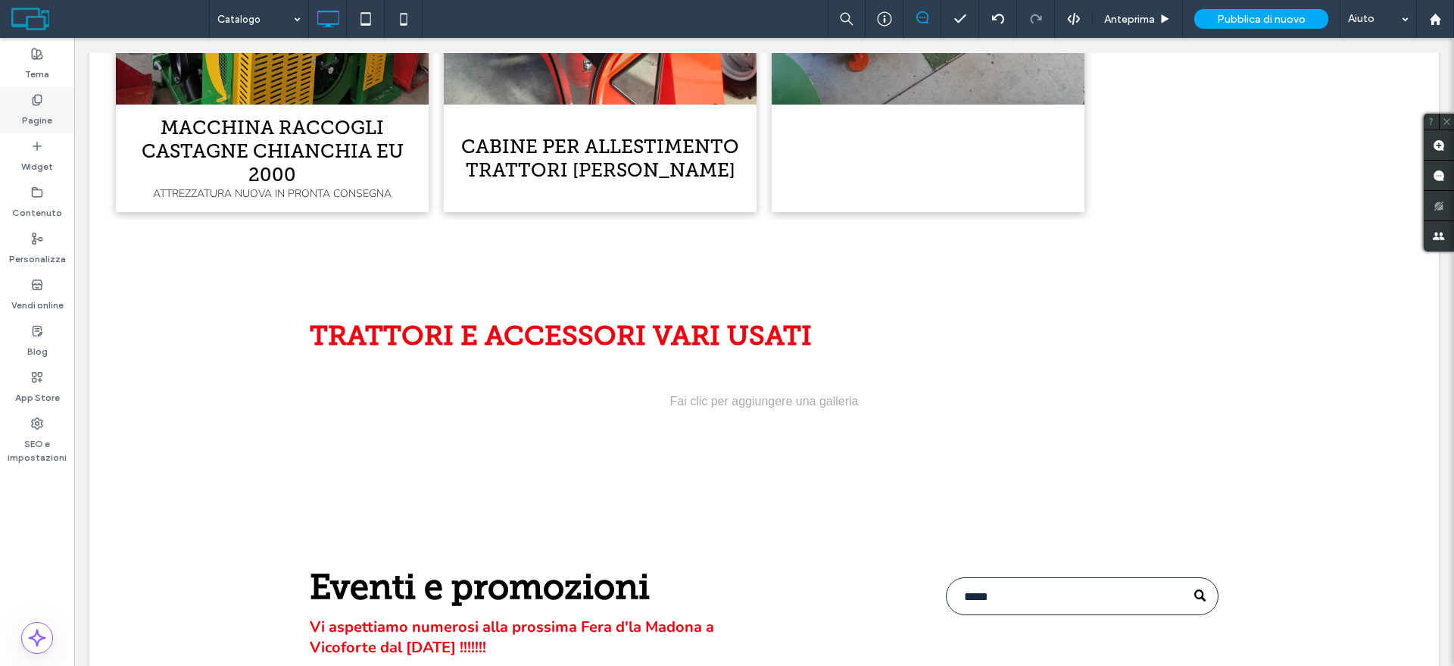
click at [39, 98] on icon at bounding box center [37, 100] width 12 height 12
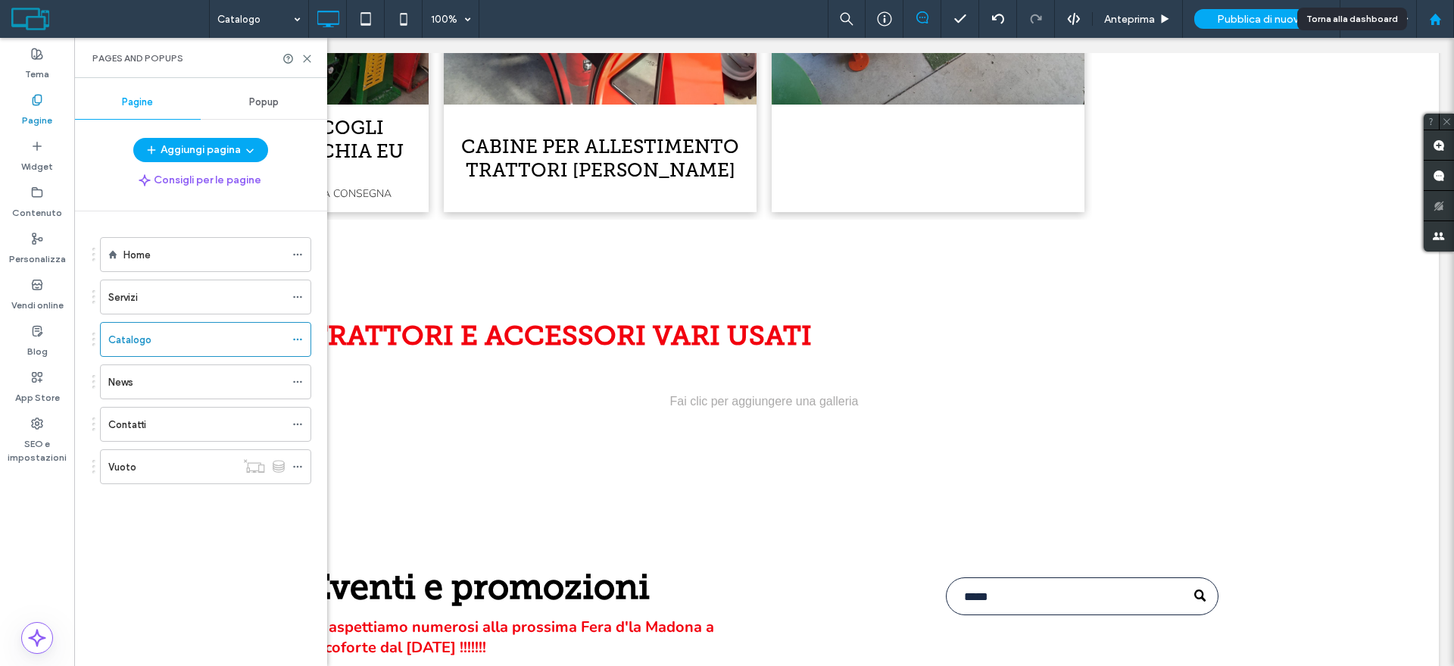
click at [1438, 13] on icon at bounding box center [1435, 19] width 13 height 13
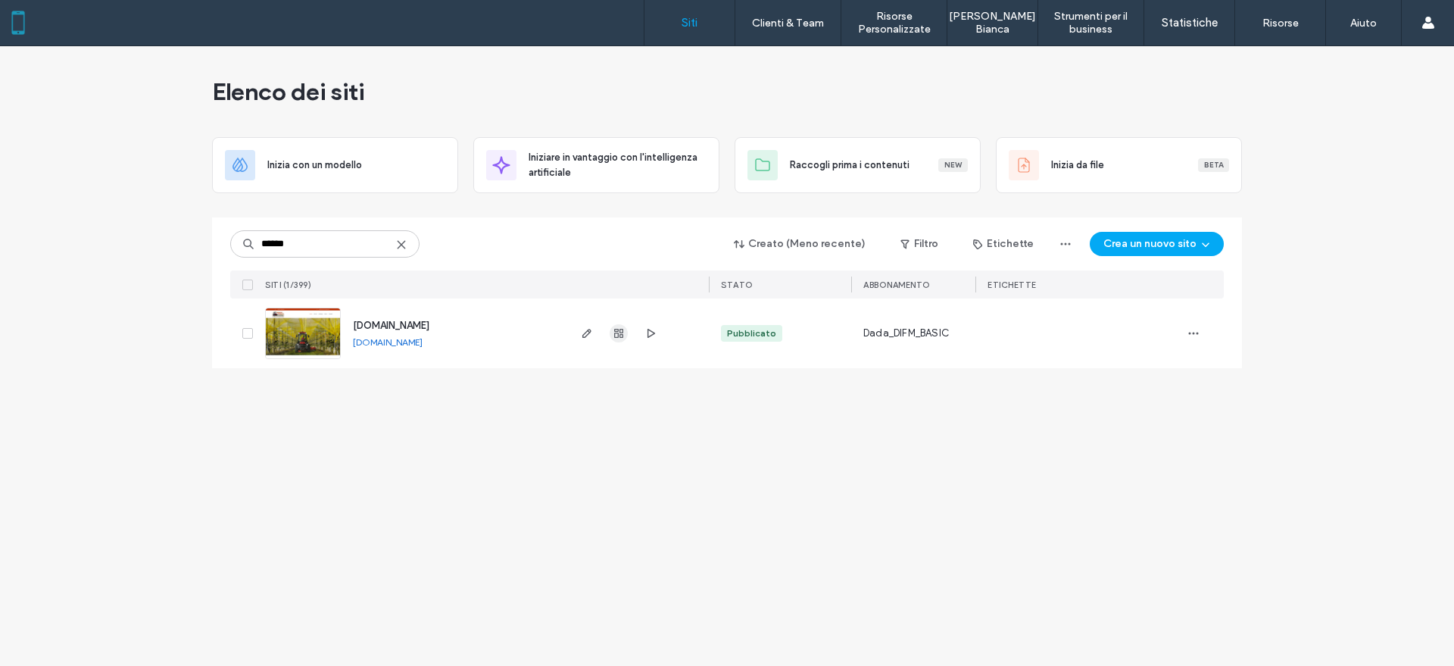
click at [617, 333] on use "button" at bounding box center [618, 333] width 9 height 9
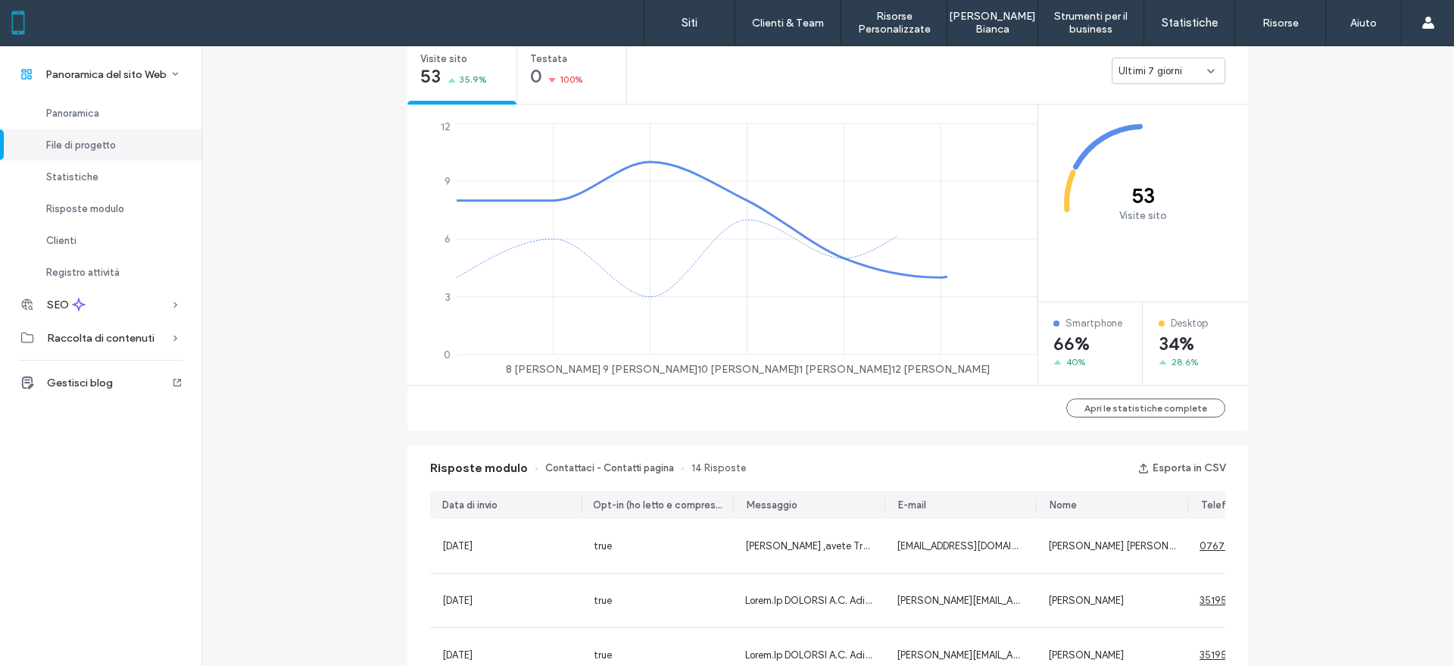
scroll to position [1054, 0]
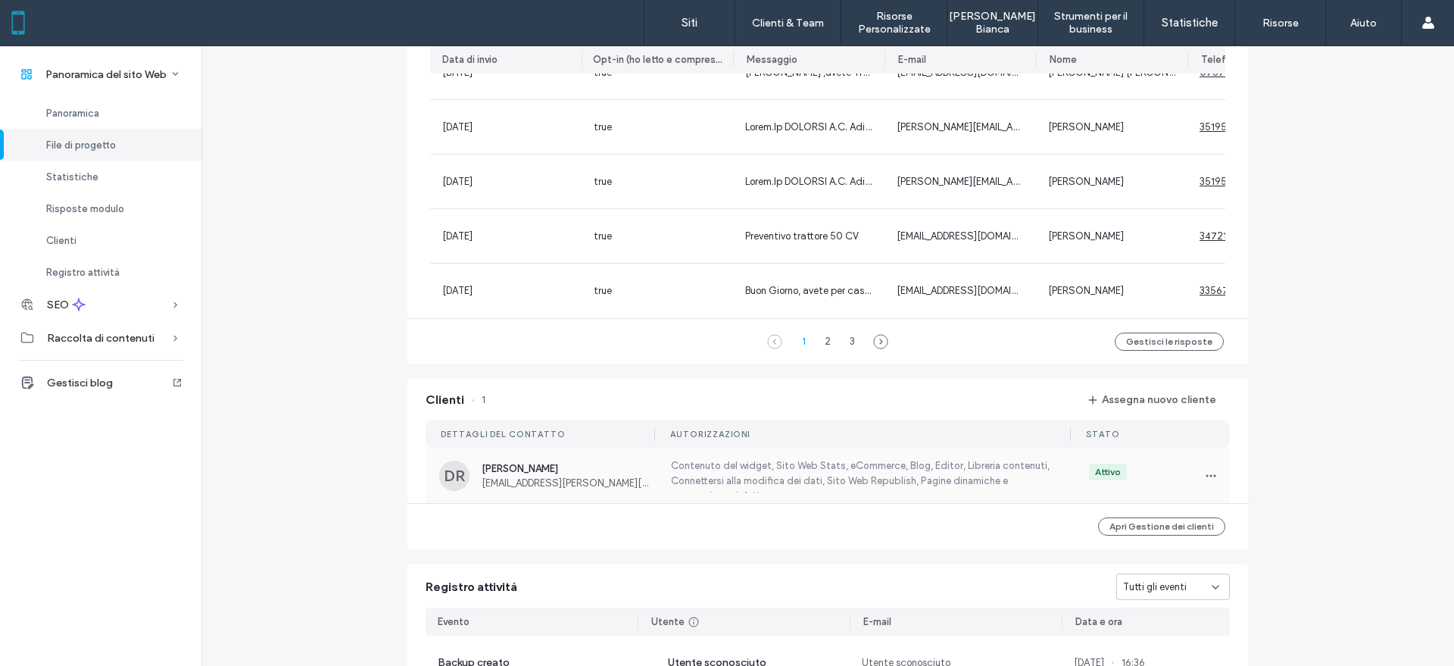
click at [540, 469] on span "Danilo Riberi" at bounding box center [567, 468] width 170 height 11
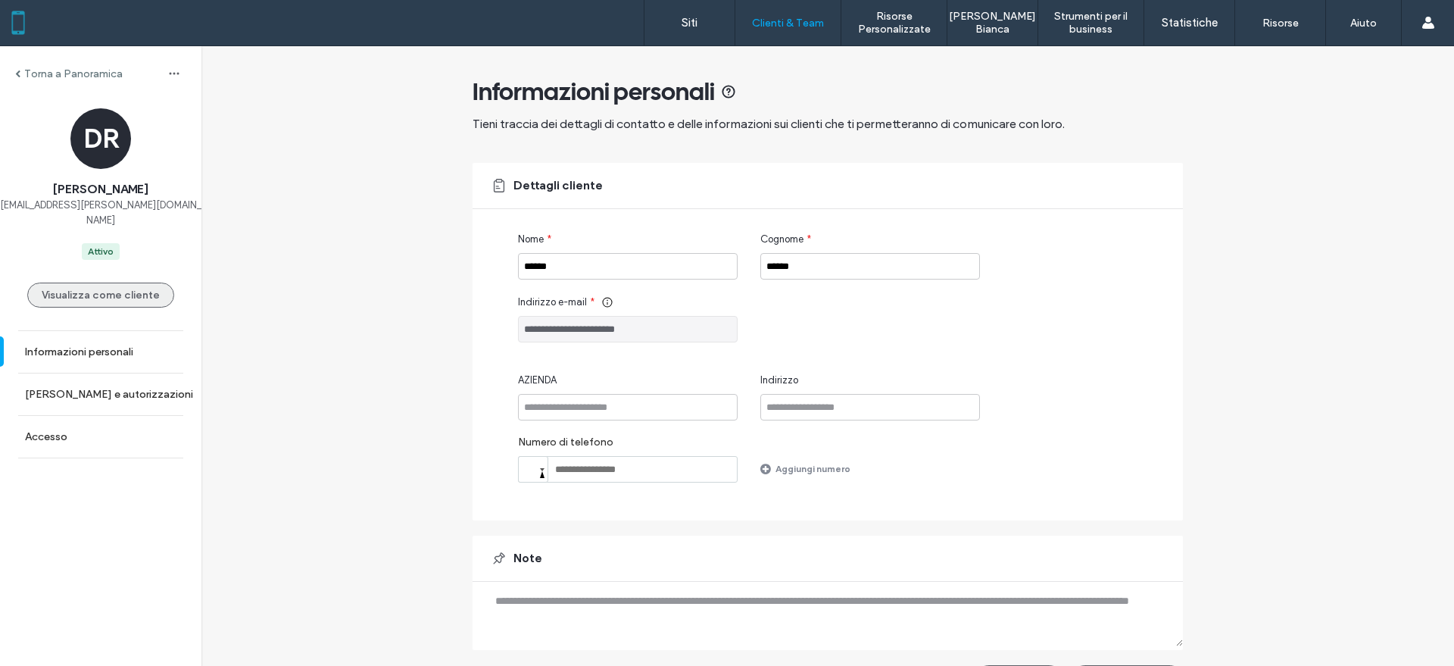
click at [106, 283] on button "Visualizza come cliente" at bounding box center [100, 295] width 147 height 25
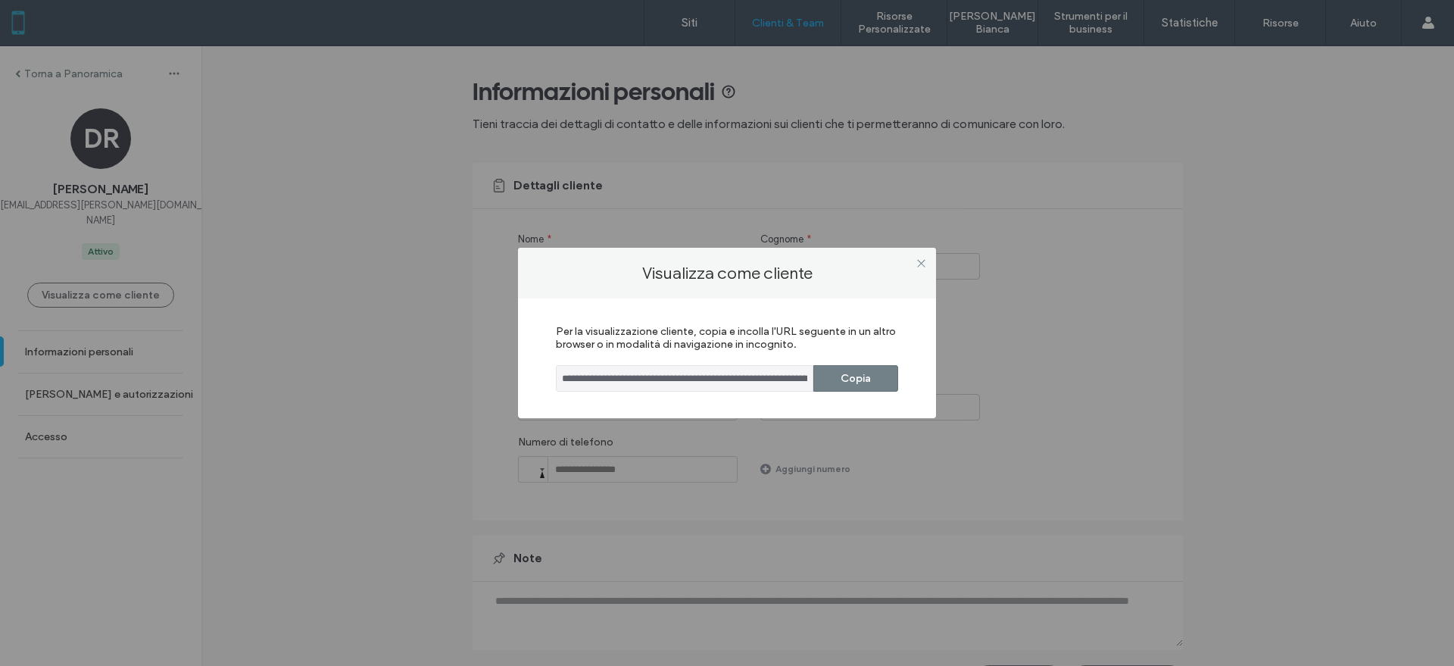
click at [838, 382] on button "Copia" at bounding box center [855, 378] width 85 height 27
click at [918, 261] on icon at bounding box center [921, 263] width 11 height 11
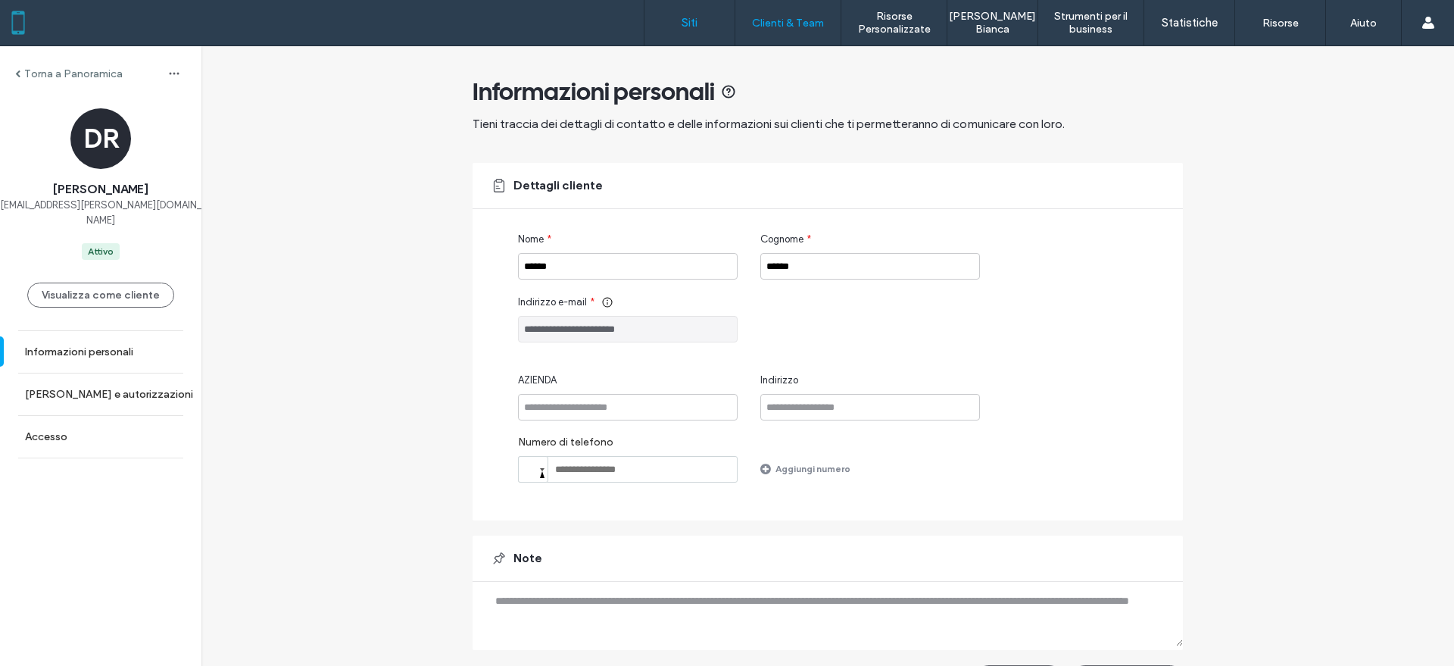
click at [692, 28] on label "Siti" at bounding box center [690, 23] width 16 height 14
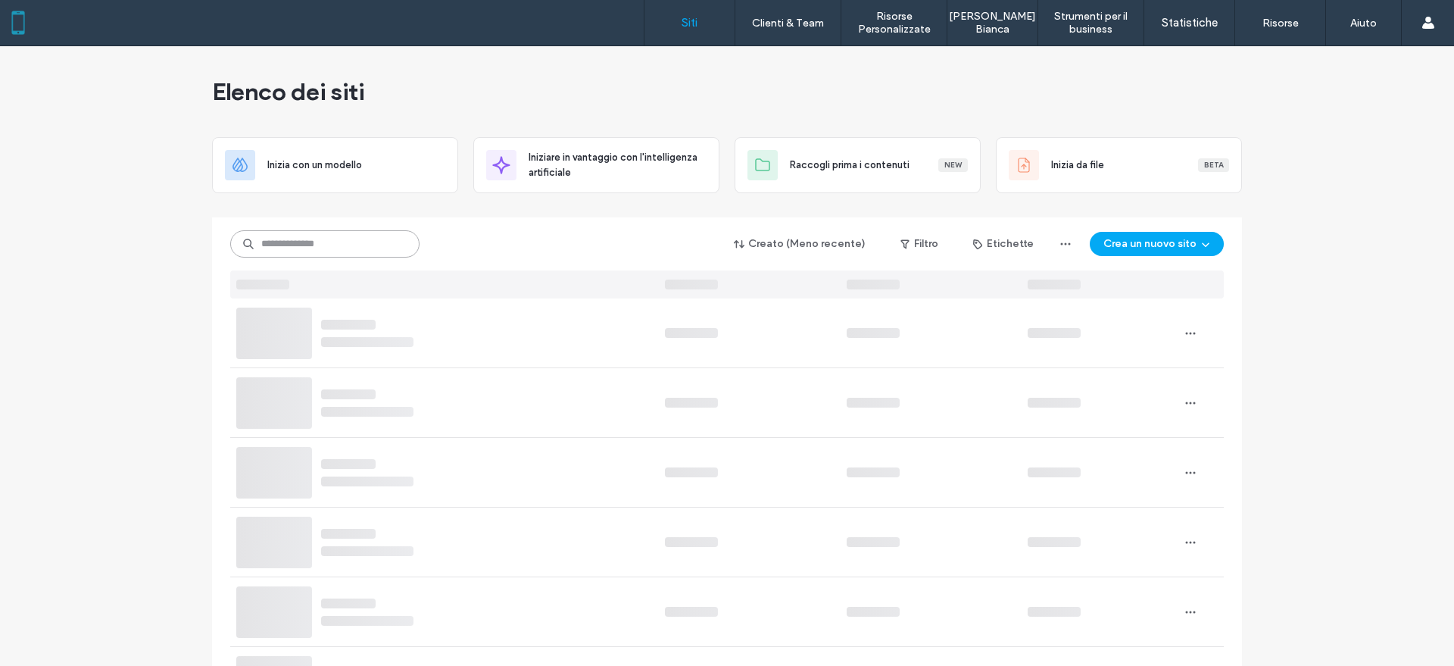
click at [295, 241] on input at bounding box center [324, 243] width 189 height 27
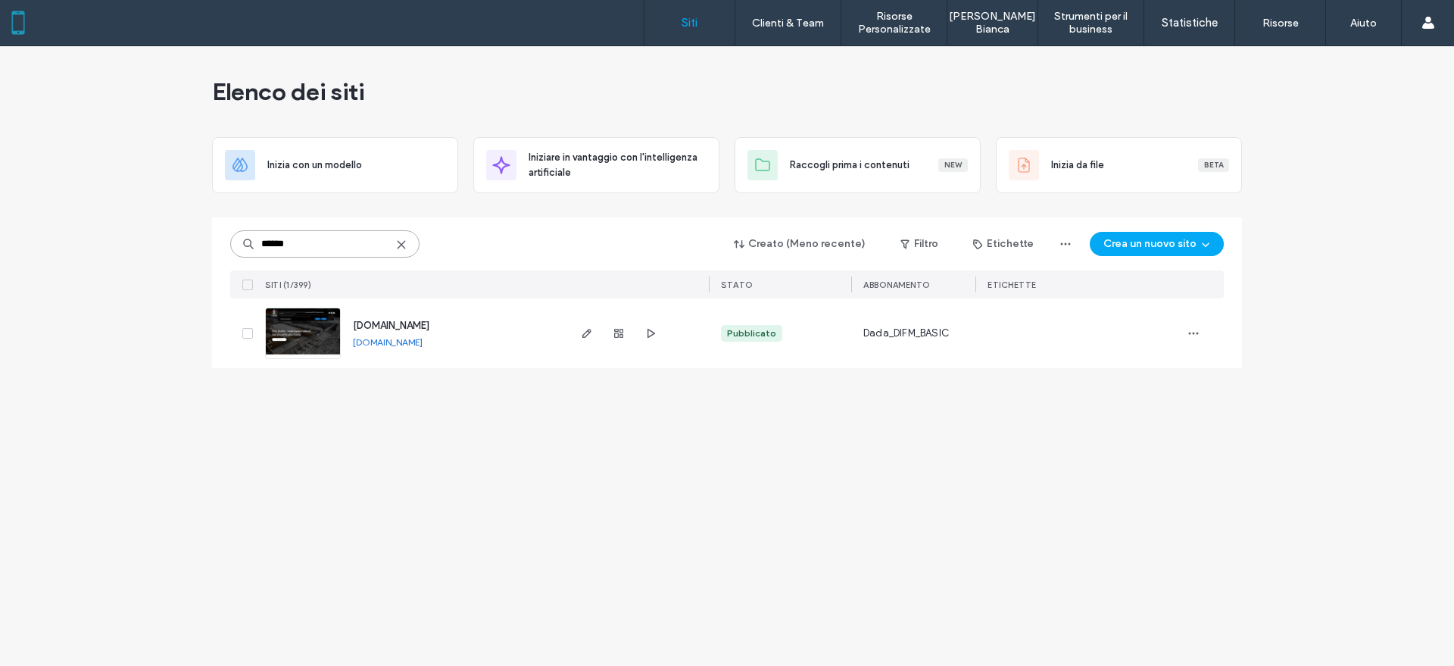
type input "******"
click at [306, 342] on img at bounding box center [303, 359] width 74 height 103
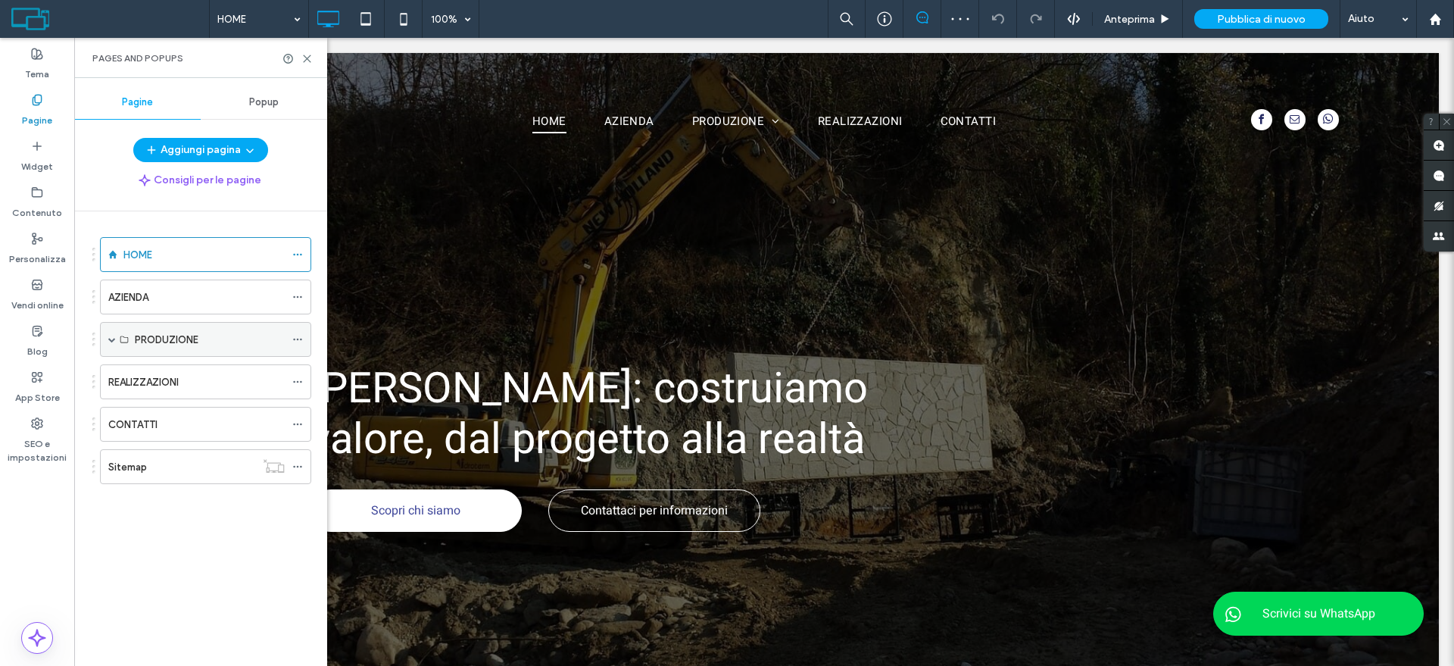
click at [108, 339] on span at bounding box center [112, 340] width 8 height 8
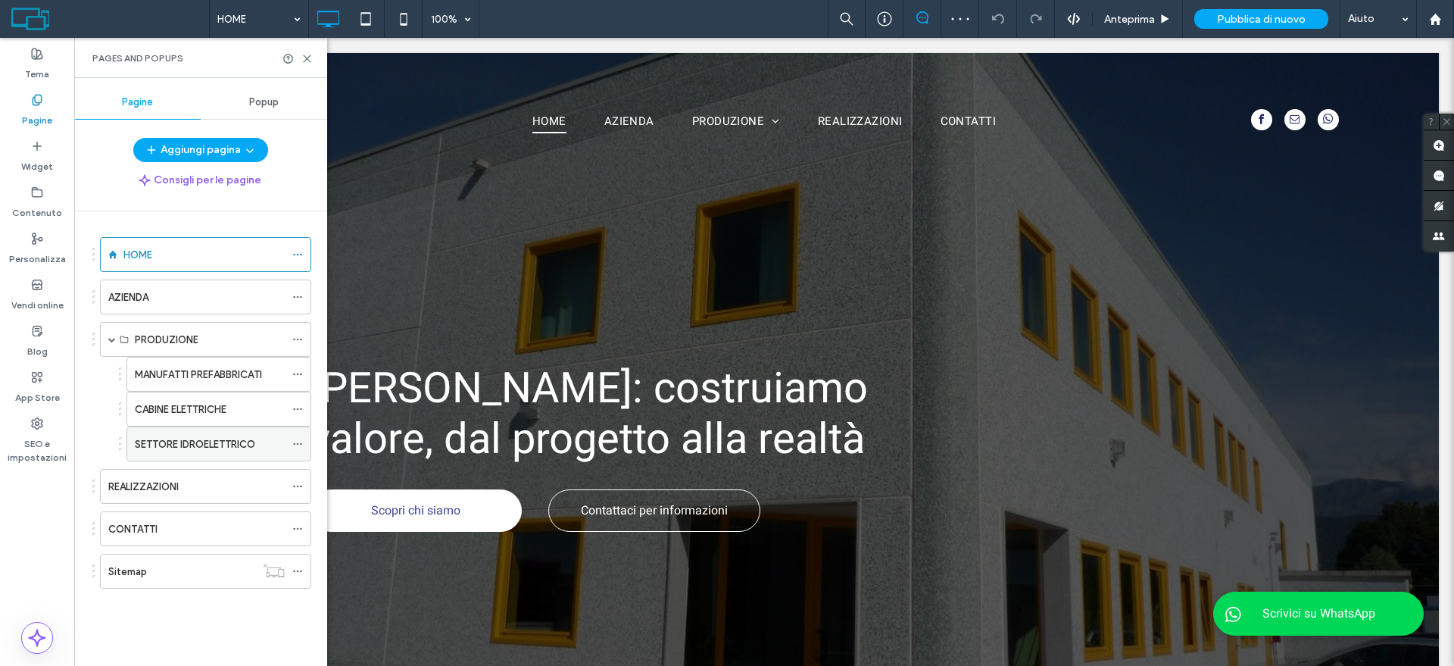
click at [188, 443] on label "SETTORE IDROELETTRICO" at bounding box center [195, 444] width 120 height 27
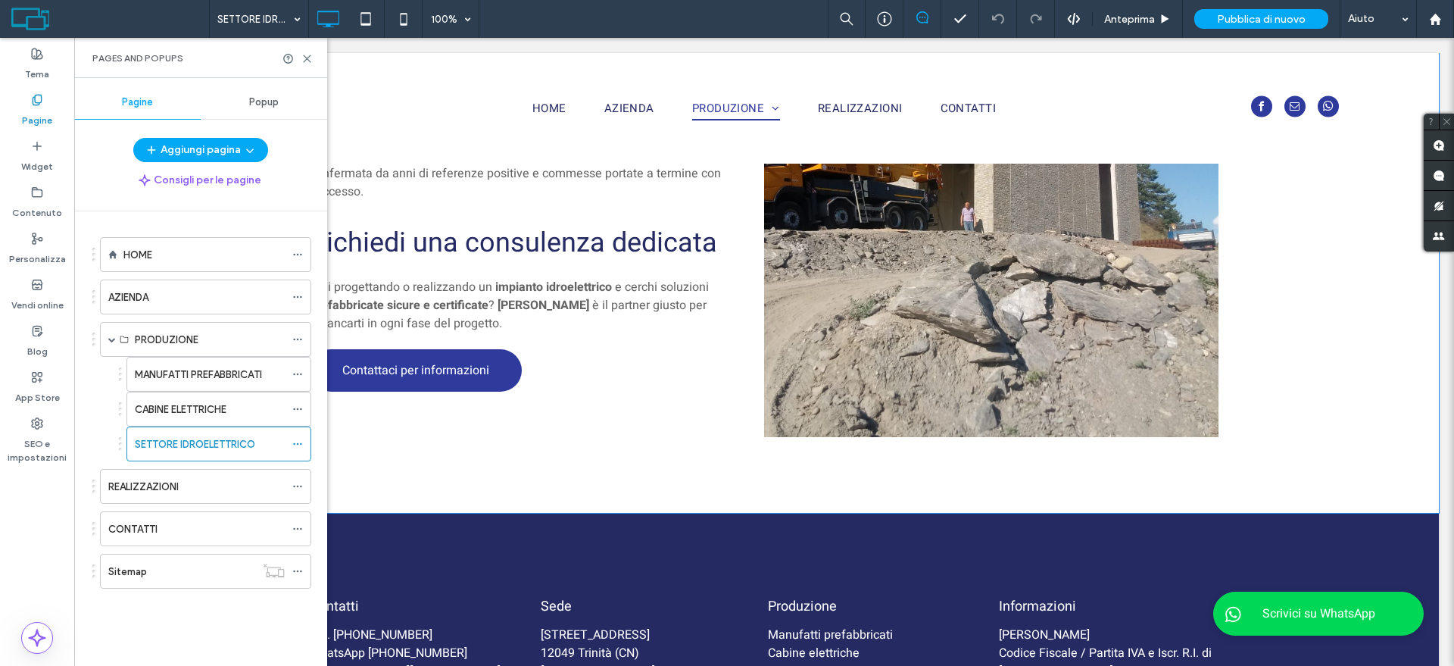
scroll to position [4302, 0]
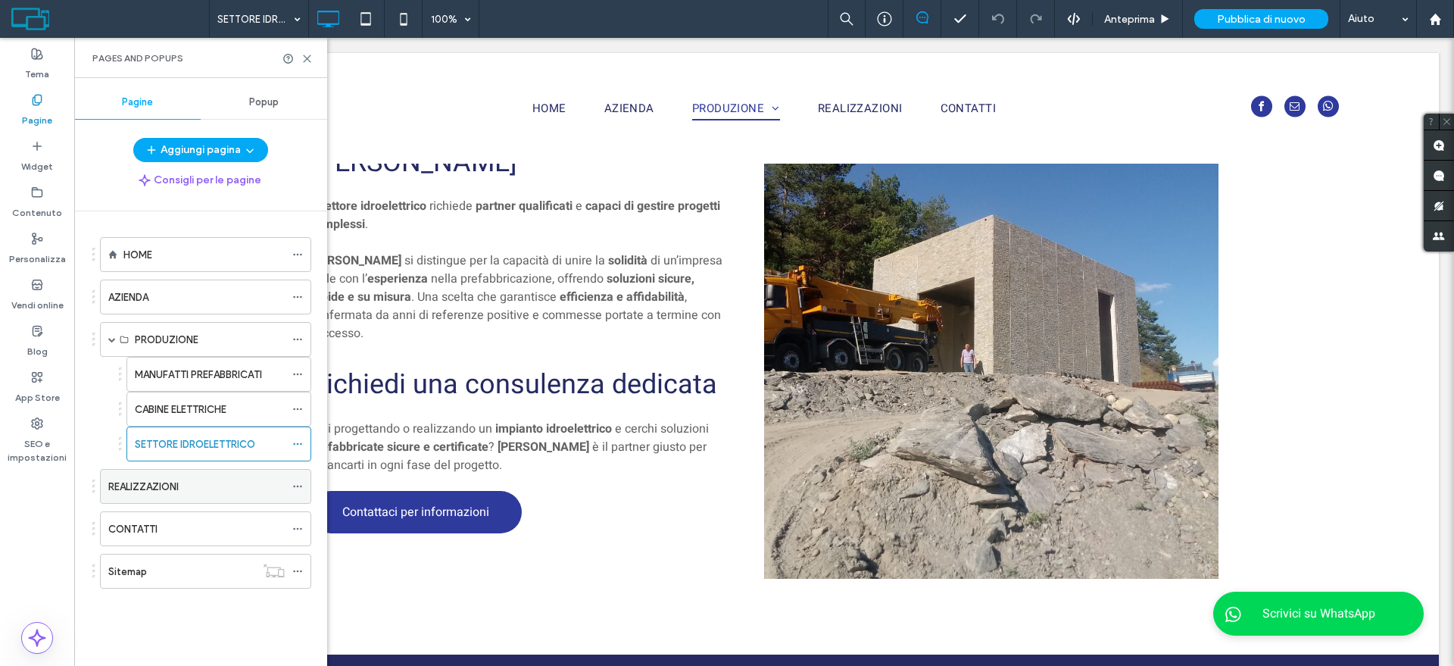
click at [146, 493] on label "REALIZZAZIONI" at bounding box center [143, 486] width 70 height 27
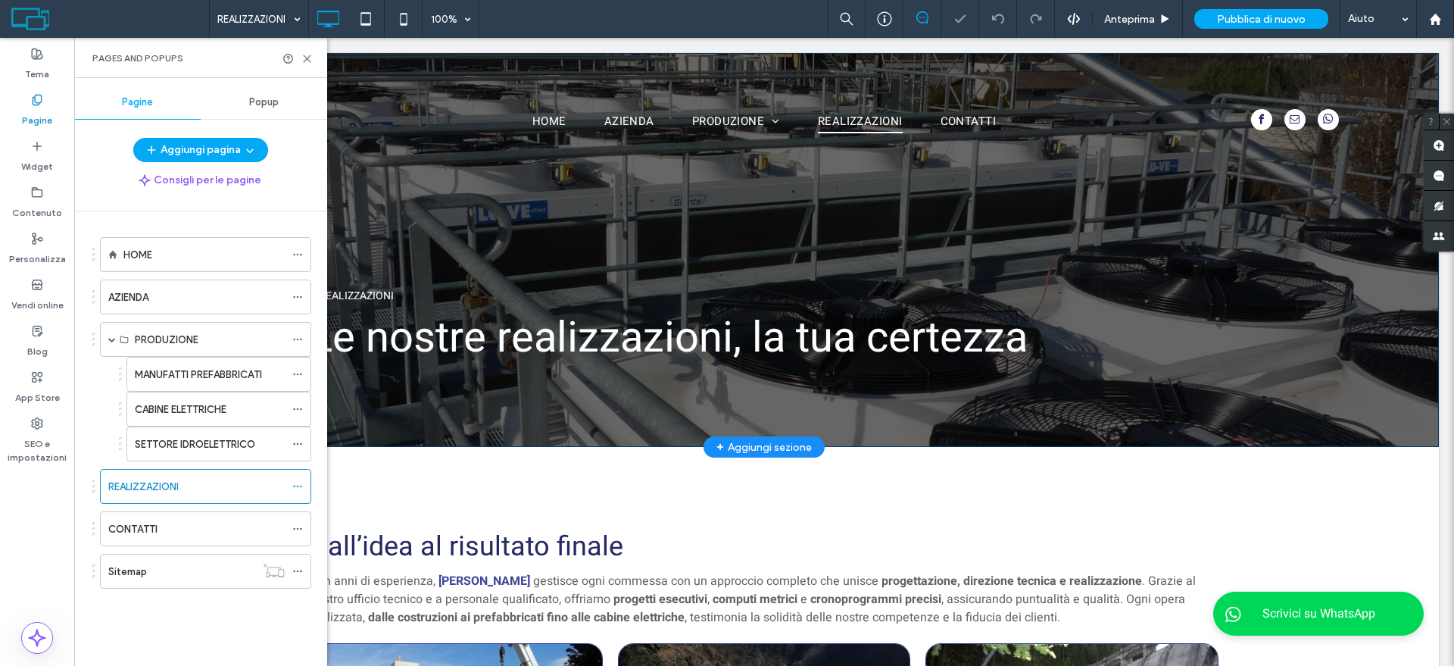
scroll to position [95, 0]
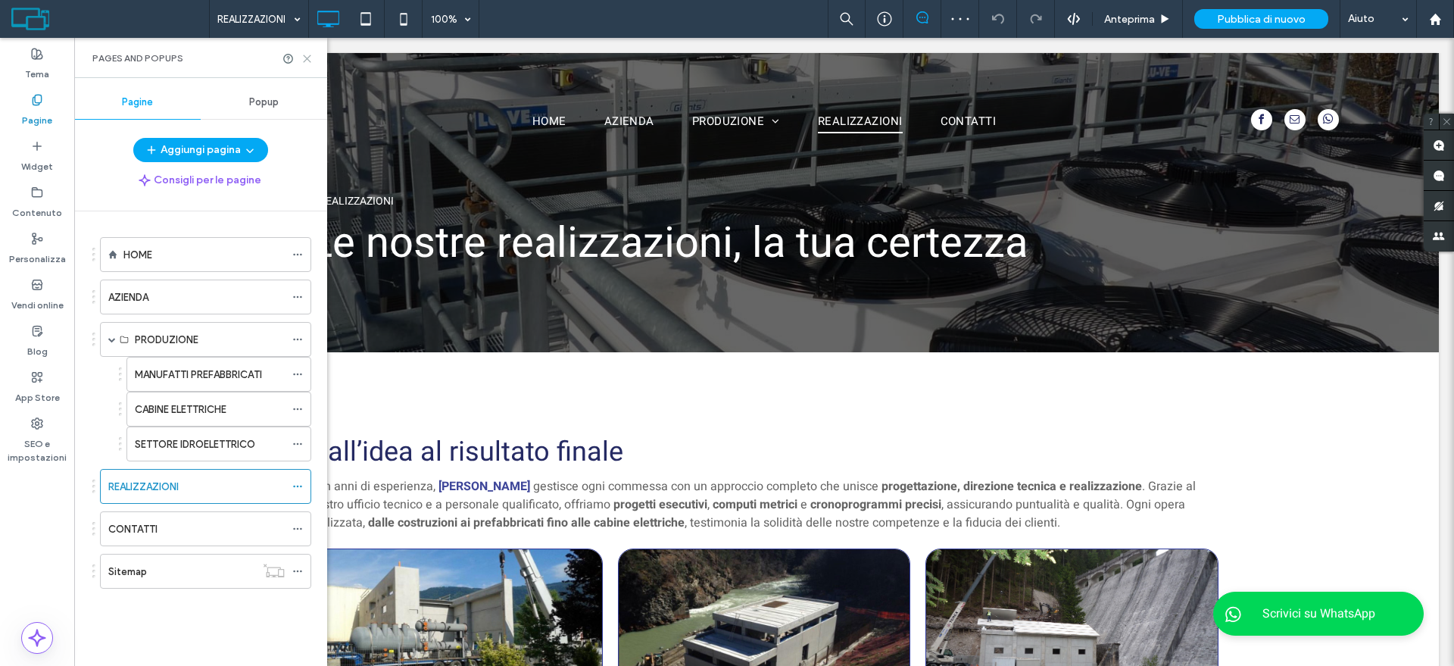
click at [307, 55] on icon at bounding box center [306, 58] width 11 height 11
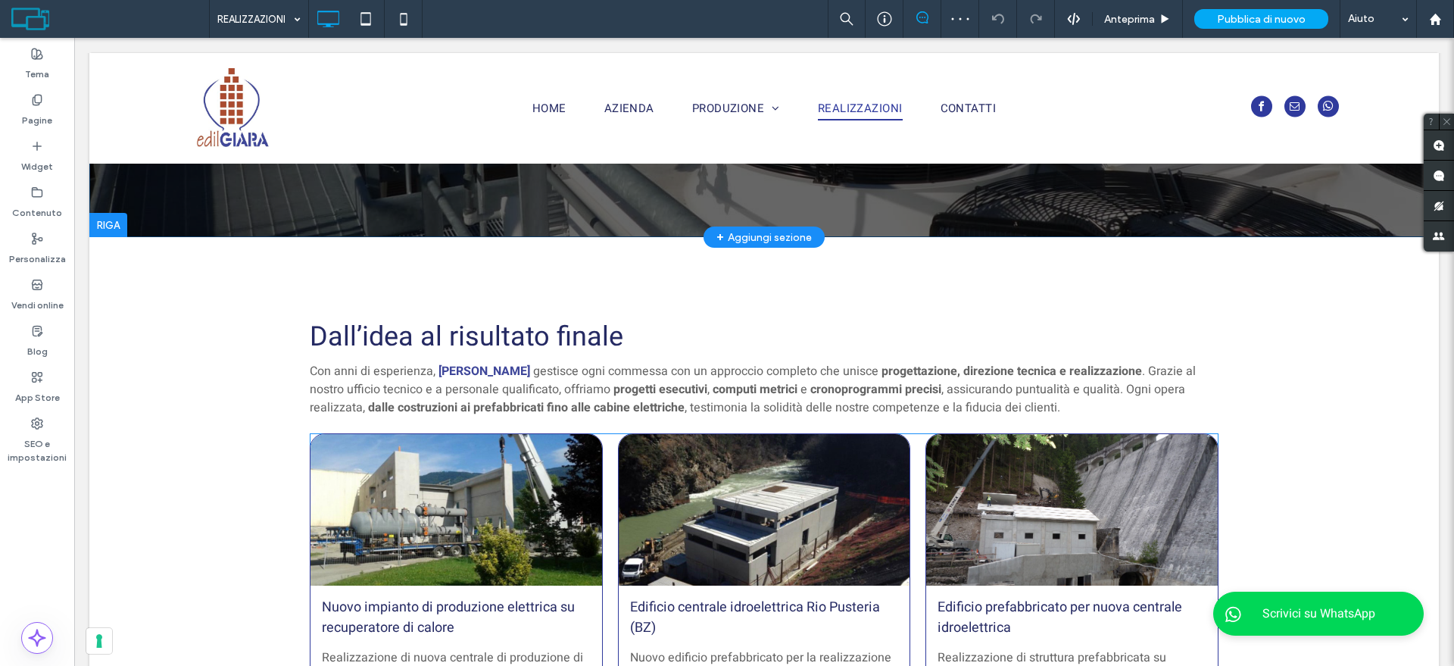
scroll to position [473, 0]
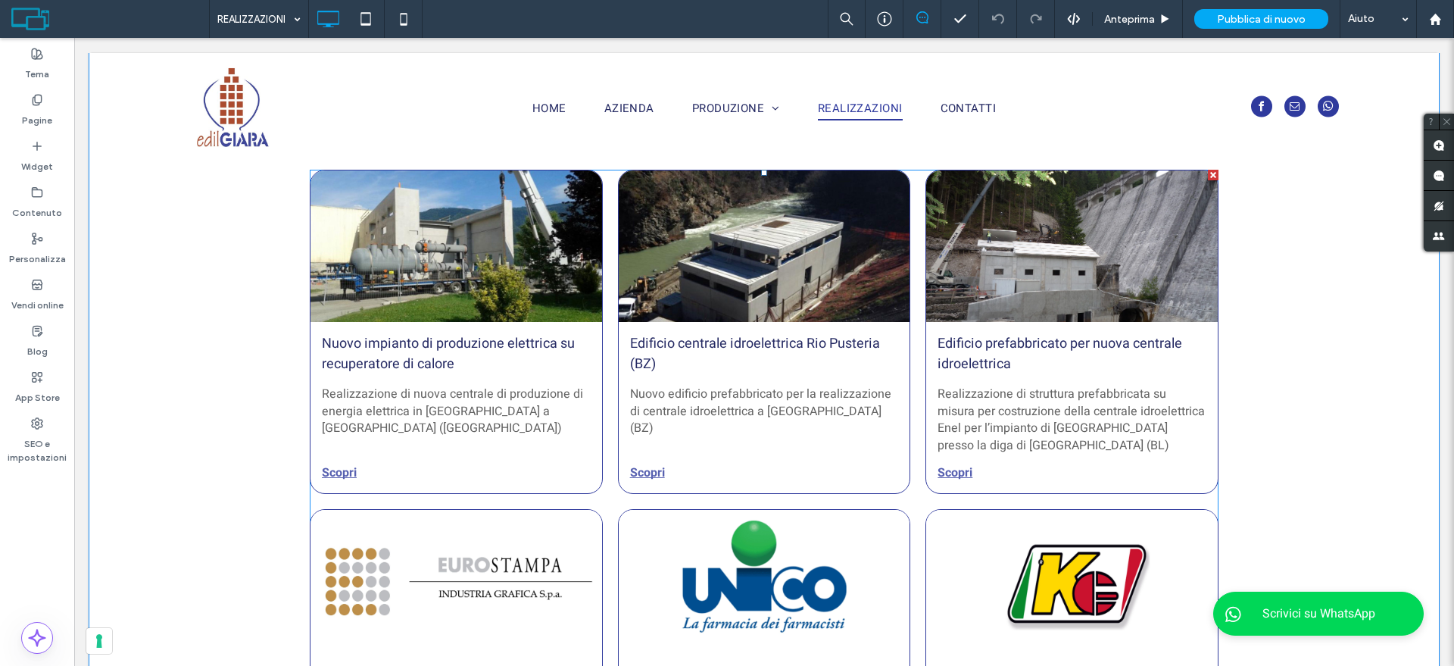
click at [715, 251] on div at bounding box center [764, 246] width 309 height 161
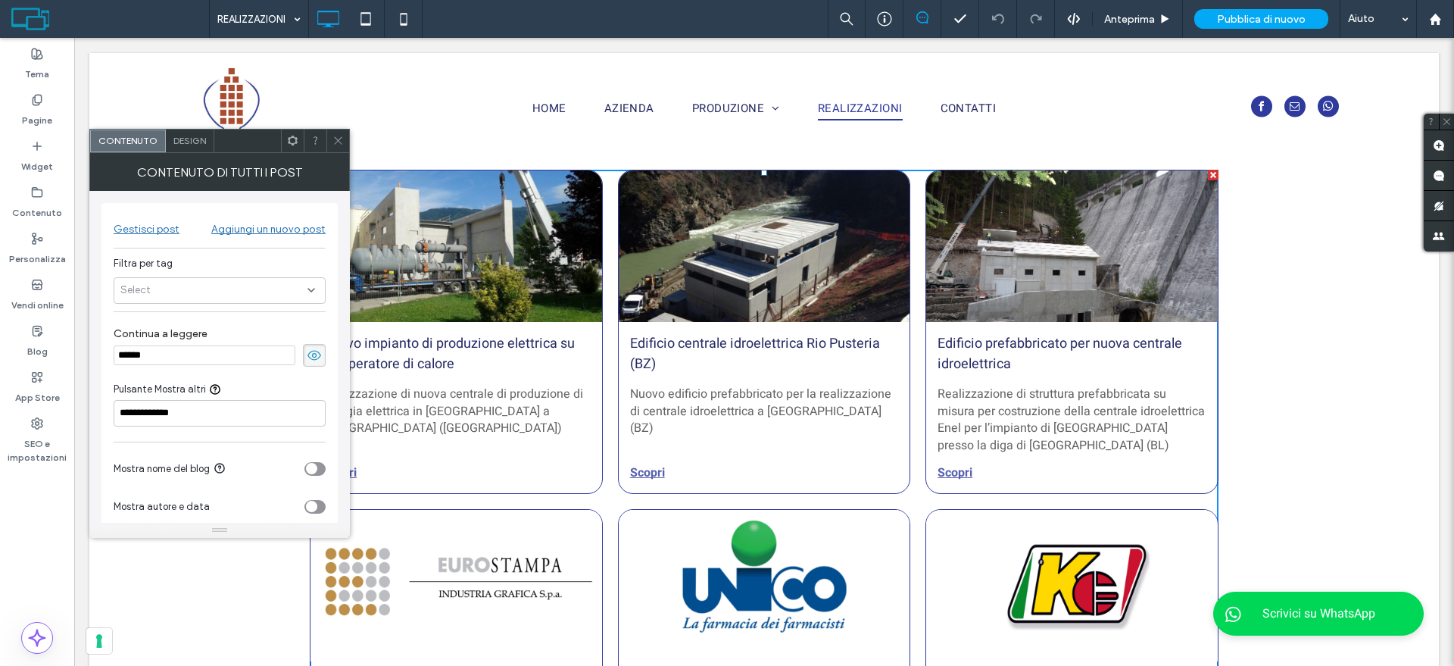
click at [336, 137] on icon at bounding box center [338, 140] width 11 height 11
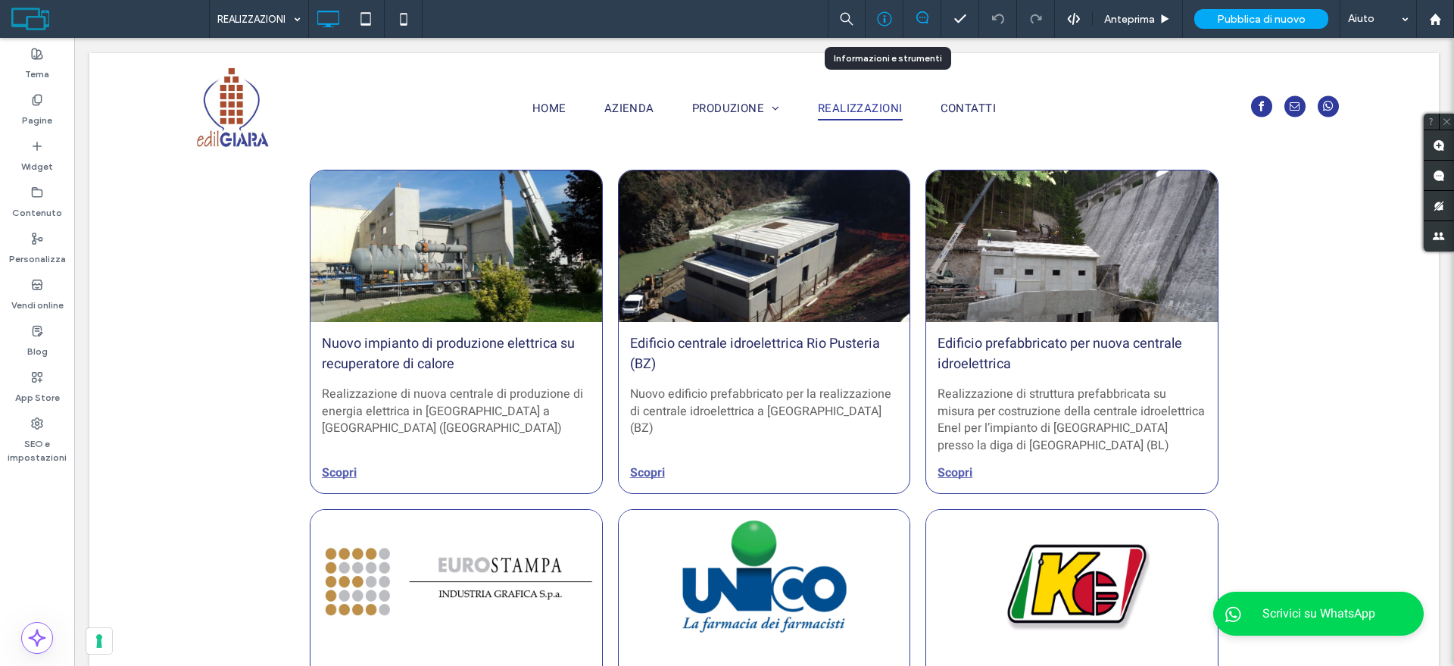
click at [885, 23] on icon at bounding box center [884, 18] width 15 height 15
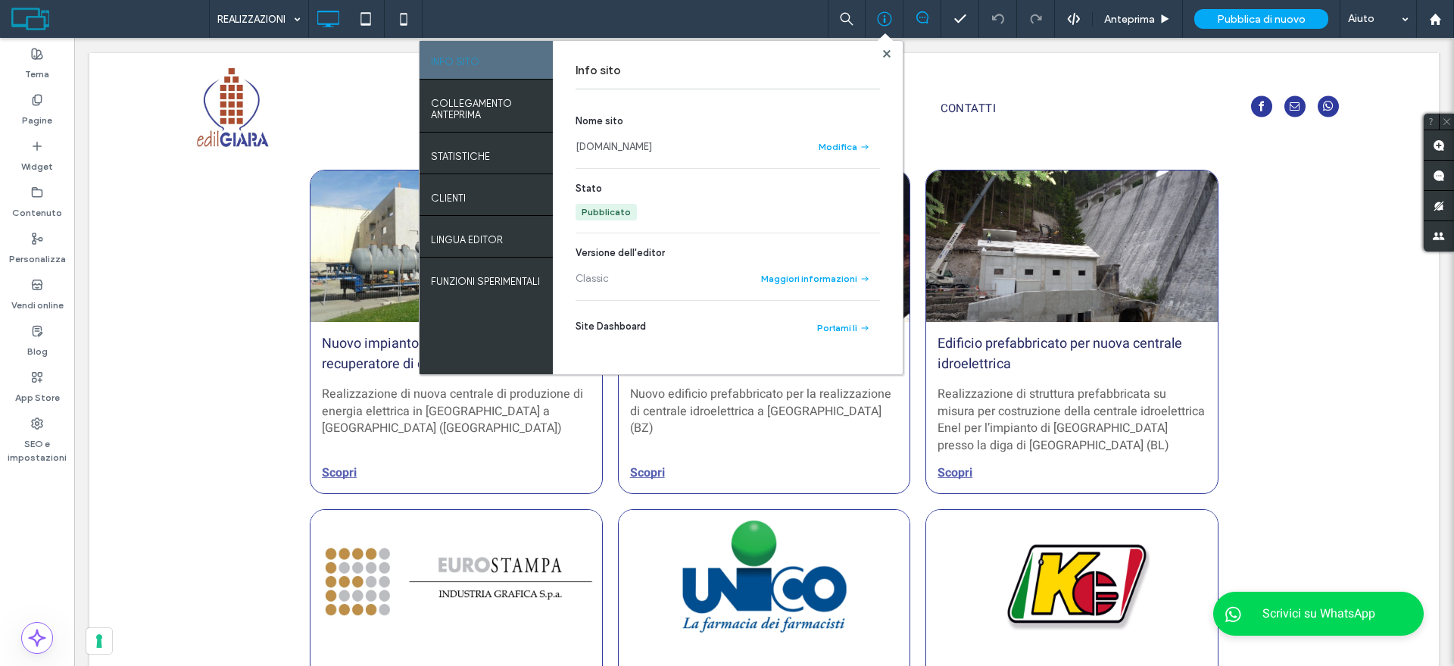
click at [605, 145] on link "[DOMAIN_NAME]" at bounding box center [614, 146] width 77 height 15
